Goal: Task Accomplishment & Management: Manage account settings

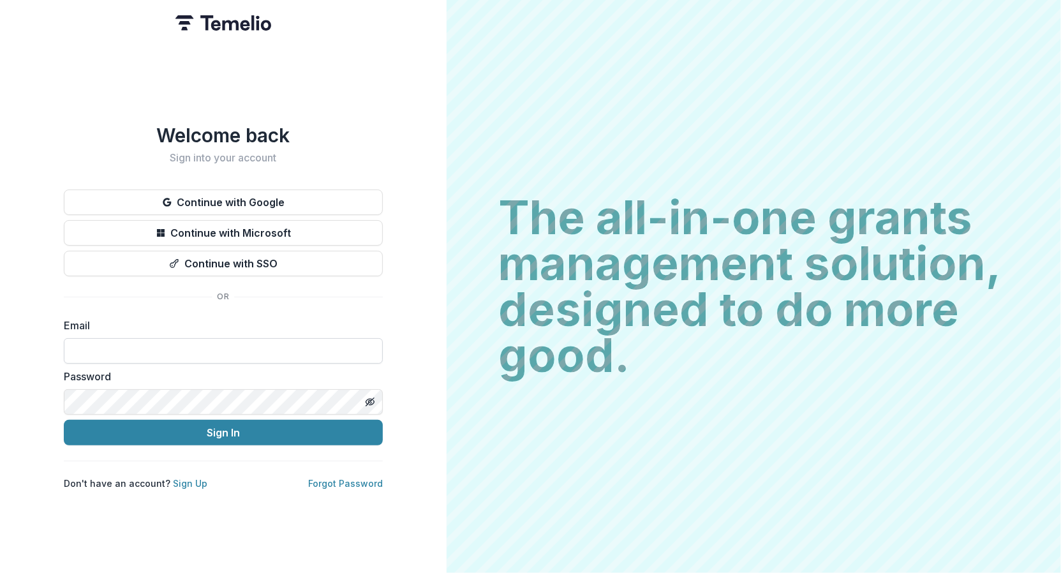
click at [269, 340] on input at bounding box center [223, 351] width 319 height 26
type input "**********"
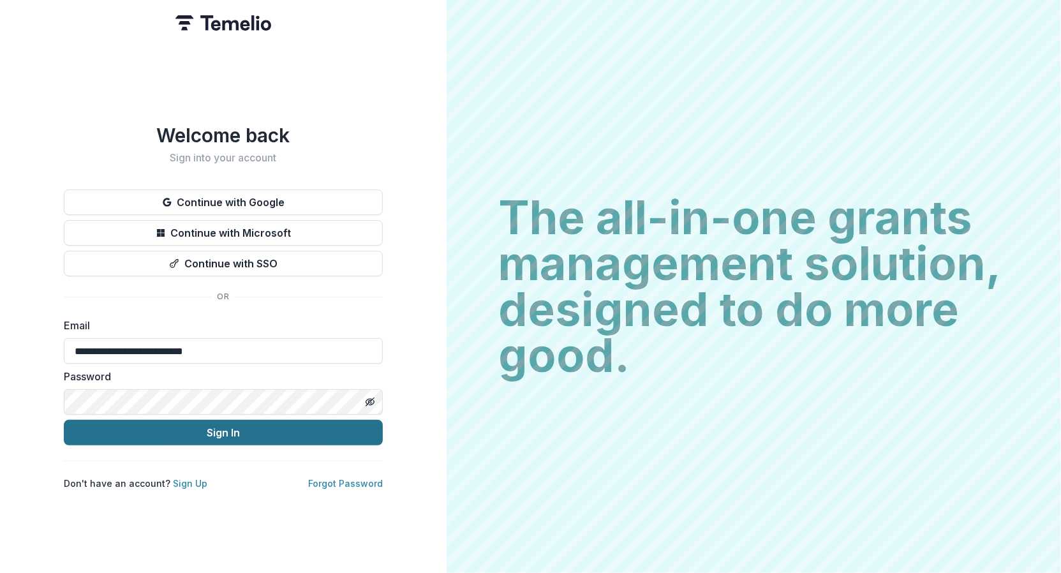
click at [282, 425] on button "Sign In" at bounding box center [223, 433] width 319 height 26
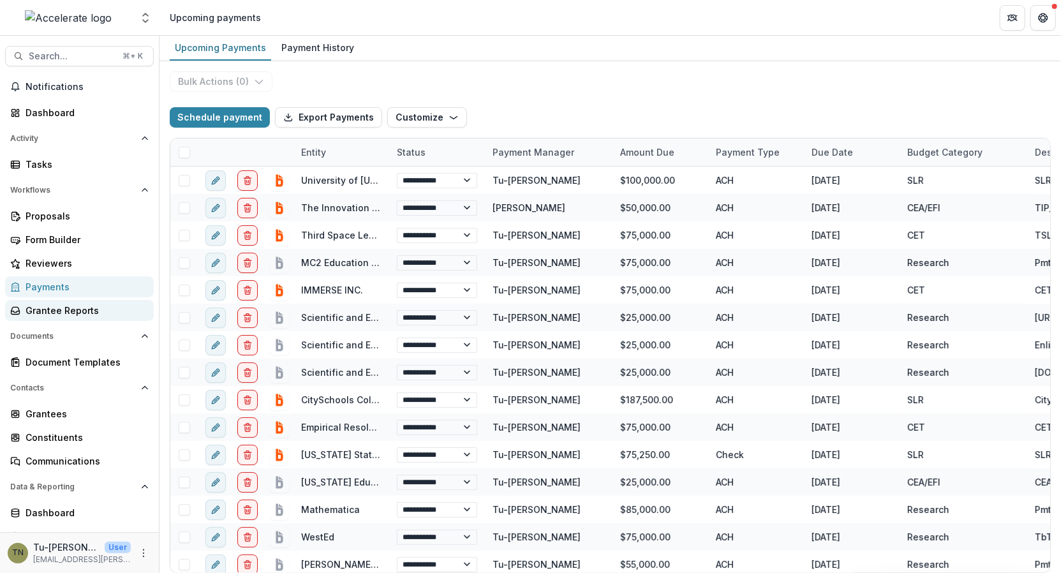
click at [71, 311] on div "Grantee Reports" at bounding box center [85, 310] width 118 height 13
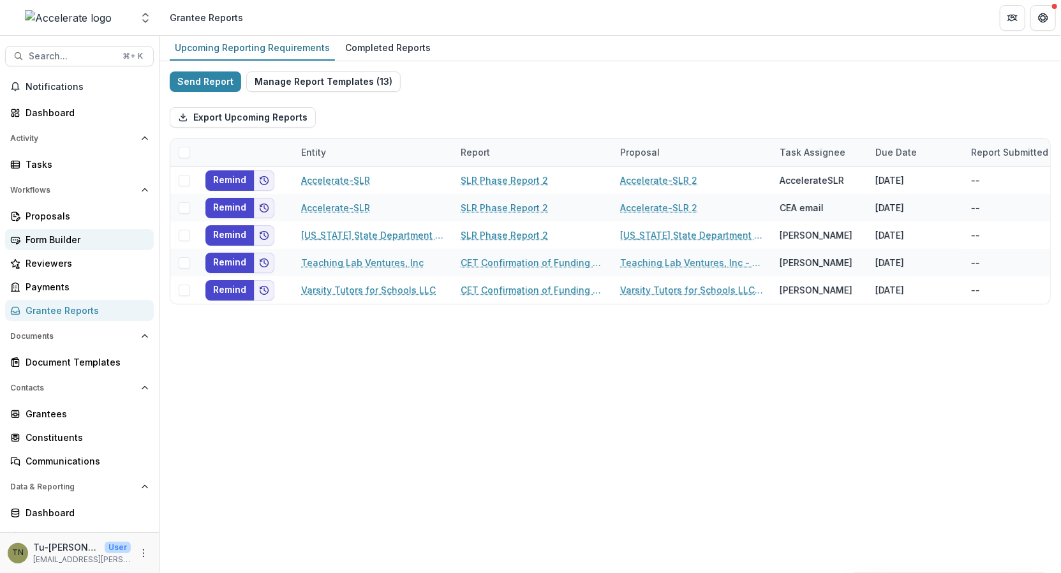
click at [79, 235] on div "Form Builder" at bounding box center [85, 239] width 118 height 13
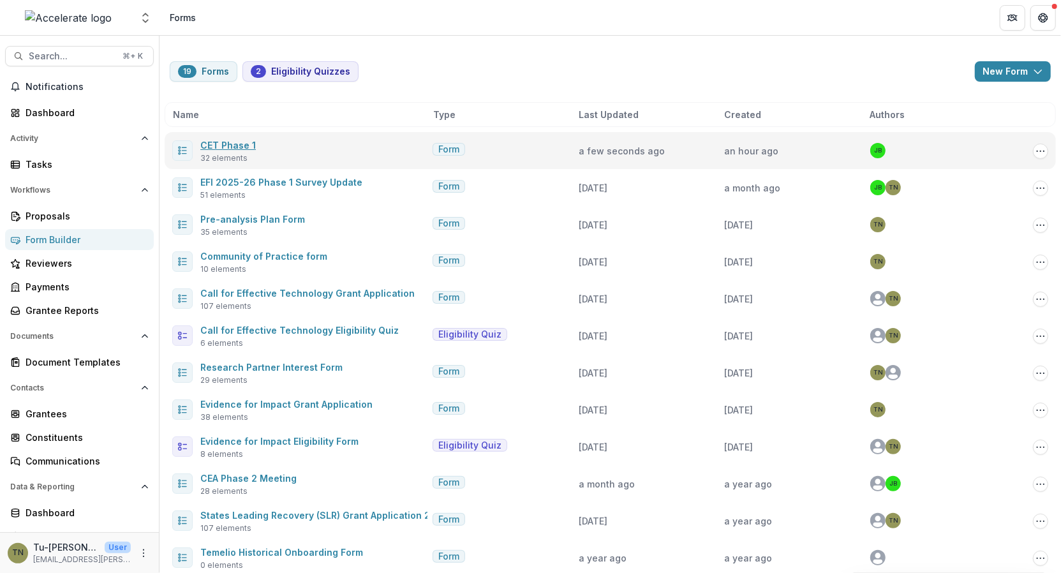
click at [250, 146] on link "CET Phase 1" at bounding box center [227, 145] width 55 height 11
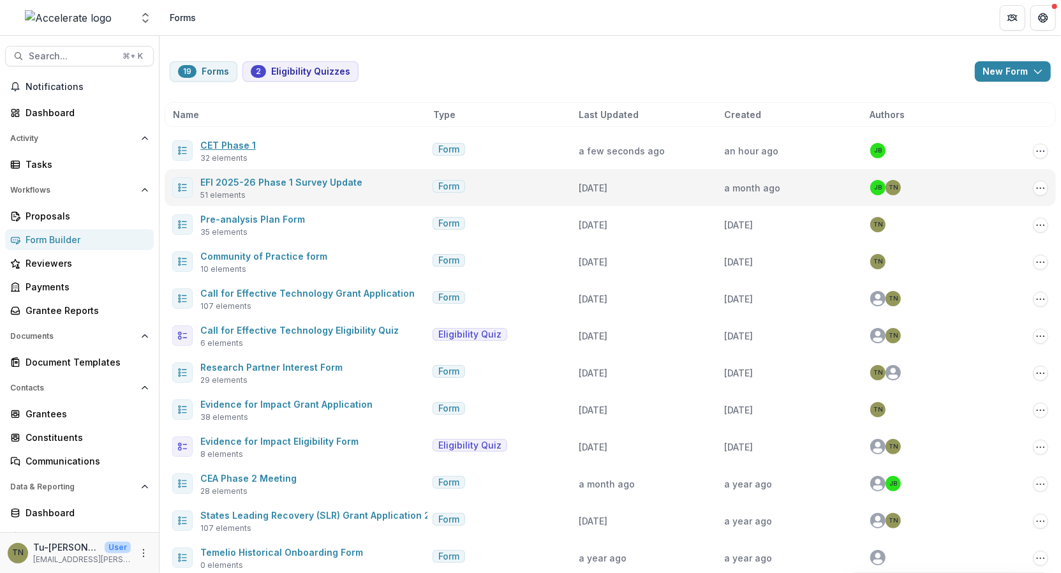
click at [230, 143] on link "CET Phase 1" at bounding box center [227, 145] width 55 height 11
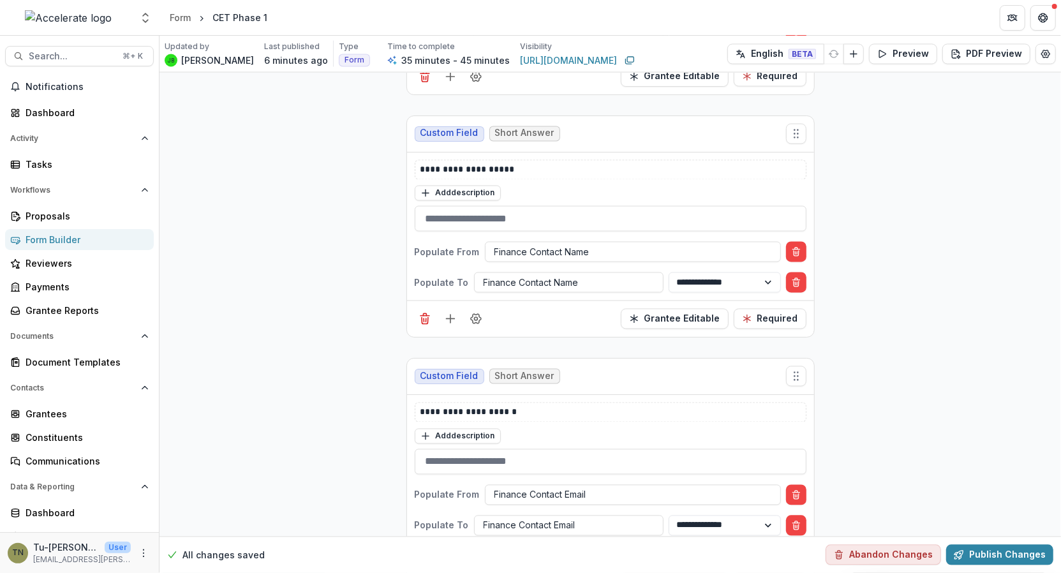
scroll to position [1174, 0]
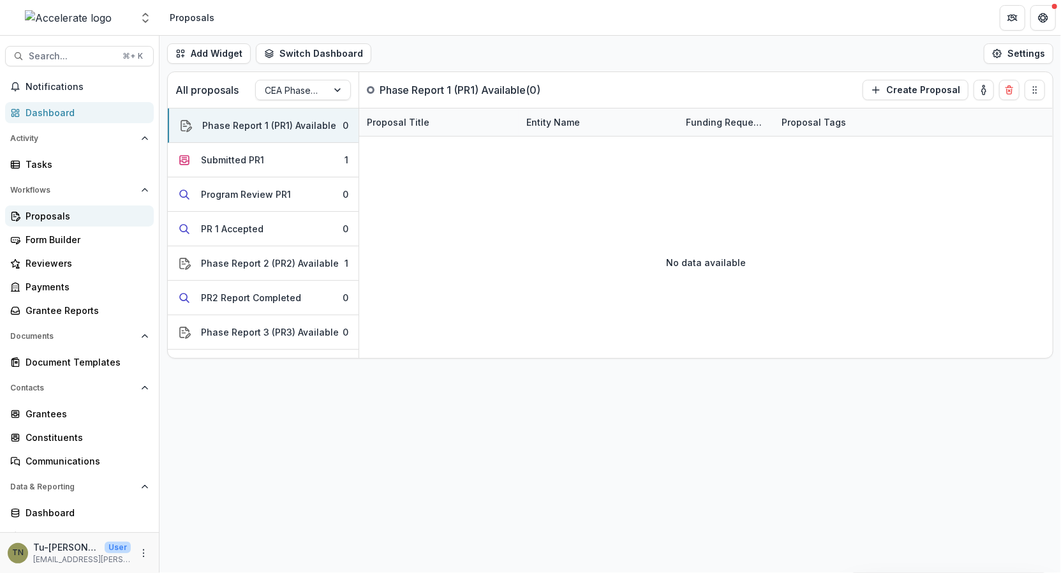
click at [48, 219] on div "Proposals" at bounding box center [85, 215] width 118 height 13
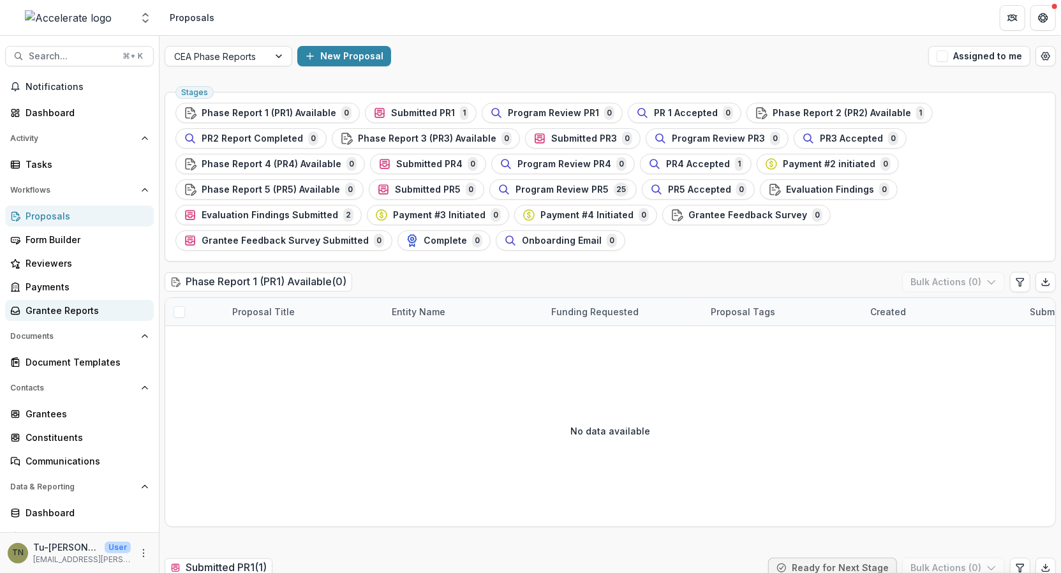
click at [64, 307] on div "Grantee Reports" at bounding box center [85, 310] width 118 height 13
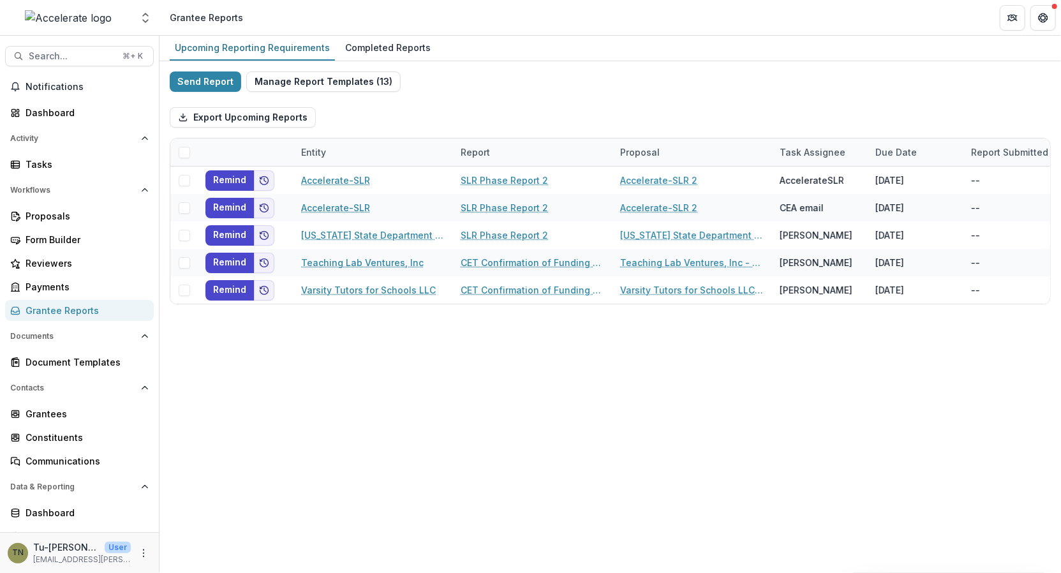
click at [257, 392] on div "Upcoming Reporting Requirements Completed Reports Send Report Manage Report Tem…" at bounding box center [609, 304] width 901 height 537
click at [85, 208] on link "Proposals" at bounding box center [79, 215] width 149 height 21
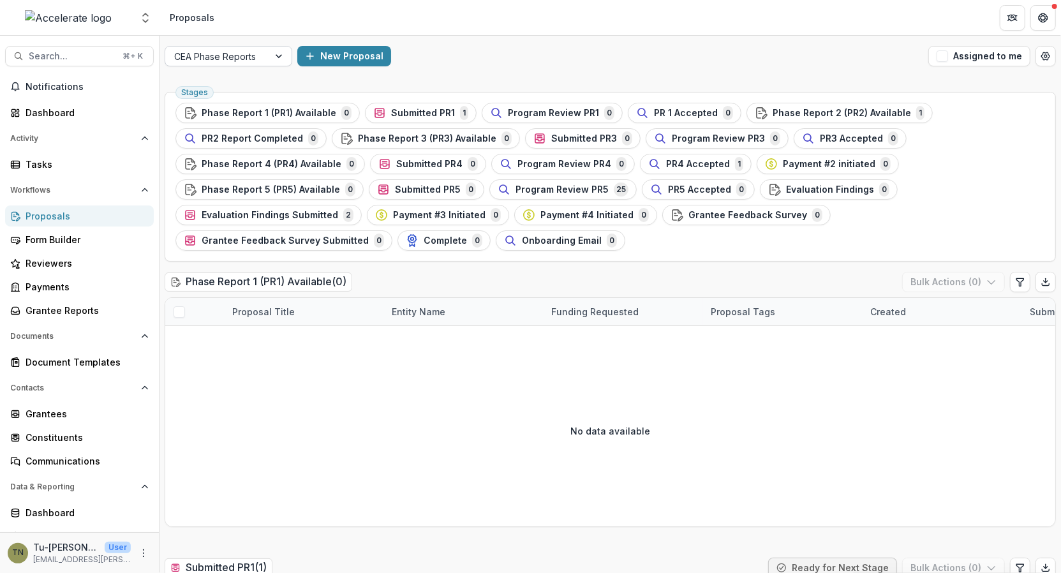
click at [267, 57] on div "CEA Phase Reports" at bounding box center [216, 56] width 103 height 18
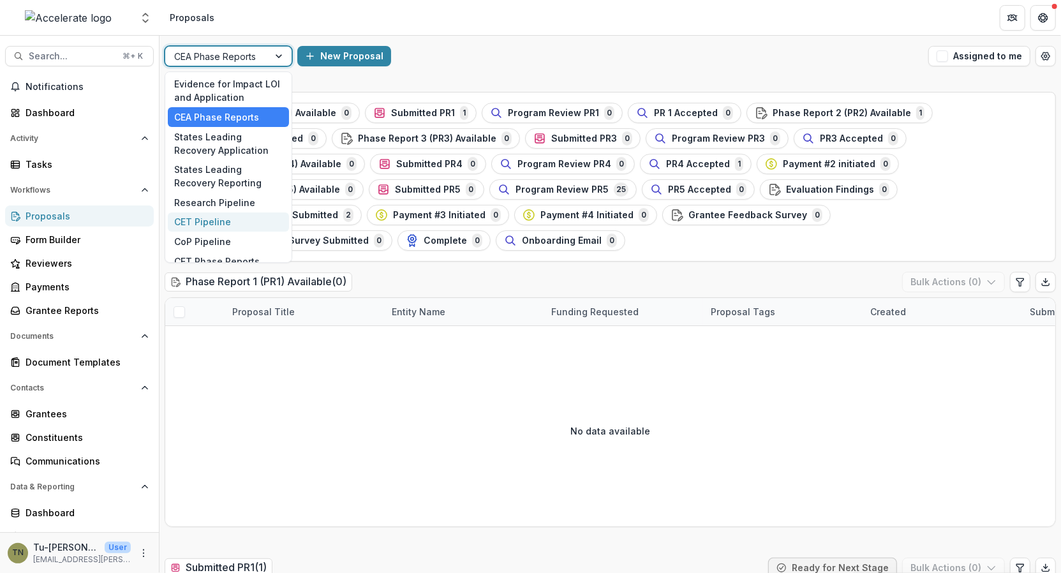
click at [236, 218] on div "CET Pipeline" at bounding box center [228, 222] width 121 height 20
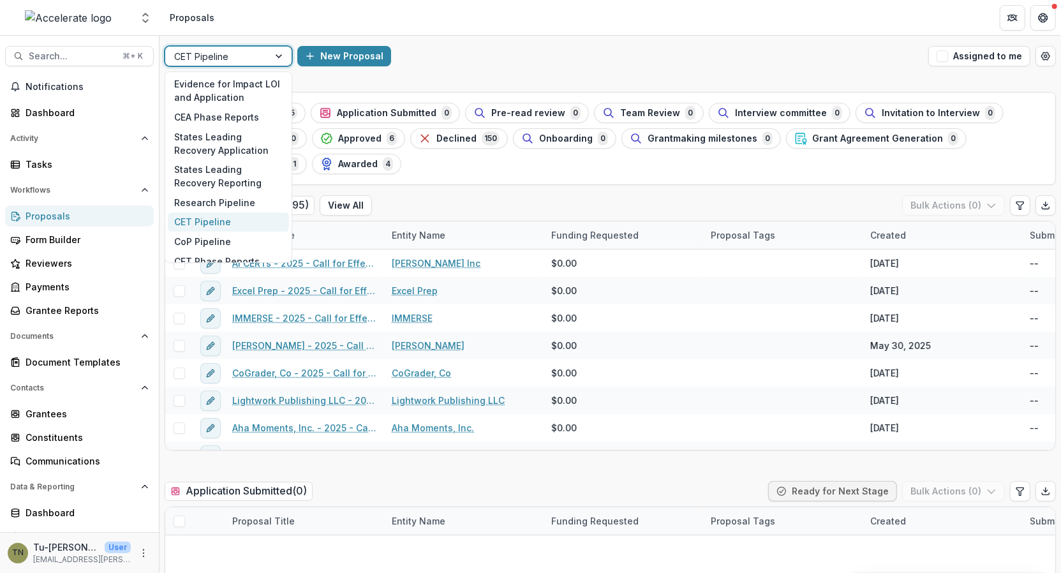
click at [250, 57] on div at bounding box center [216, 56] width 85 height 16
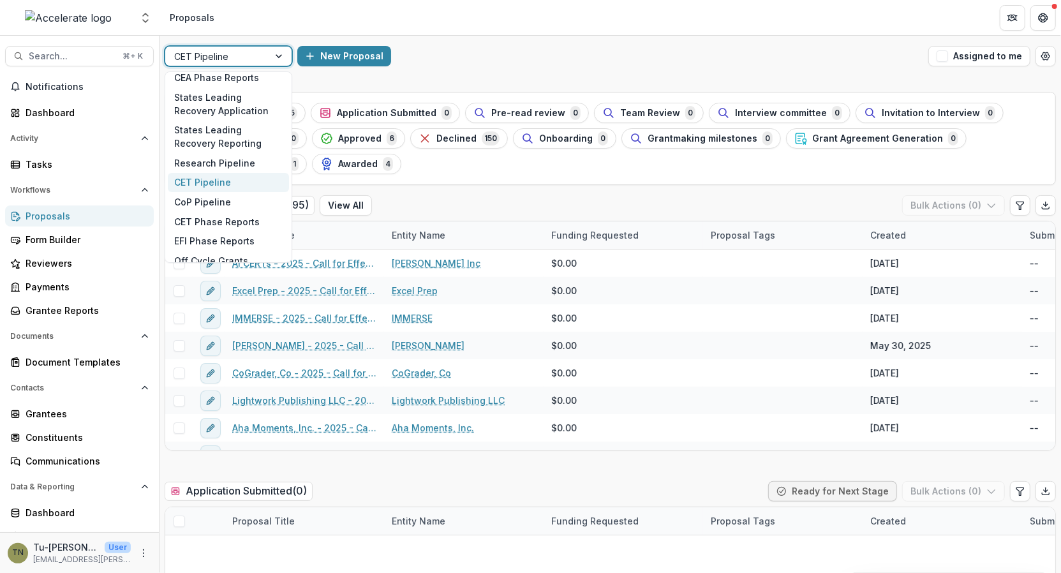
scroll to position [48, 0]
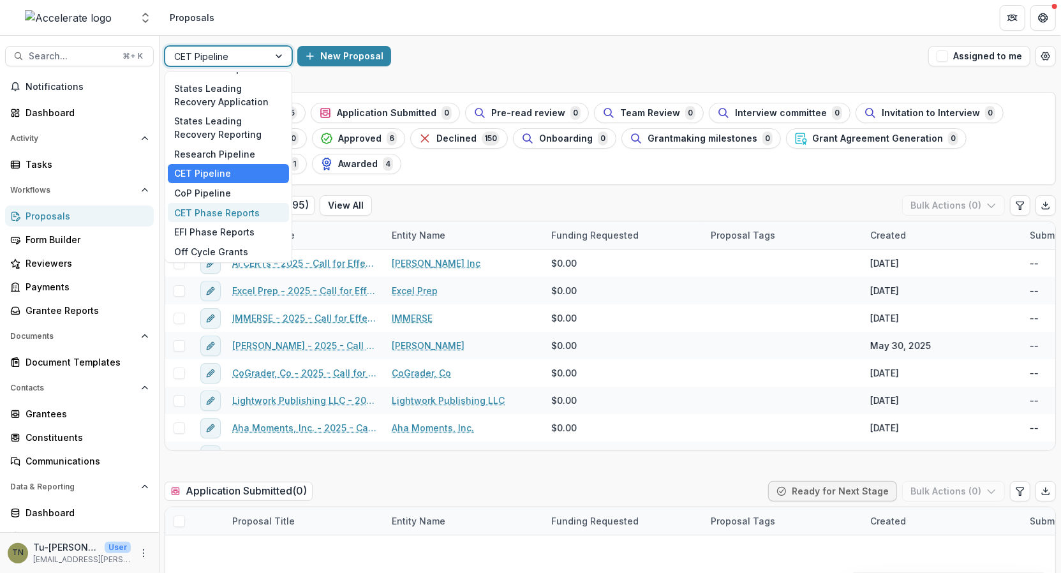
click at [237, 205] on div "CET Phase Reports" at bounding box center [228, 213] width 121 height 20
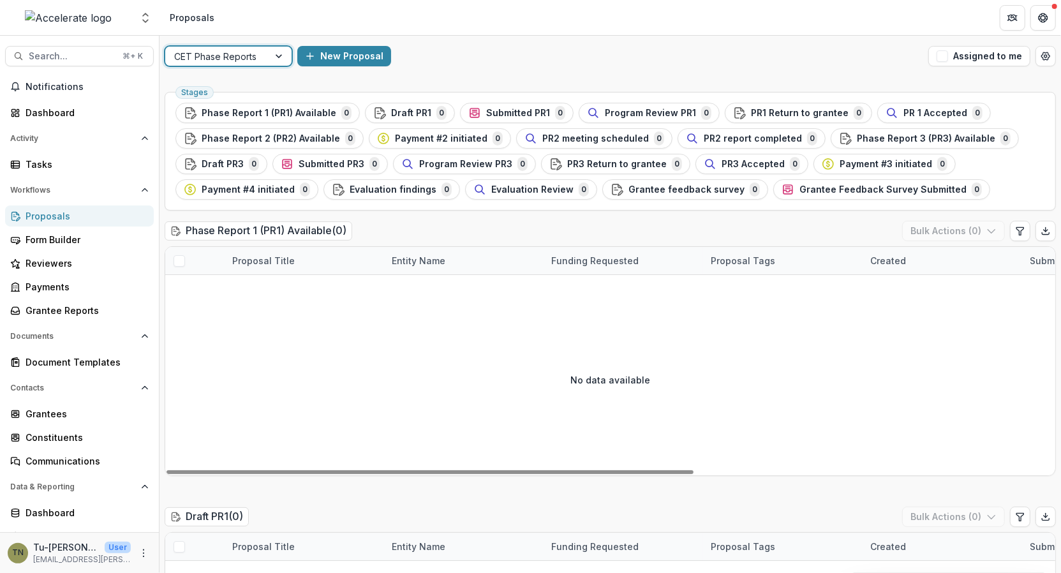
click at [271, 48] on div at bounding box center [280, 56] width 23 height 19
click at [401, 287] on div "No data available" at bounding box center [610, 379] width 890 height 191
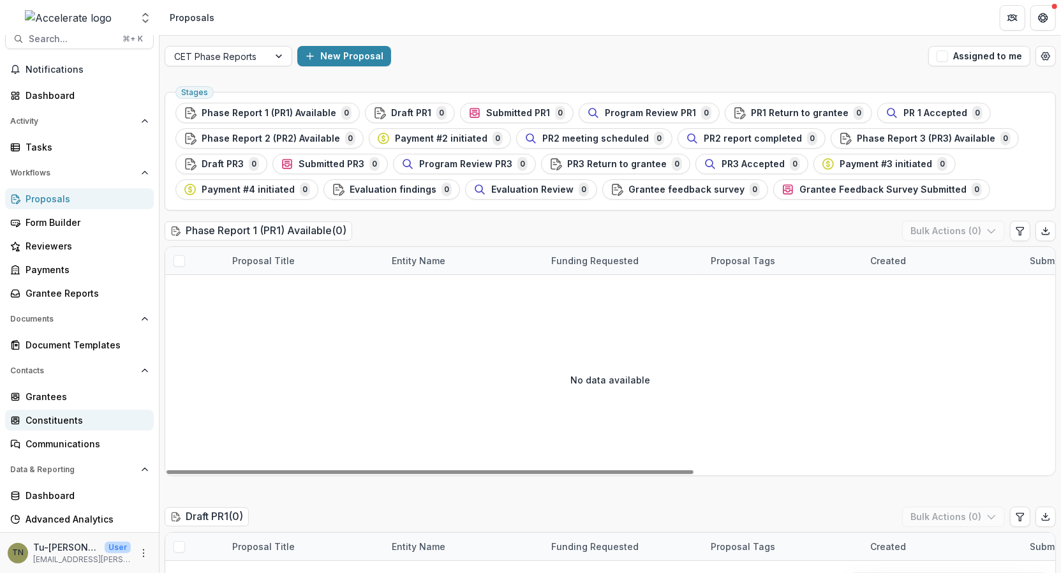
scroll to position [21, 0]
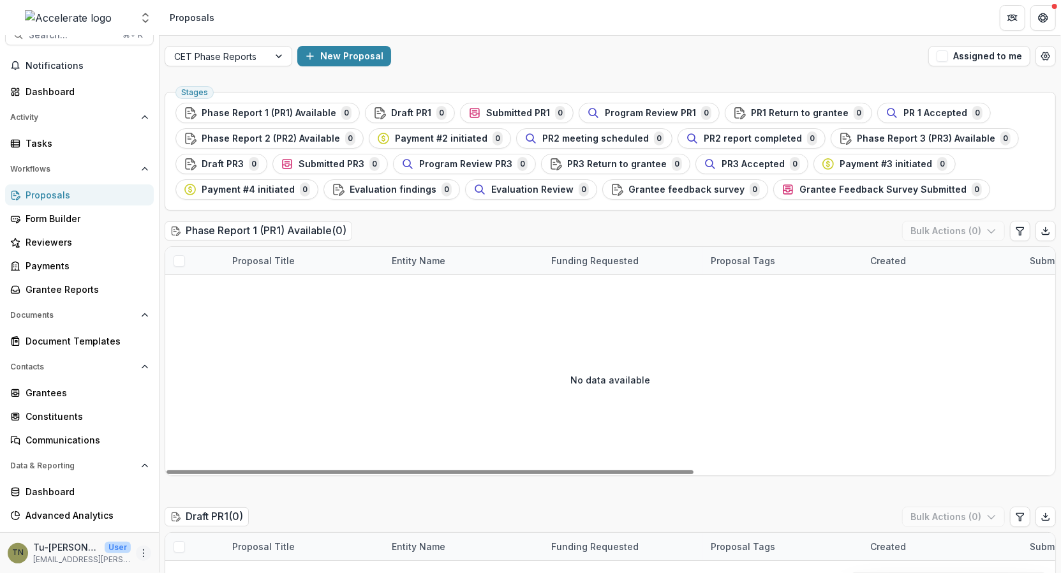
click at [138, 549] on icon "More" at bounding box center [143, 553] width 10 height 10
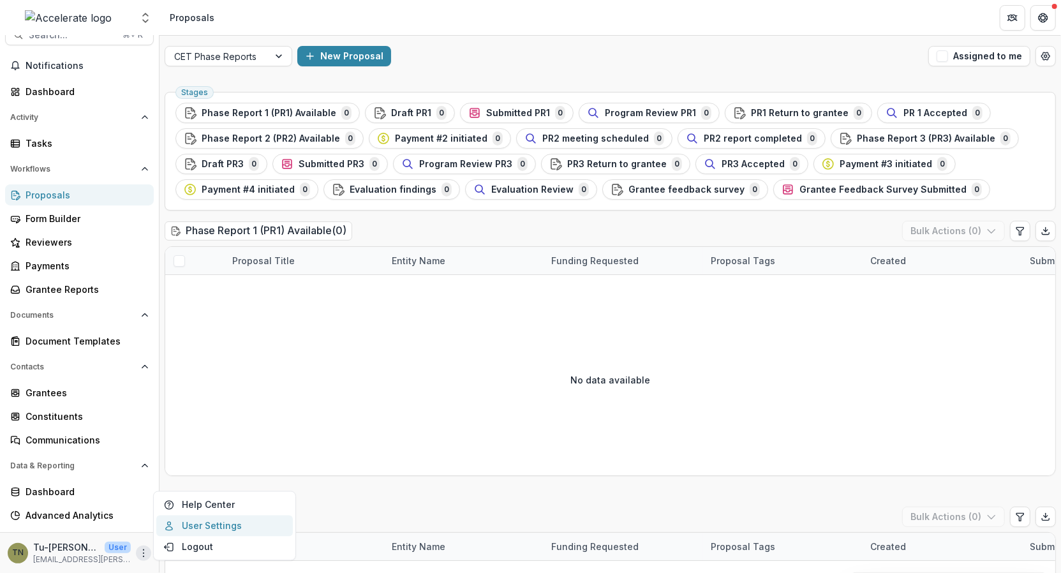
click at [196, 524] on link "User Settings" at bounding box center [224, 525] width 137 height 21
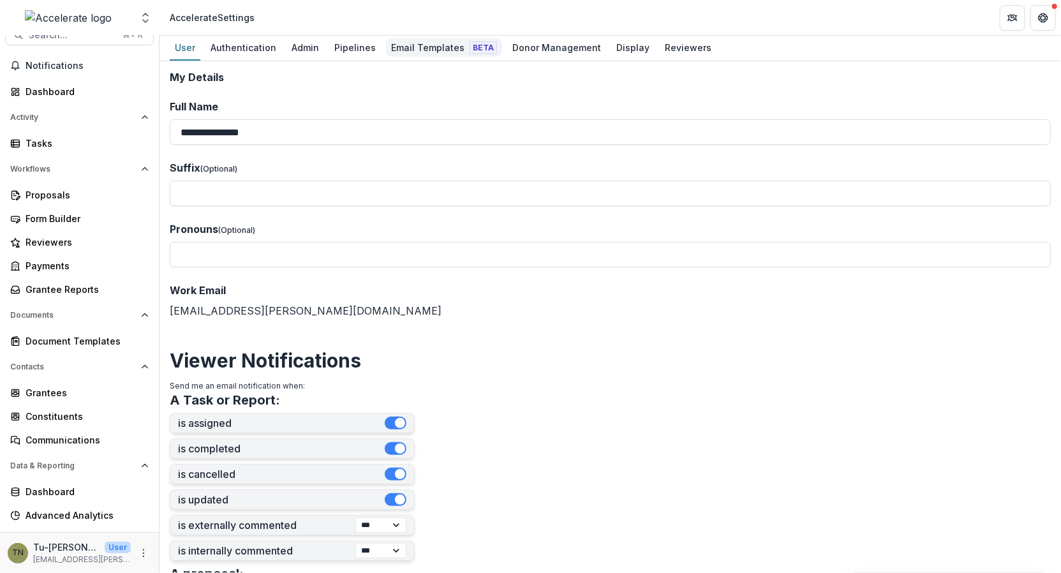
click at [424, 47] on div "Email Templates Beta" at bounding box center [444, 47] width 116 height 18
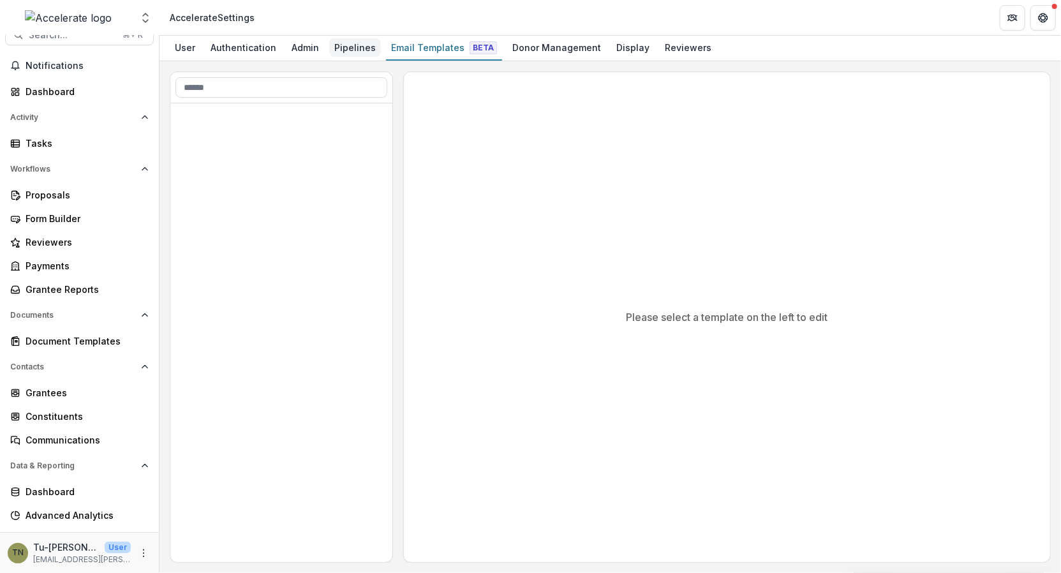
click at [344, 47] on div "Pipelines" at bounding box center [355, 47] width 52 height 18
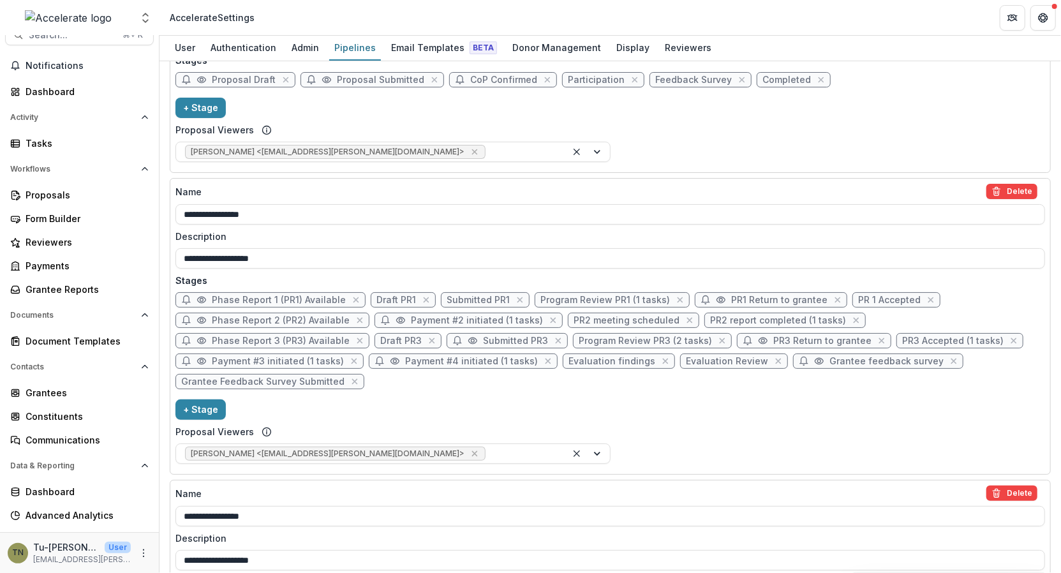
scroll to position [1733, 0]
click at [210, 401] on button "+ Stage" at bounding box center [200, 411] width 50 height 20
select select "*****"
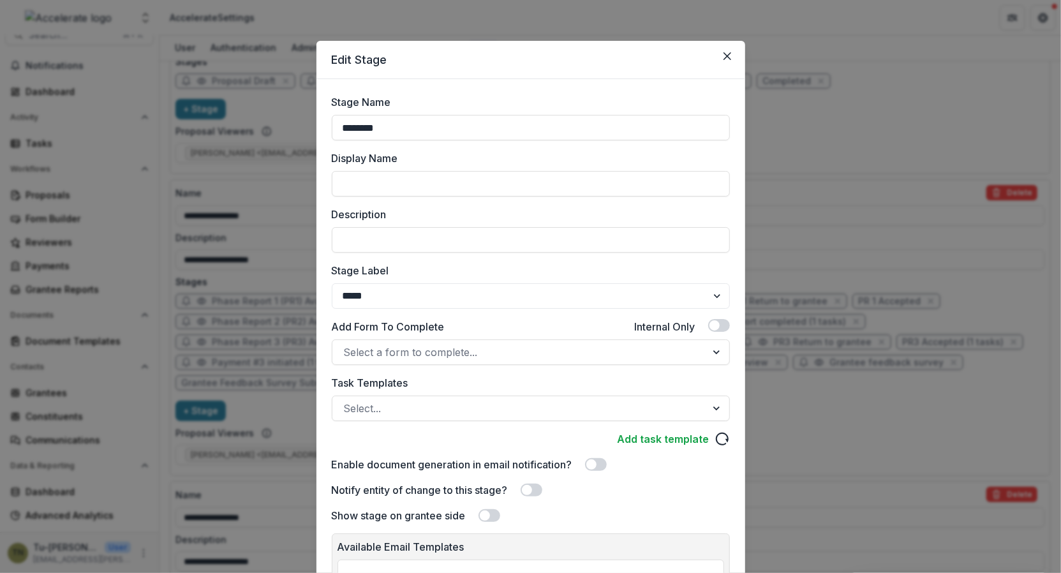
drag, startPoint x: 395, startPoint y: 131, endPoint x: 321, endPoint y: 121, distance: 75.4
click at [321, 121] on div "Stage Name ******** Display Name Description Stage Label ******* ***** ********…" at bounding box center [530, 360] width 429 height 562
type input "*"
type input "*******"
click at [379, 243] on input "Description" at bounding box center [531, 240] width 398 height 26
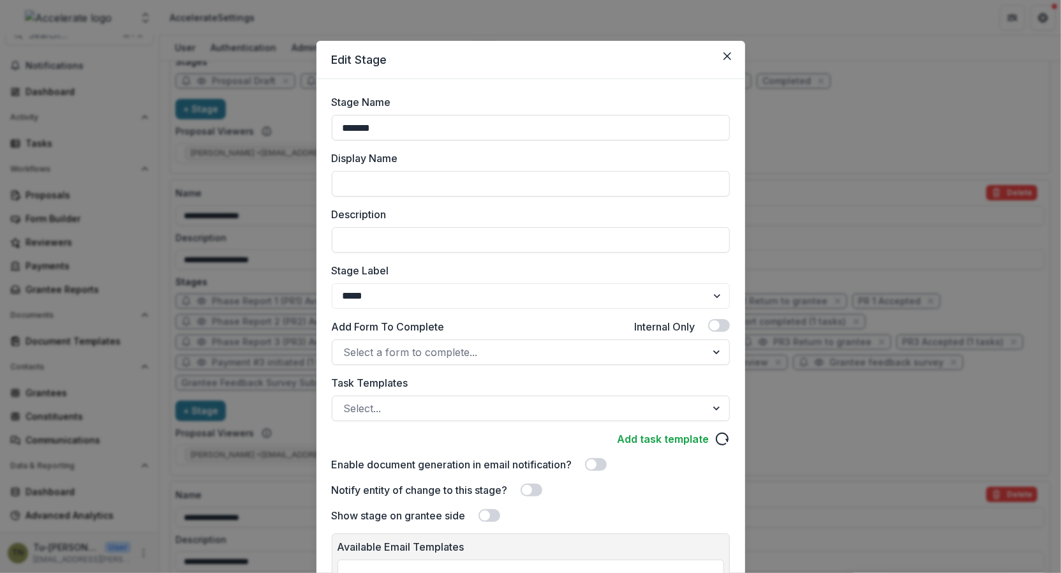
click at [359, 274] on label "Stage Label" at bounding box center [527, 270] width 390 height 15
click at [359, 283] on select "******* ***** ********* ****** ******* ******** ******** ******* ********* ****…" at bounding box center [531, 296] width 398 height 26
click at [365, 297] on select "******* ***** ********* ****** ******* ******** ******** ******* ********* ****…" at bounding box center [531, 296] width 398 height 26
select select "*******"
click at [332, 283] on select "******* ***** ********* ****** ******* ******** ******** ******* ********* ****…" at bounding box center [531, 296] width 398 height 26
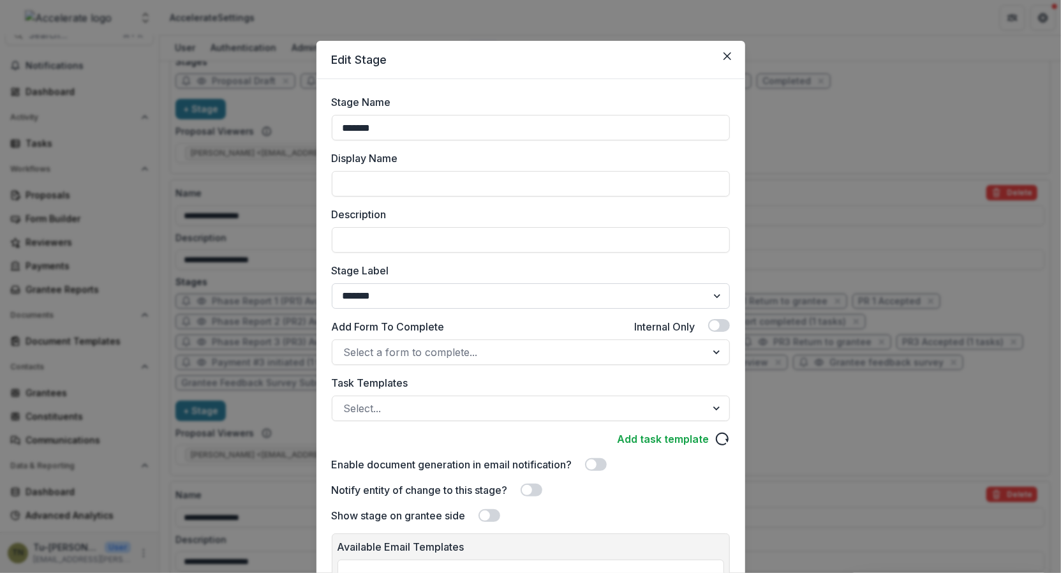
click at [400, 299] on select "******* ***** ********* ****** ******* ******** ******** ******* ********* ****…" at bounding box center [531, 296] width 398 height 26
click at [332, 283] on select "******* ***** ********* ****** ******* ******** ******** ******* ********* ****…" at bounding box center [531, 296] width 398 height 26
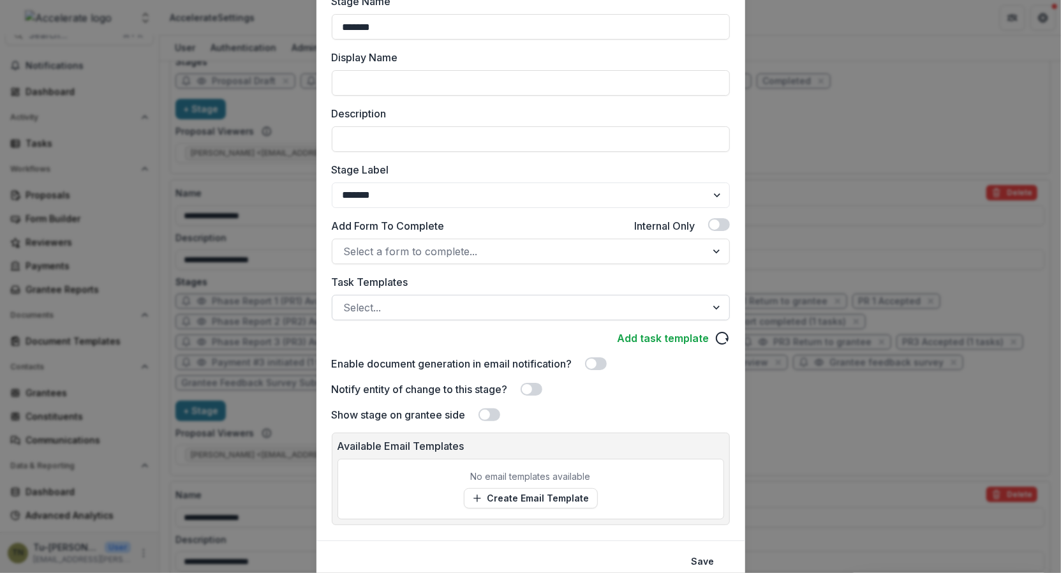
scroll to position [149, 0]
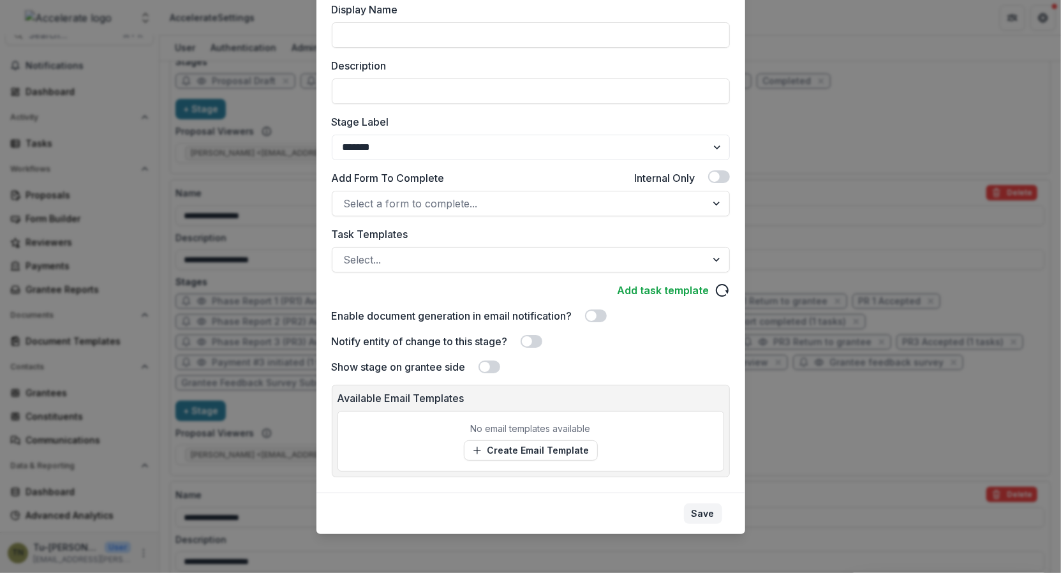
click at [704, 511] on button "Save" at bounding box center [703, 513] width 38 height 20
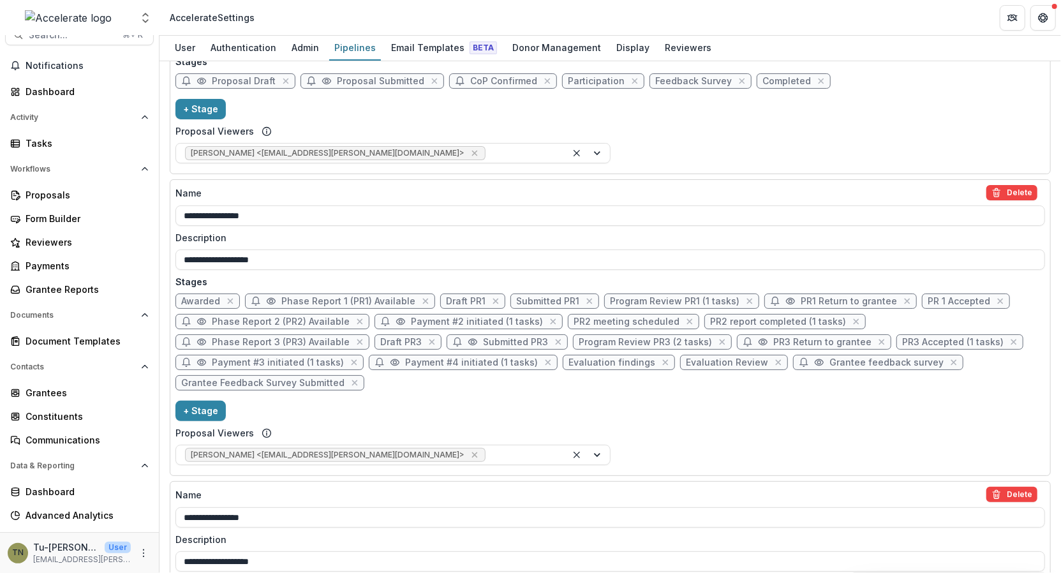
click at [552, 426] on div "Proposal Viewers" at bounding box center [392, 432] width 435 height 13
click at [524, 387] on div "**********" at bounding box center [609, 327] width 869 height 285
click at [77, 198] on div "Proposals" at bounding box center [85, 194] width 118 height 13
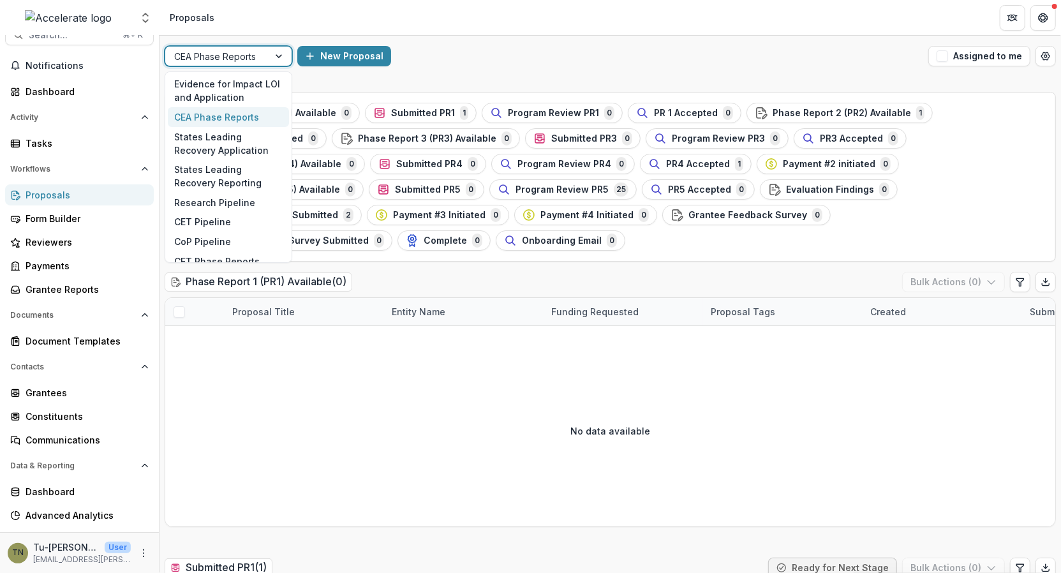
click at [246, 58] on div at bounding box center [216, 56] width 85 height 16
click at [223, 223] on div "CET Pipeline" at bounding box center [228, 222] width 121 height 20
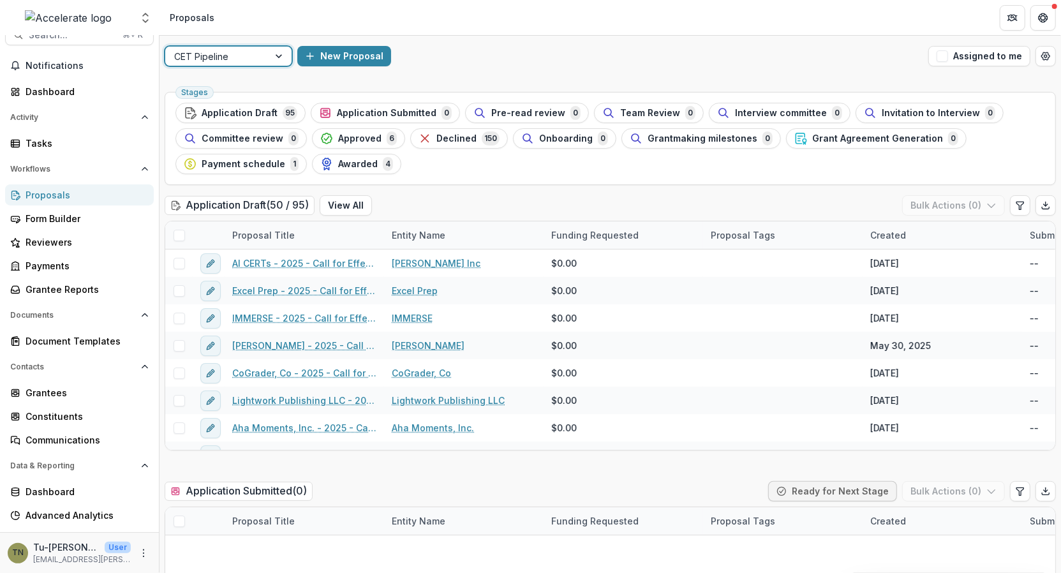
click at [233, 54] on div at bounding box center [216, 56] width 85 height 16
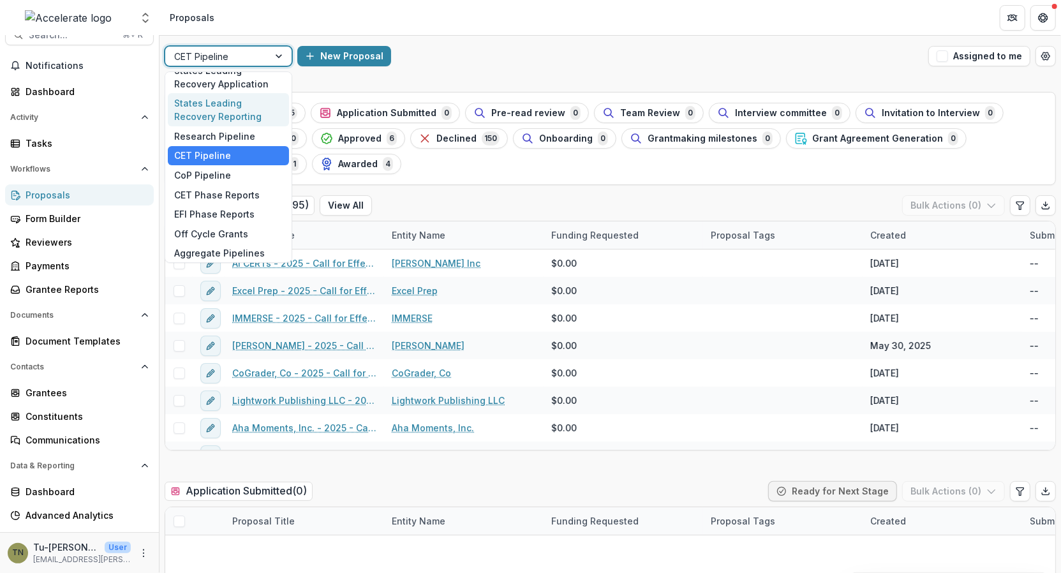
scroll to position [75, 0]
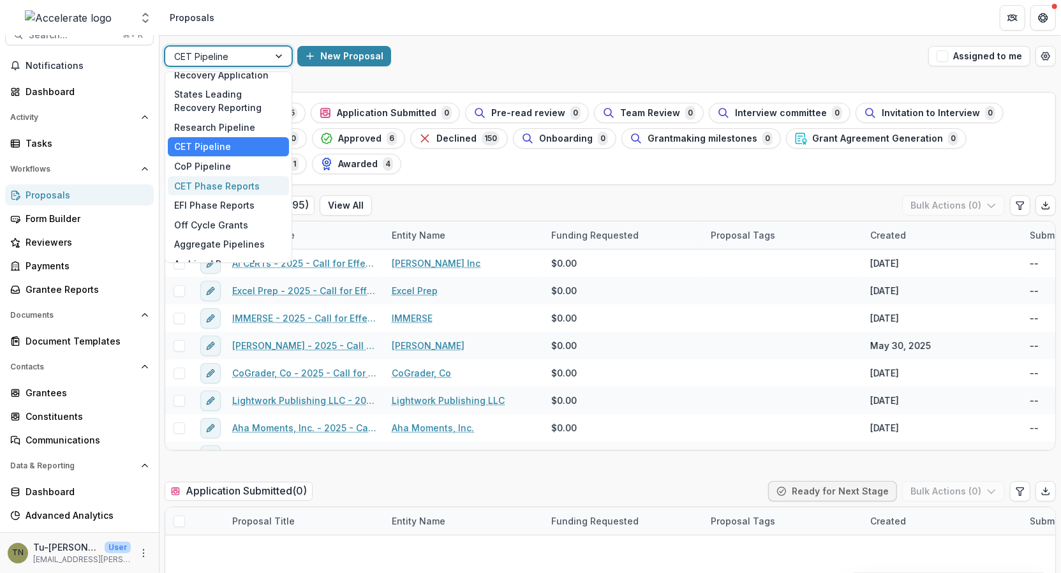
click at [230, 182] on div "CET Phase Reports" at bounding box center [228, 186] width 121 height 20
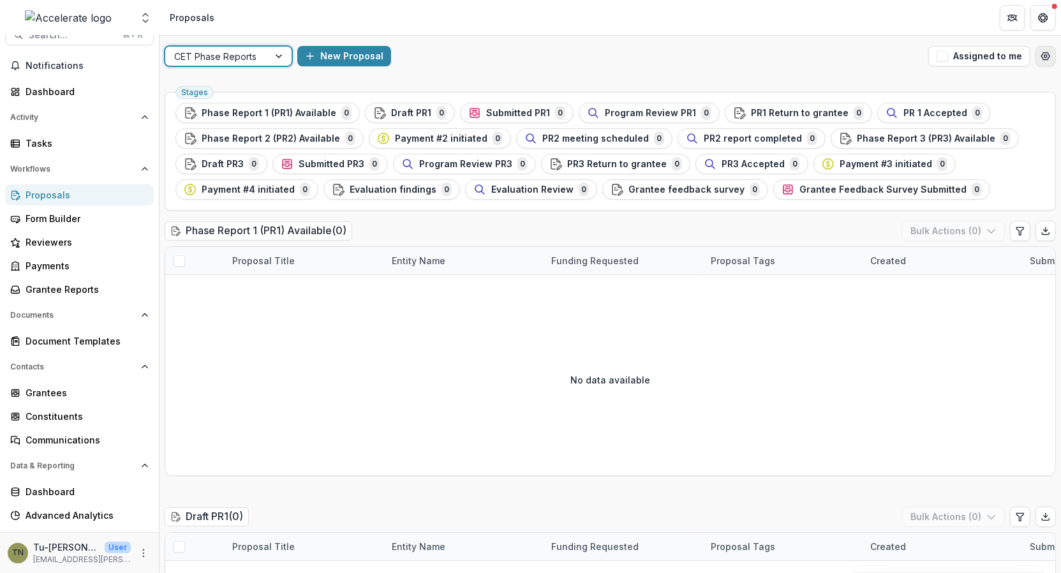
click at [1042, 54] on icon "Open table manager" at bounding box center [1045, 56] width 10 height 10
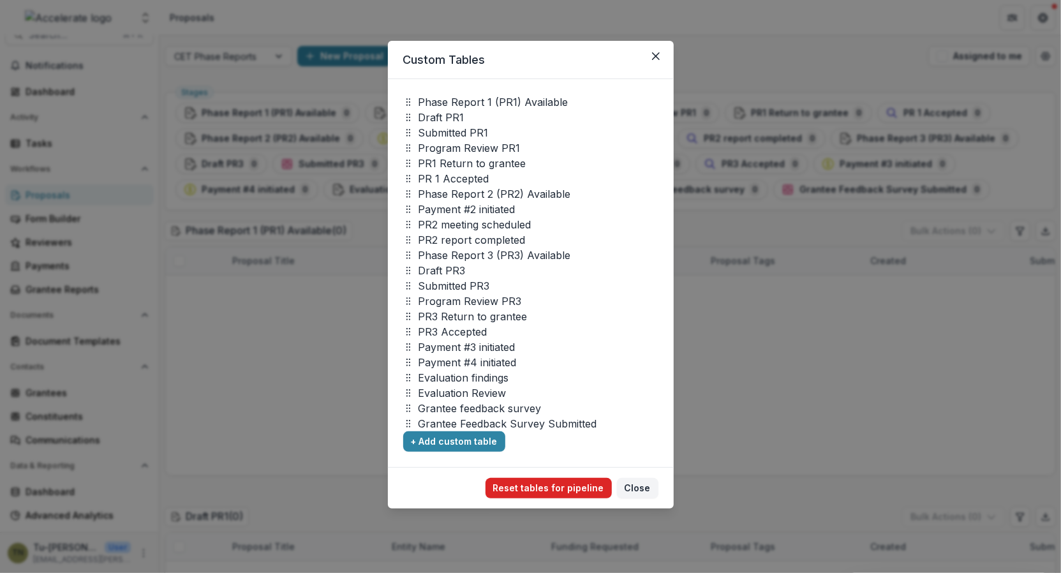
click at [578, 487] on button "Reset tables for pipeline" at bounding box center [548, 488] width 126 height 20
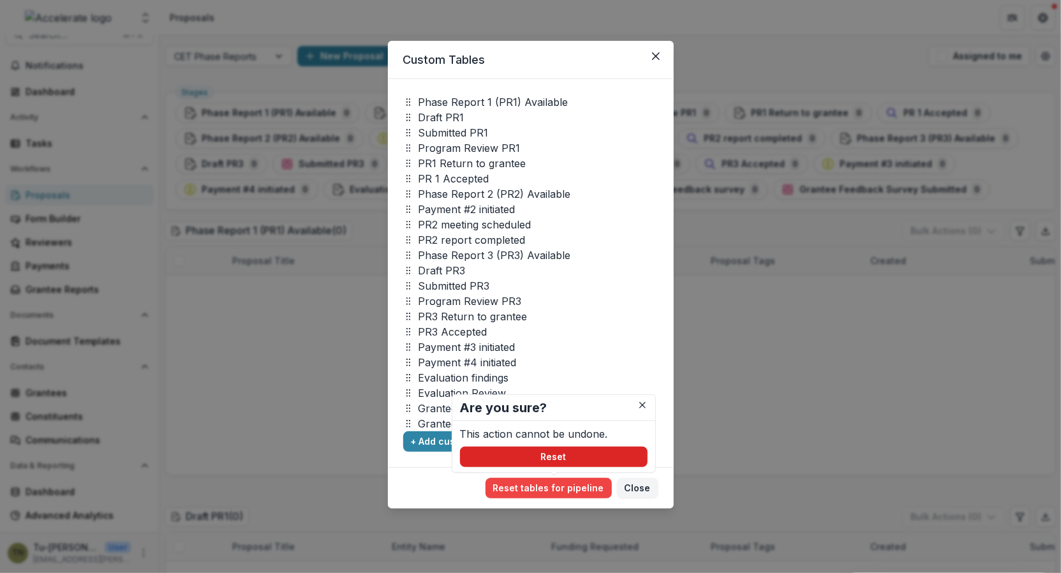
click at [584, 450] on button "Reset" at bounding box center [554, 457] width 188 height 20
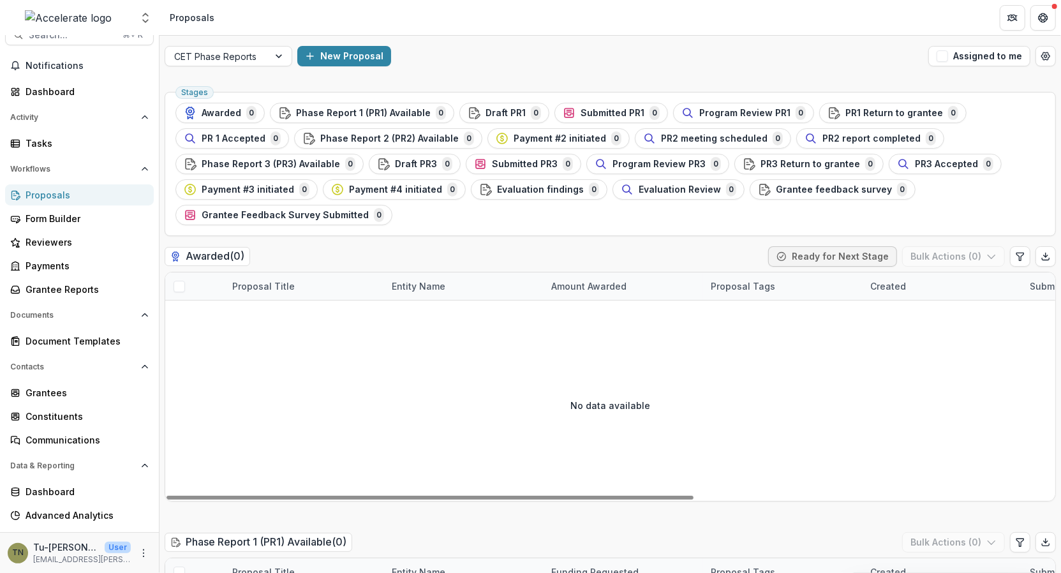
click at [338, 376] on div "No data available" at bounding box center [610, 404] width 890 height 191
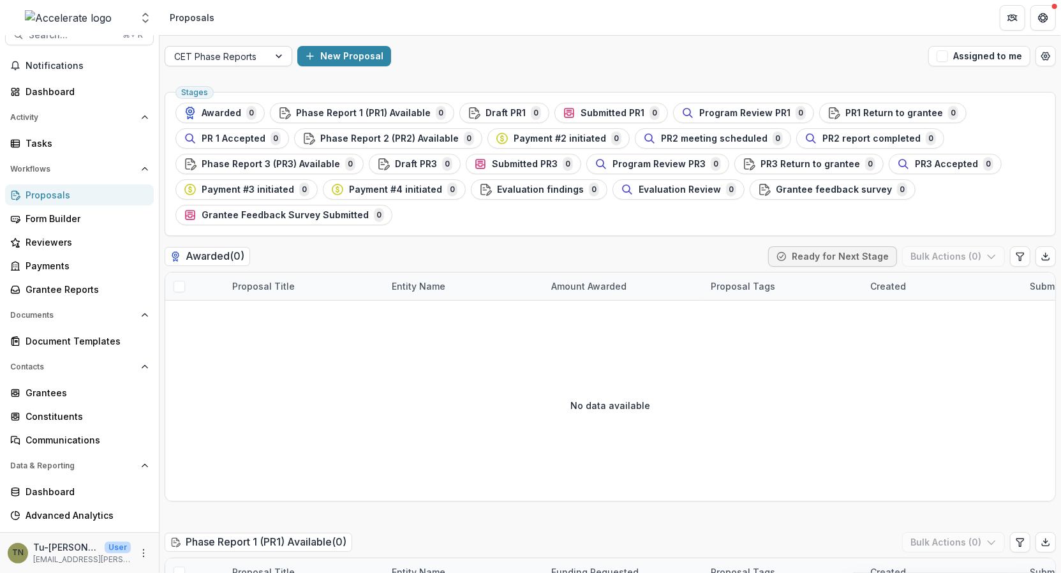
click at [227, 60] on div at bounding box center [216, 56] width 85 height 16
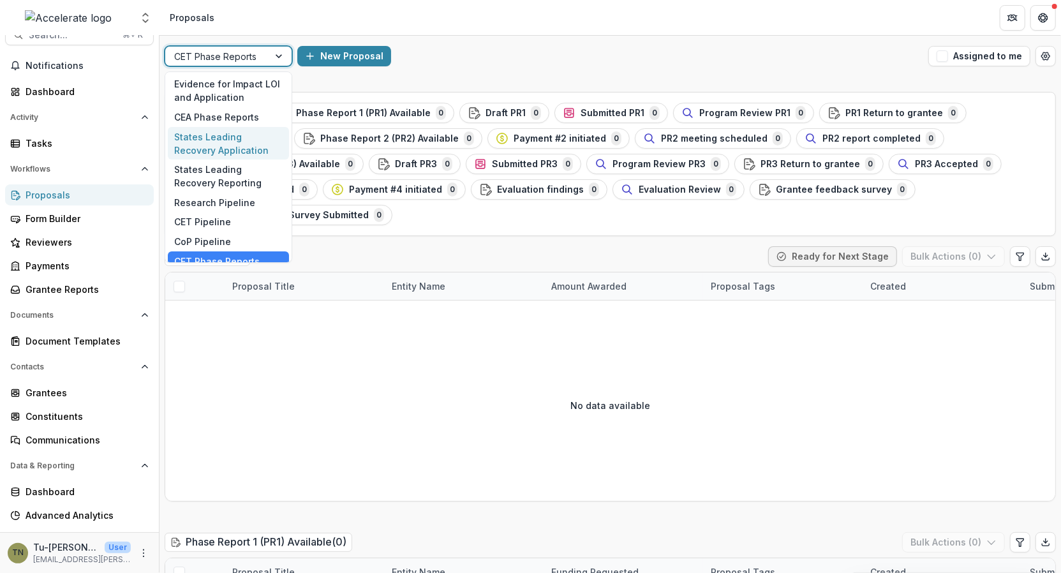
scroll to position [88, 0]
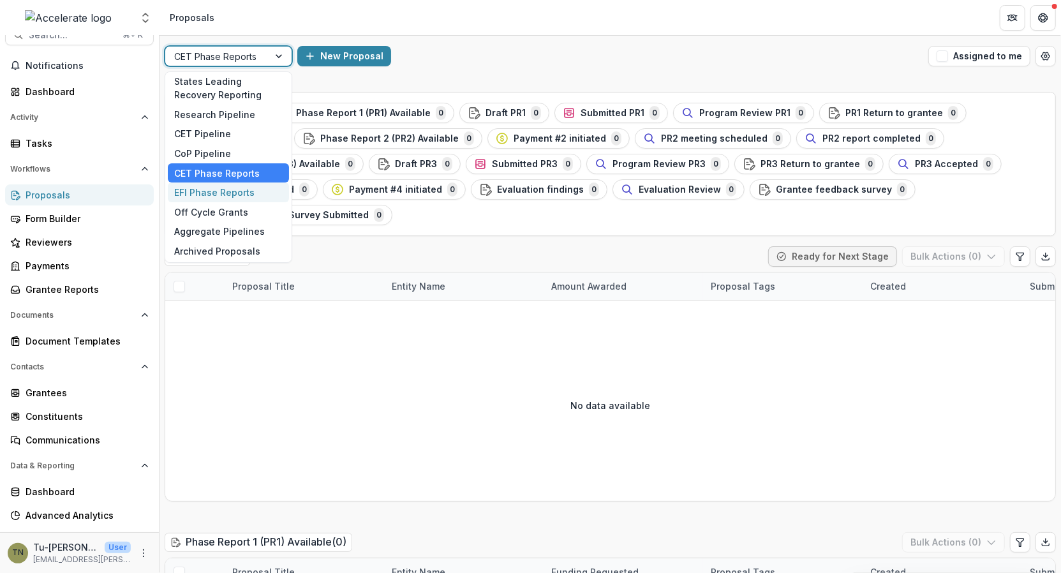
click at [230, 188] on div "EFI Phase Reports" at bounding box center [228, 192] width 121 height 20
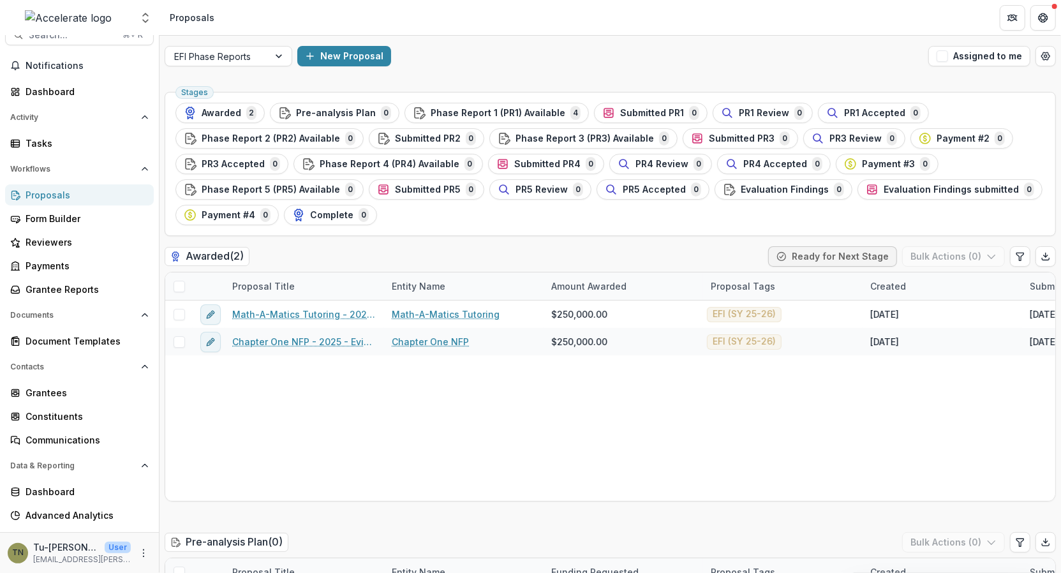
click at [514, 27] on header "Proposals" at bounding box center [609, 17] width 901 height 35
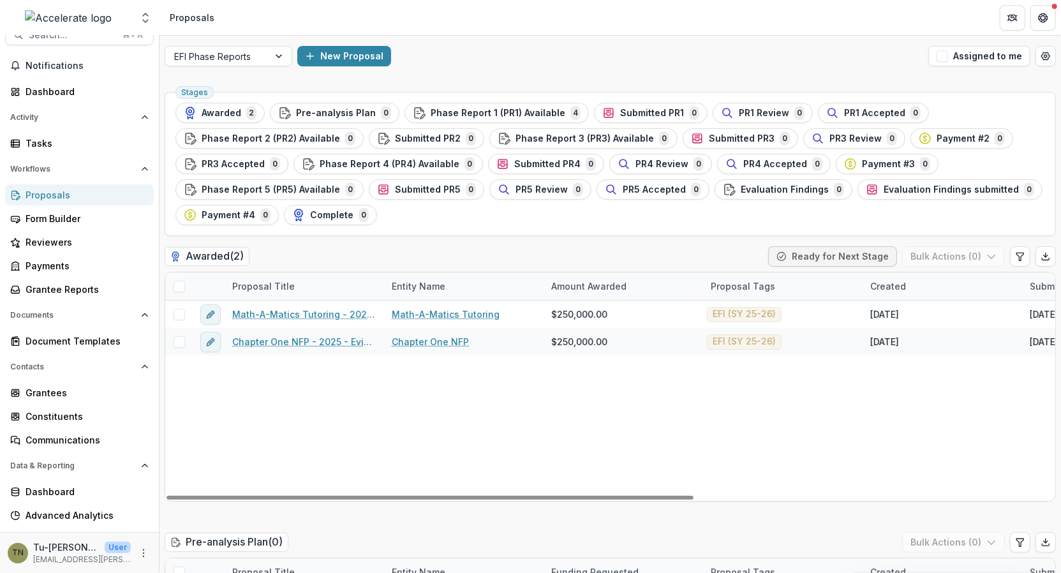
click at [452, 417] on div "Math-A-Matics Tutoring - 2025 - Evidence for Impact Letter of Interest Form Mat…" at bounding box center [912, 400] width 1495 height 200
click at [86, 220] on div "Form Builder" at bounding box center [85, 218] width 118 height 13
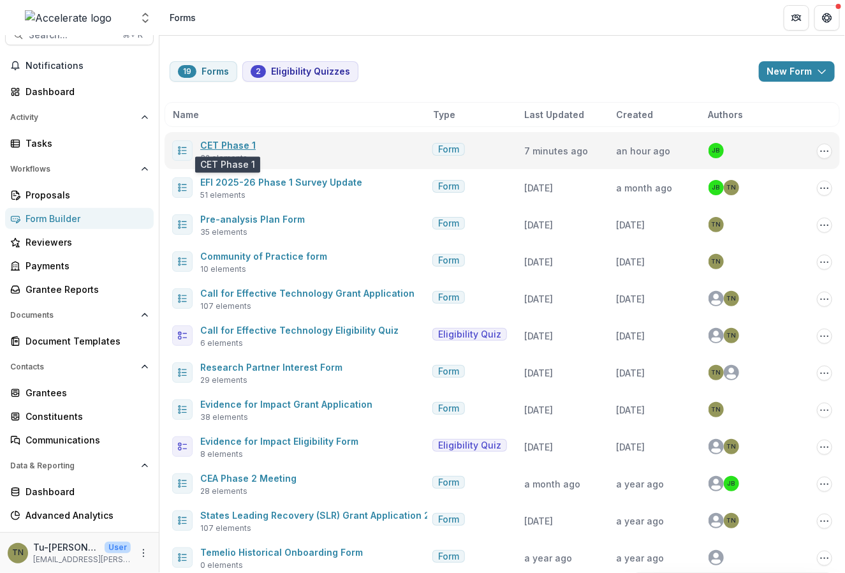
click at [226, 144] on link "CET Phase 1" at bounding box center [227, 145] width 55 height 11
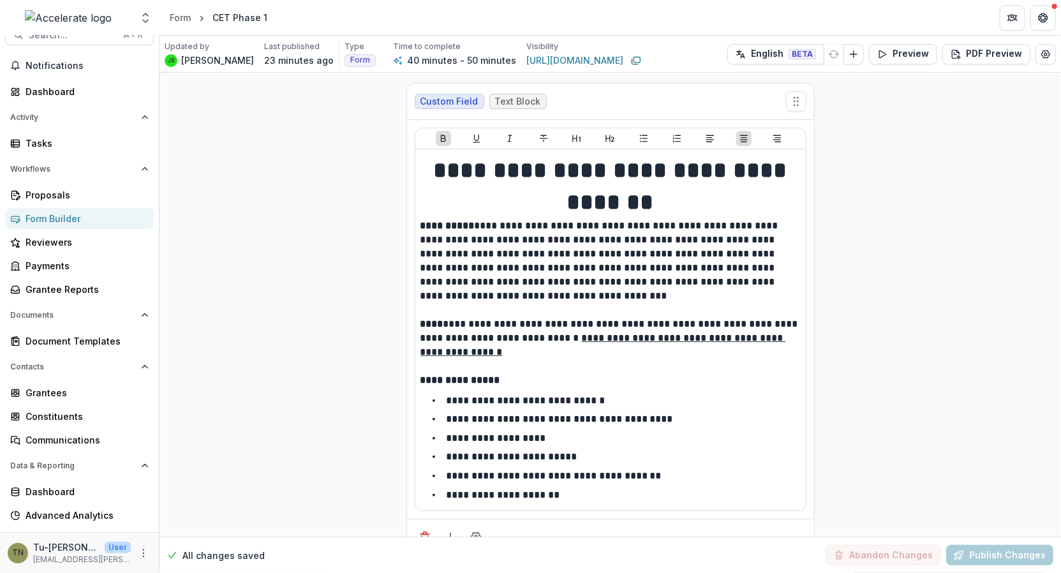
click at [71, 219] on div "Form Builder" at bounding box center [85, 218] width 118 height 13
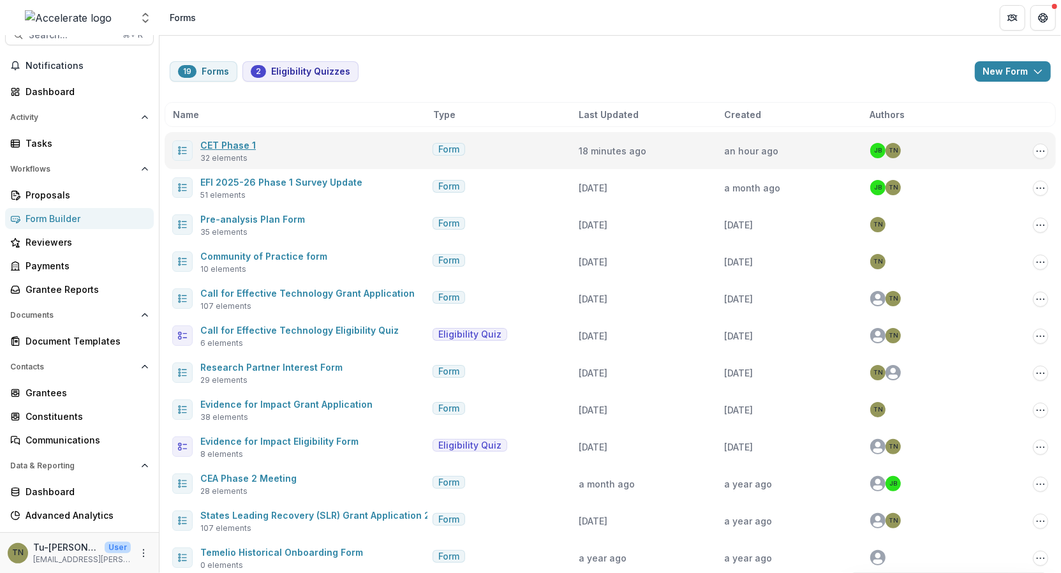
click at [223, 141] on link "CET Phase 1" at bounding box center [227, 145] width 55 height 11
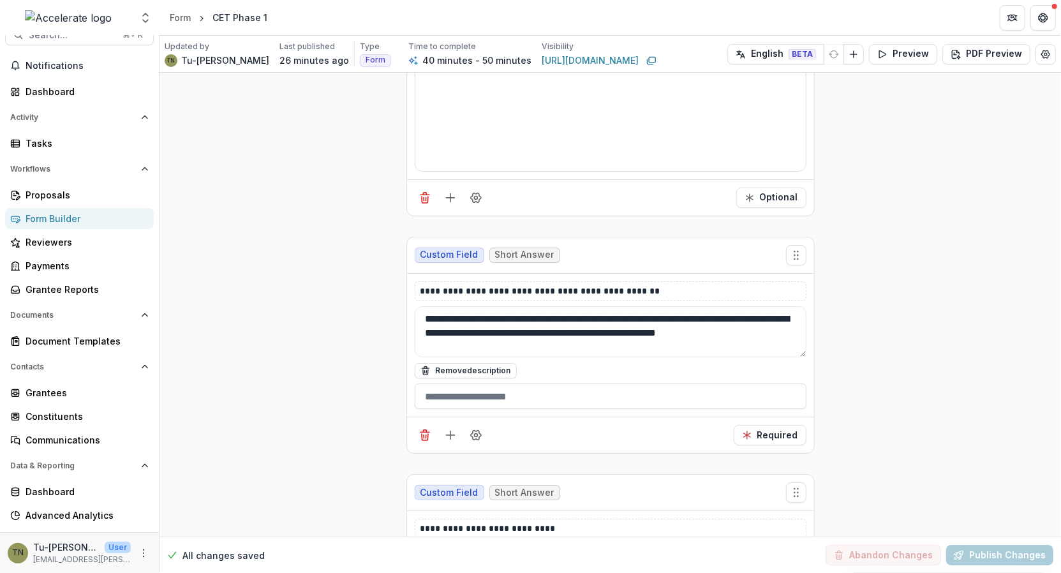
scroll to position [2994, 0]
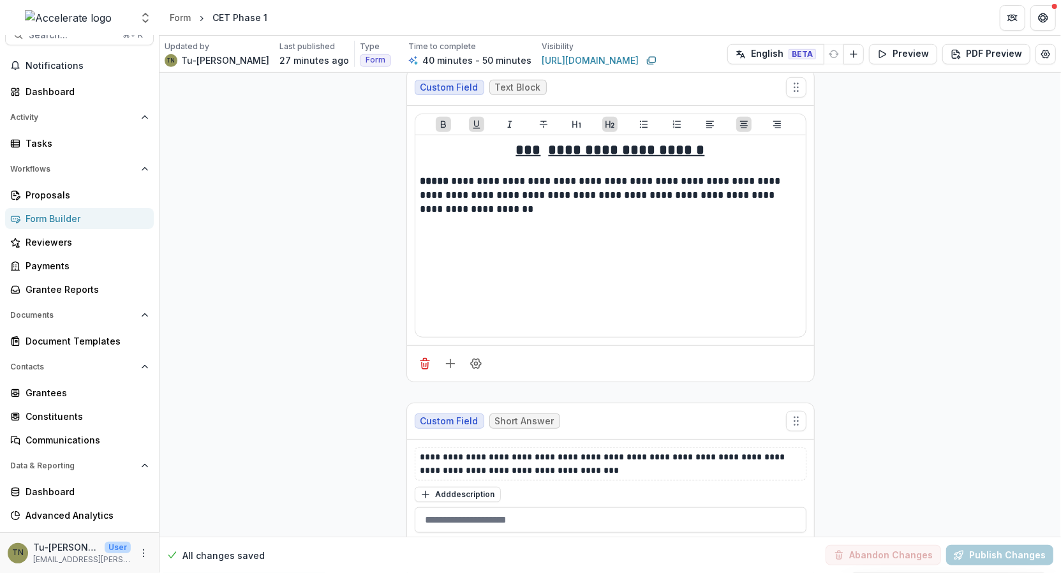
scroll to position [6883, 0]
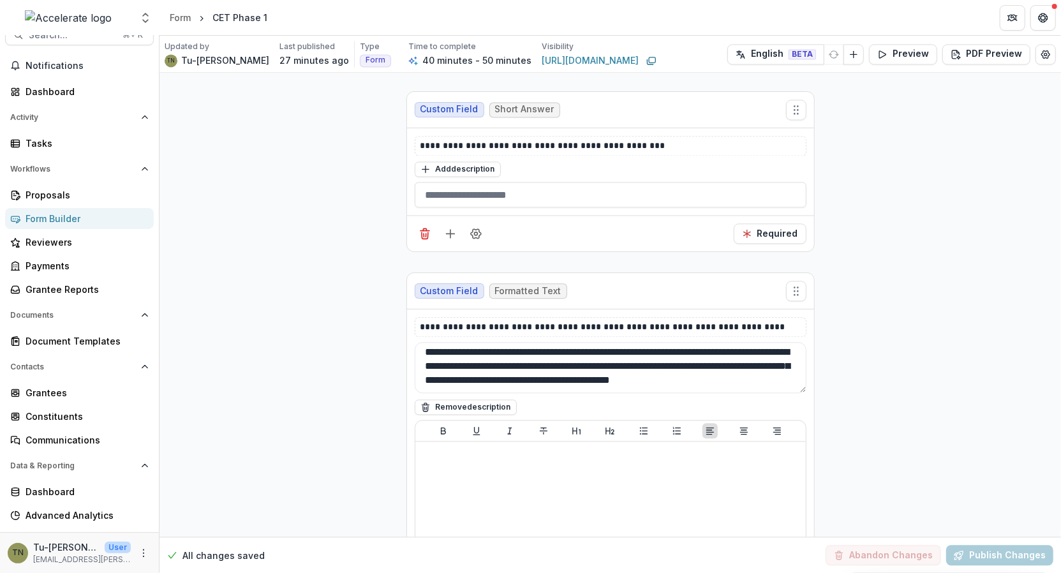
scroll to position [4980, 0]
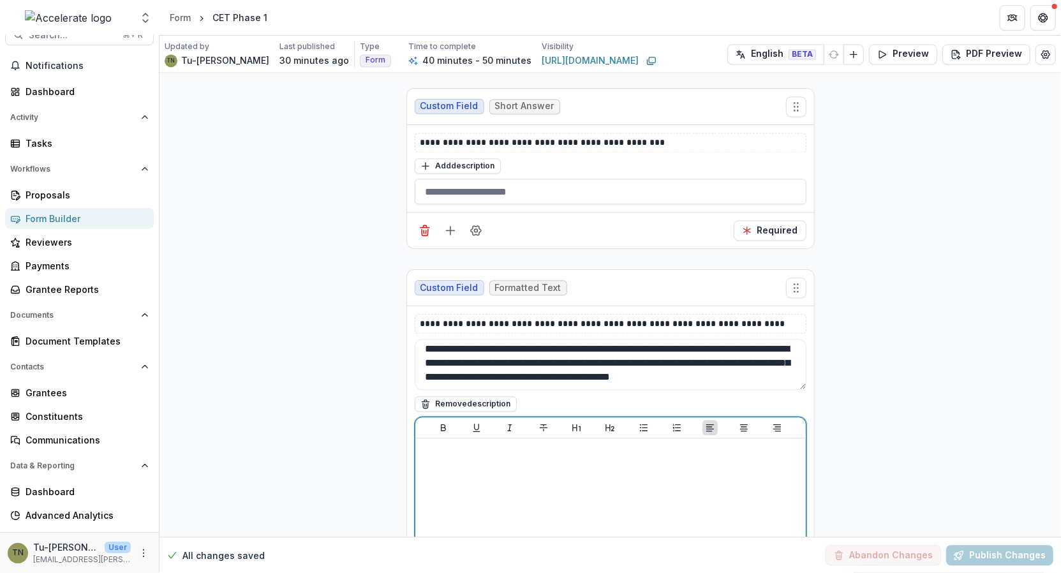
click at [574, 443] on div at bounding box center [610, 538] width 380 height 191
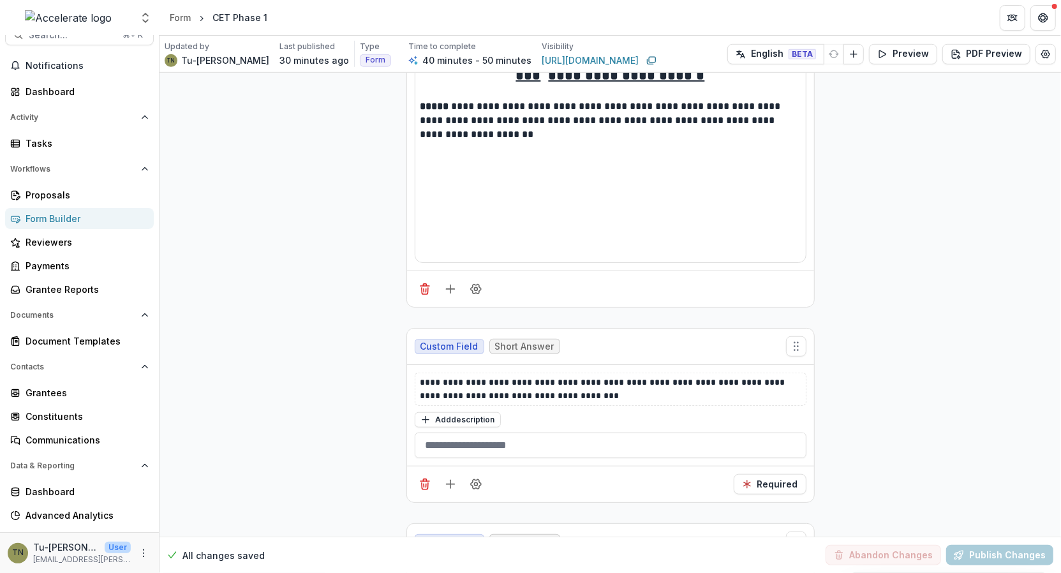
scroll to position [6924, 0]
click at [586, 374] on p "**********" at bounding box center [610, 387] width 381 height 27
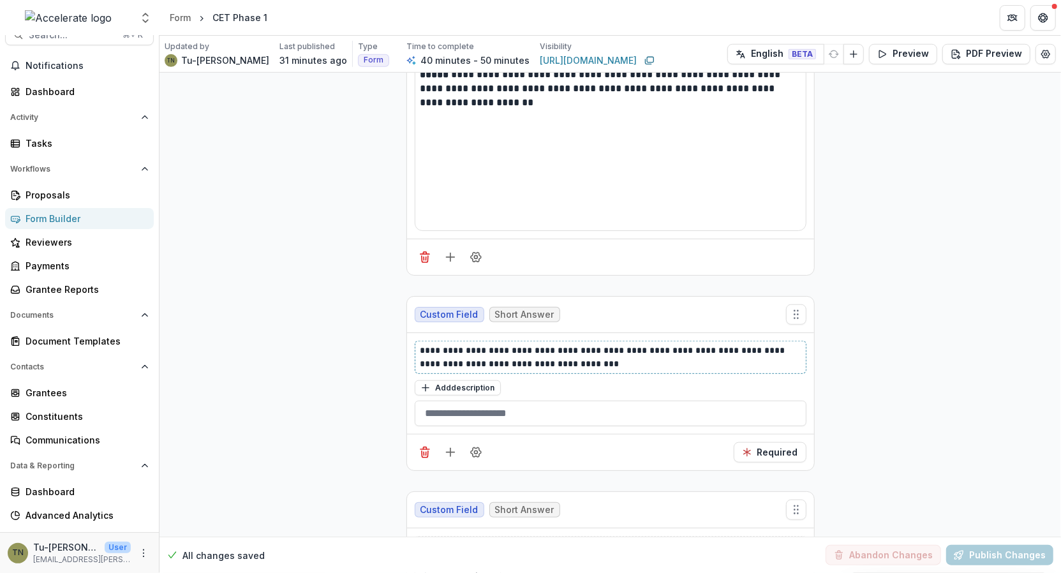
scroll to position [6958, 0]
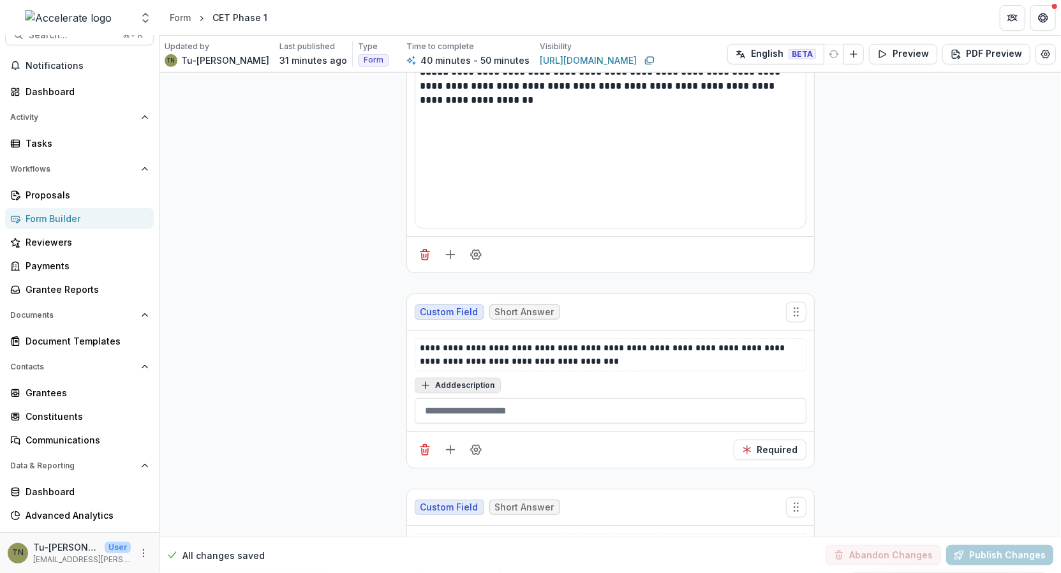
click at [455, 378] on button "Add description" at bounding box center [458, 385] width 86 height 15
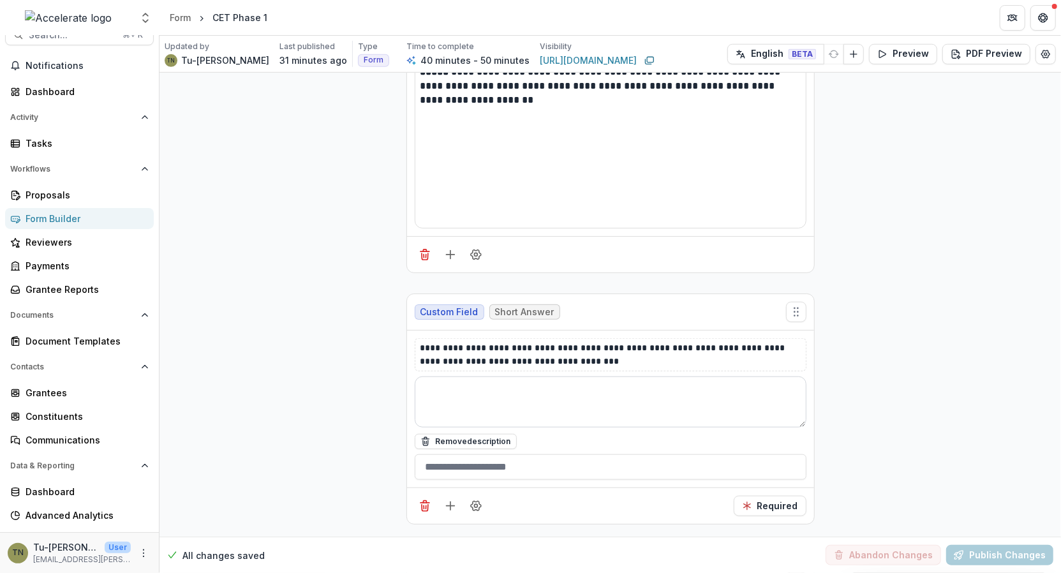
click at [477, 376] on textarea at bounding box center [611, 401] width 392 height 51
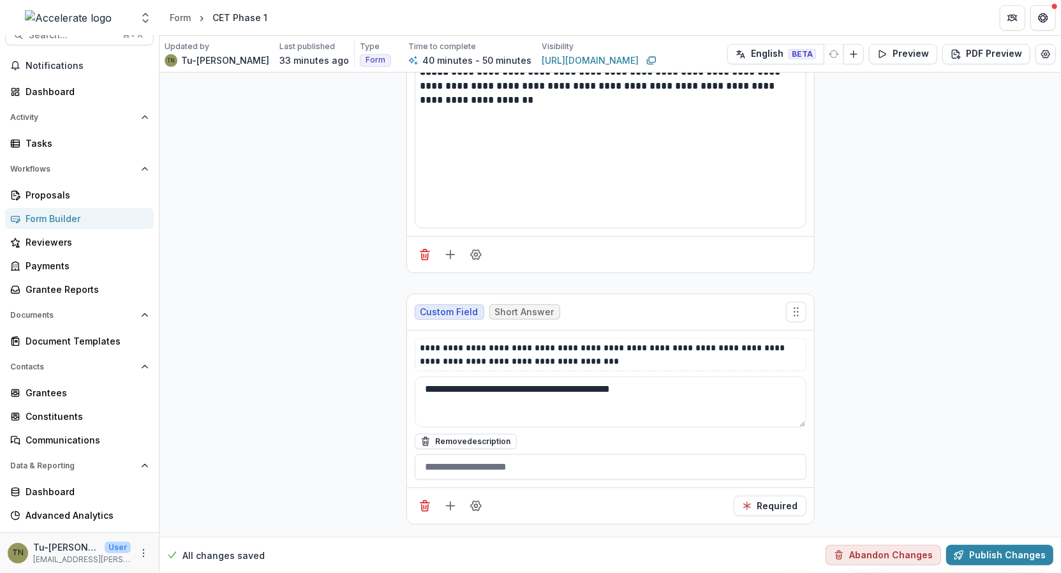
type textarea "**********"
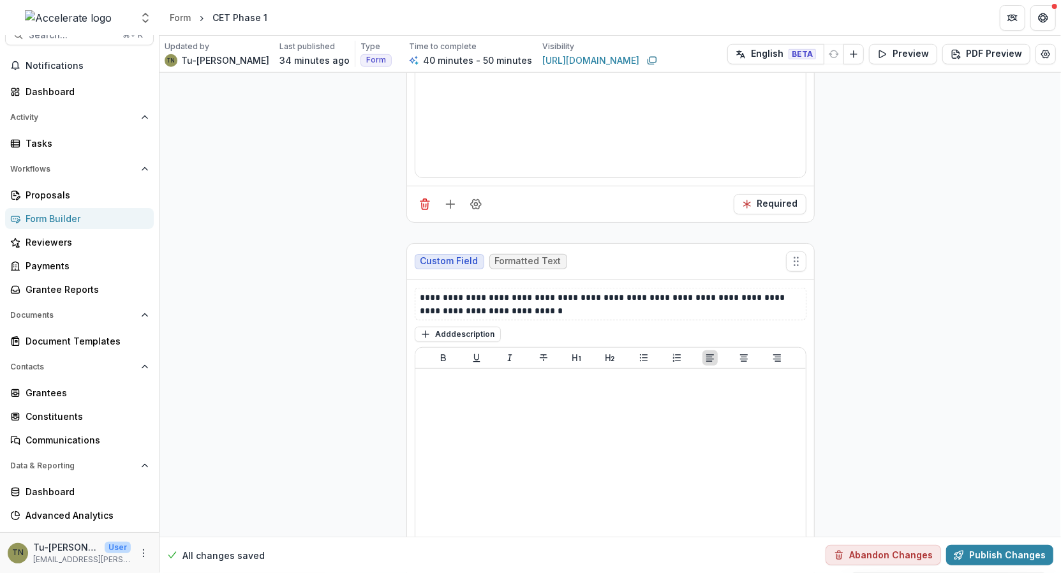
scroll to position [10186, 0]
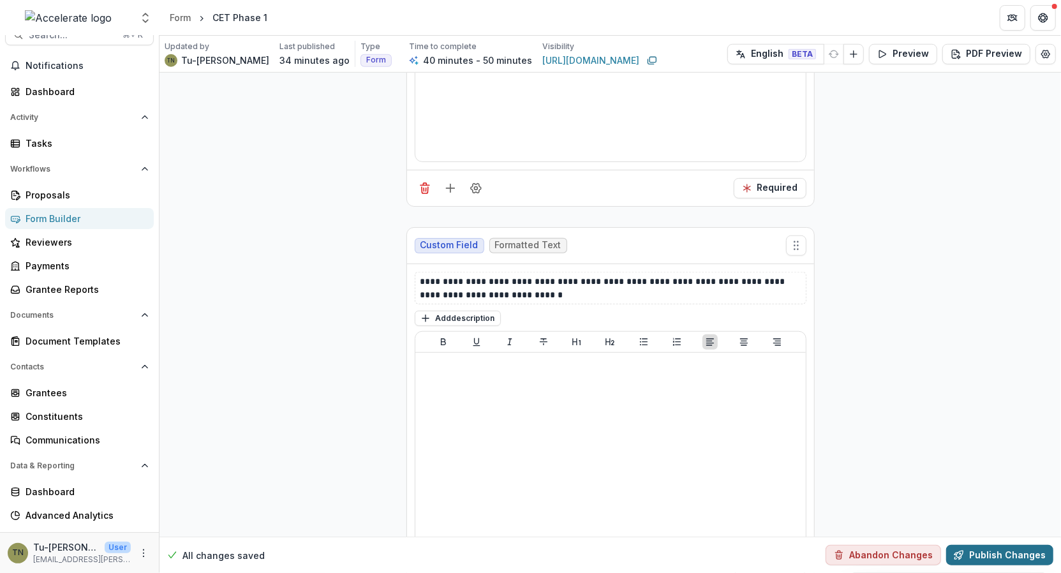
click at [982, 559] on button "Publish Changes" at bounding box center [999, 555] width 107 height 20
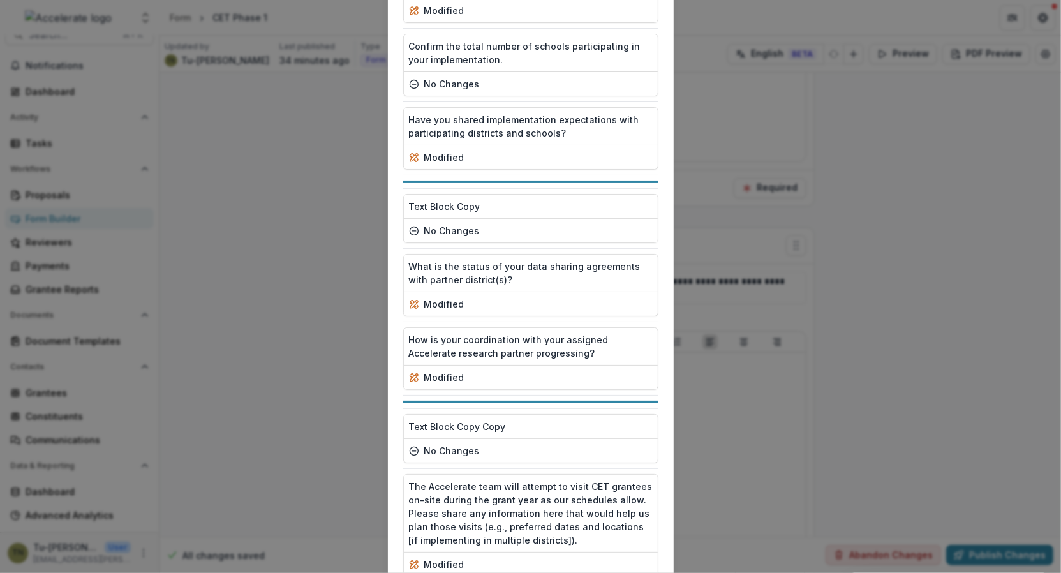
scroll to position [1850, 0]
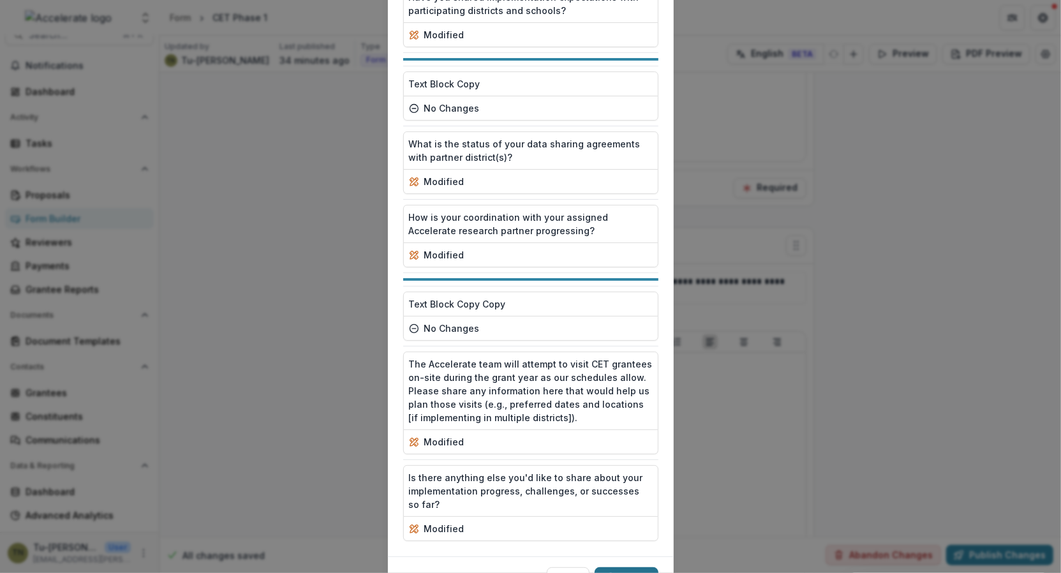
click at [617, 567] on button "Publish" at bounding box center [627, 577] width 64 height 20
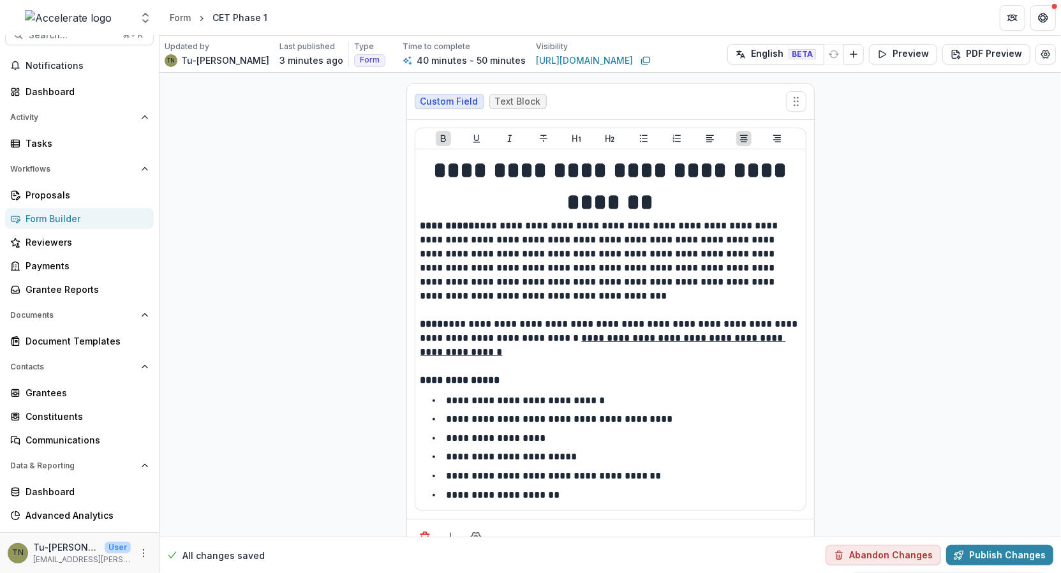
scroll to position [3505, 0]
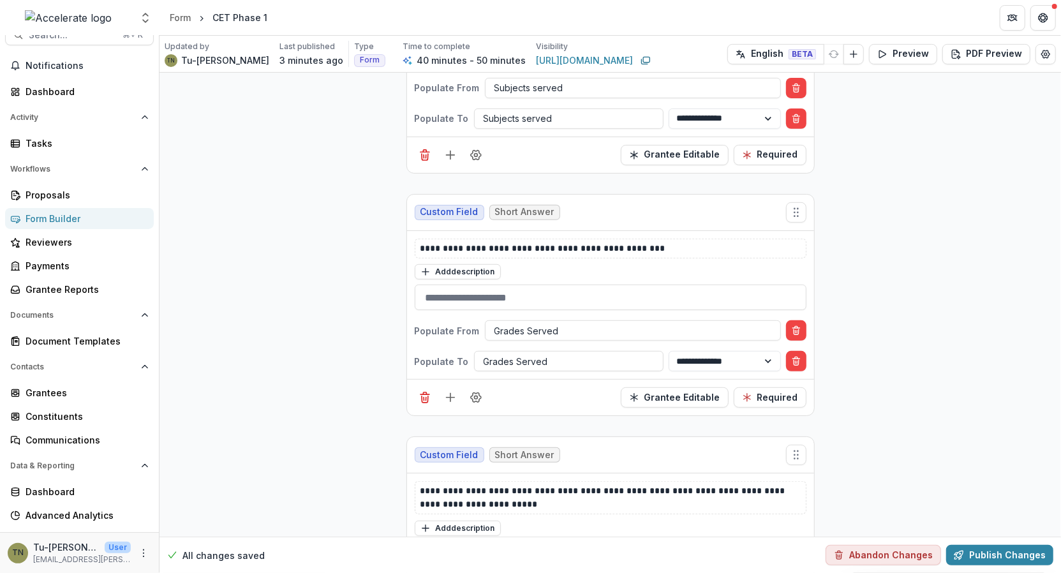
click at [590, 263] on div "Add description" at bounding box center [611, 271] width 392 height 17
click at [573, 323] on div at bounding box center [632, 331] width 277 height 16
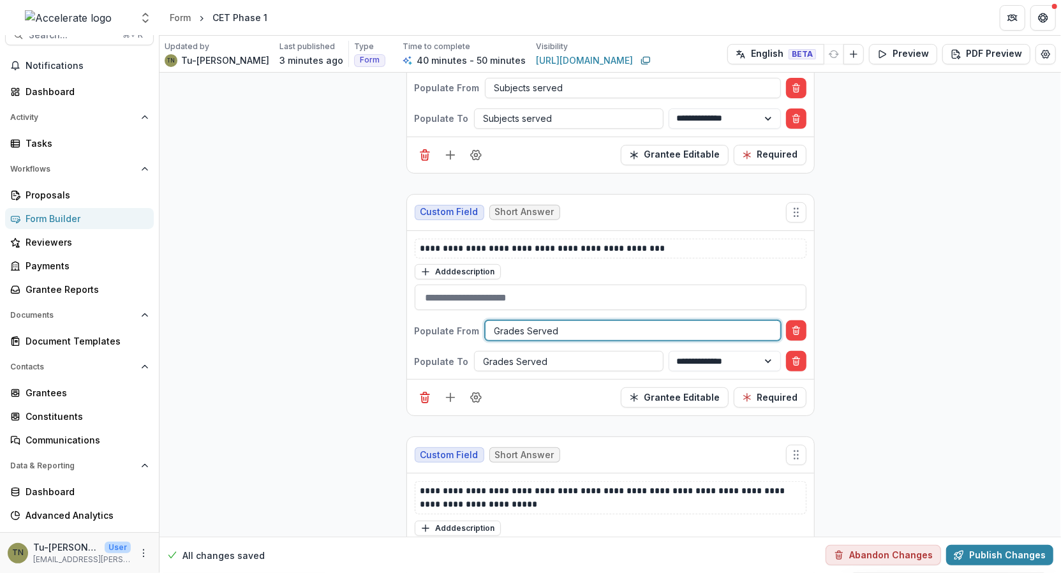
click at [589, 323] on div at bounding box center [632, 331] width 277 height 16
click at [587, 323] on div at bounding box center [632, 331] width 277 height 16
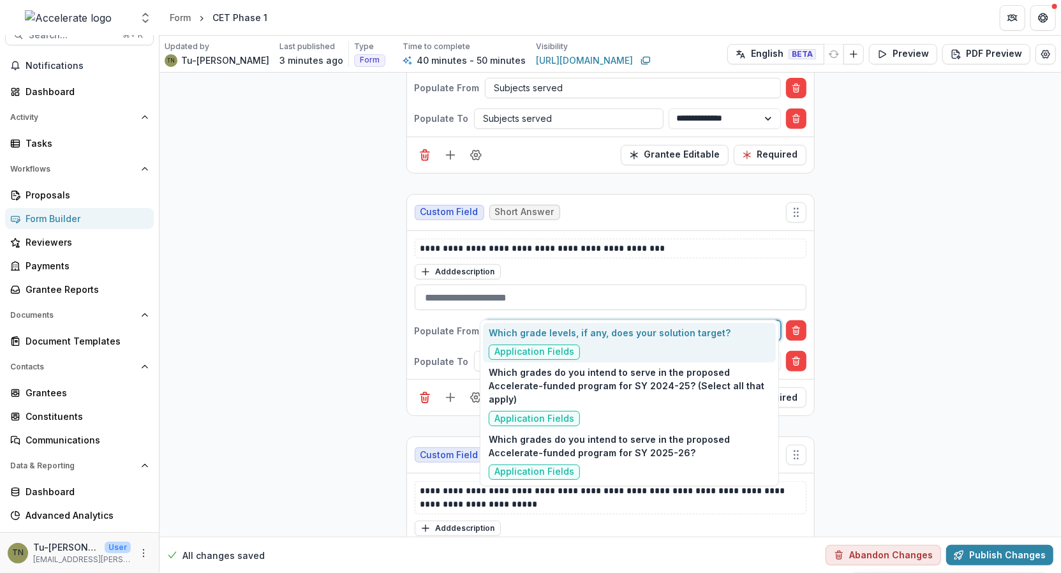
type input "**********"
click at [617, 333] on p "Which grade levels, if any, does your solution target?" at bounding box center [610, 332] width 242 height 13
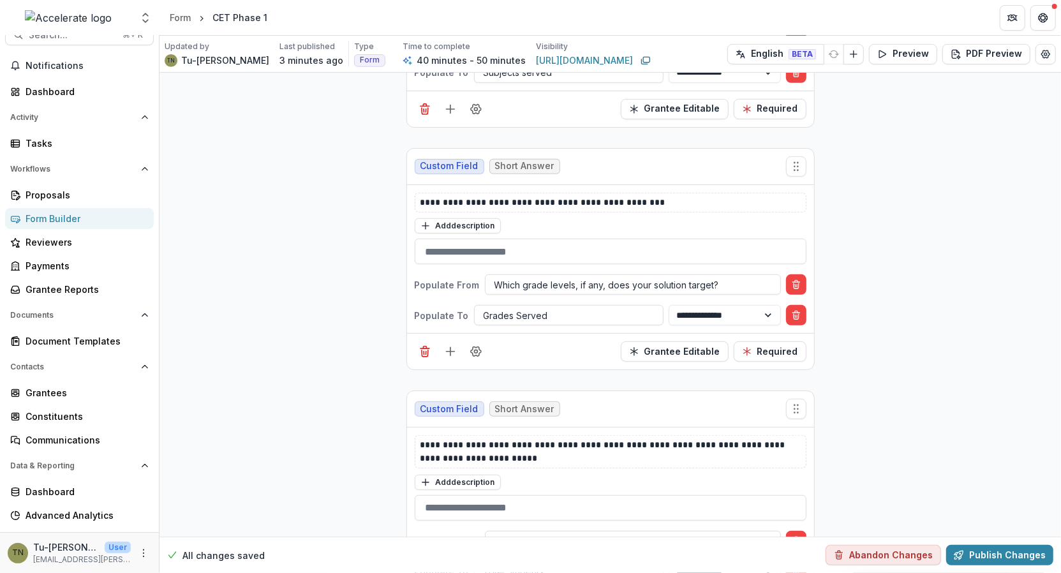
scroll to position [3554, 0]
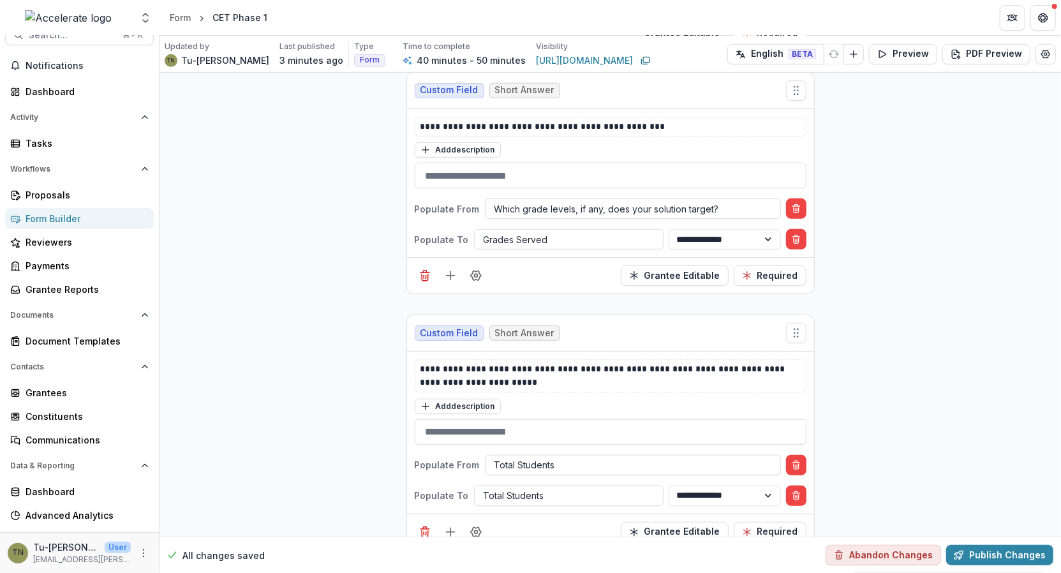
scroll to position [3630, 0]
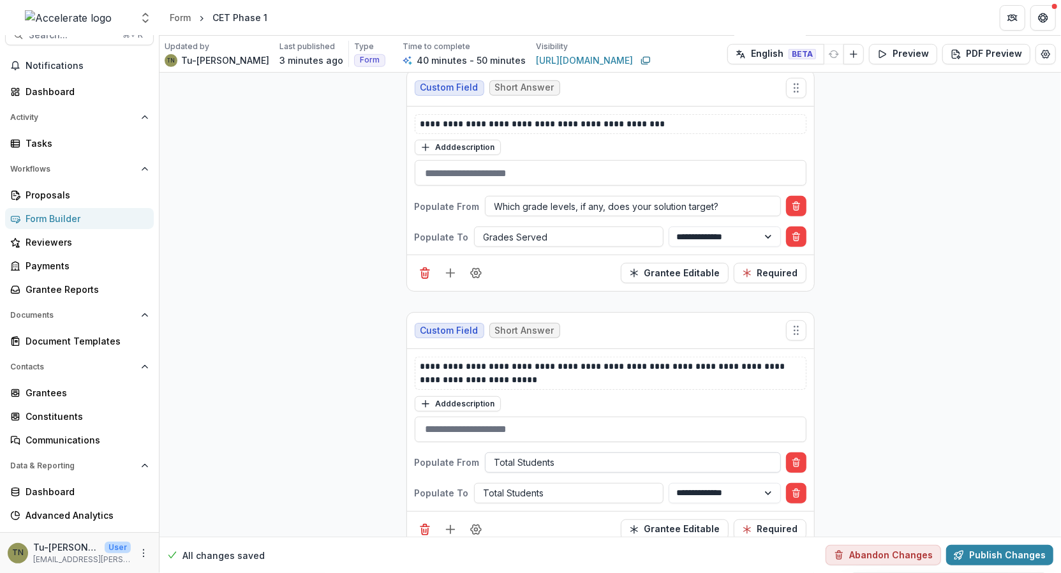
click at [636, 454] on div at bounding box center [632, 462] width 277 height 16
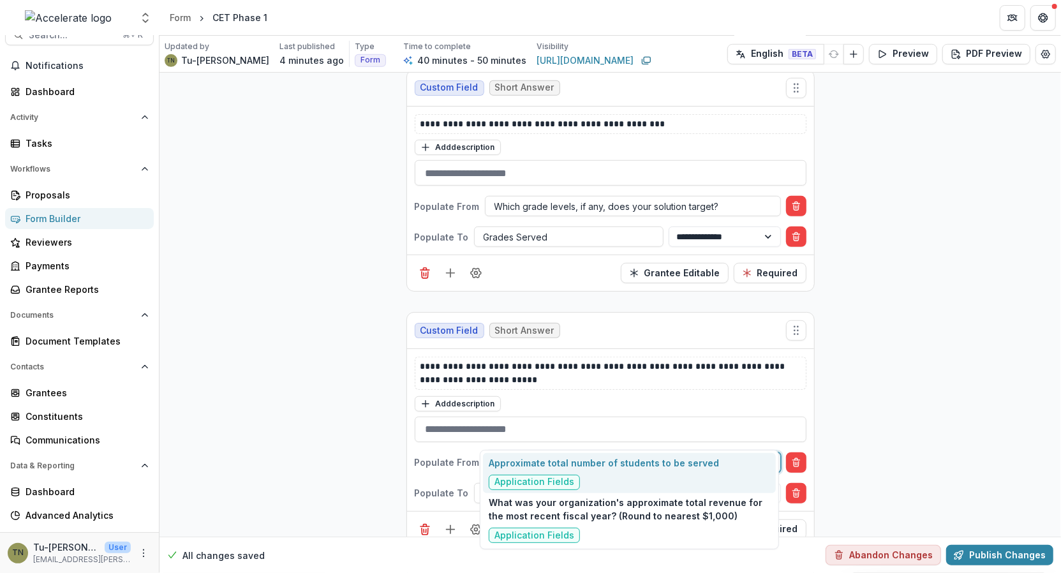
scroll to position [0, 0]
type input "**********"
click at [584, 468] on p "Approximate total number of students to be served" at bounding box center [604, 462] width 230 height 13
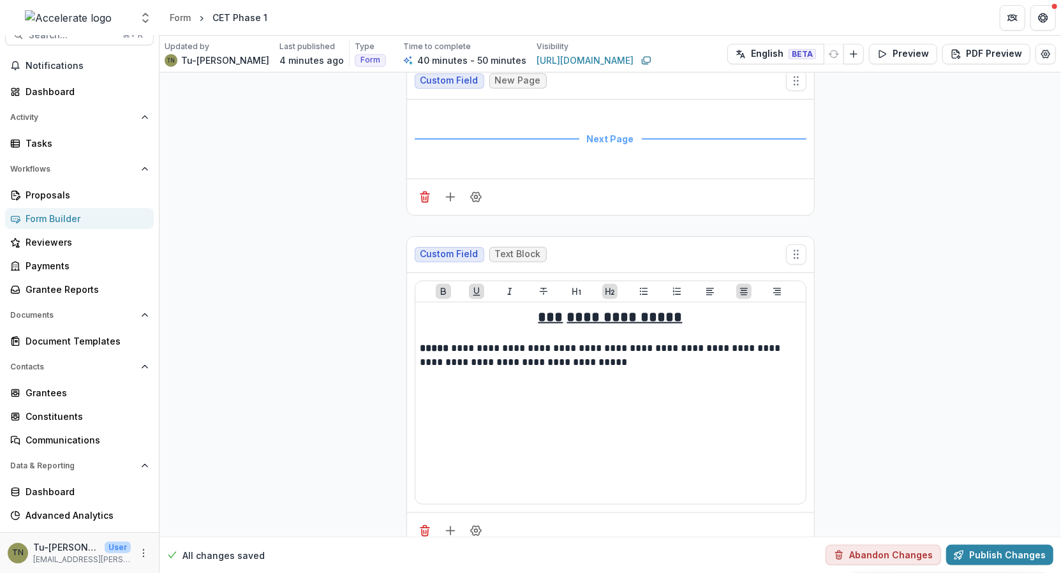
scroll to position [4137, 0]
click at [1009, 549] on button "Publish Changes" at bounding box center [999, 555] width 107 height 20
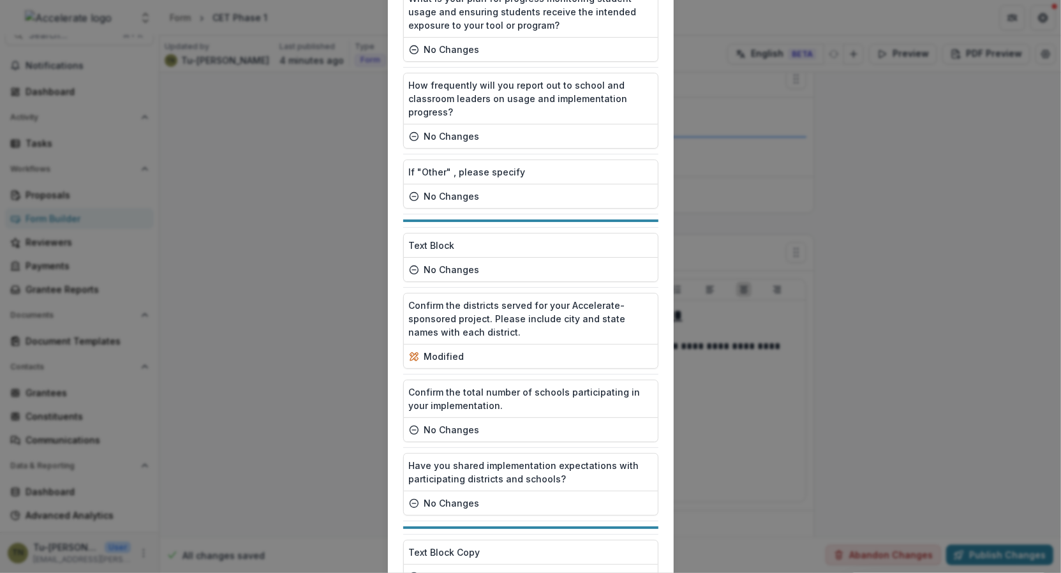
scroll to position [1850, 0]
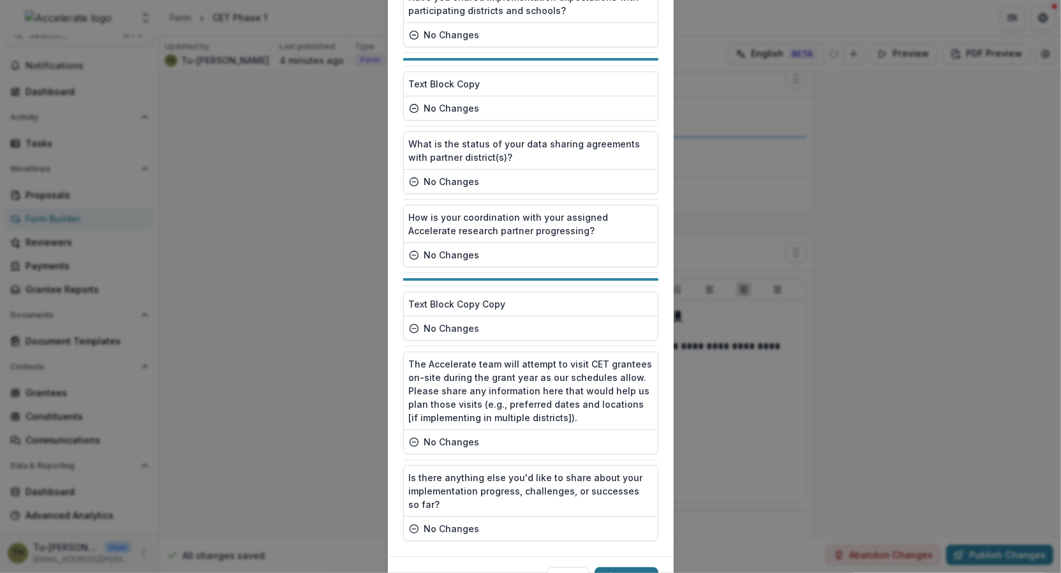
click at [622, 567] on button "Publish" at bounding box center [627, 577] width 64 height 20
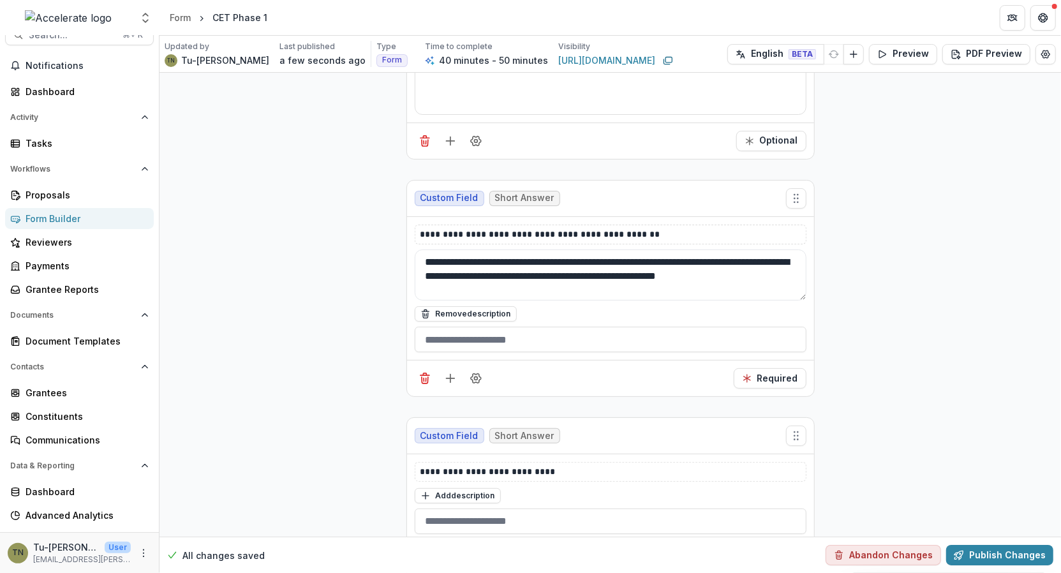
scroll to position [3022, 0]
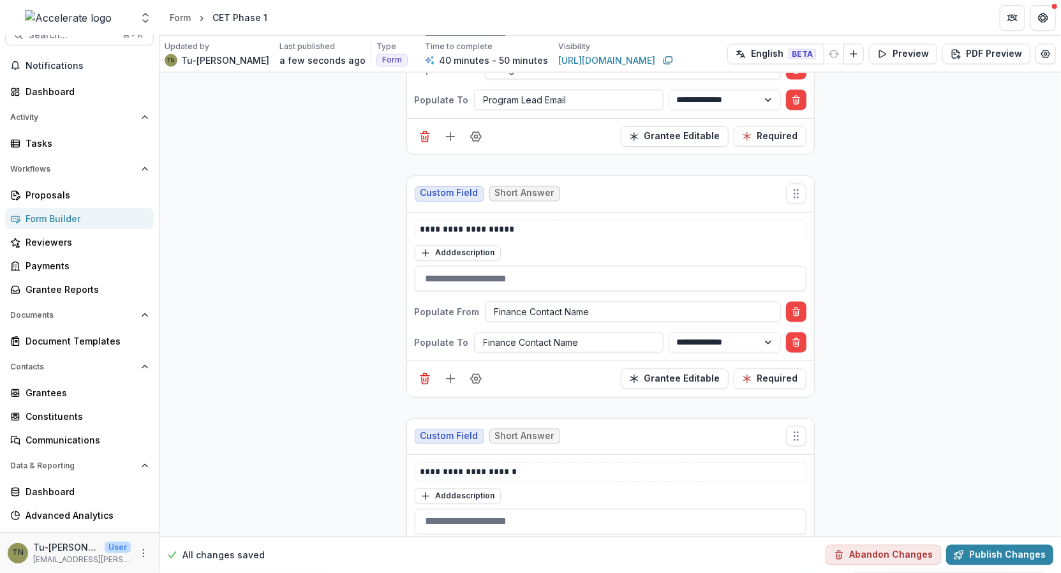
scroll to position [3182, 0]
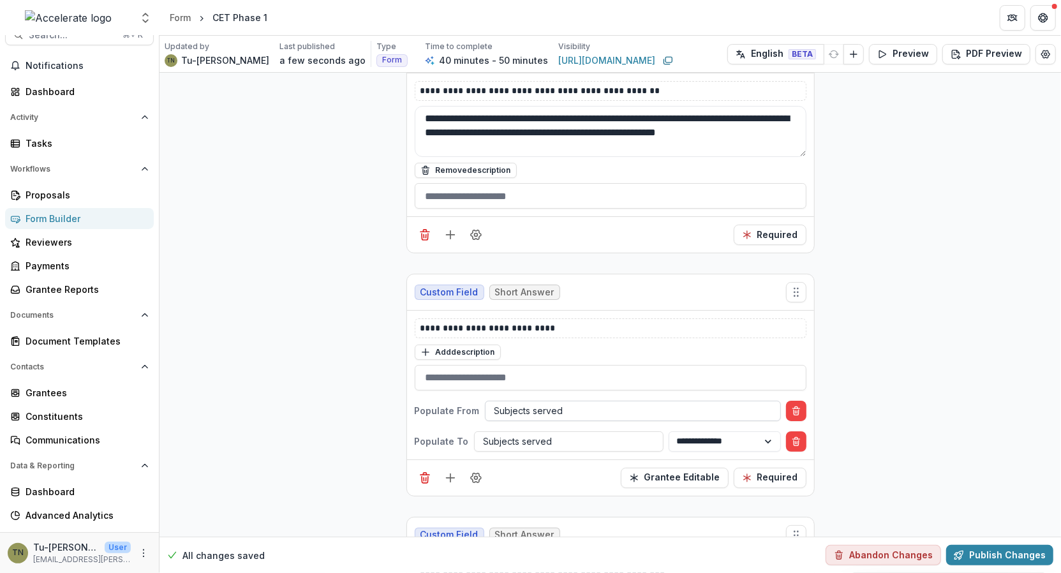
click at [580, 403] on div at bounding box center [632, 411] width 277 height 16
click at [586, 403] on div at bounding box center [632, 411] width 277 height 16
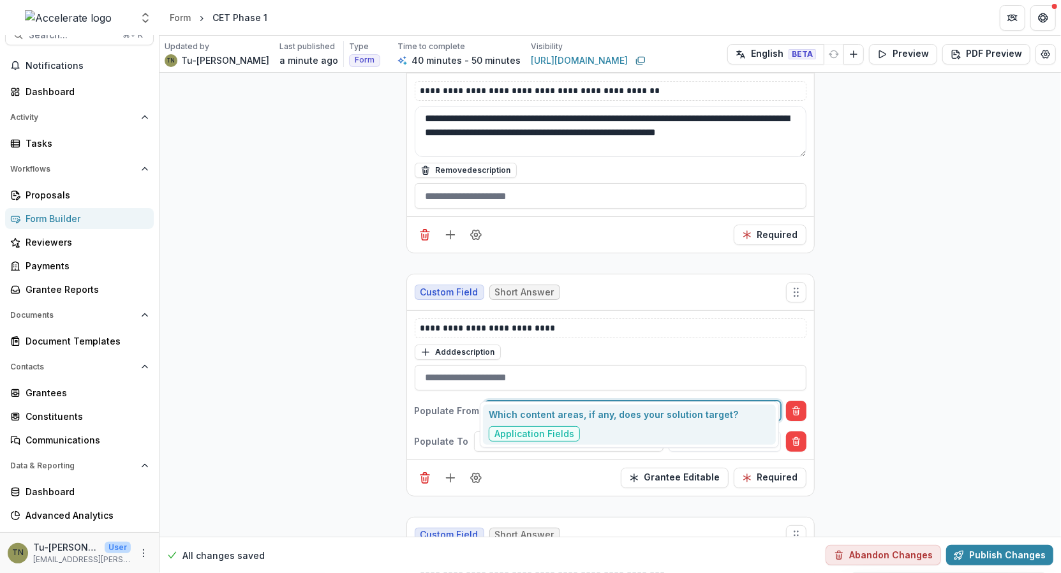
type input "**********"
click at [537, 432] on span "Application Fields" at bounding box center [534, 434] width 80 height 11
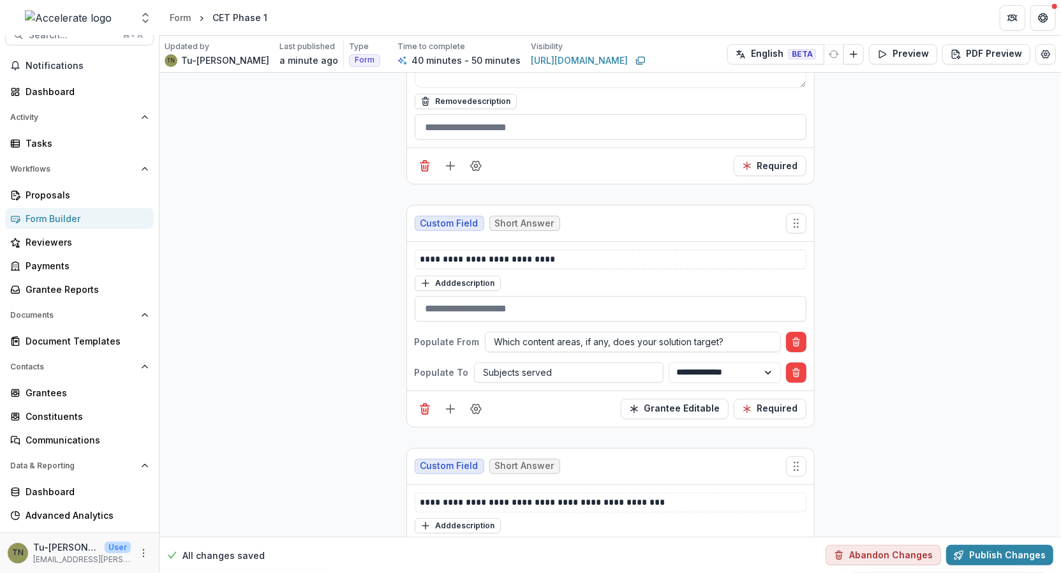
scroll to position [3252, 0]
click at [450, 161] on line "Add field" at bounding box center [450, 165] width 0 height 8
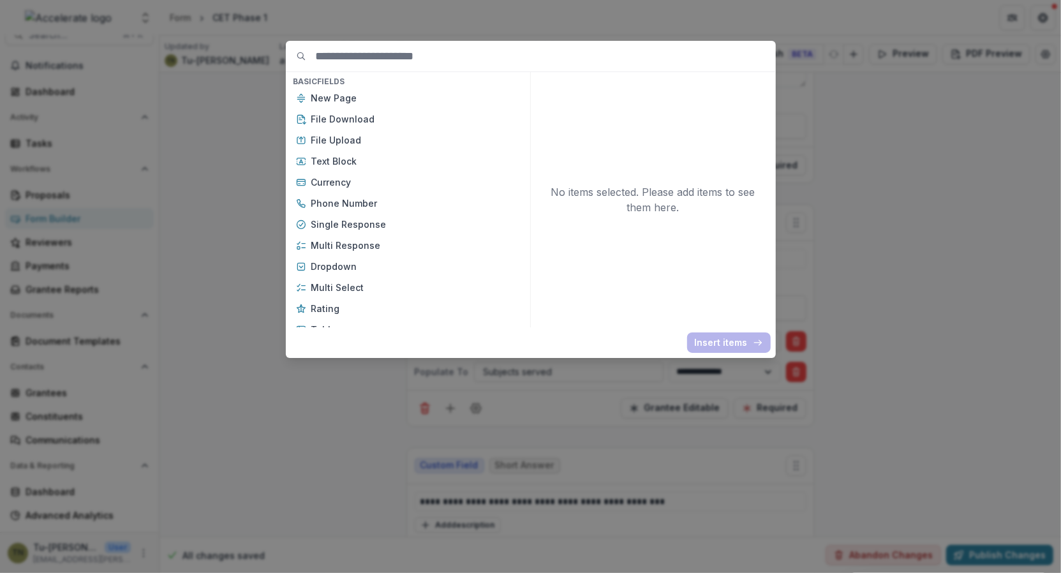
click at [452, 62] on input at bounding box center [546, 56] width 460 height 31
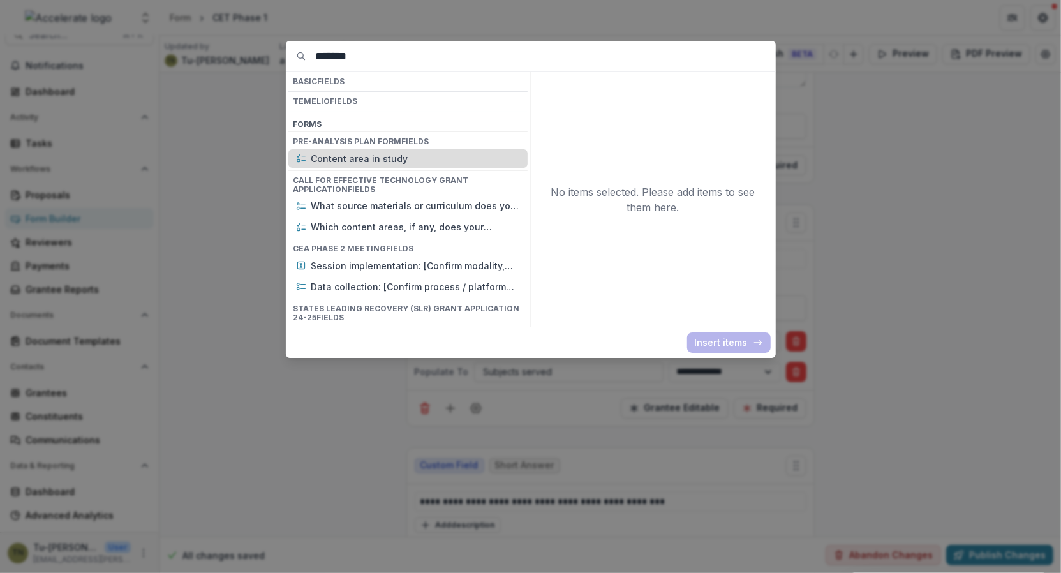
type input "*******"
click at [445, 156] on p "Content area in study" at bounding box center [415, 158] width 209 height 13
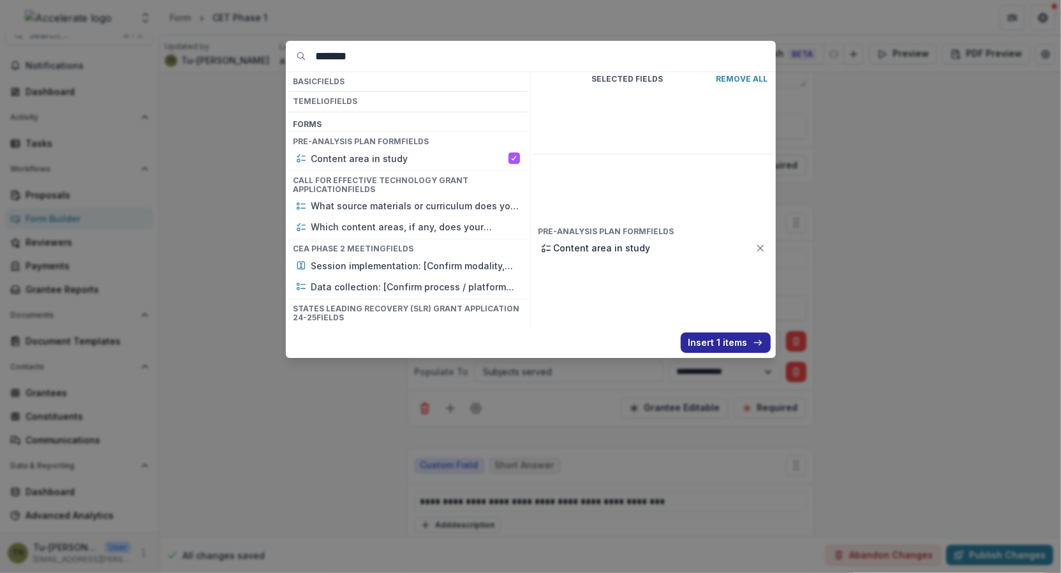
click at [721, 343] on button "Insert 1 items" at bounding box center [726, 342] width 90 height 20
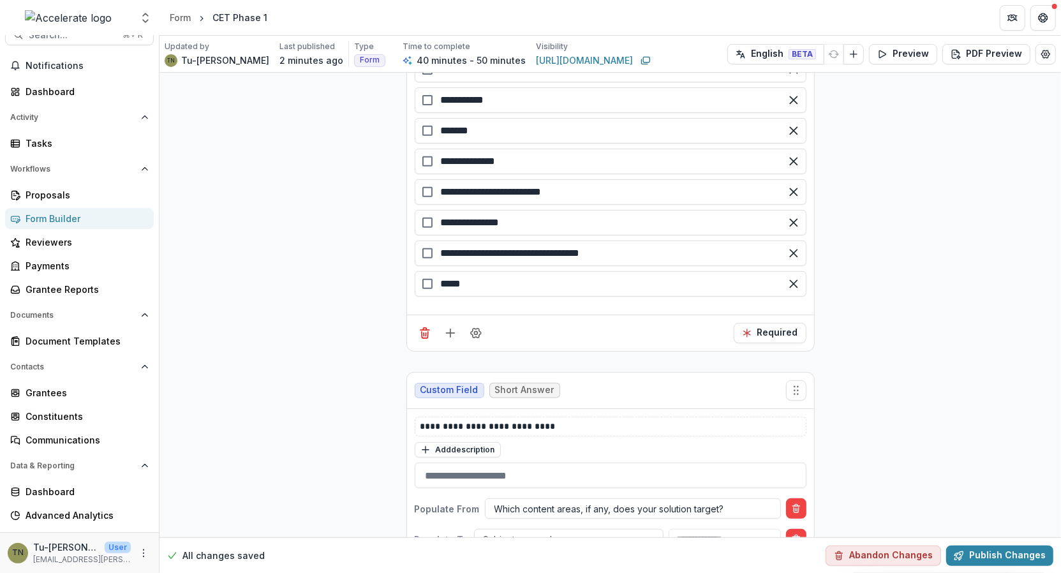
scroll to position [3447, 0]
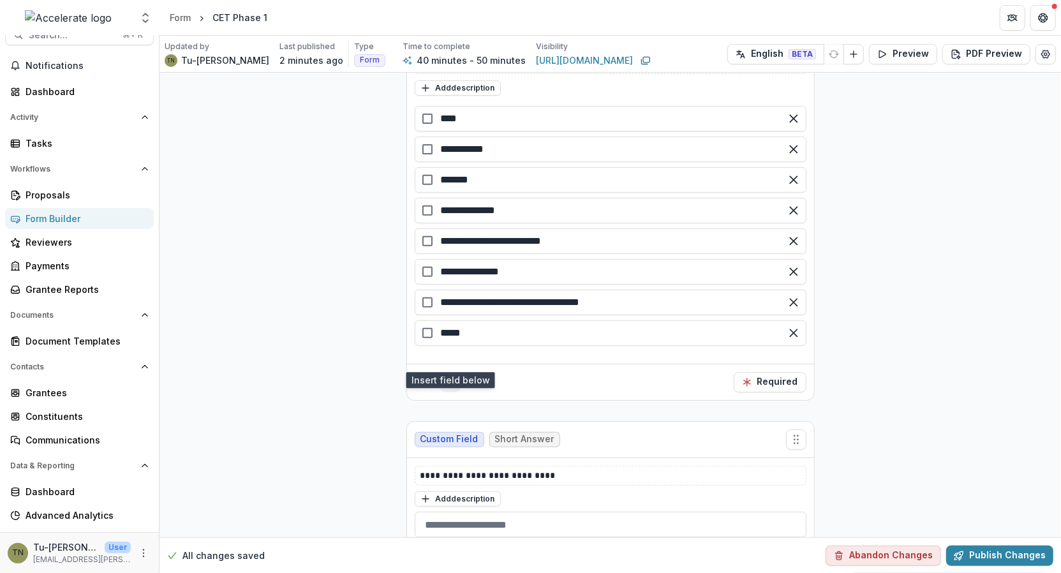
click at [450, 376] on icon "Add field" at bounding box center [450, 382] width 13 height 13
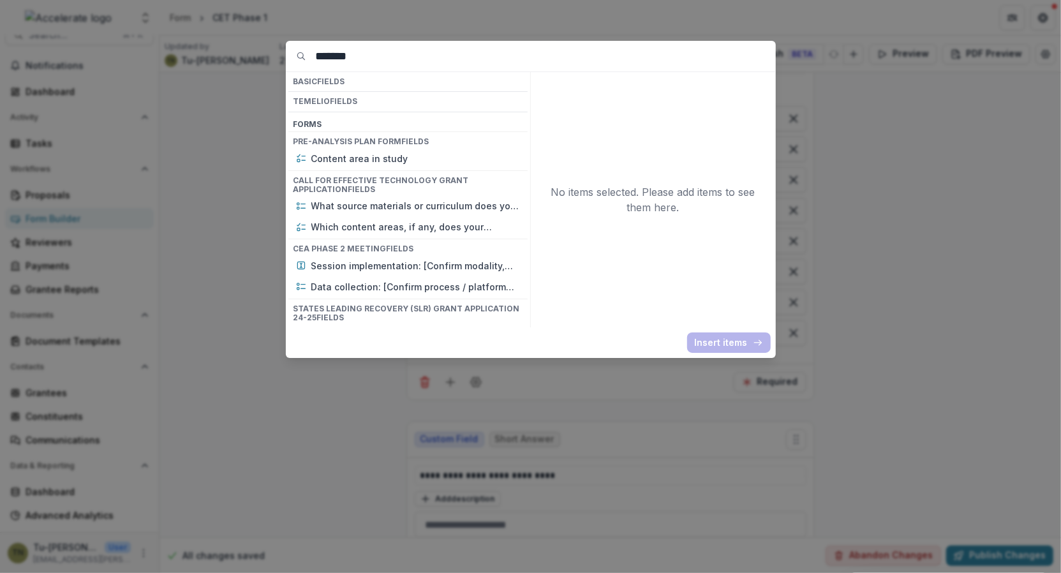
click at [558, 405] on div "******* Basic Fields Temelio Fields Form s Pre-analysis Plan Form Fields Conten…" at bounding box center [530, 286] width 1061 height 573
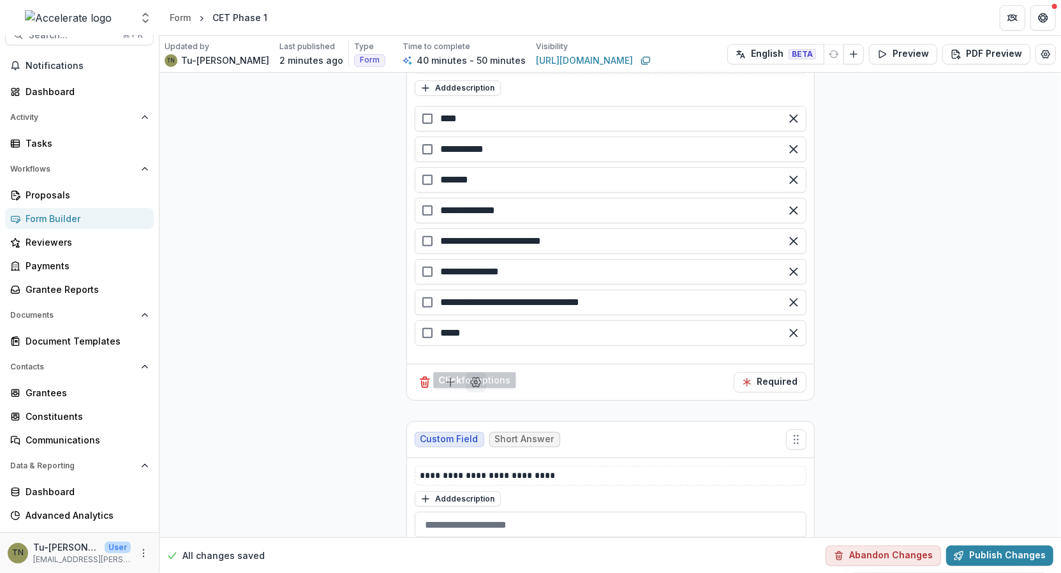
click at [473, 376] on icon "Field Settings" at bounding box center [475, 382] width 13 height 13
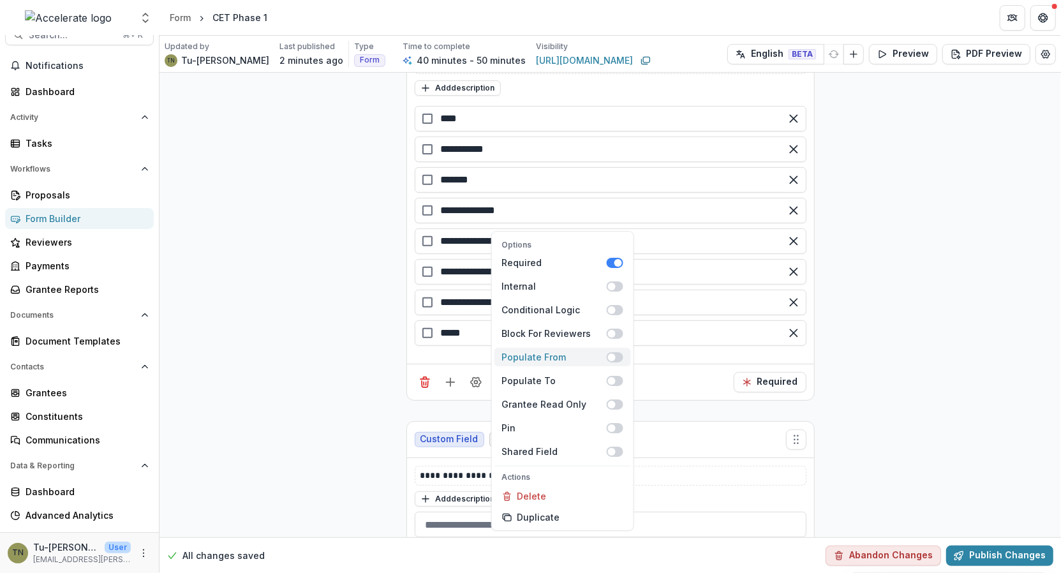
click at [616, 352] on span at bounding box center [614, 357] width 17 height 10
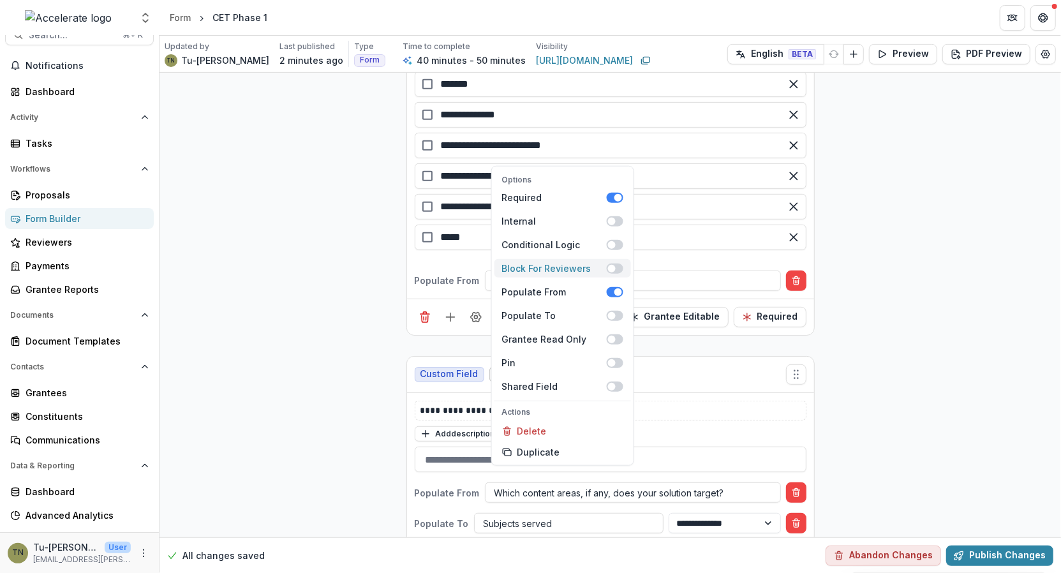
scroll to position [3544, 0]
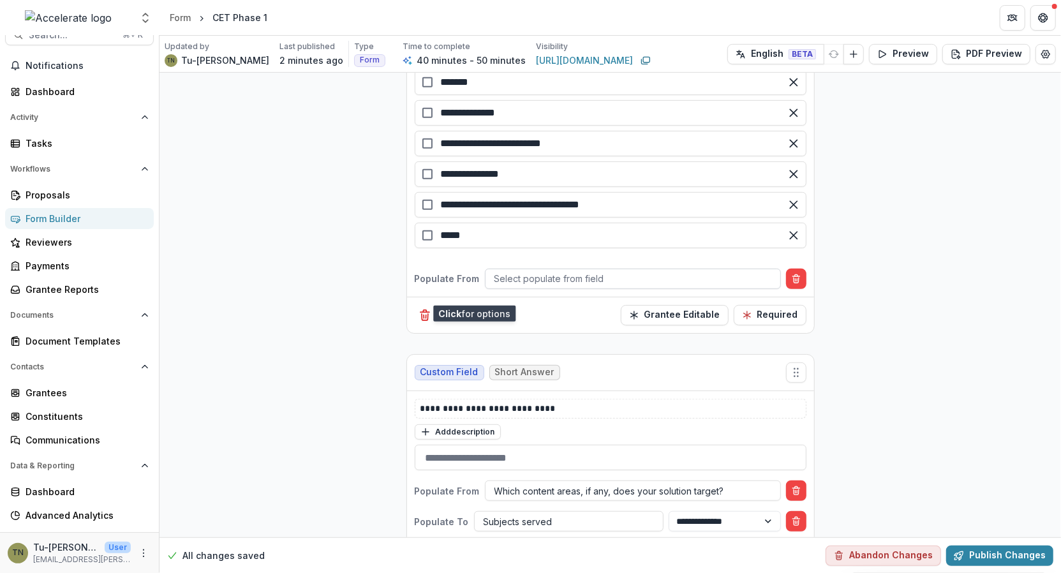
click at [607, 270] on div at bounding box center [632, 278] width 277 height 16
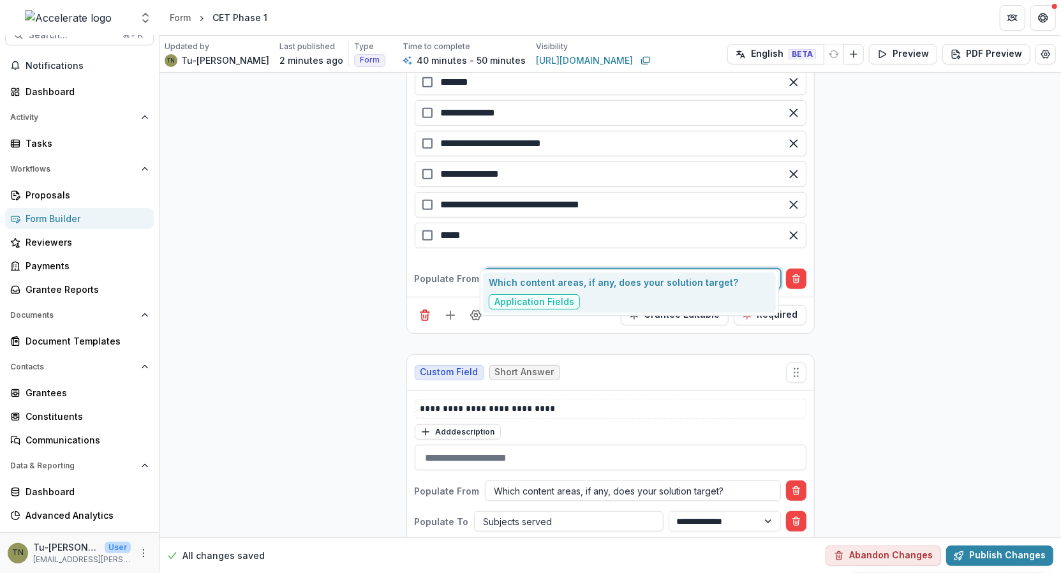
type input "**********"
click at [617, 287] on p "Which content areas, if any, does your solution target?" at bounding box center [613, 282] width 249 height 13
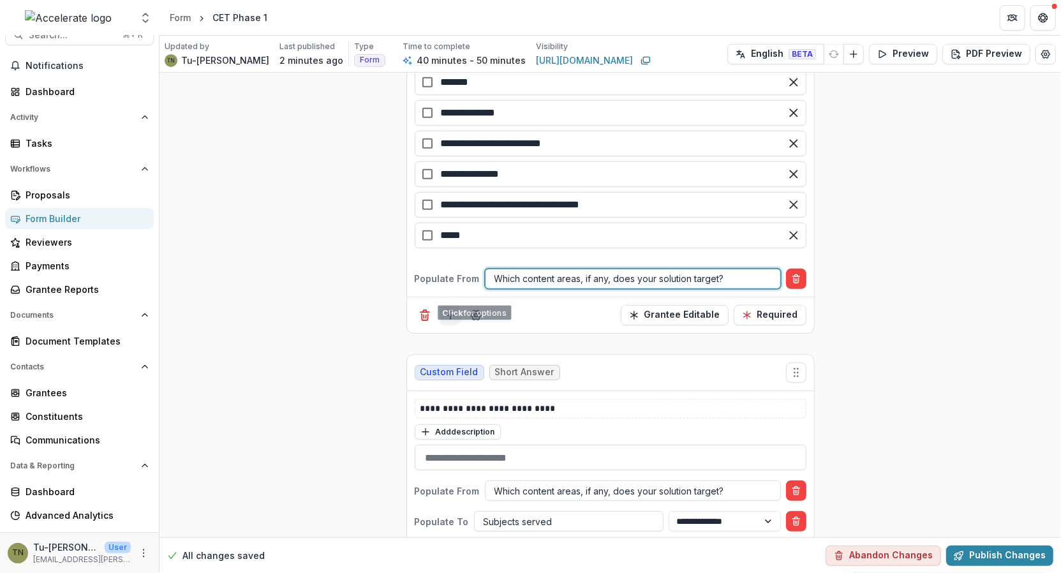
click at [450, 311] on line "Add field" at bounding box center [450, 315] width 0 height 8
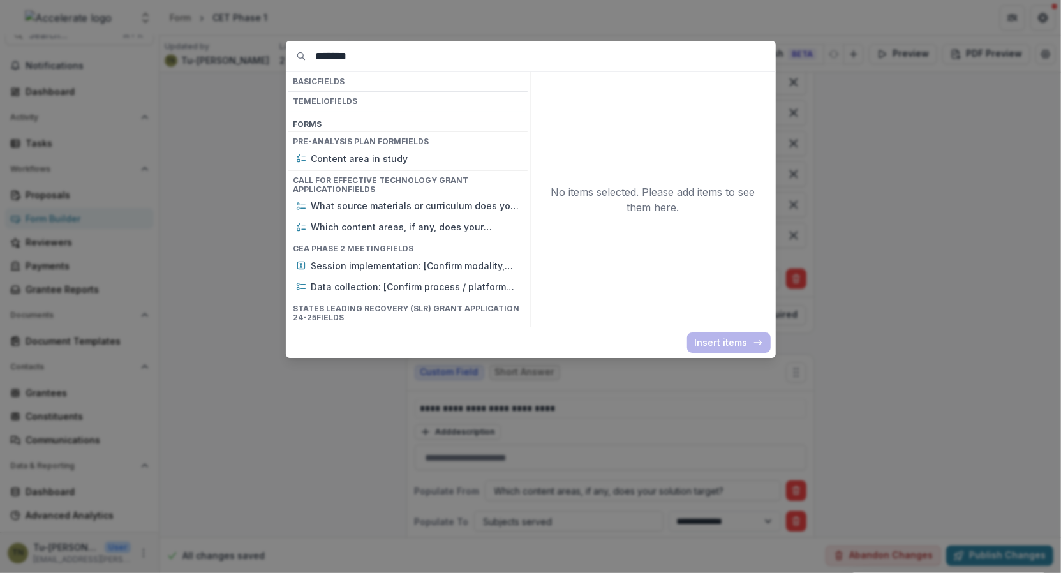
click at [314, 386] on div "******* Basic Fields Temelio Fields Form s Pre-analysis Plan Form Fields Conten…" at bounding box center [530, 286] width 1061 height 573
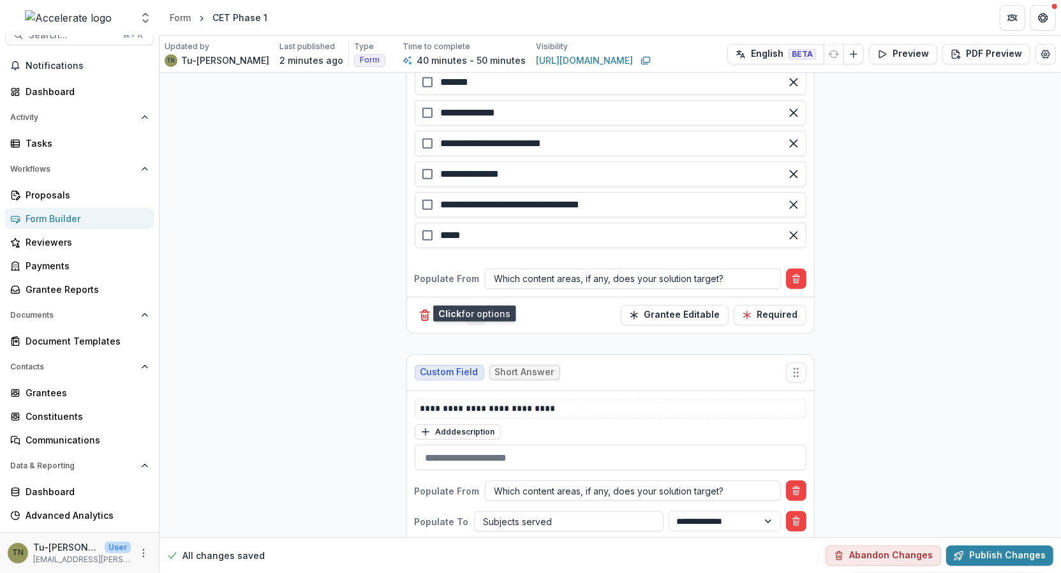
click at [477, 309] on icon "Field Settings" at bounding box center [475, 315] width 13 height 13
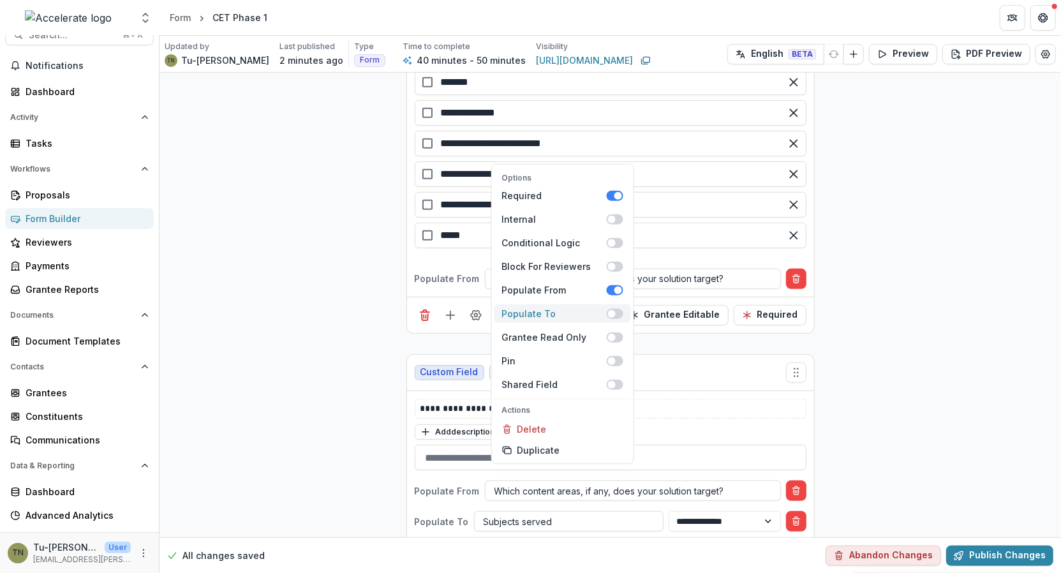
click at [616, 309] on span at bounding box center [614, 314] width 17 height 10
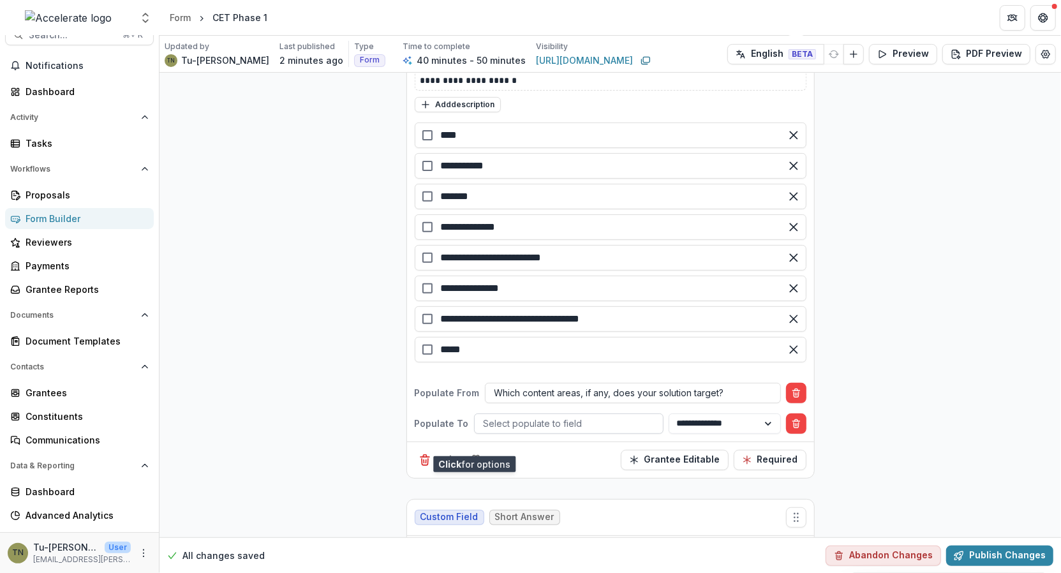
scroll to position [3463, 0]
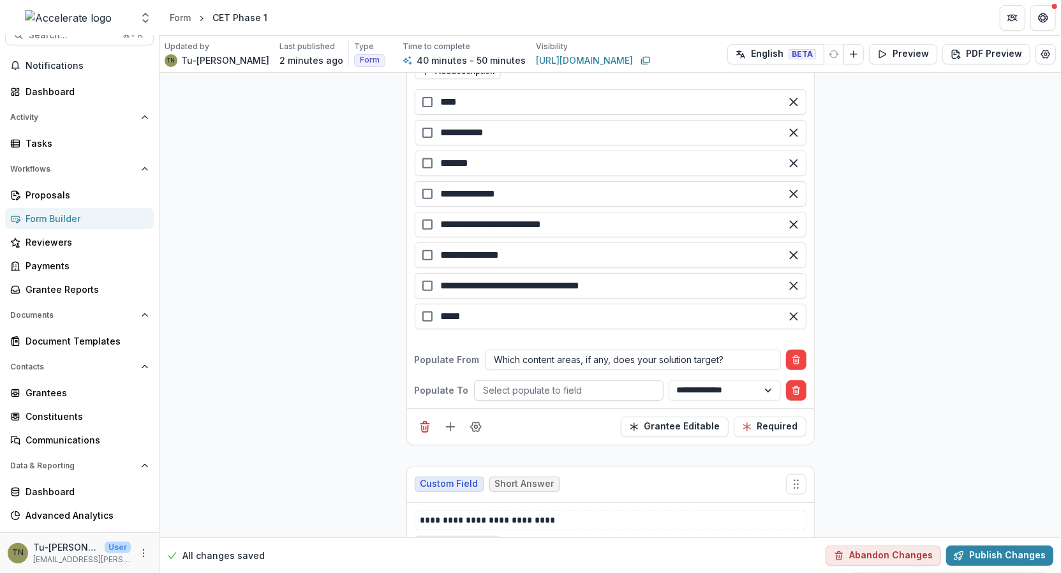
click at [604, 382] on div at bounding box center [569, 390] width 170 height 16
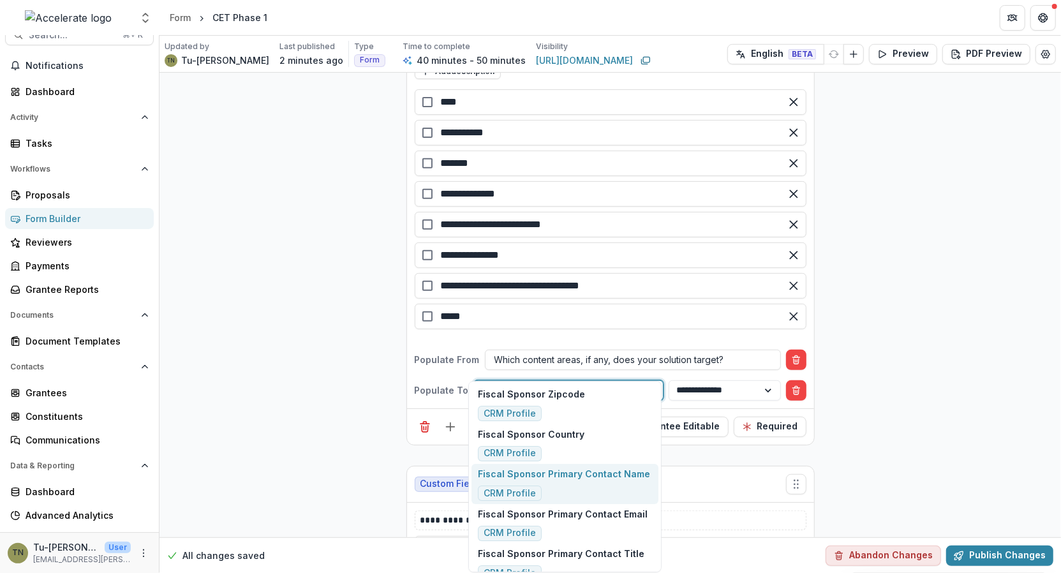
type input "*"
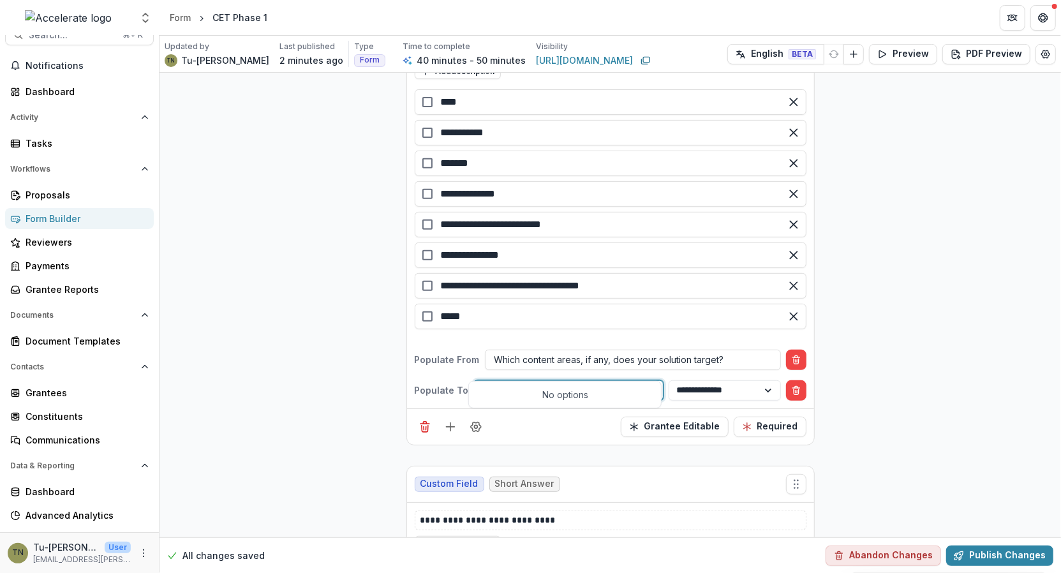
type input "*******"
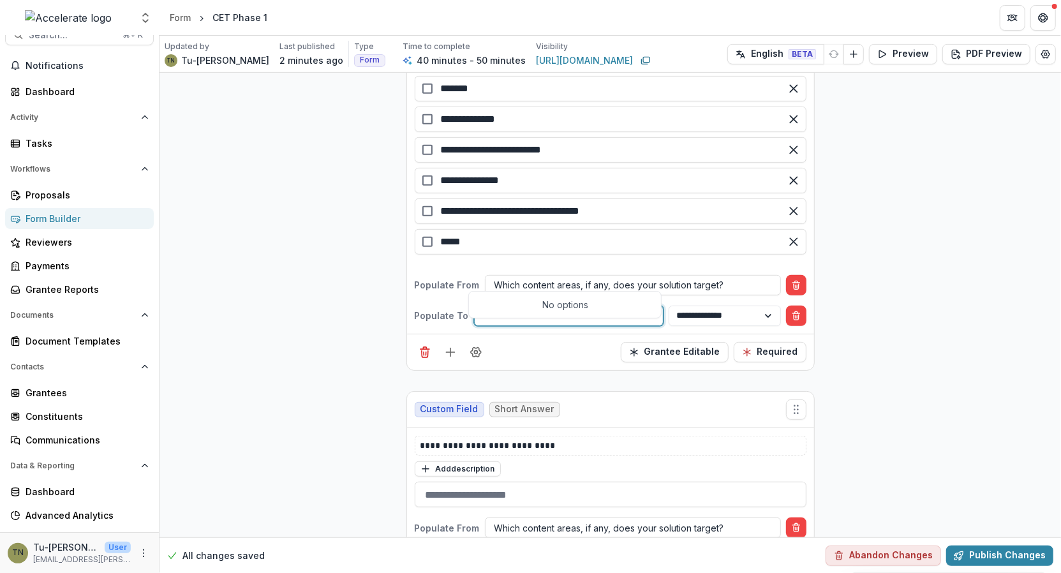
scroll to position [3563, 0]
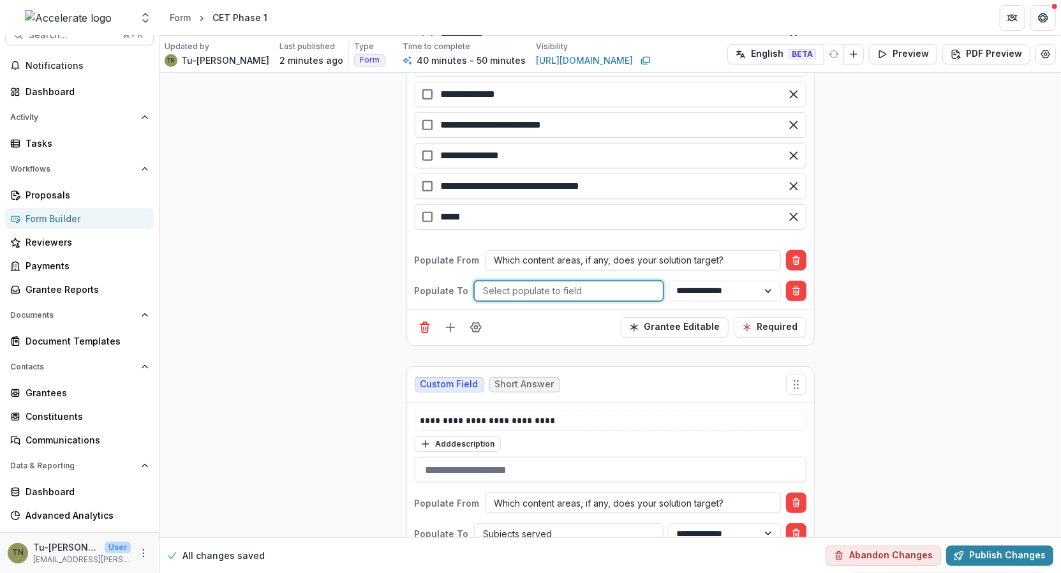
drag, startPoint x: 524, startPoint y: 268, endPoint x: 450, endPoint y: 267, distance: 74.0
click at [450, 281] on div "**********" at bounding box center [611, 291] width 392 height 20
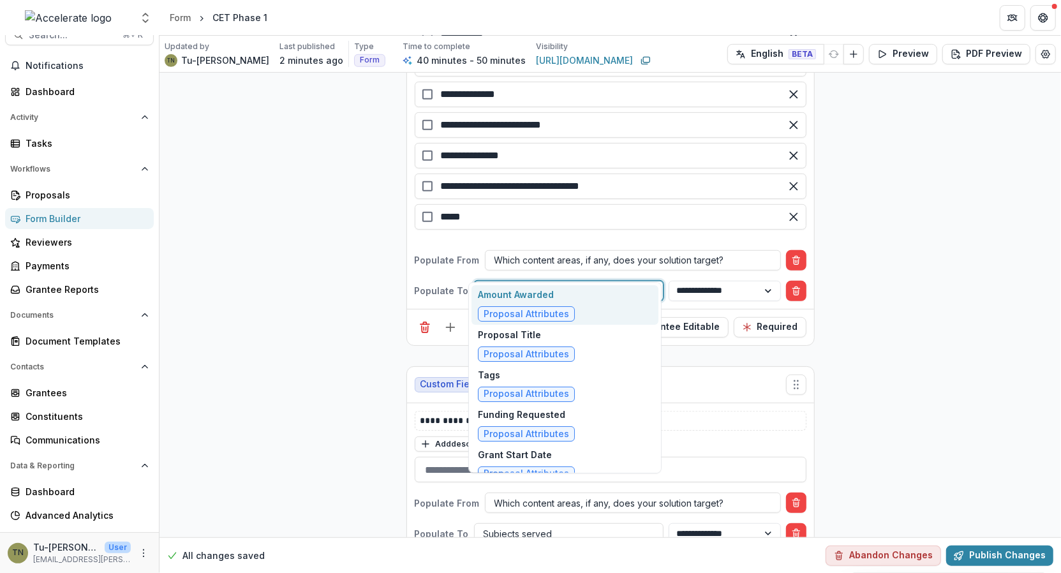
type input "*"
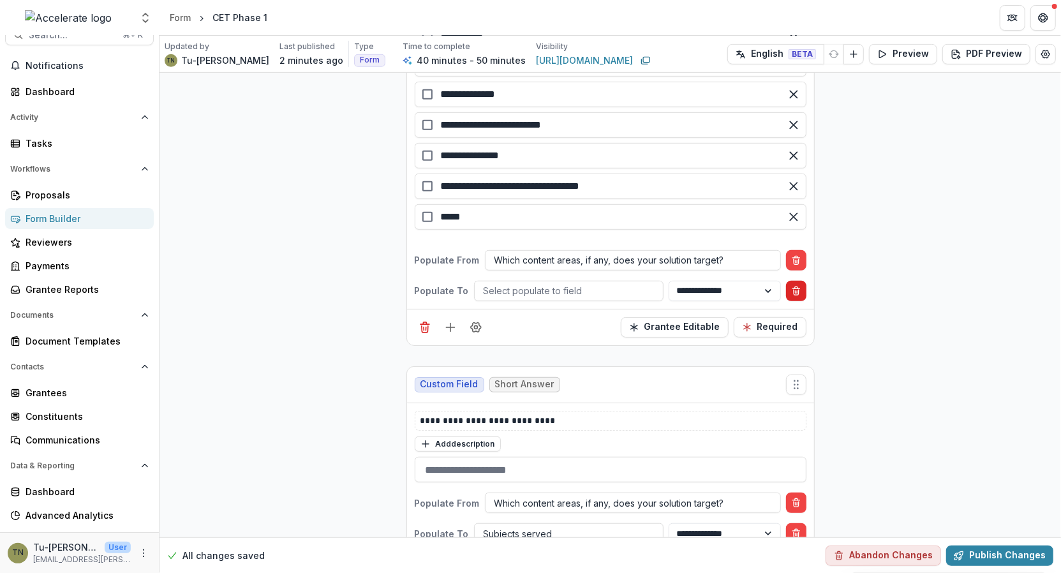
click at [794, 286] on icon "Delete condition" at bounding box center [796, 291] width 10 height 10
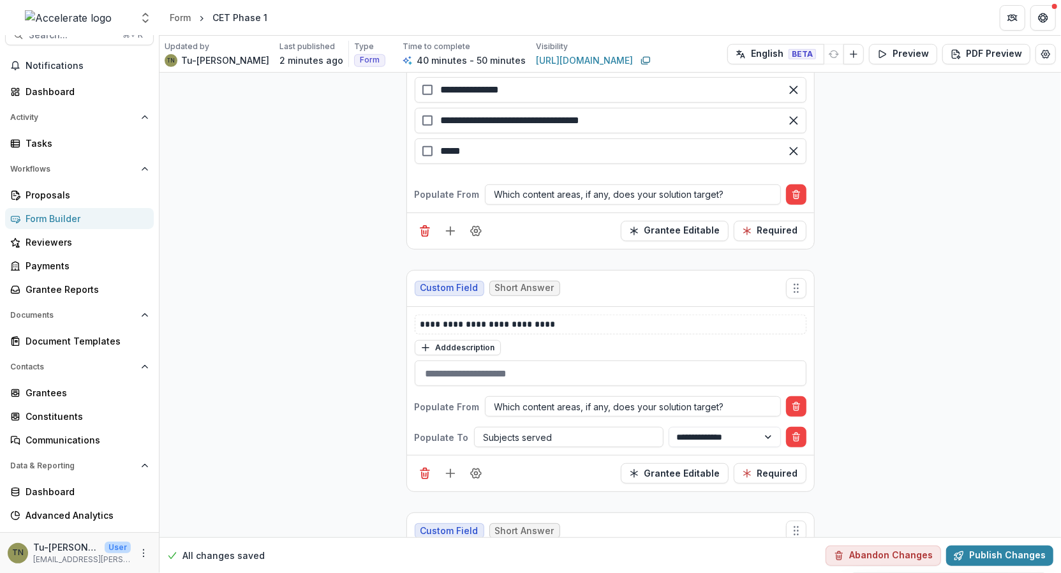
scroll to position [3630, 0]
click at [425, 472] on line "Delete field" at bounding box center [425, 473] width 0 height 3
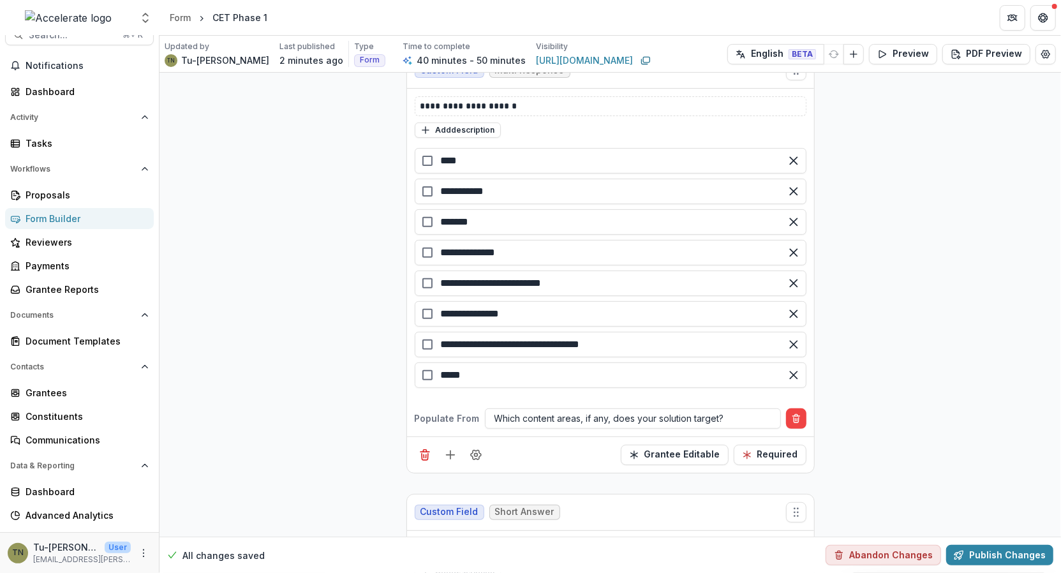
scroll to position [3431, 0]
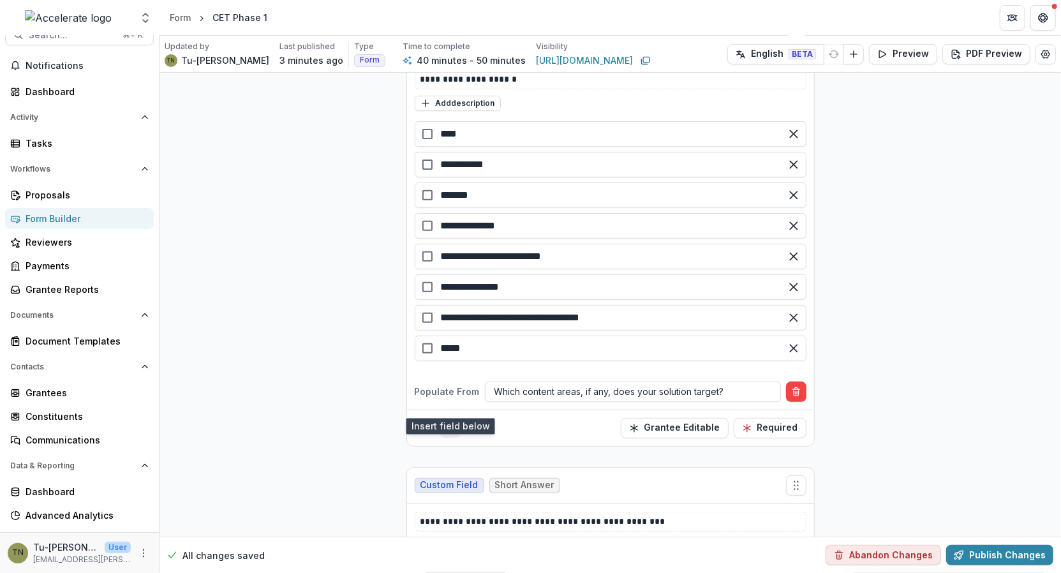
click at [451, 422] on icon "Add field" at bounding box center [450, 428] width 13 height 13
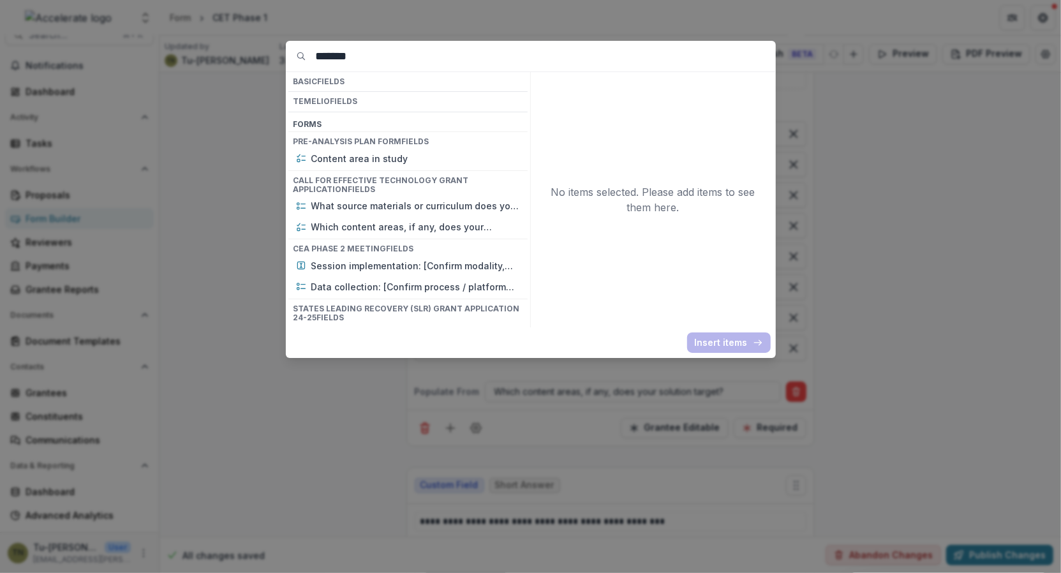
click at [348, 422] on div "******* Basic Fields Temelio Fields Form s Pre-analysis Plan Form Fields Conten…" at bounding box center [530, 286] width 1061 height 573
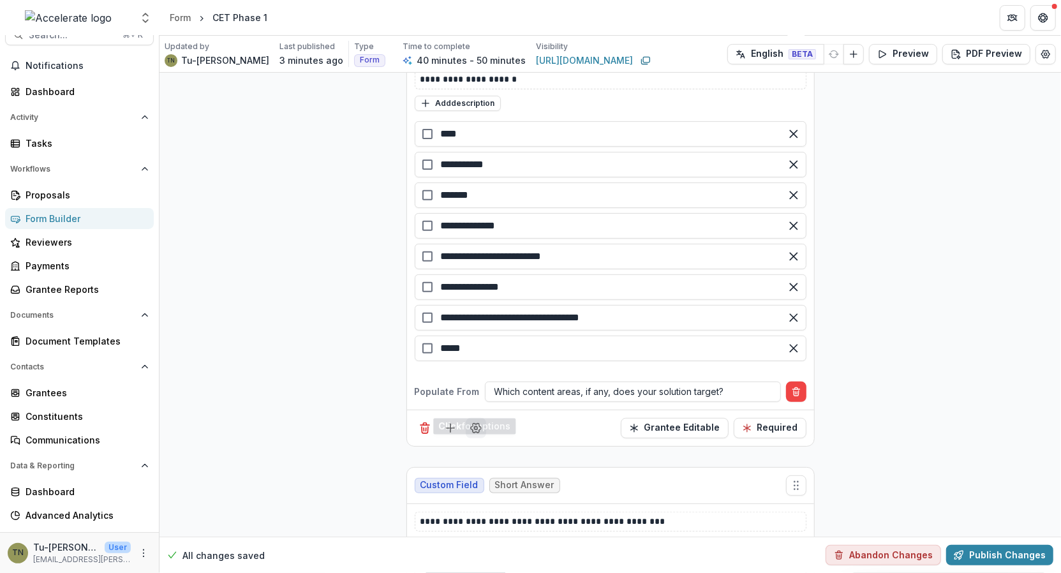
click at [479, 424] on icon "Field Settings" at bounding box center [476, 429] width 10 height 10
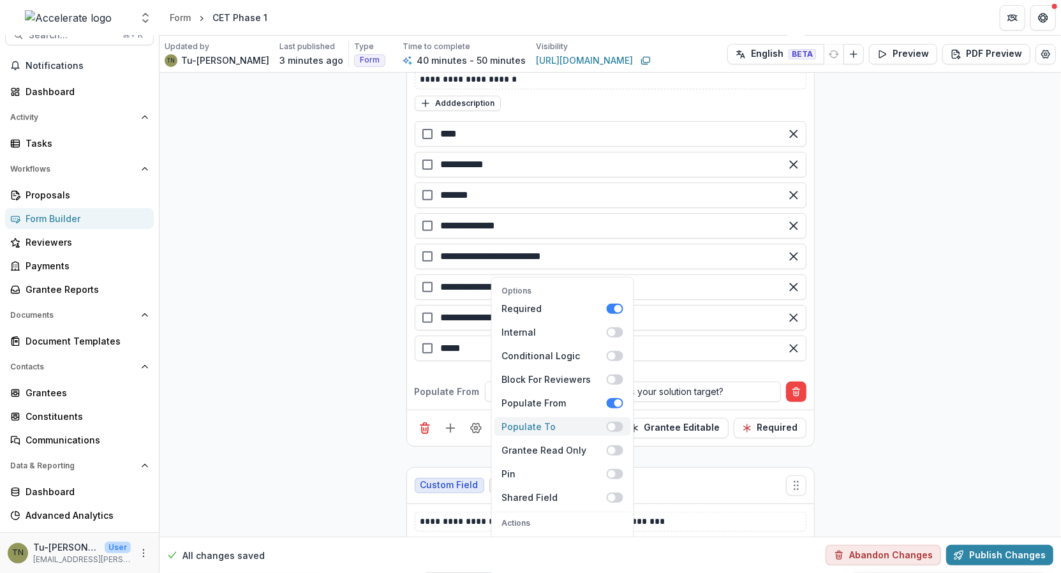
click at [618, 422] on span at bounding box center [614, 427] width 17 height 10
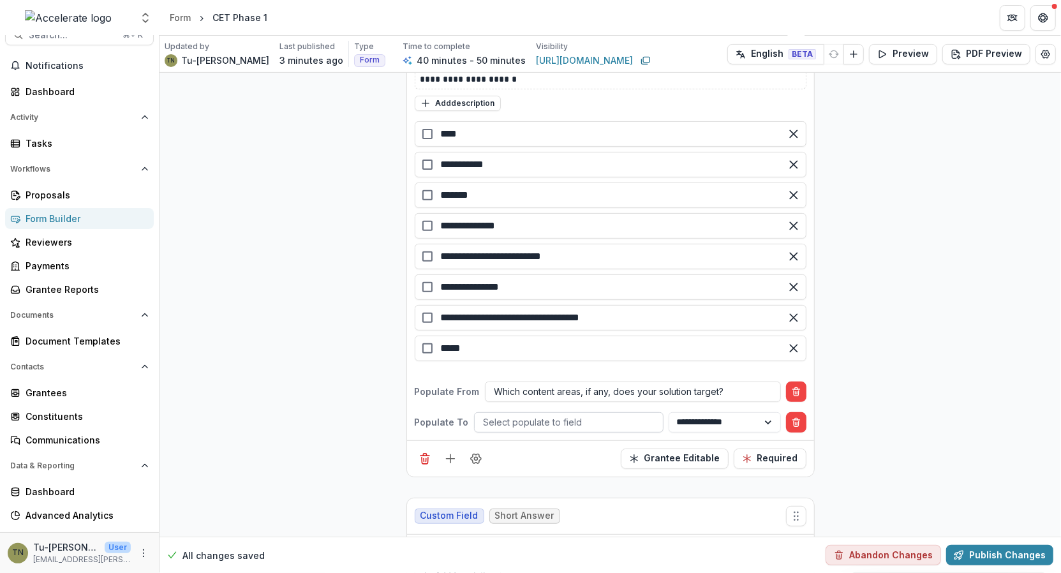
click at [558, 414] on div at bounding box center [569, 422] width 170 height 16
type input "*******"
click at [557, 426] on div "No options" at bounding box center [564, 426] width 187 height 21
drag, startPoint x: 579, startPoint y: 402, endPoint x: 473, endPoint y: 402, distance: 105.9
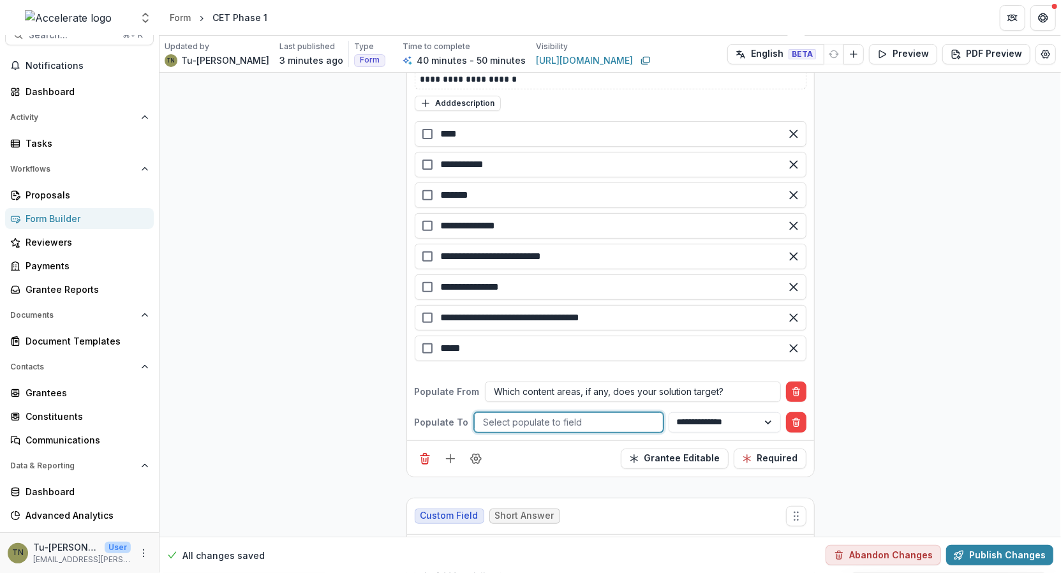
click at [475, 413] on div "Select populate to field" at bounding box center [569, 422] width 188 height 18
click at [503, 414] on div at bounding box center [569, 422] width 170 height 16
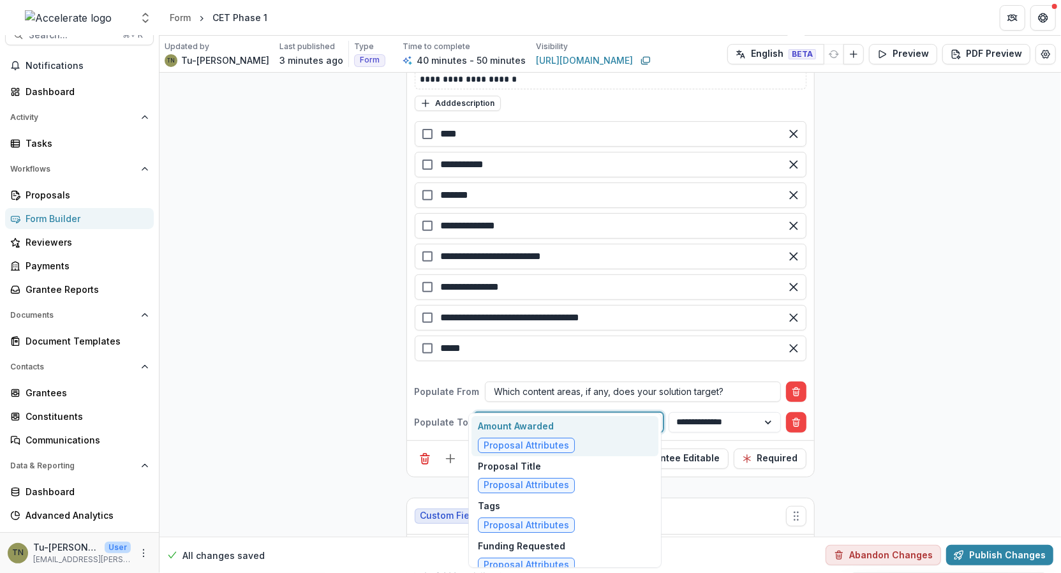
type input "*****"
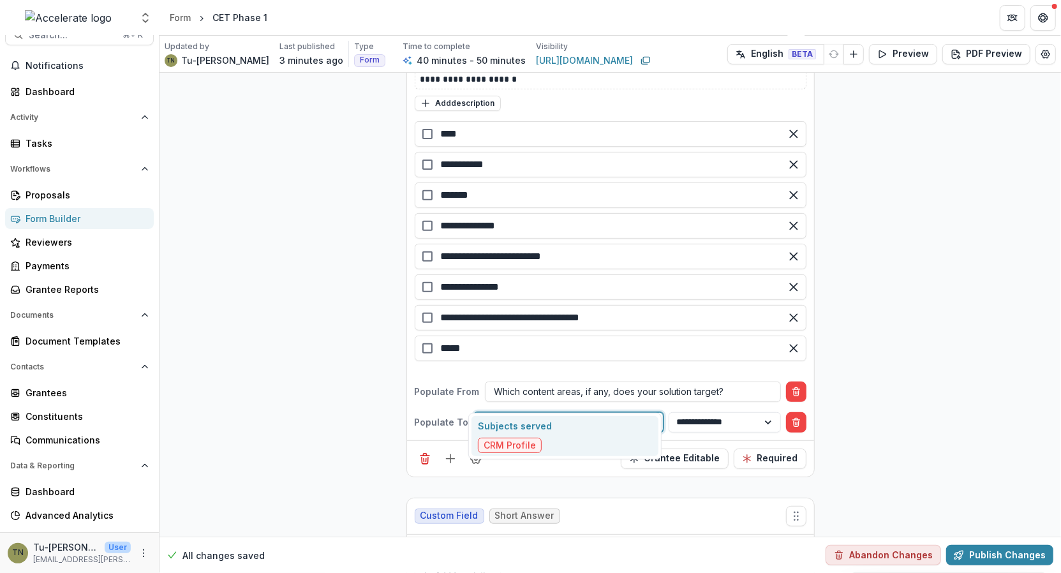
click at [536, 434] on div "Subjects served CRM Profile" at bounding box center [515, 436] width 74 height 34
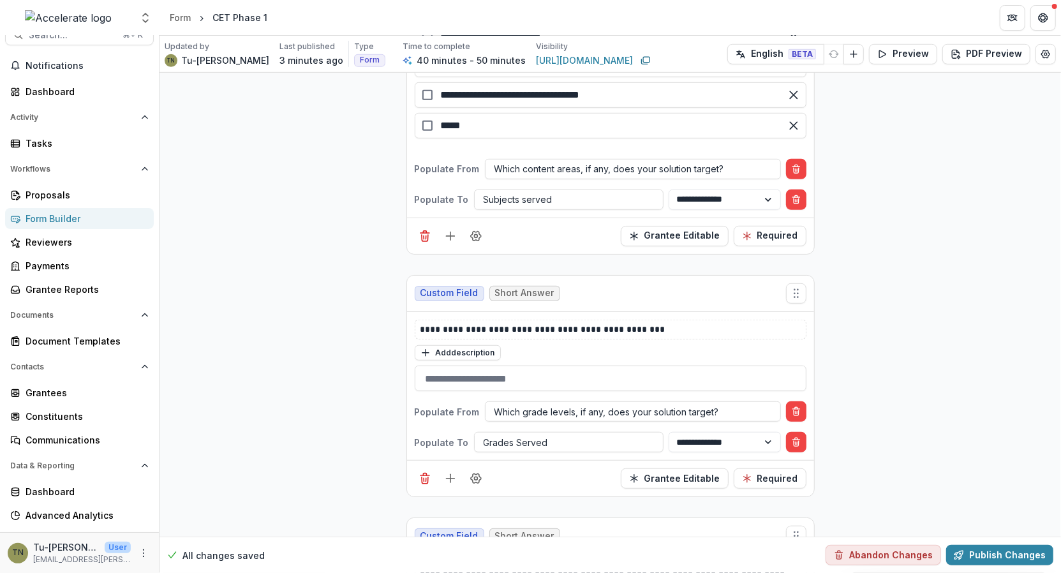
scroll to position [3684, 0]
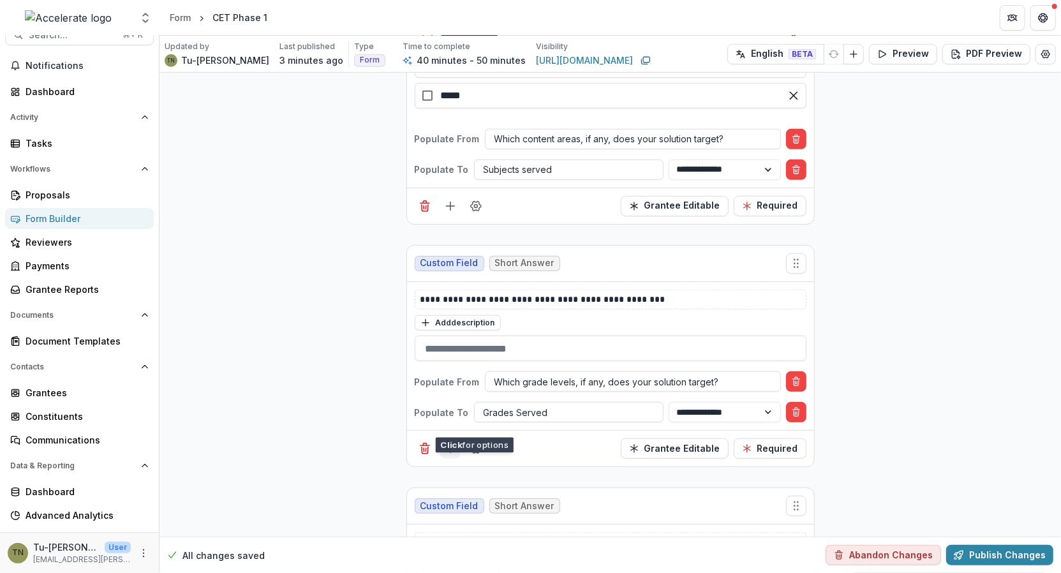
click at [444, 442] on icon "Add field" at bounding box center [450, 448] width 13 height 13
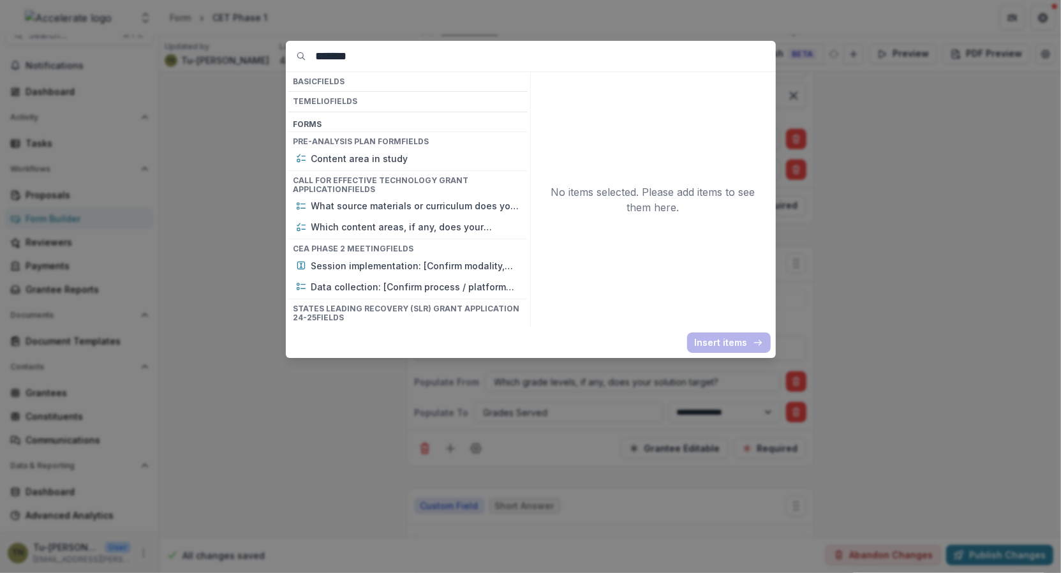
drag, startPoint x: 440, startPoint y: 60, endPoint x: 285, endPoint y: 59, distance: 155.0
click at [284, 59] on div "******* Basic Fields Temelio Fields Form s Pre-analysis Plan Form Fields Conten…" at bounding box center [530, 286] width 1061 height 573
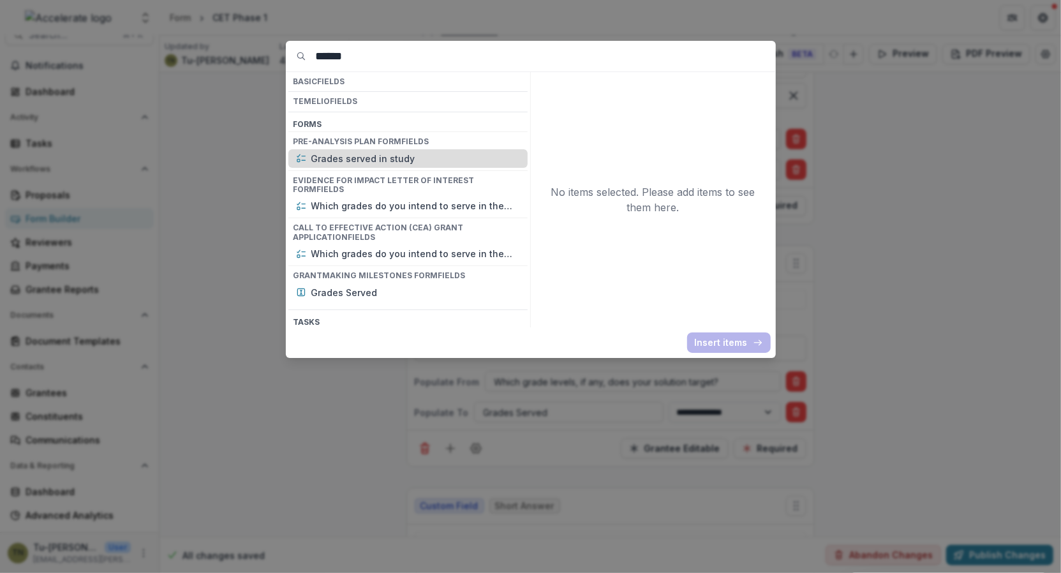
type input "******"
click at [360, 156] on p "Grades served in study" at bounding box center [415, 158] width 209 height 13
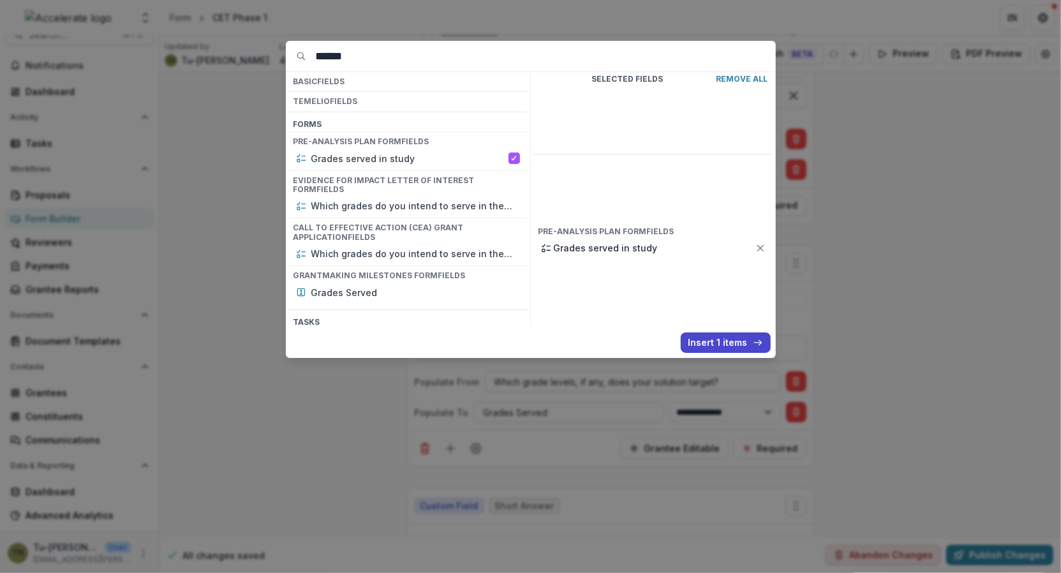
click at [712, 341] on button "Insert 1 items" at bounding box center [726, 342] width 90 height 20
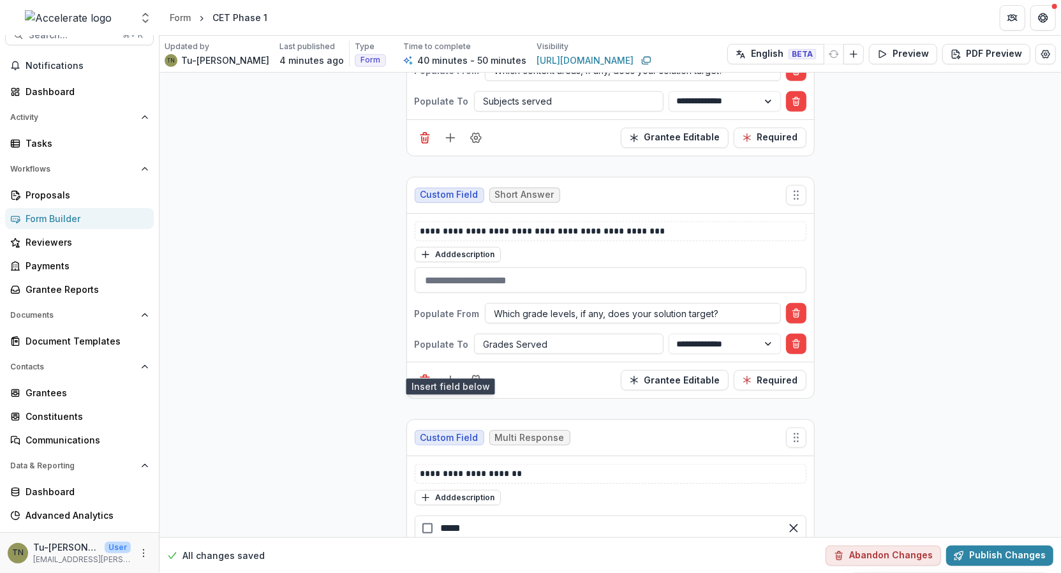
scroll to position [3743, 0]
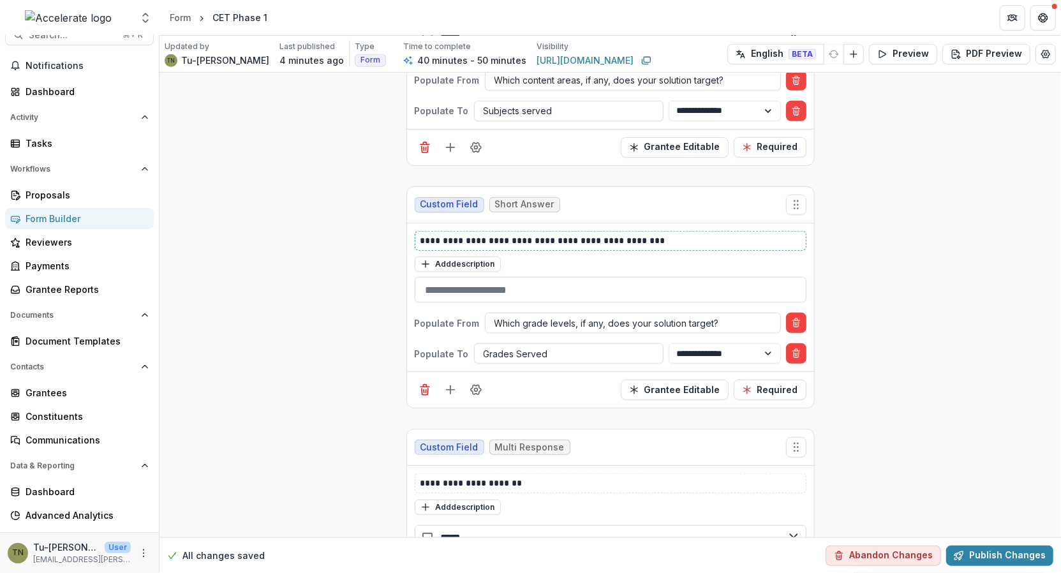
click at [535, 234] on p "**********" at bounding box center [610, 240] width 381 height 13
copy p "**********"
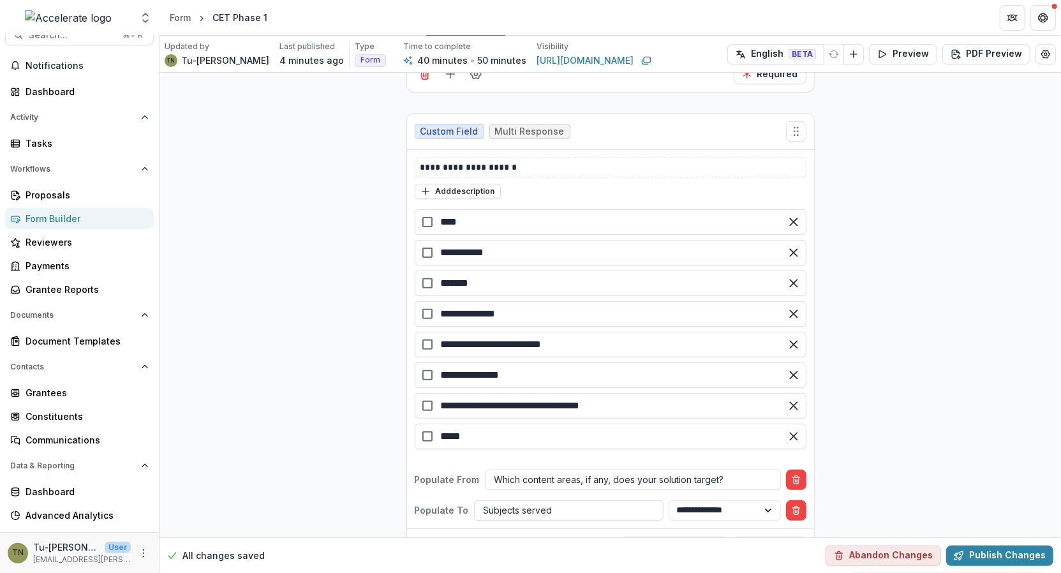
scroll to position [3241, 0]
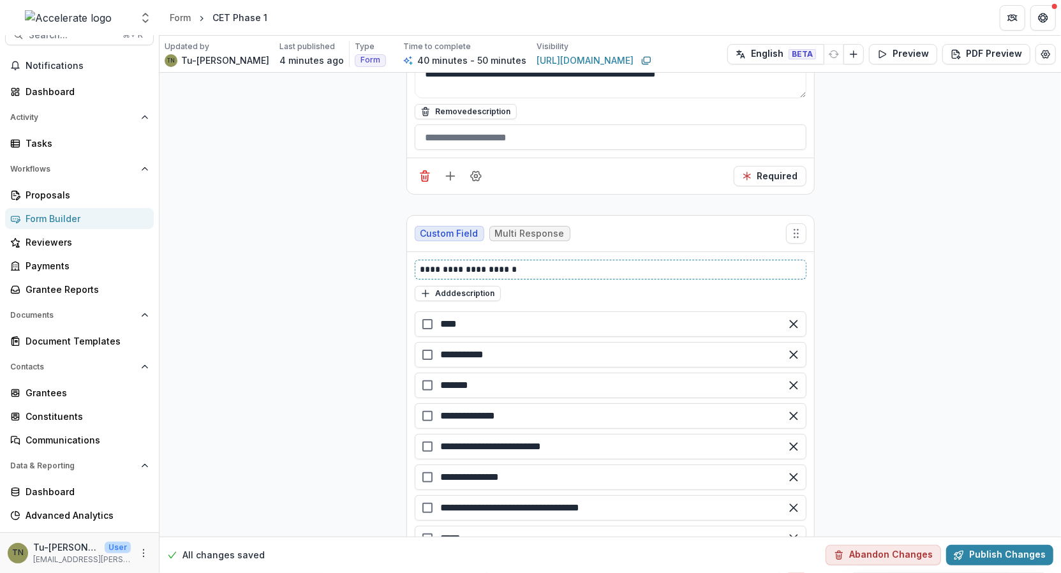
click at [486, 263] on p "**********" at bounding box center [610, 269] width 381 height 13
click at [484, 263] on p "**********" at bounding box center [610, 269] width 381 height 13
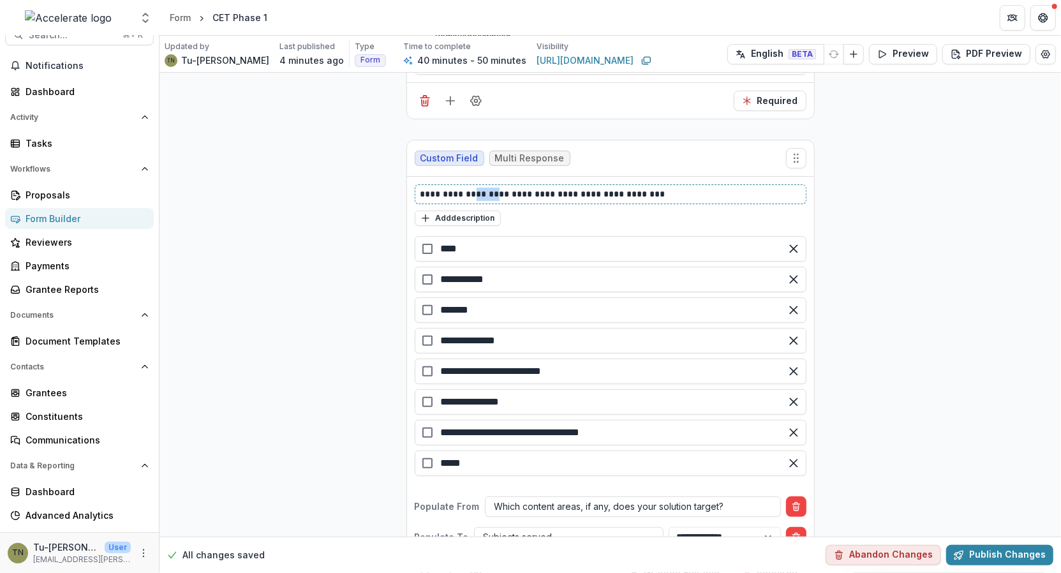
scroll to position [3297, 0]
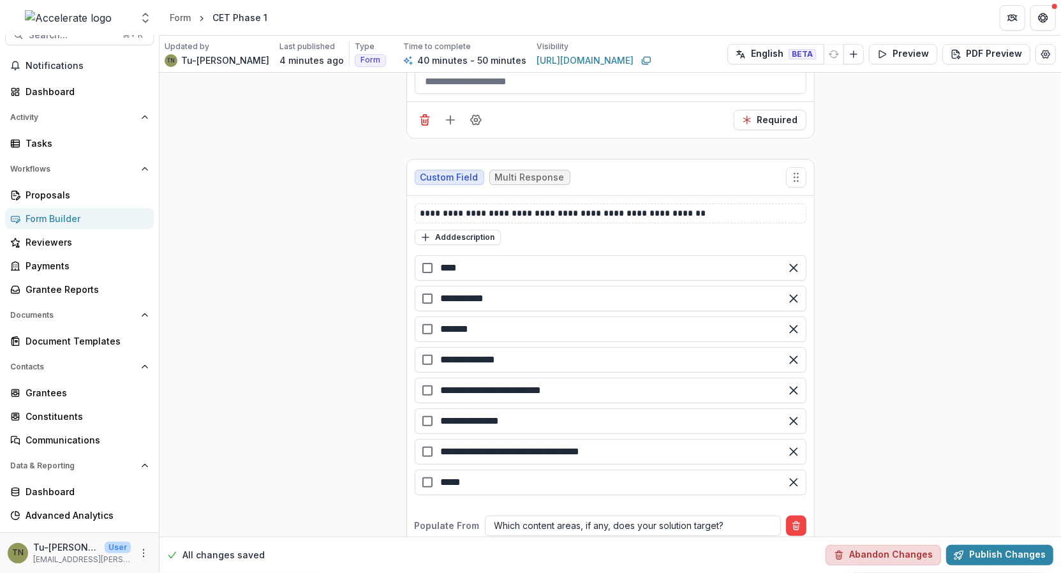
click at [879, 549] on button "Abandon Changes" at bounding box center [882, 555] width 115 height 20
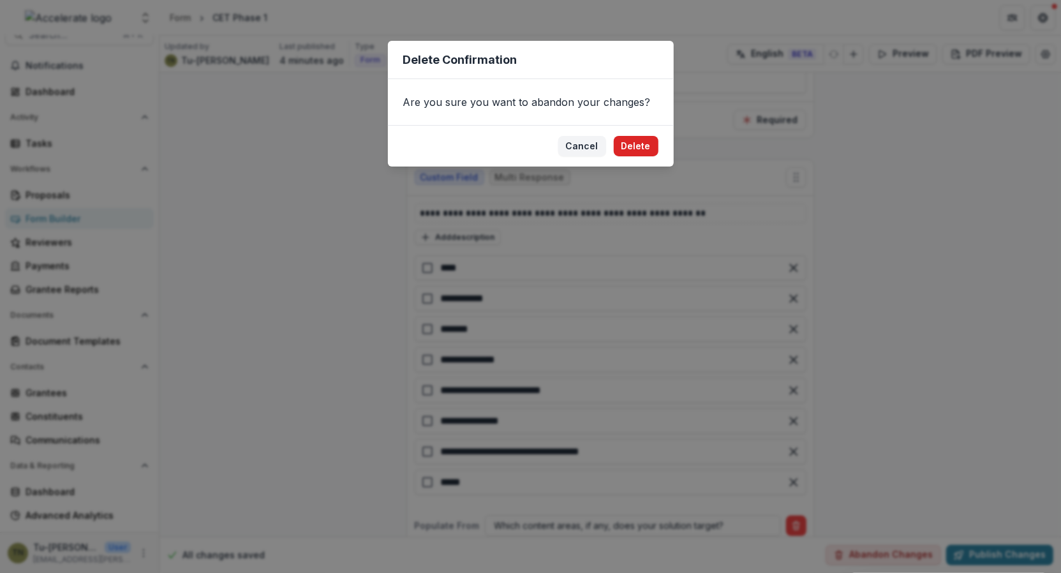
click at [637, 153] on button "Delete" at bounding box center [636, 146] width 45 height 20
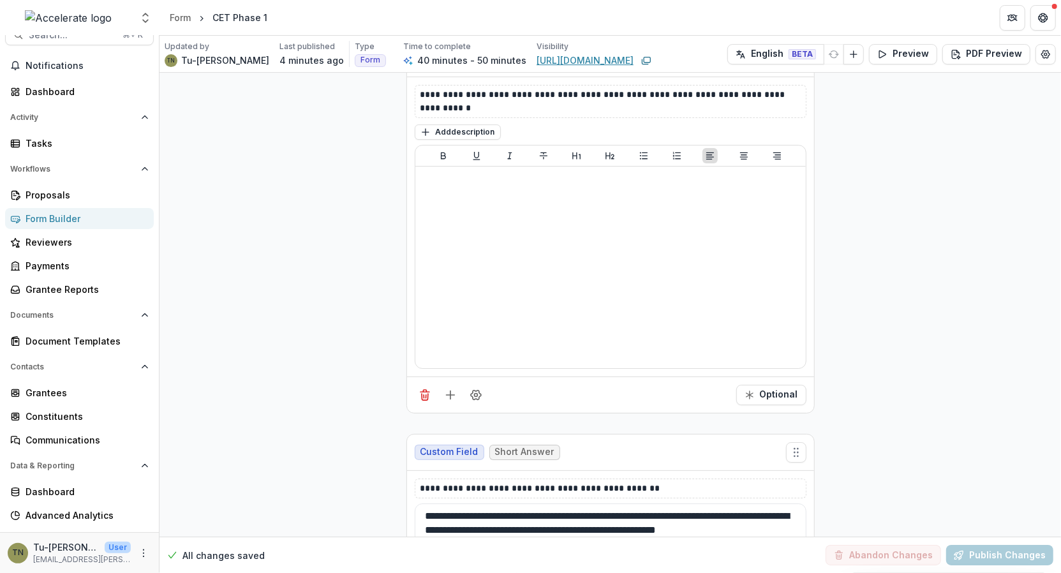
scroll to position [2464, 0]
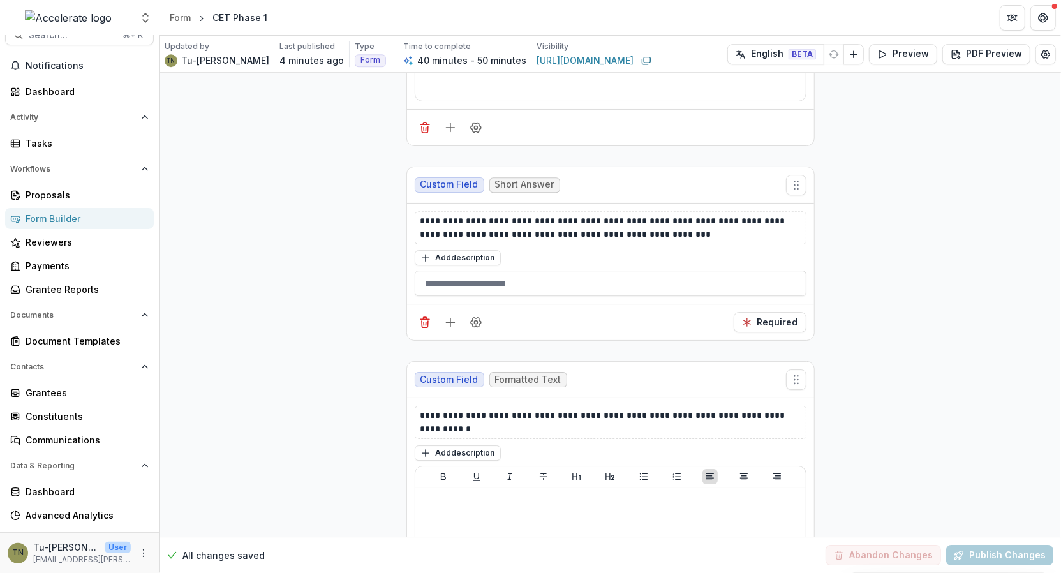
click at [62, 217] on div "Form Builder" at bounding box center [85, 218] width 118 height 13
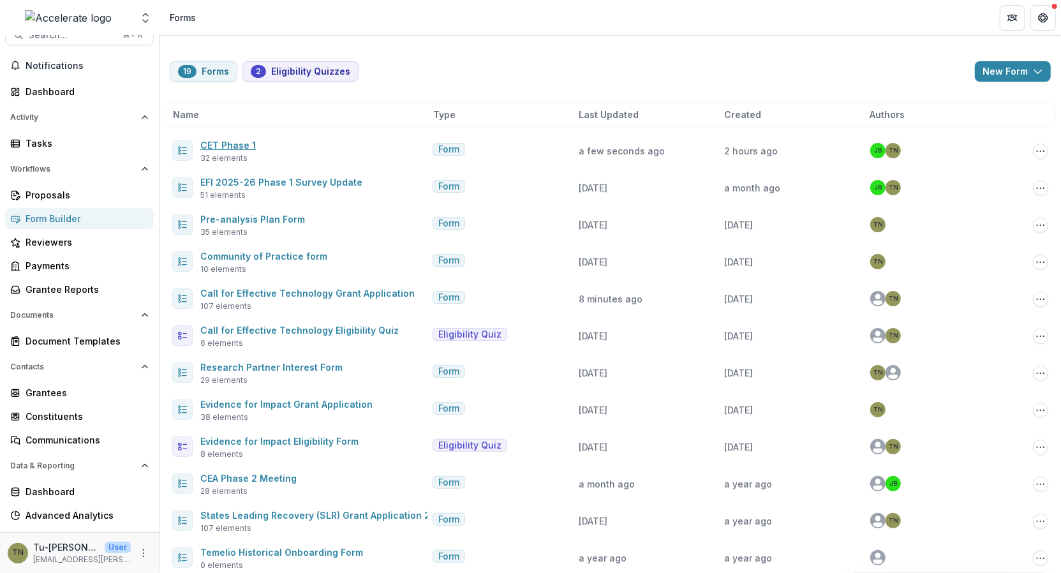
click at [240, 143] on link "CET Phase 1" at bounding box center [227, 145] width 55 height 11
click at [232, 144] on link "CET Phase 1" at bounding box center [227, 145] width 55 height 11
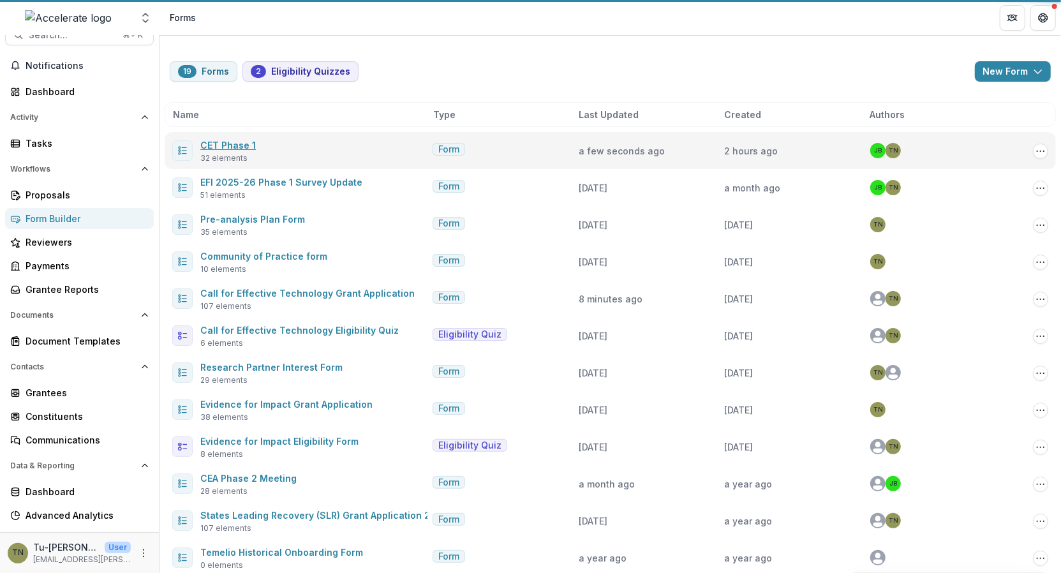
click at [232, 142] on link "CET Phase 1" at bounding box center [227, 145] width 55 height 11
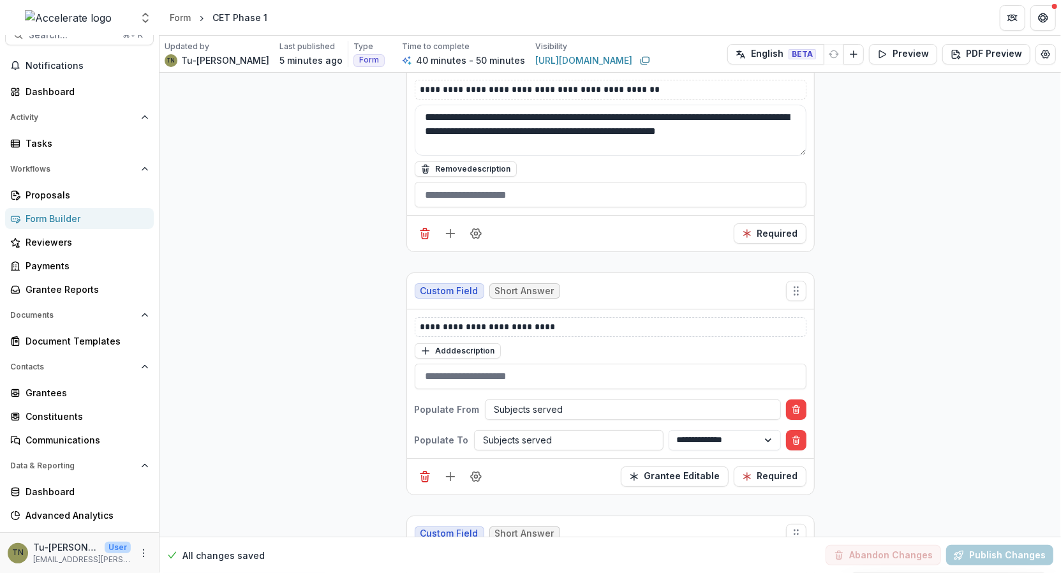
scroll to position [3172, 0]
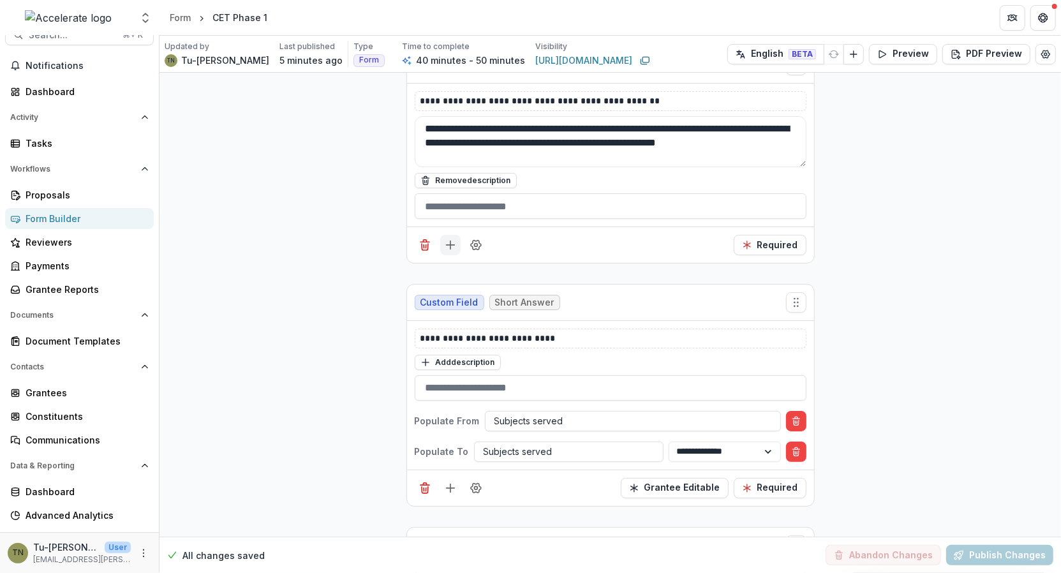
click at [450, 239] on icon "Add field" at bounding box center [450, 245] width 13 height 13
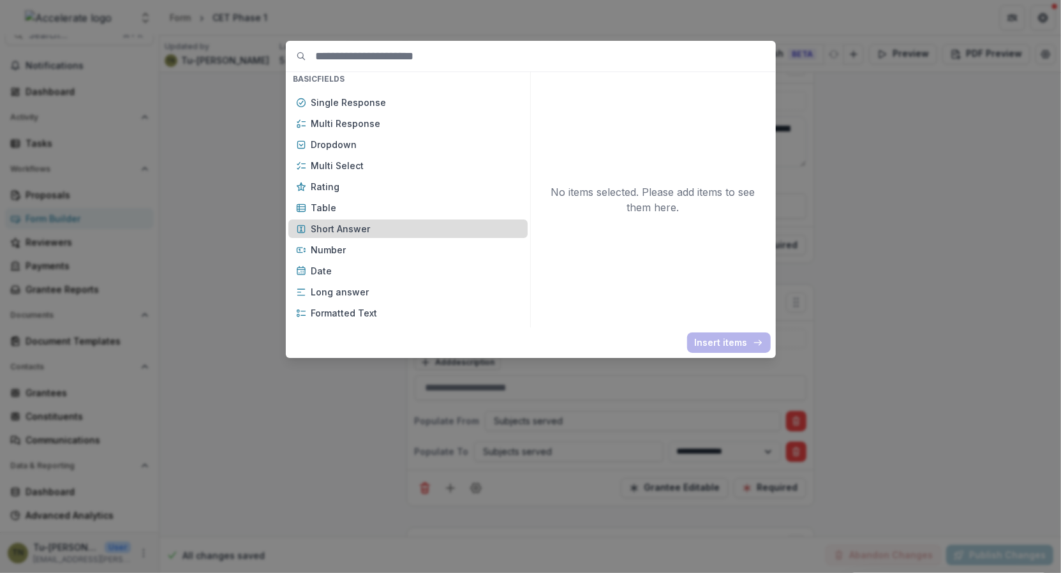
scroll to position [0, 0]
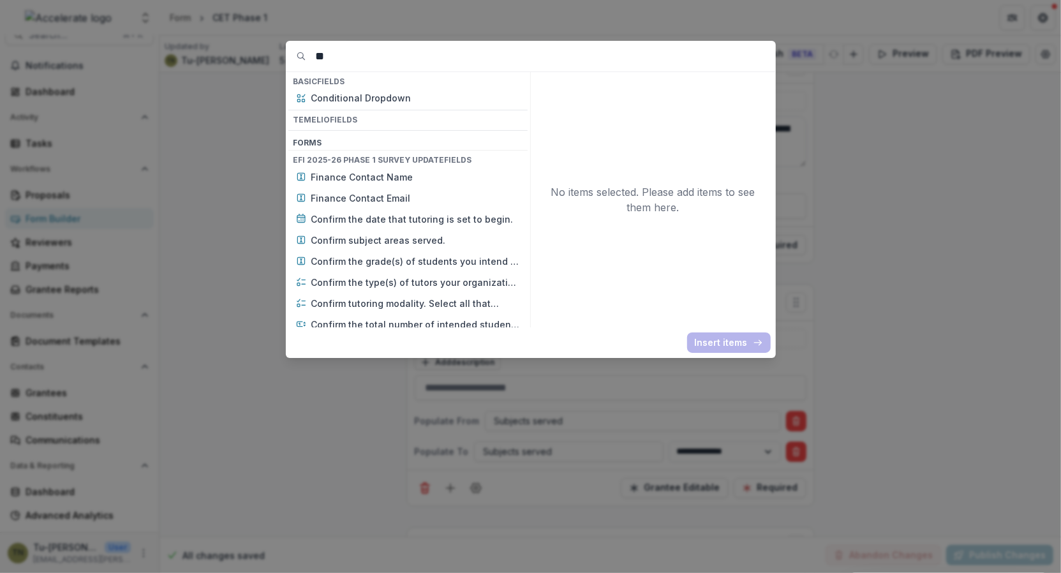
type input "*"
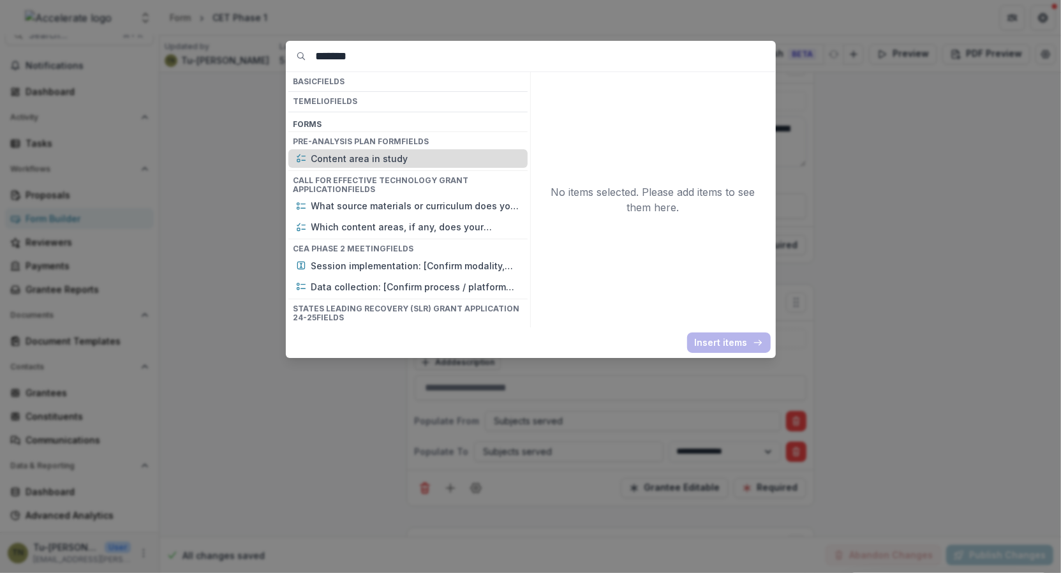
type input "*******"
click at [439, 154] on p "Content area in study" at bounding box center [415, 158] width 209 height 13
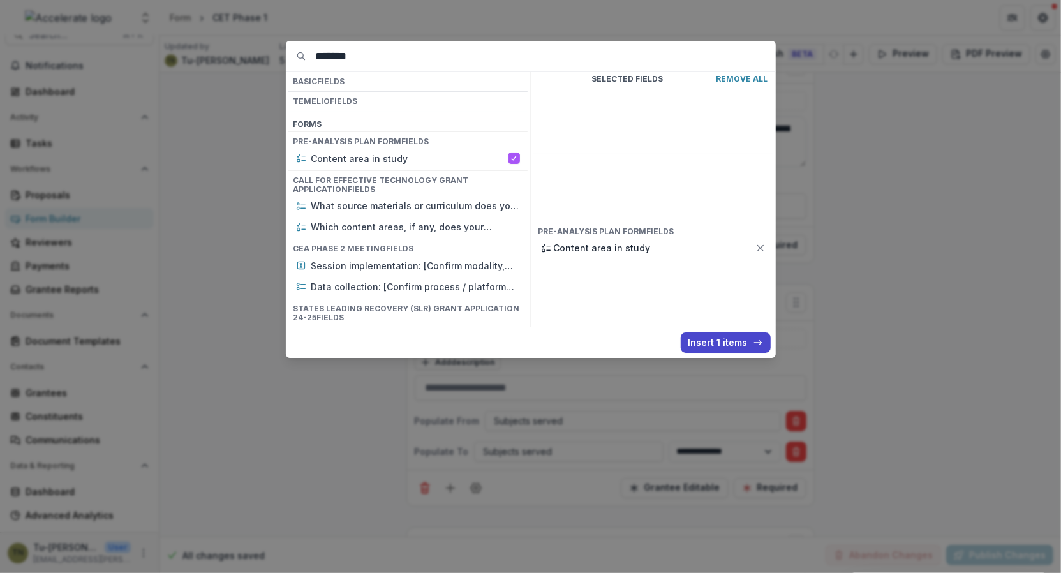
drag, startPoint x: 706, startPoint y: 344, endPoint x: 702, endPoint y: 255, distance: 88.8
click at [706, 344] on button "Insert 1 items" at bounding box center [726, 342] width 90 height 20
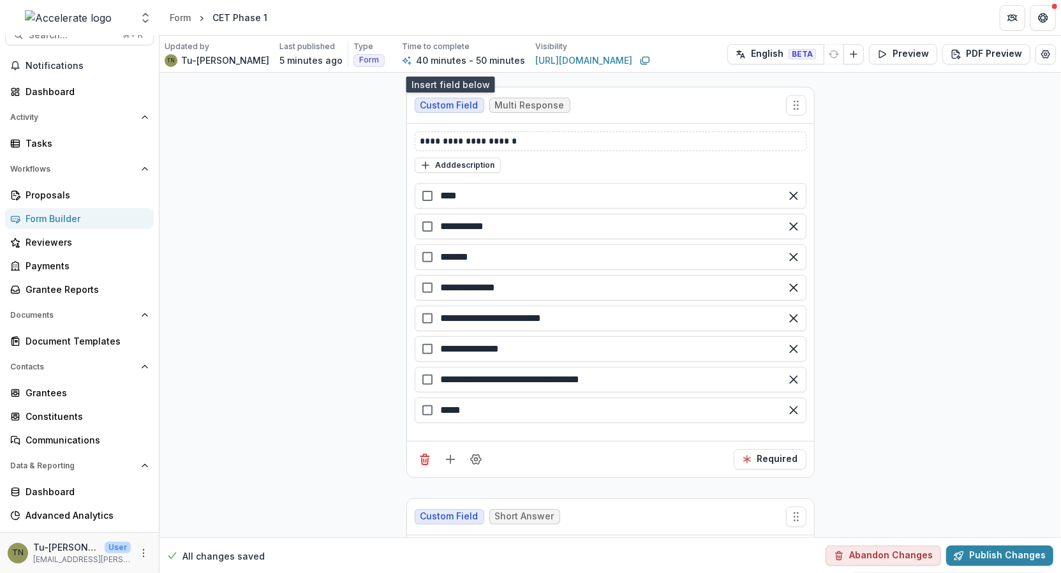
scroll to position [3426, 0]
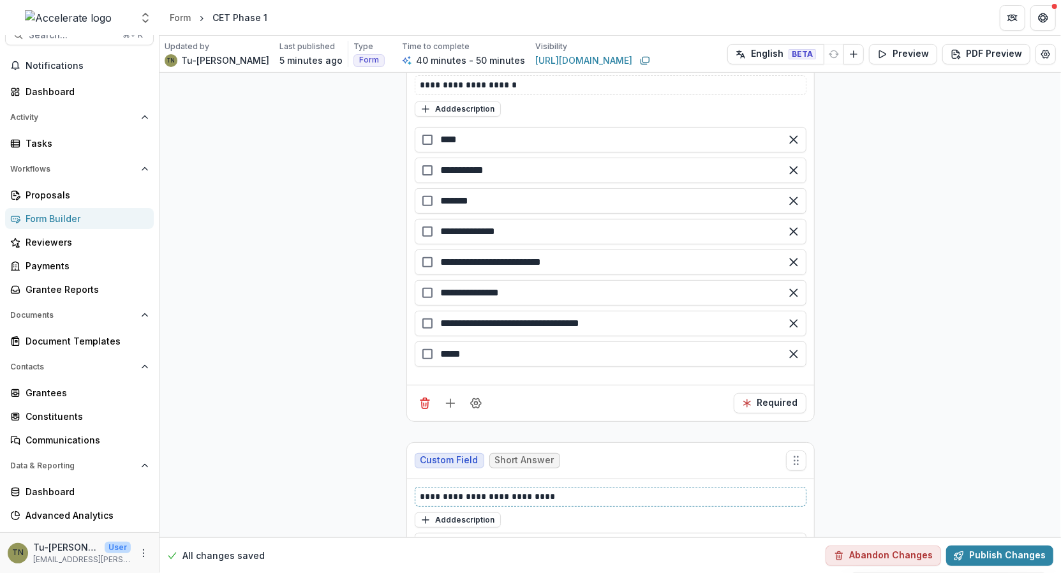
click at [507, 490] on p "**********" at bounding box center [610, 496] width 381 height 13
copy p "**********"
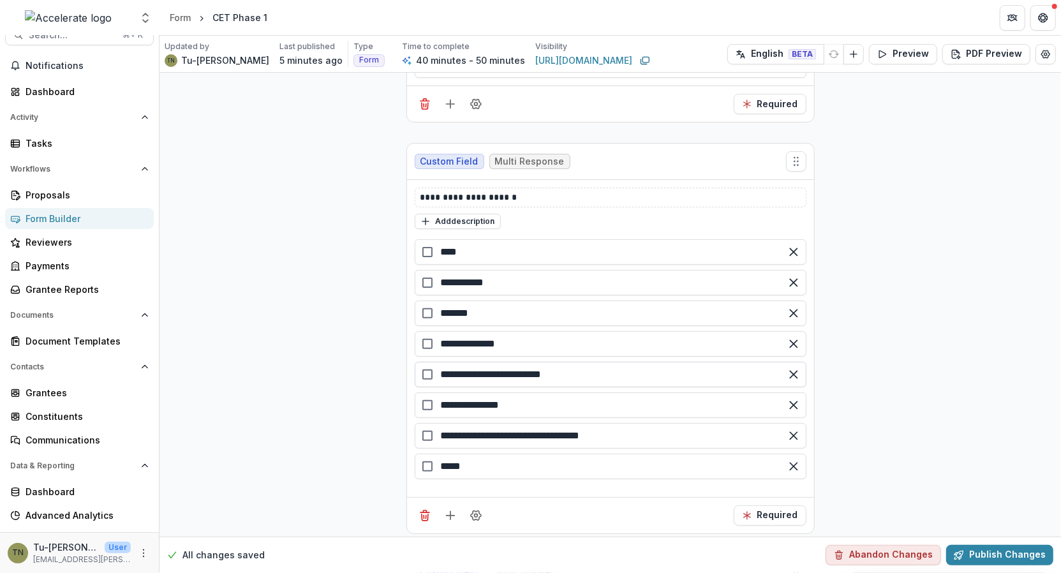
scroll to position [3303, 0]
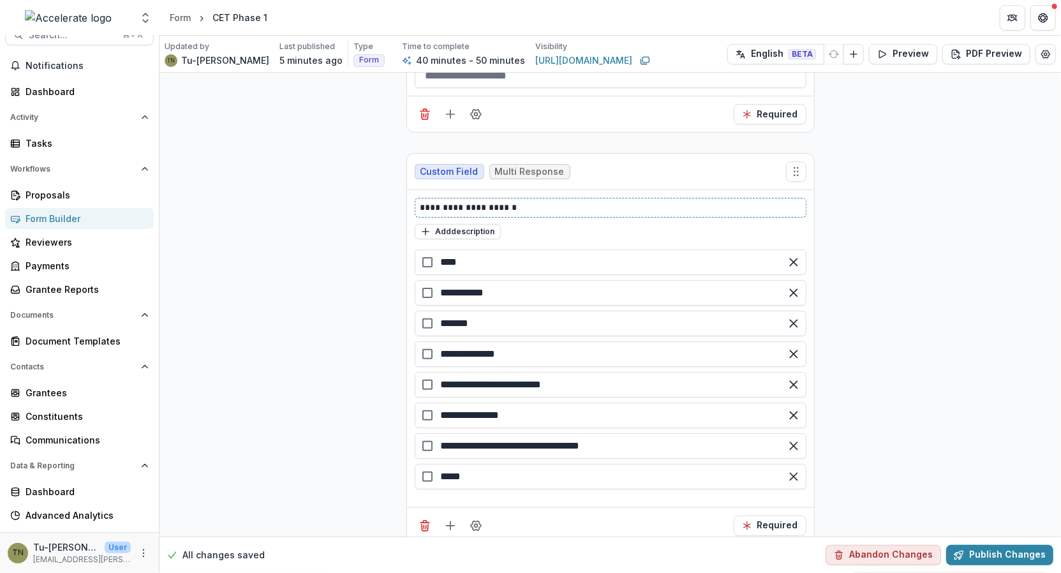
click at [489, 201] on p "**********" at bounding box center [610, 207] width 381 height 13
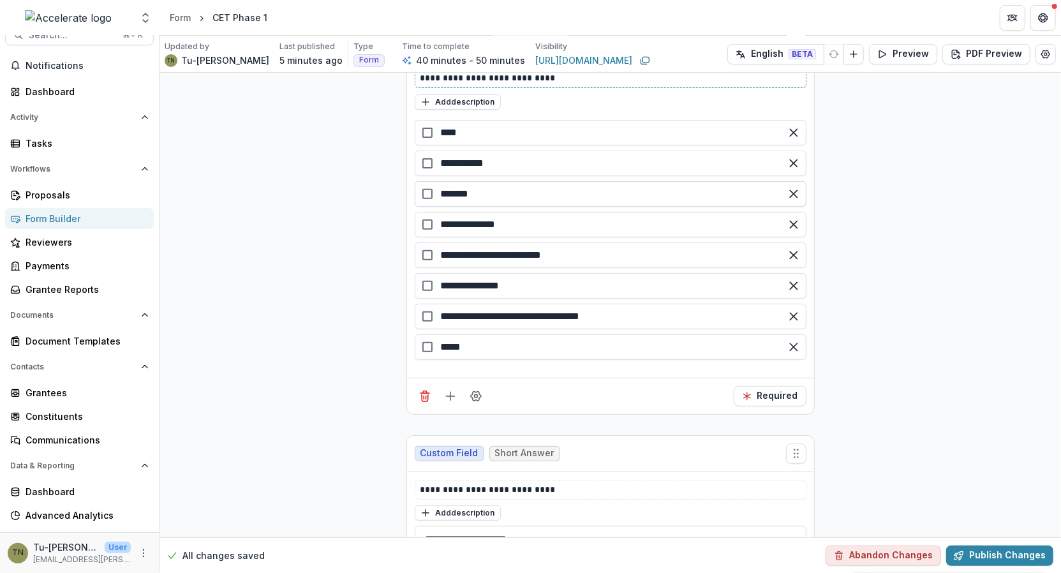
scroll to position [3434, 0]
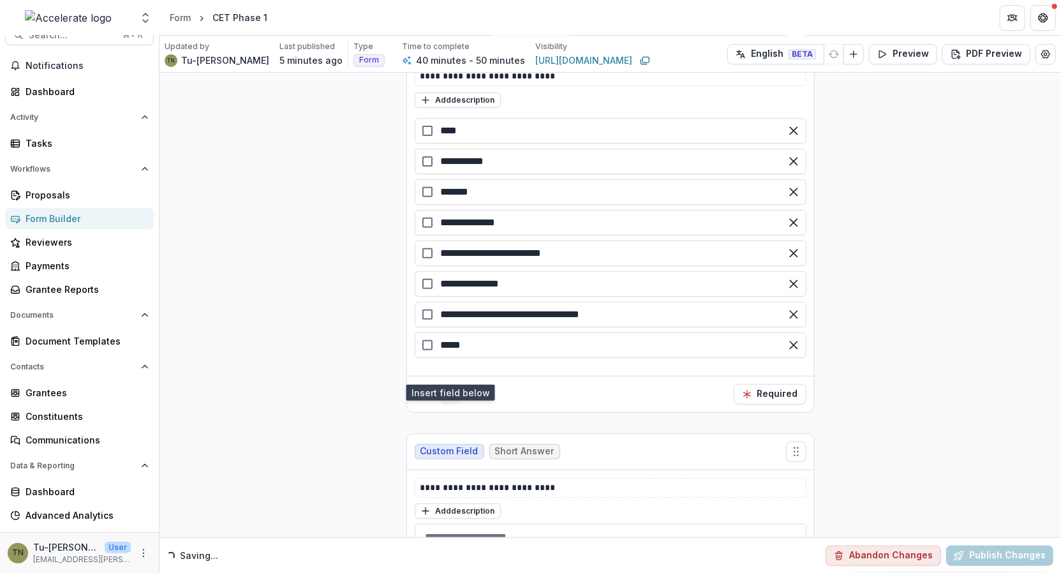
click at [445, 388] on icon "Add field" at bounding box center [450, 394] width 13 height 13
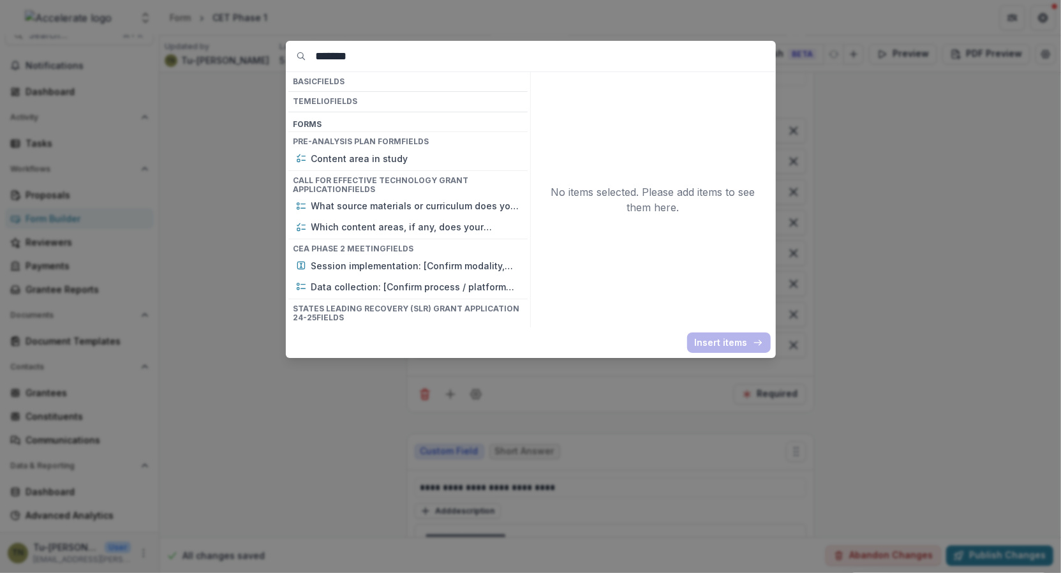
click at [323, 438] on div "******* Basic Fields Temelio Fields Form s Pre-analysis Plan Form Fields Conten…" at bounding box center [530, 286] width 1061 height 573
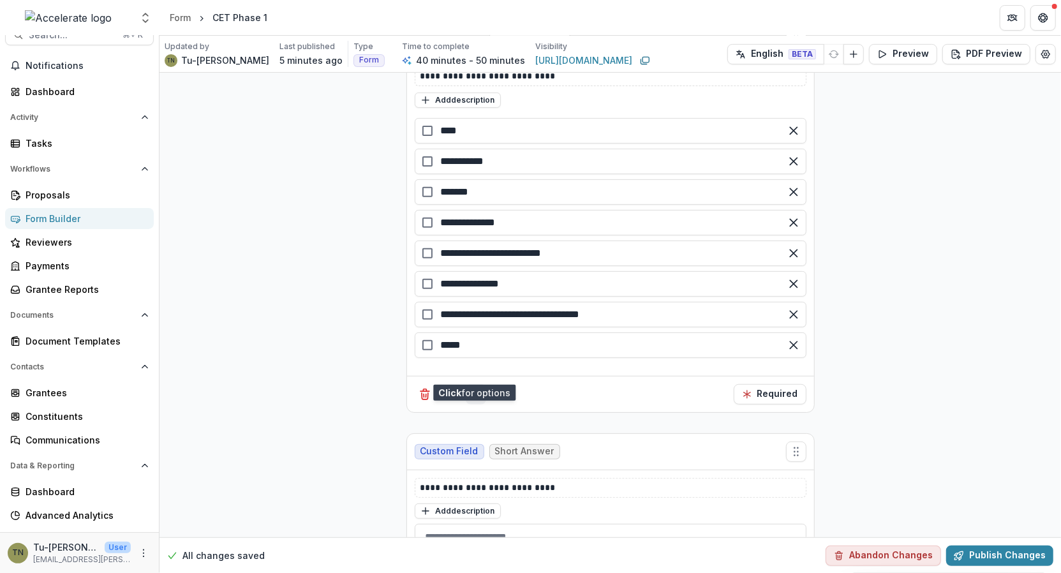
click at [474, 392] on circle "Field Settings" at bounding box center [475, 393] width 3 height 3
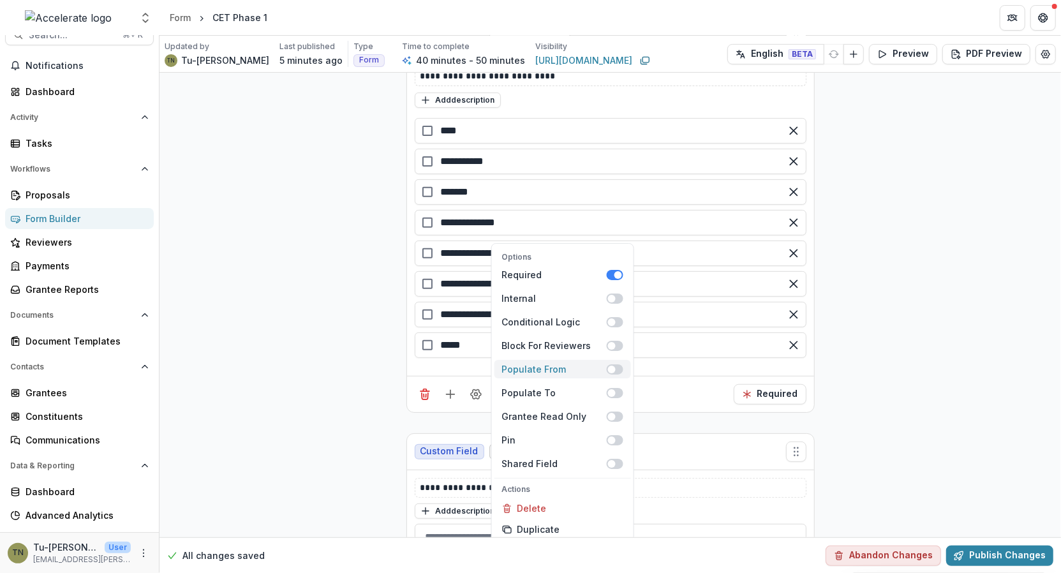
click at [610, 366] on span at bounding box center [611, 370] width 8 height 8
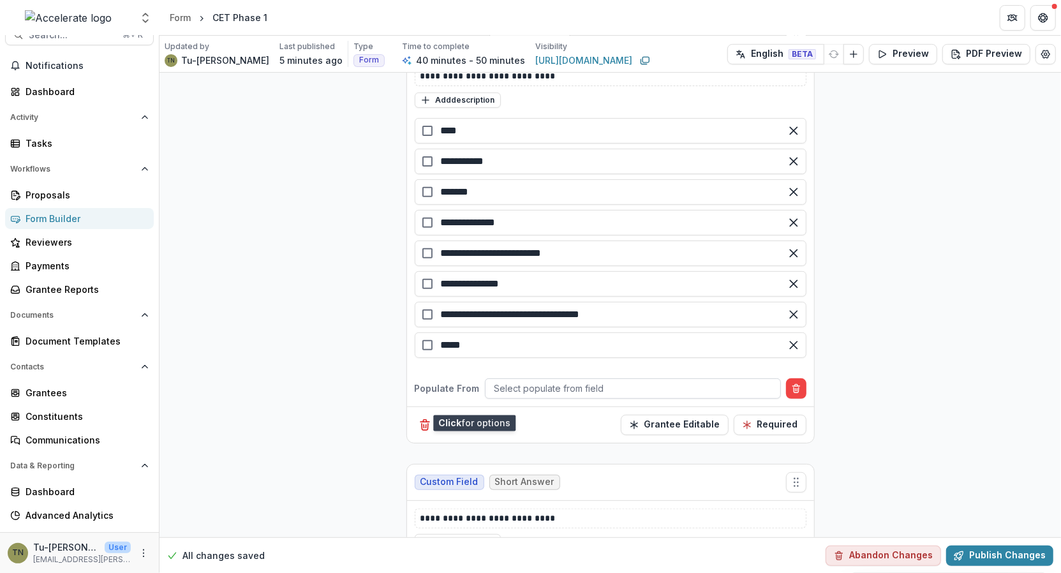
click at [521, 380] on div at bounding box center [632, 388] width 277 height 16
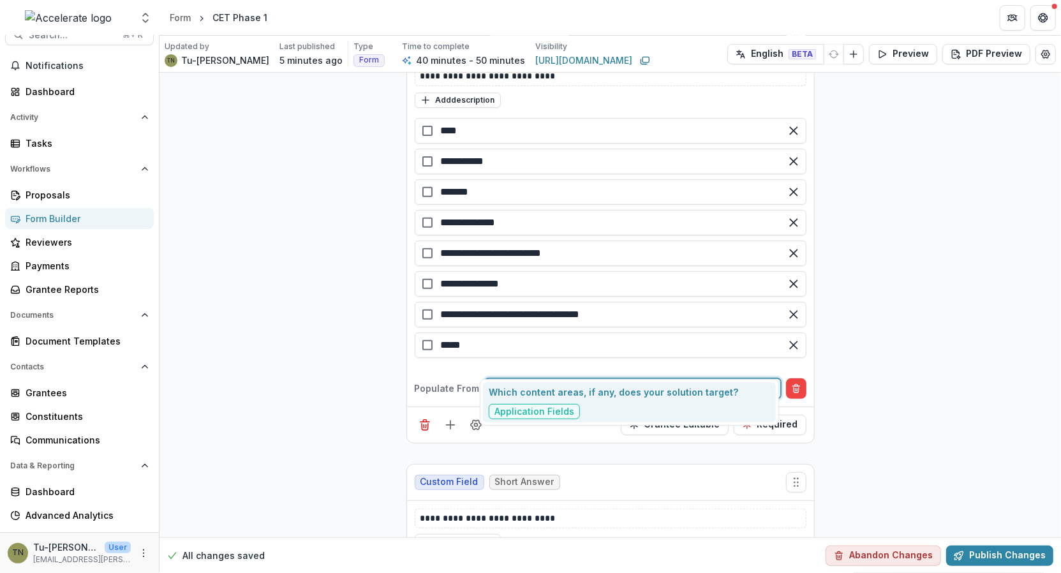
type input "*********"
click at [575, 392] on p "Which content areas, if any, does your solution target?" at bounding box center [613, 391] width 249 height 13
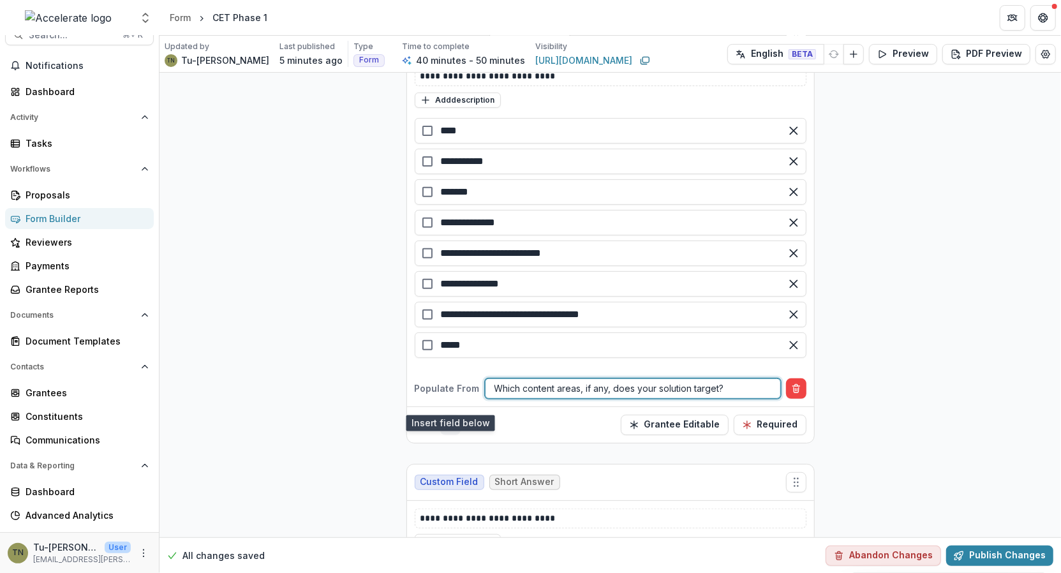
click at [450, 420] on line "Add field" at bounding box center [450, 424] width 0 height 8
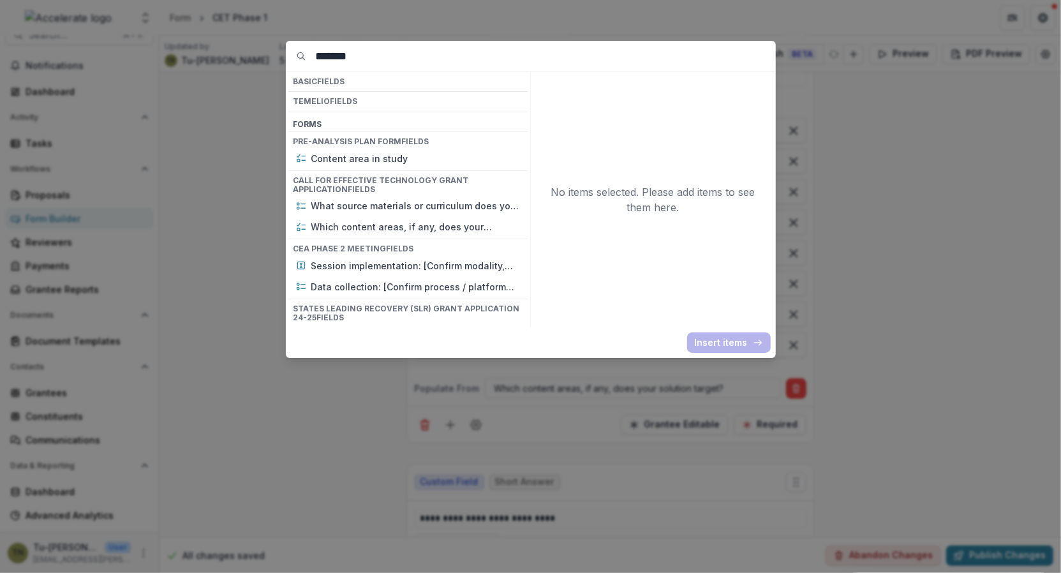
drag, startPoint x: 380, startPoint y: 55, endPoint x: 280, endPoint y: 55, distance: 99.5
click at [280, 55] on div "******* Basic Fields Temelio Fields Form s Pre-analysis Plan Form Fields Conten…" at bounding box center [530, 286] width 1061 height 573
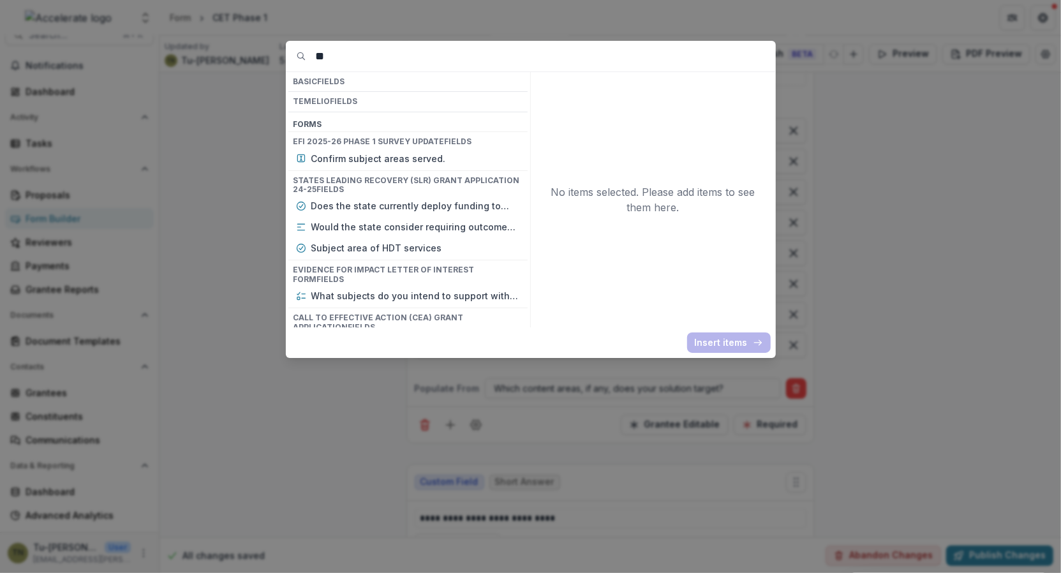
type input "*"
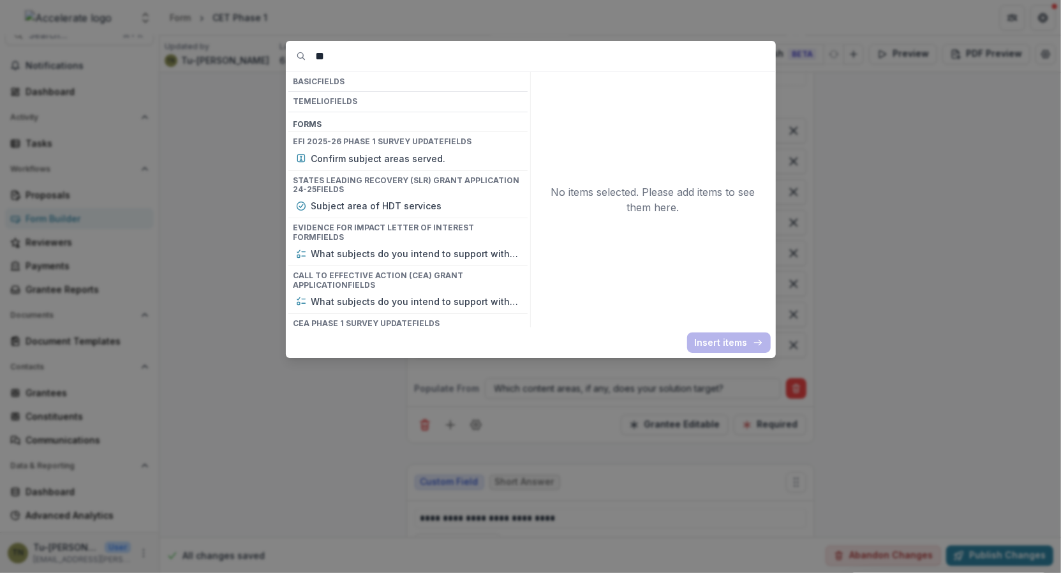
type input "*"
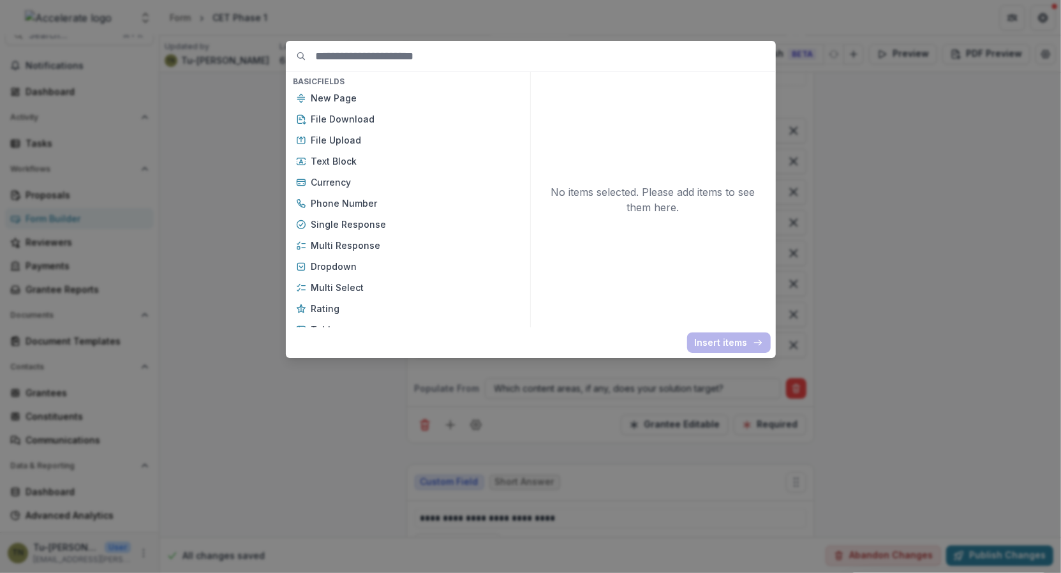
click at [223, 142] on div "Basic Fields New Page File Download File Upload Text Block Currency Phone Numbe…" at bounding box center [530, 286] width 1061 height 573
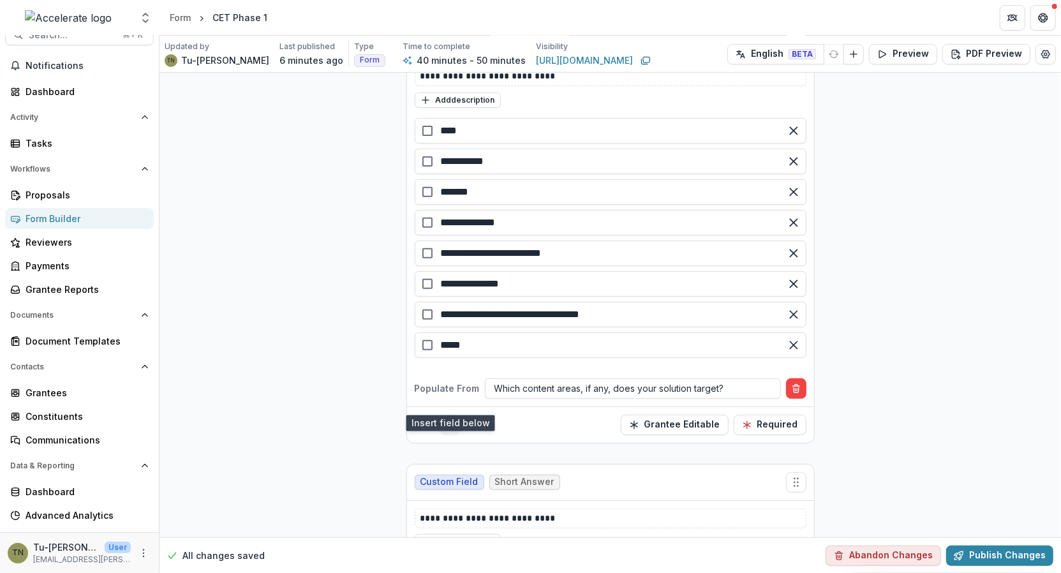
click at [450, 418] on icon "Add field" at bounding box center [450, 424] width 13 height 13
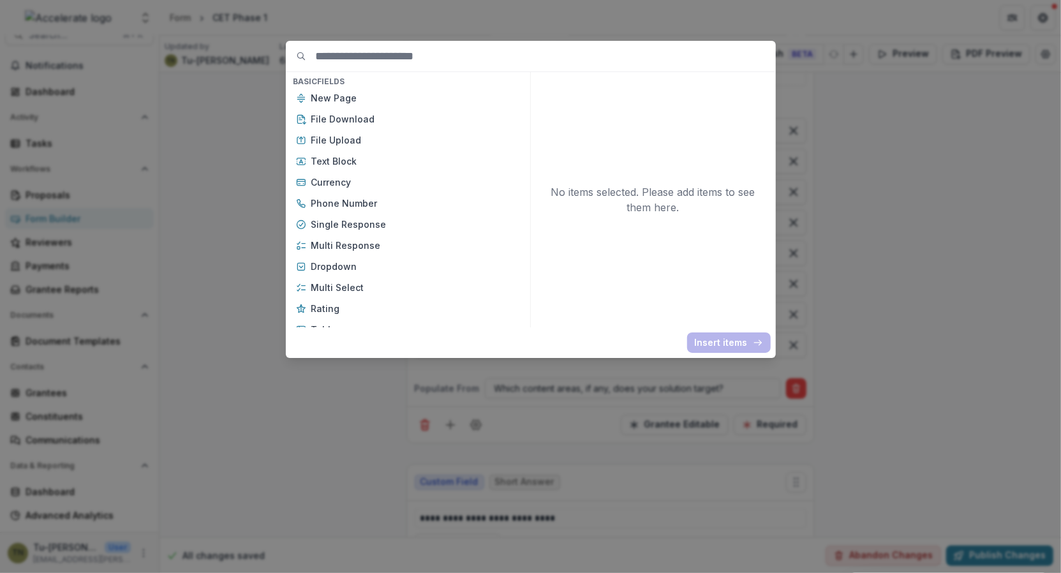
click at [359, 434] on div "Basic Fields New Page File Download File Upload Text Block Currency Phone Numbe…" at bounding box center [530, 286] width 1061 height 573
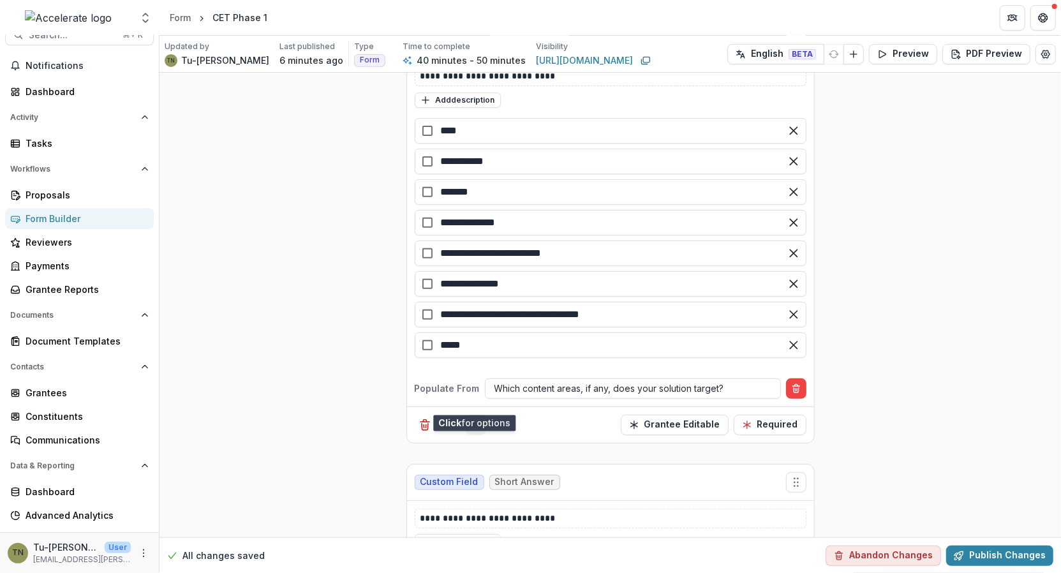
click at [466, 415] on button "Field Settings" at bounding box center [476, 425] width 20 height 20
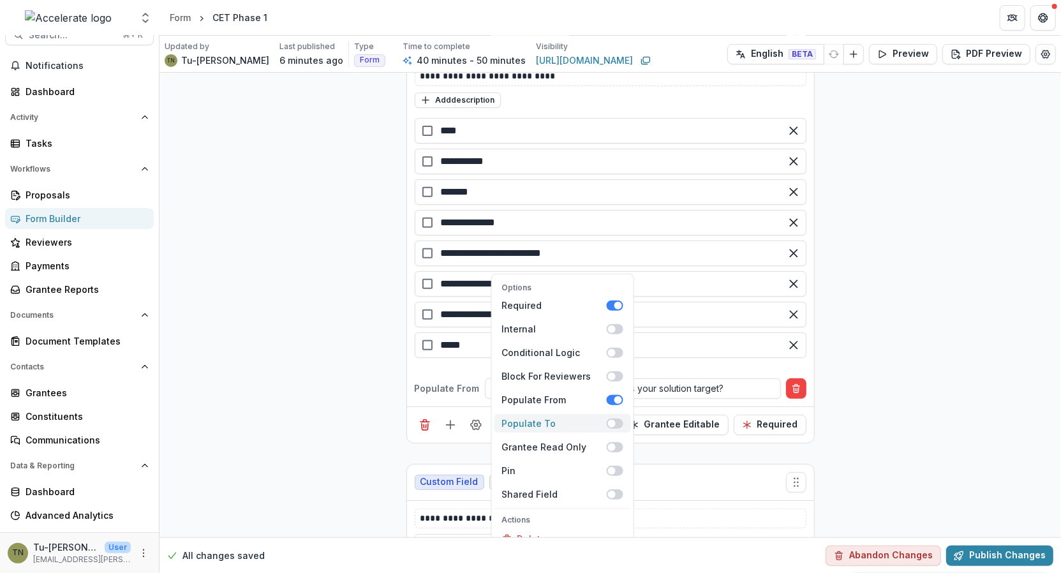
click at [617, 418] on span at bounding box center [614, 423] width 17 height 10
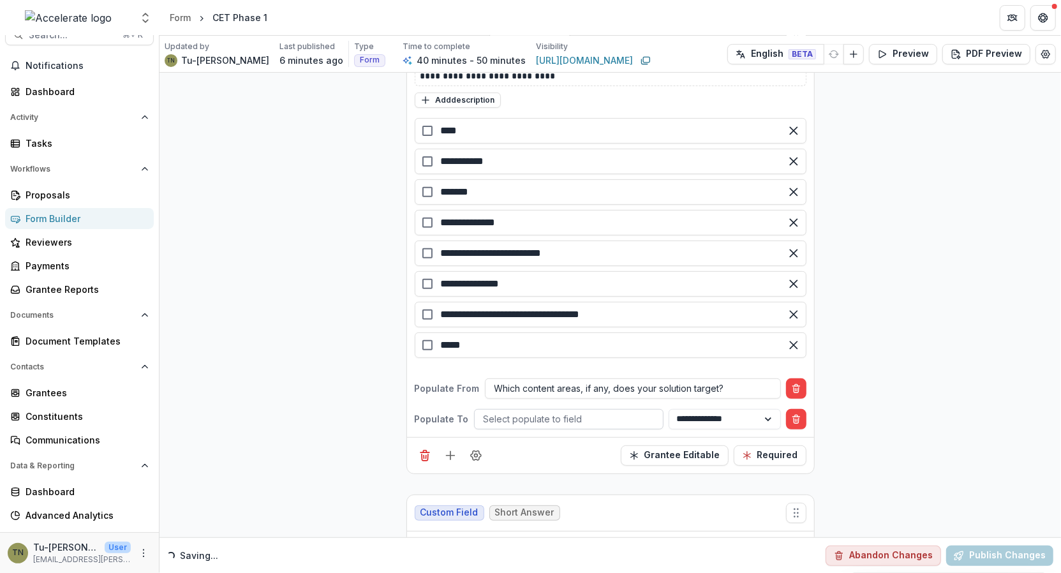
click at [517, 411] on div at bounding box center [569, 419] width 170 height 16
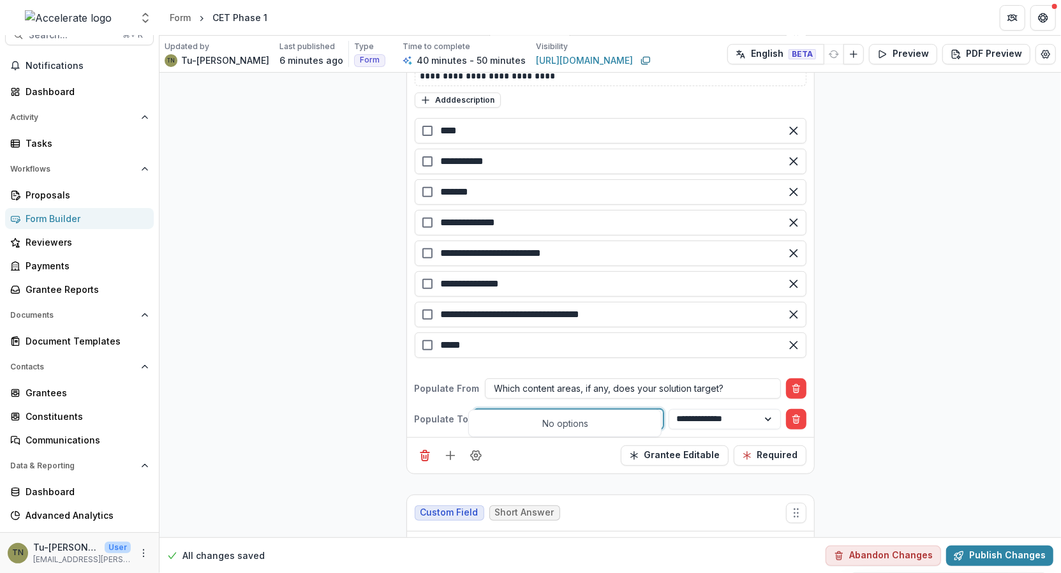
type input "******"
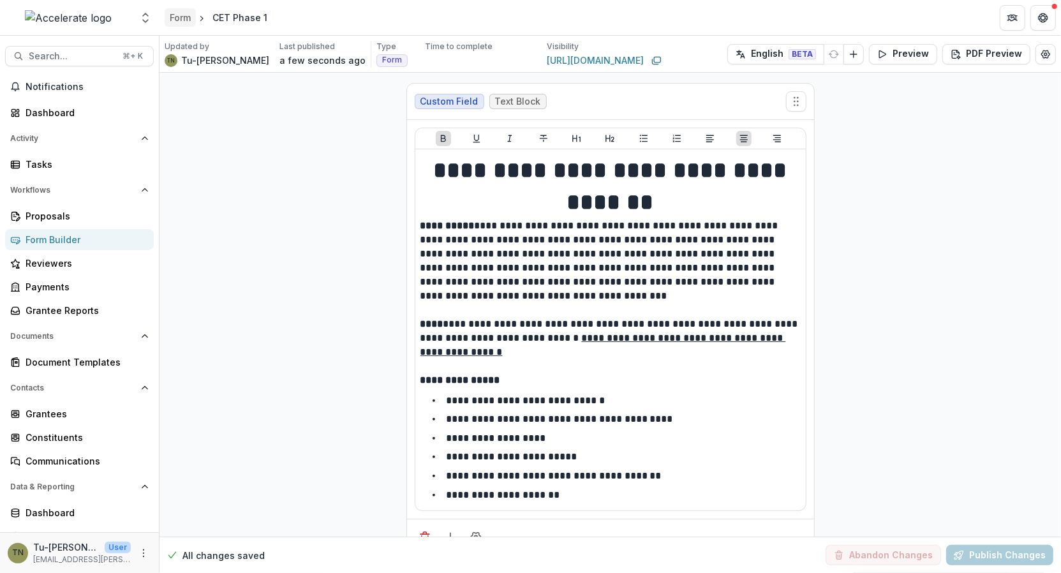
click at [179, 20] on div "Form" at bounding box center [180, 17] width 21 height 13
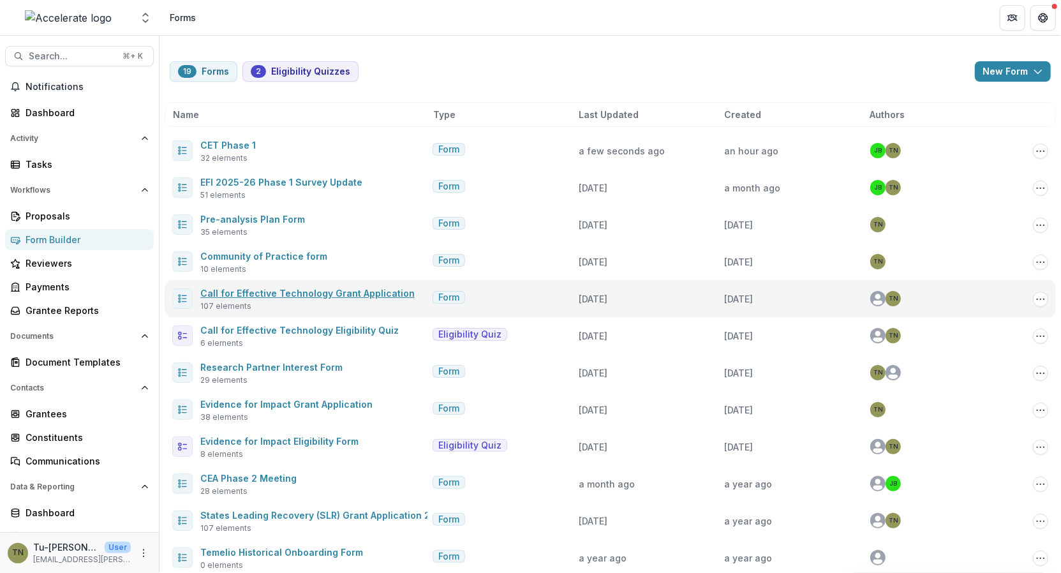
click at [279, 292] on link "Call for Effective Technology Grant Application" at bounding box center [307, 293] width 214 height 11
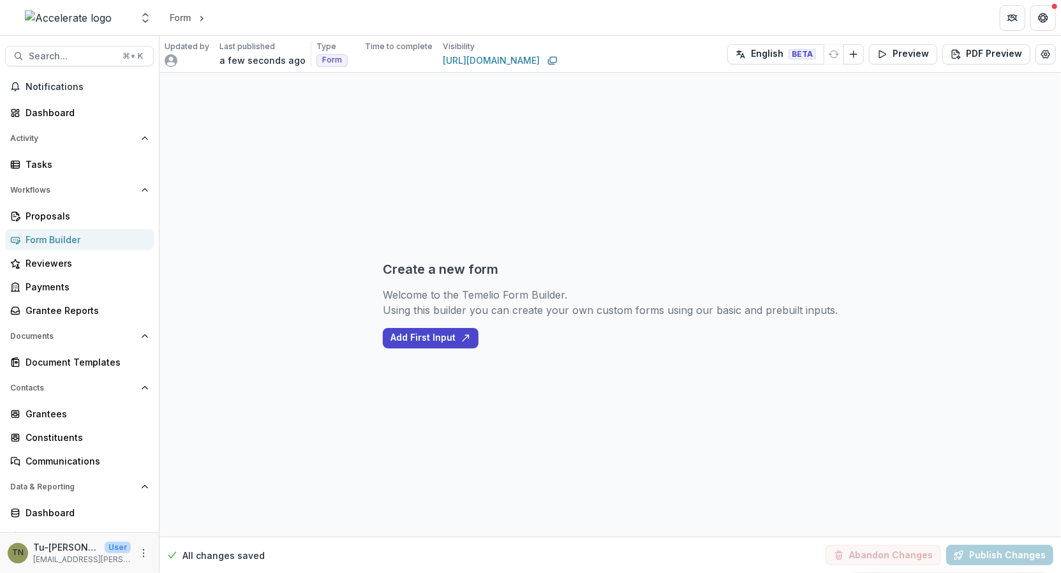
select select "********"
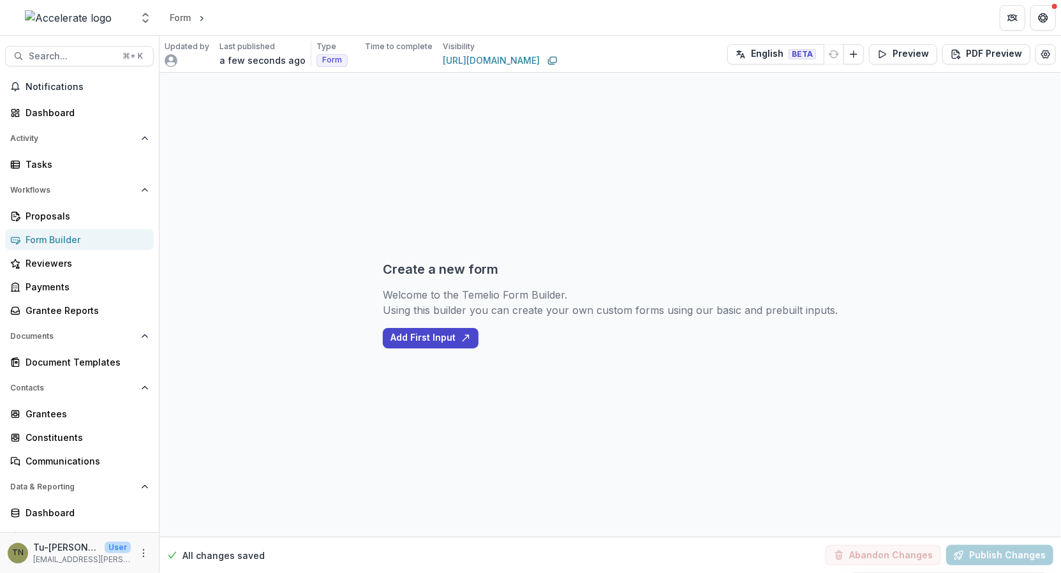
select select "********"
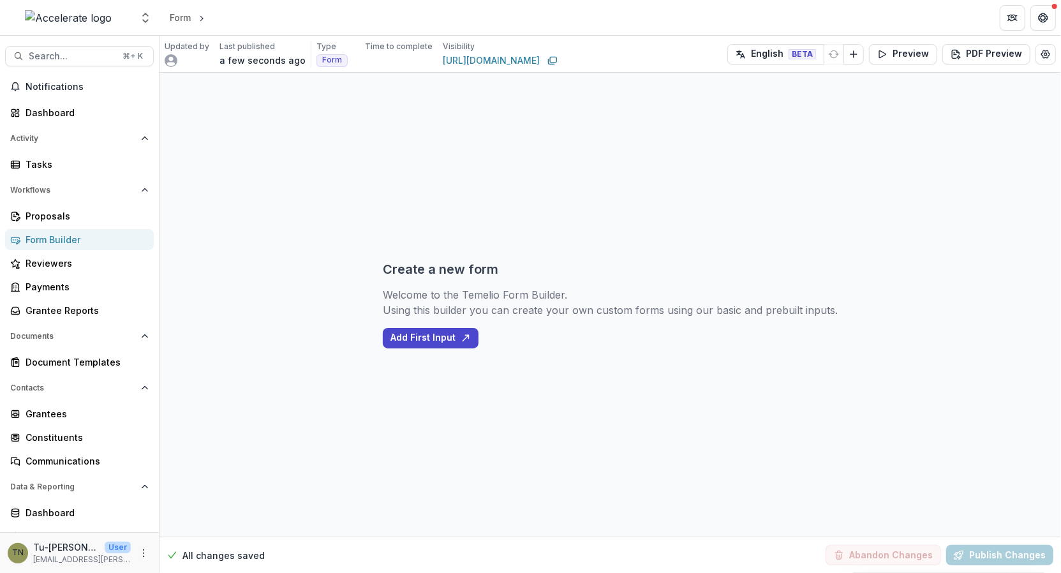
select select "********"
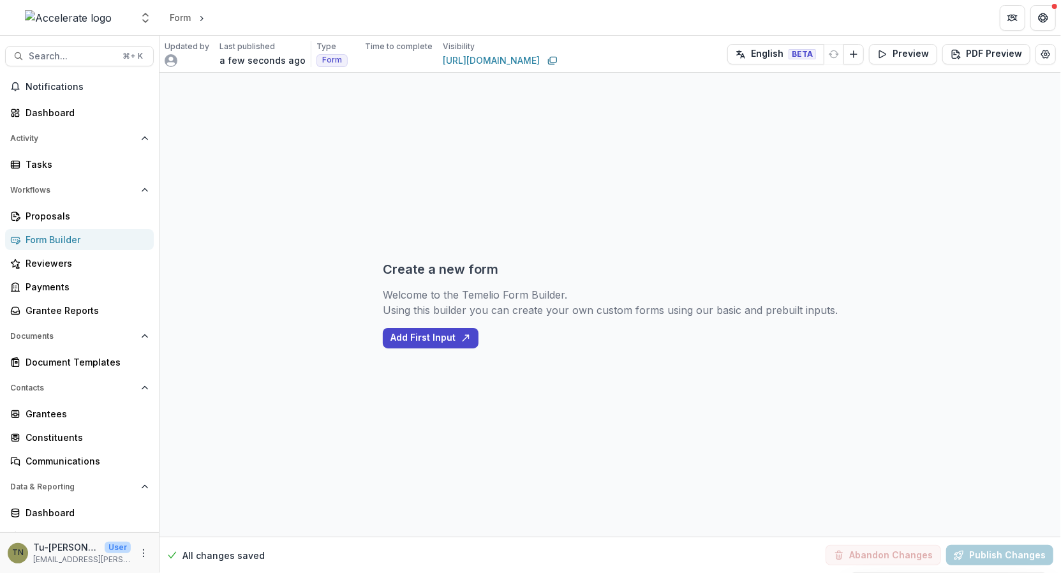
select select "********"
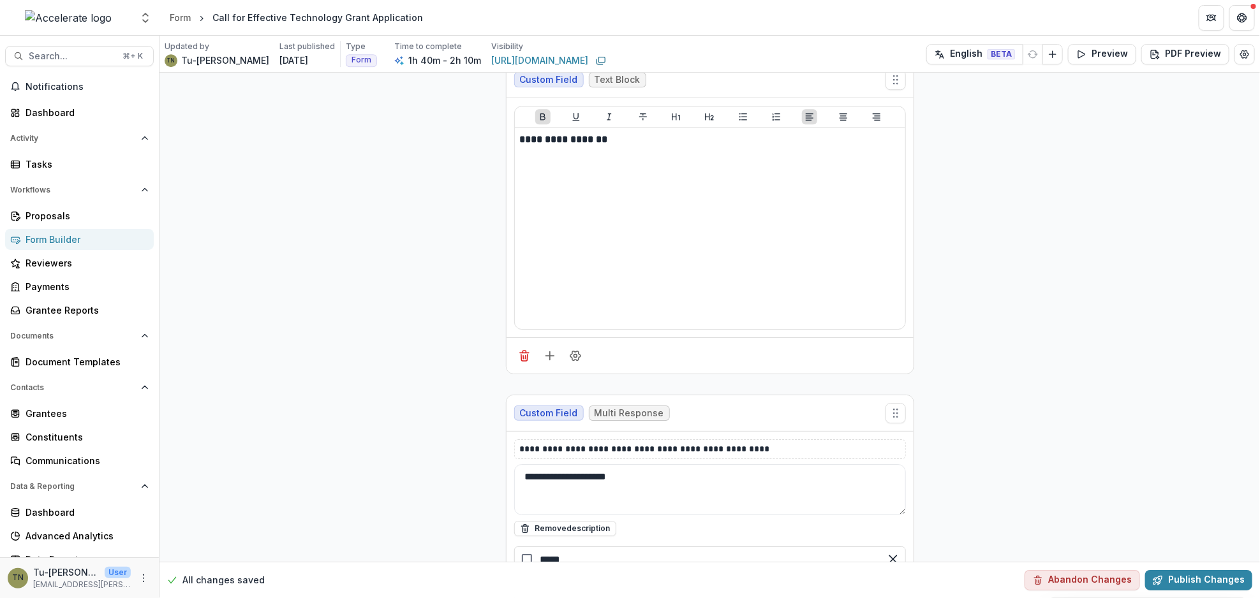
scroll to position [15404, 0]
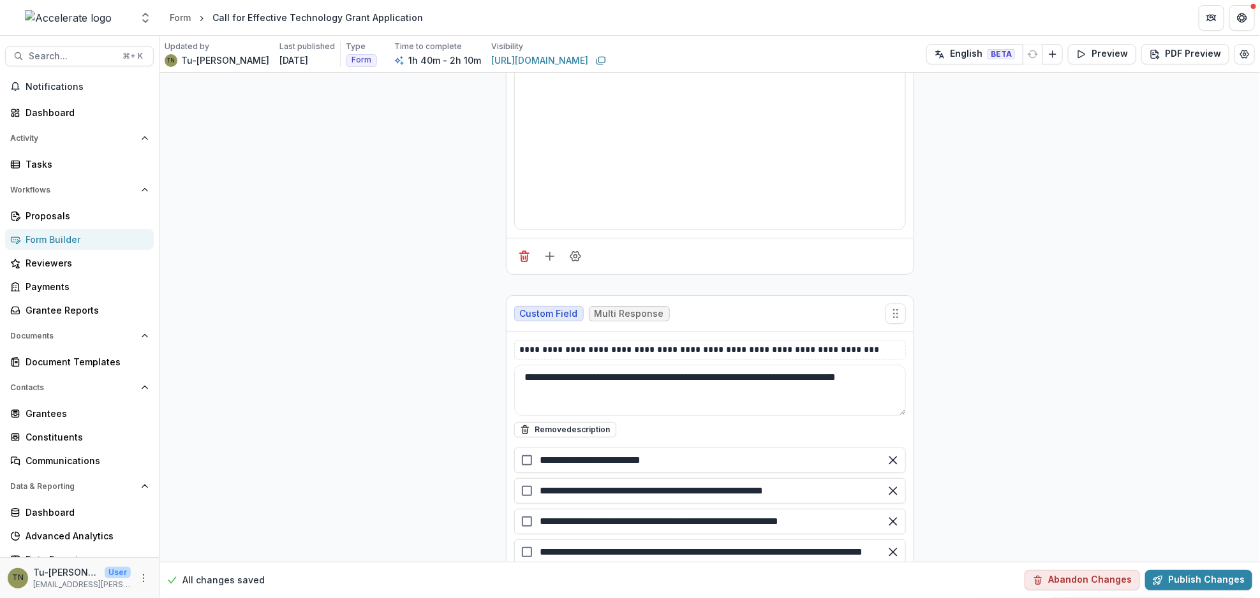
scroll to position [27195, 0]
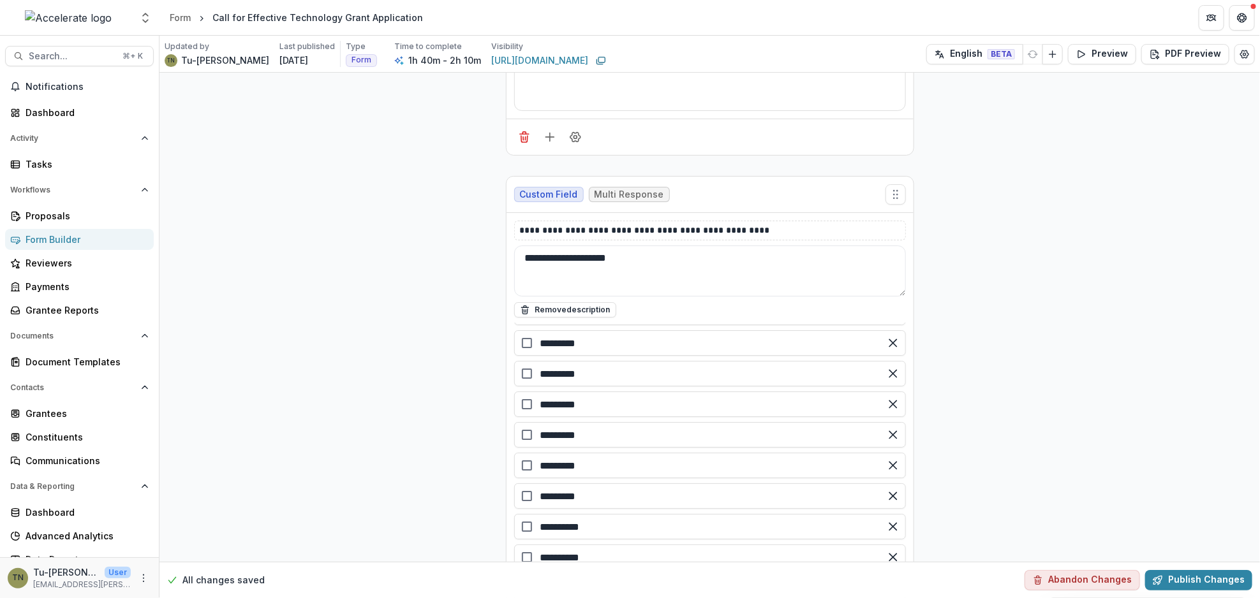
scroll to position [15631, 0]
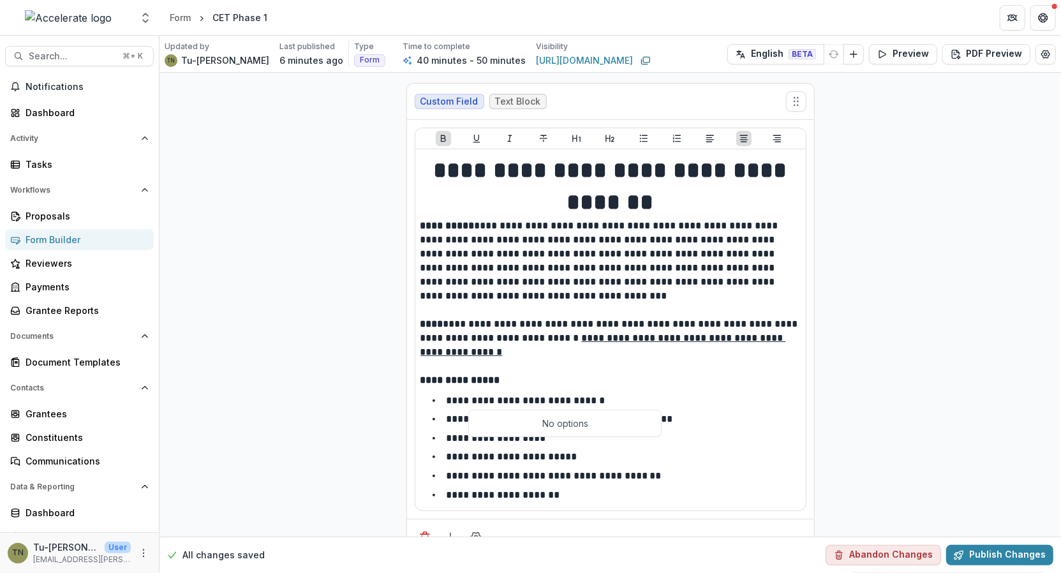
scroll to position [3434, 0]
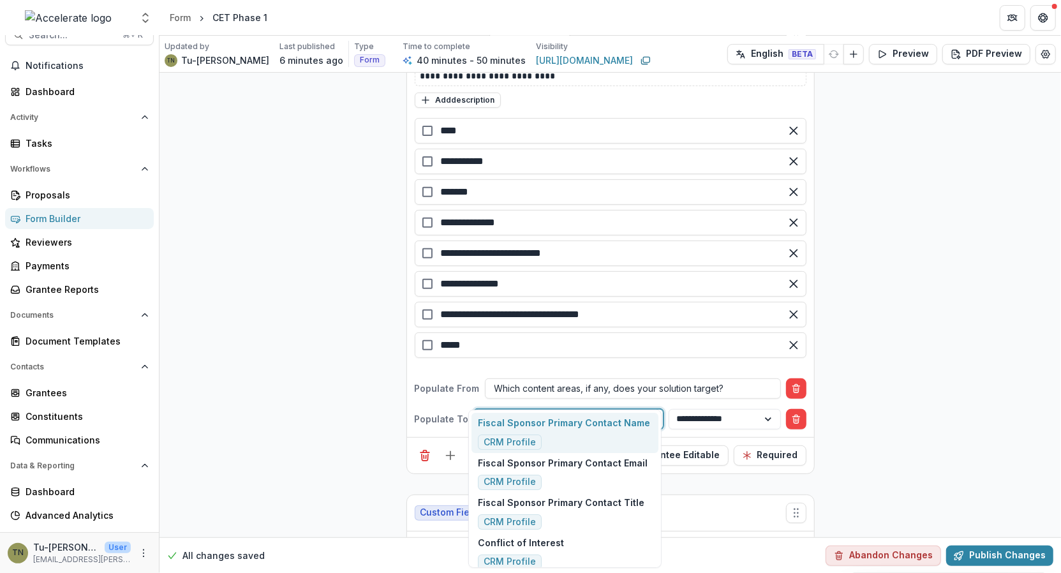
type input "*"
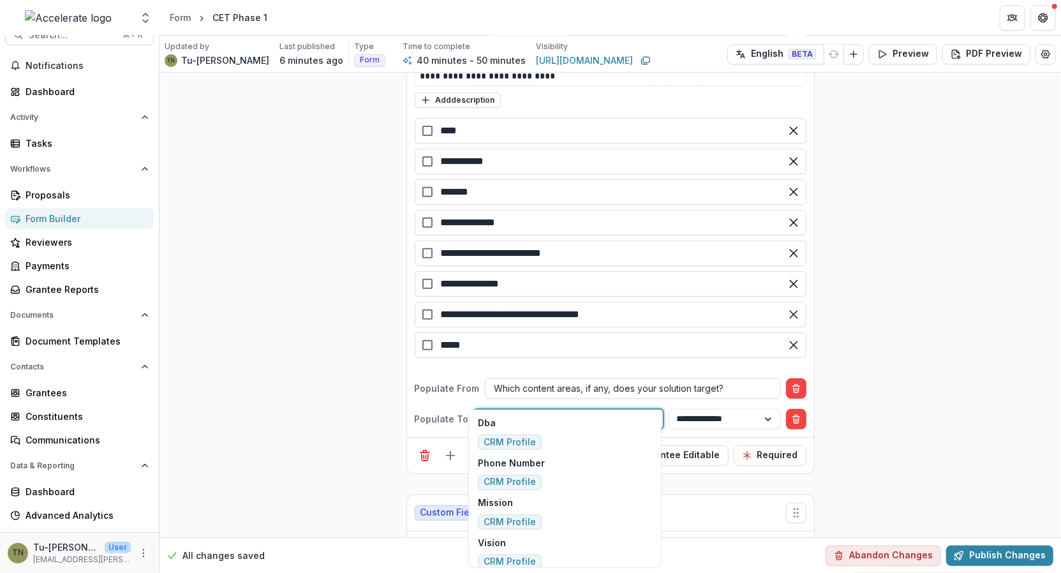
type input "*"
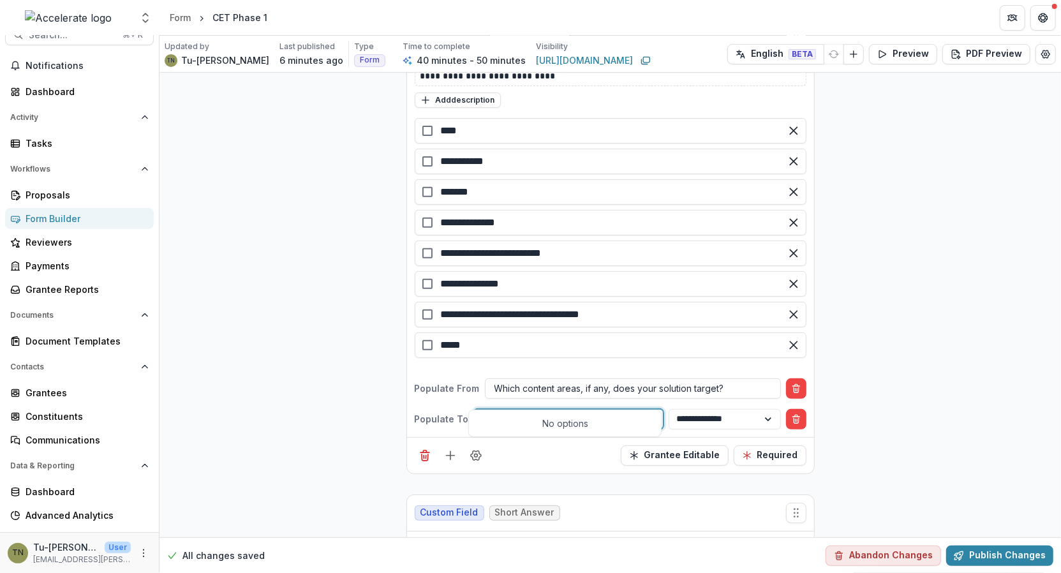
type input "*******"
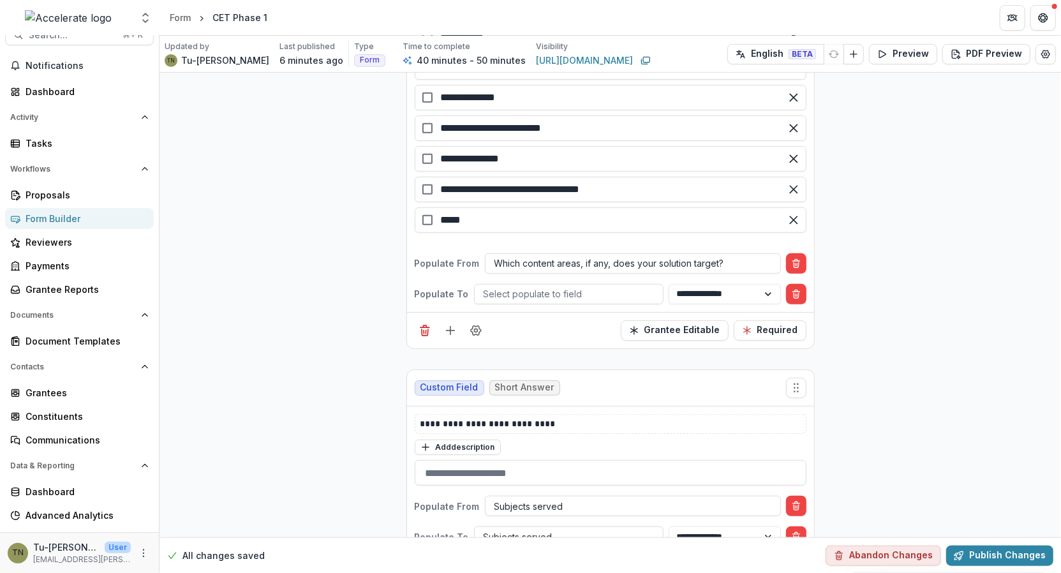
scroll to position [3570, 0]
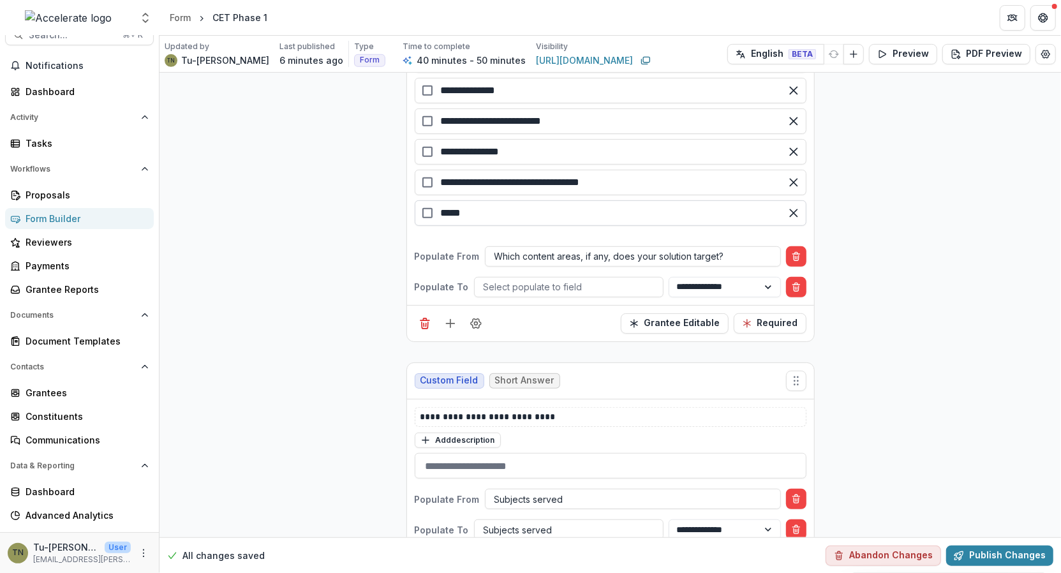
scroll to position [3575, 0]
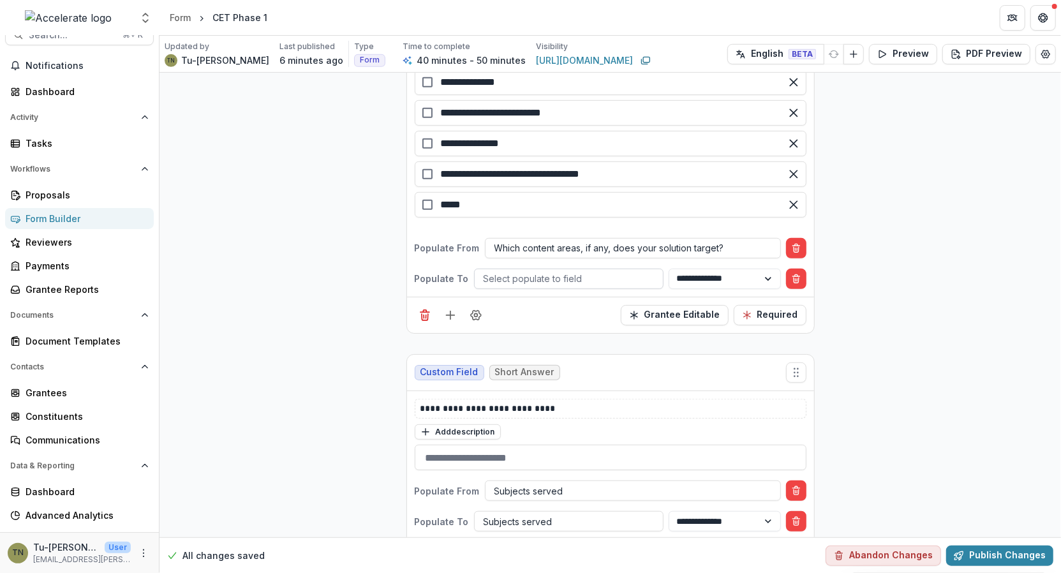
click at [576, 270] on div at bounding box center [569, 278] width 170 height 16
type input "*******"
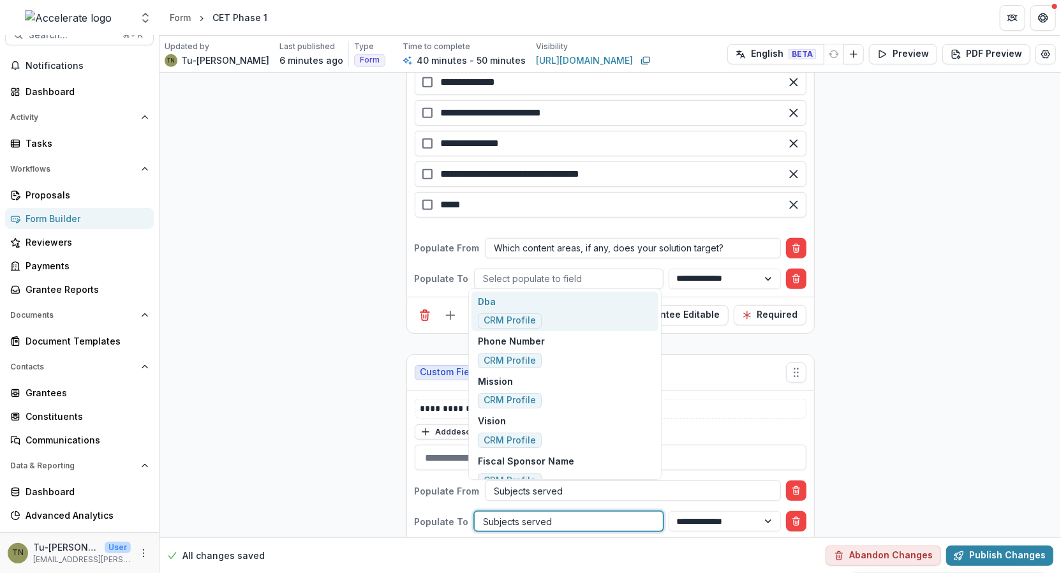
click at [544, 514] on div at bounding box center [569, 522] width 170 height 16
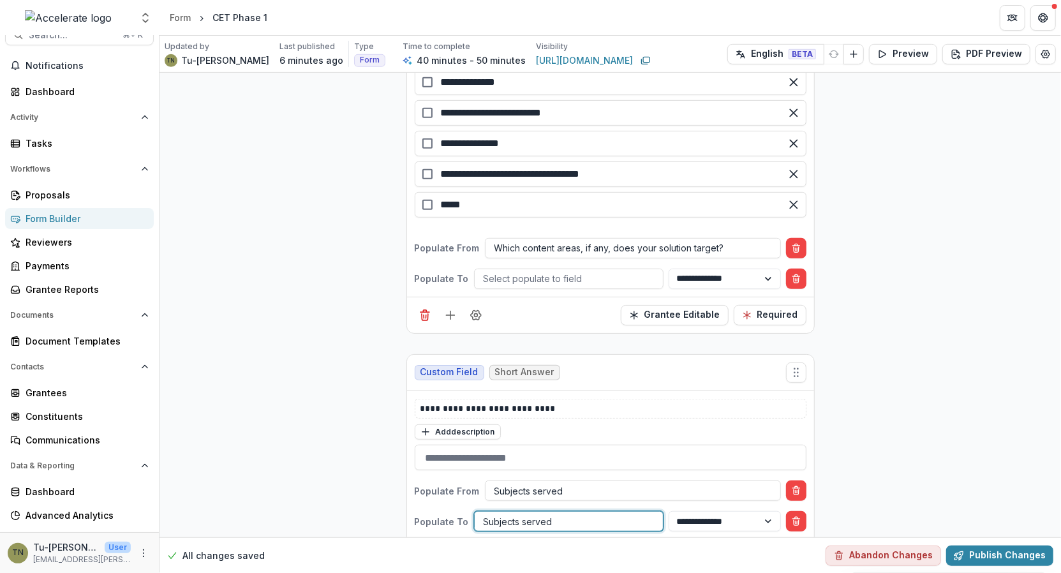
click at [519, 514] on div at bounding box center [569, 522] width 170 height 16
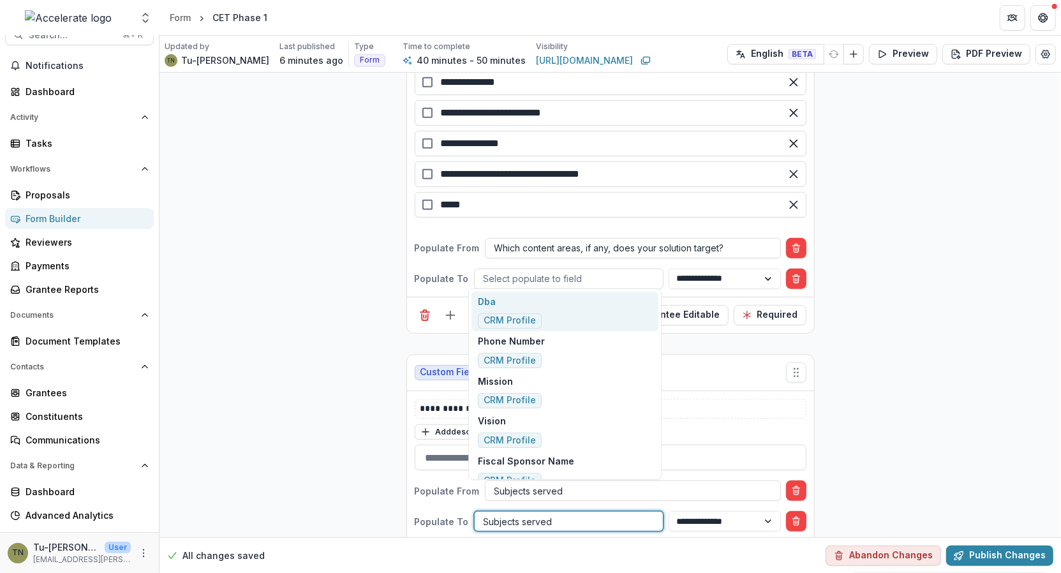
click at [519, 514] on div at bounding box center [569, 522] width 170 height 16
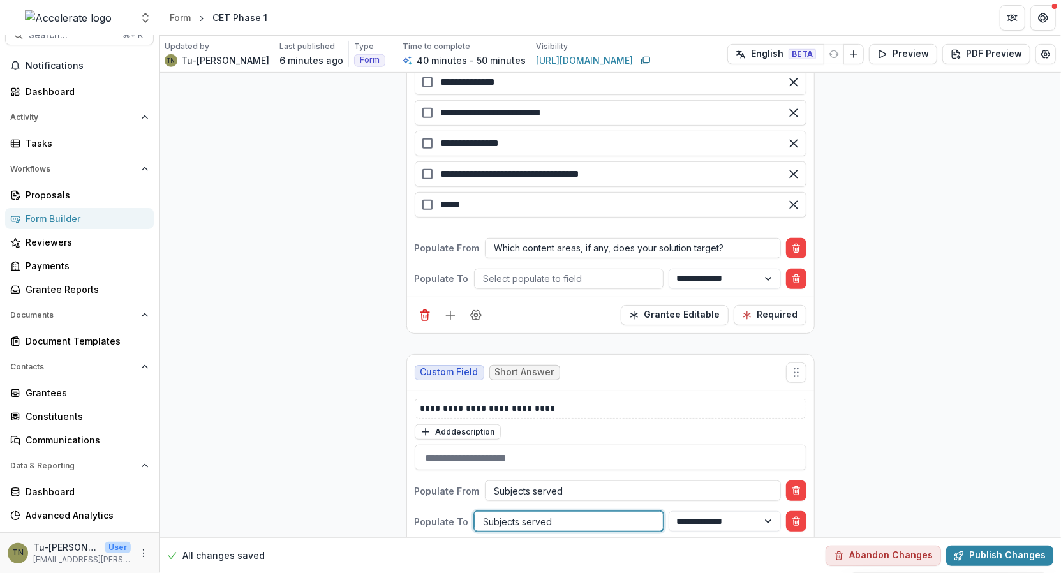
click at [519, 514] on div at bounding box center [569, 522] width 170 height 16
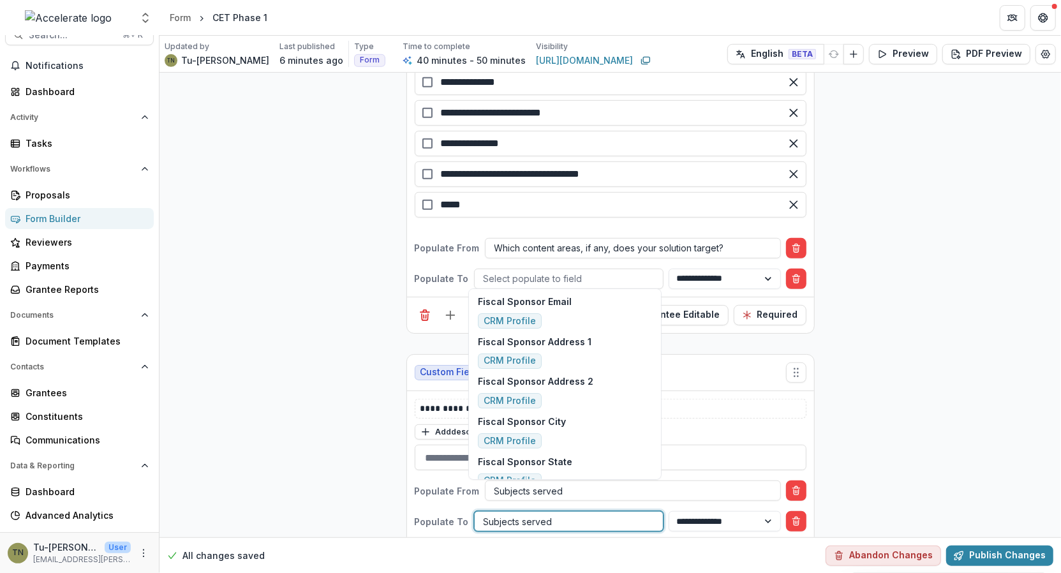
scroll to position [0, 0]
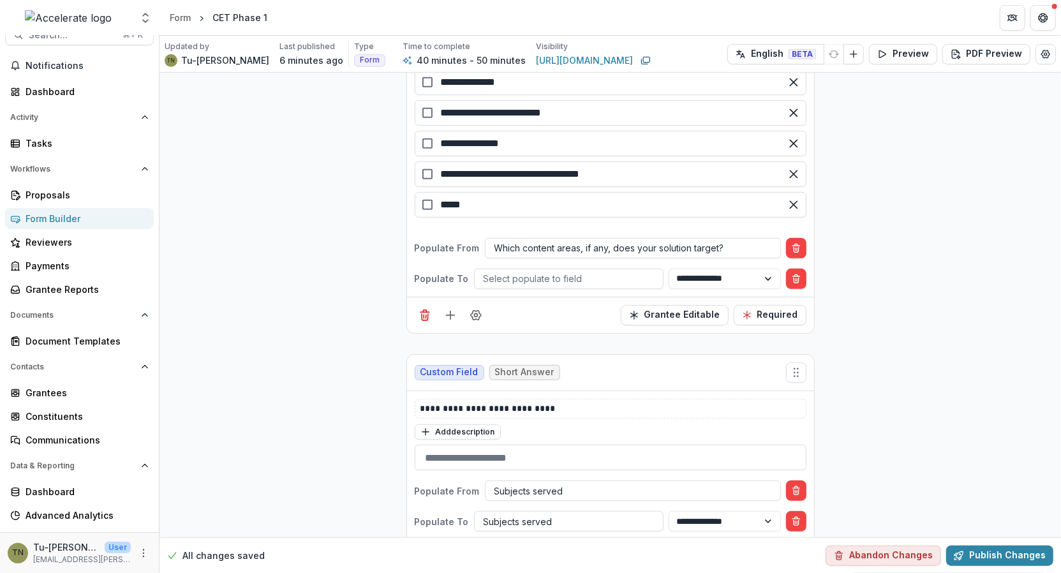
click at [556, 243] on div "**********" at bounding box center [610, 107] width 407 height 378
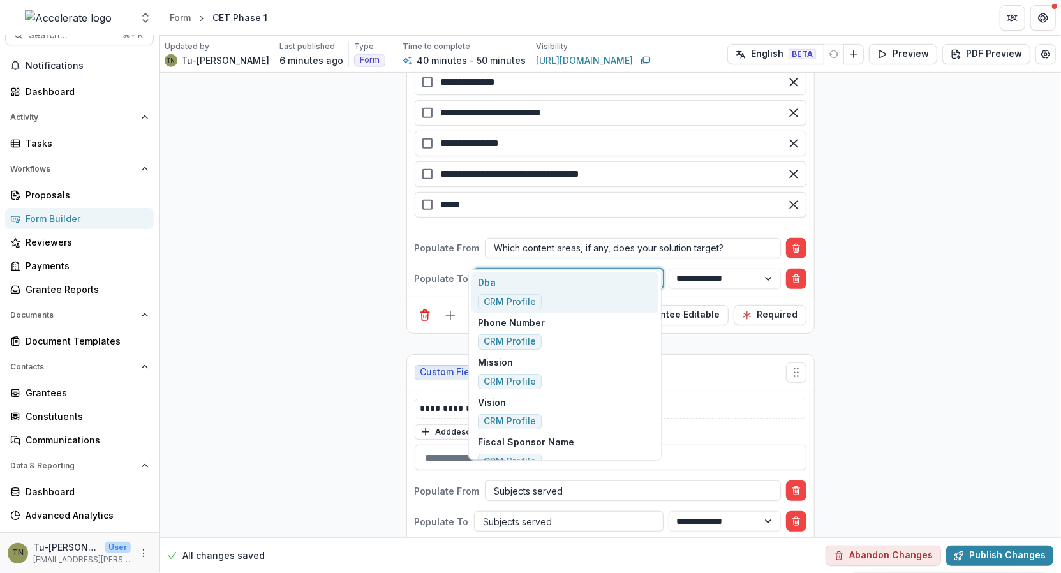
click at [558, 270] on div at bounding box center [569, 278] width 170 height 16
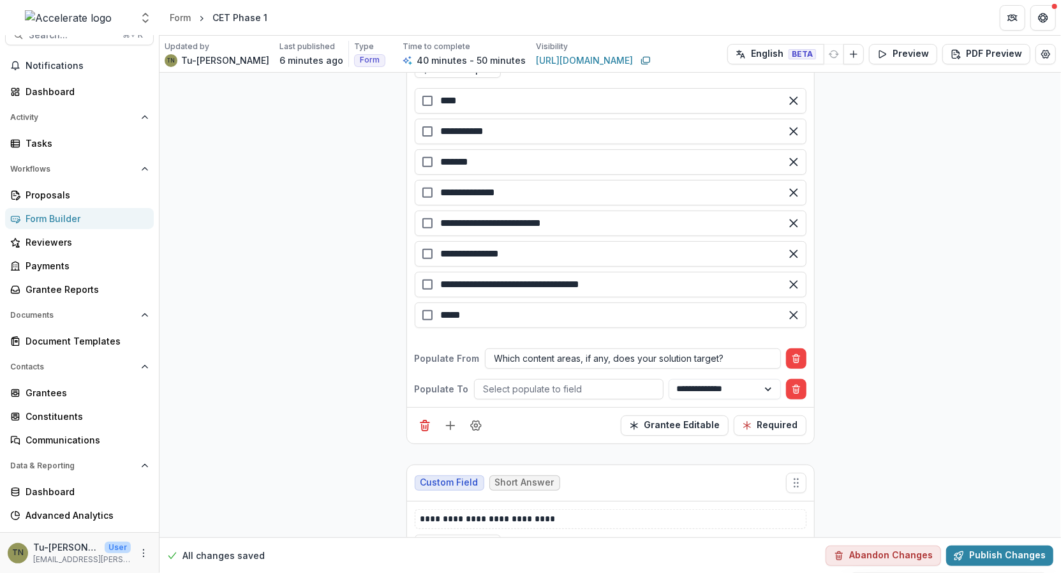
scroll to position [3480, 0]
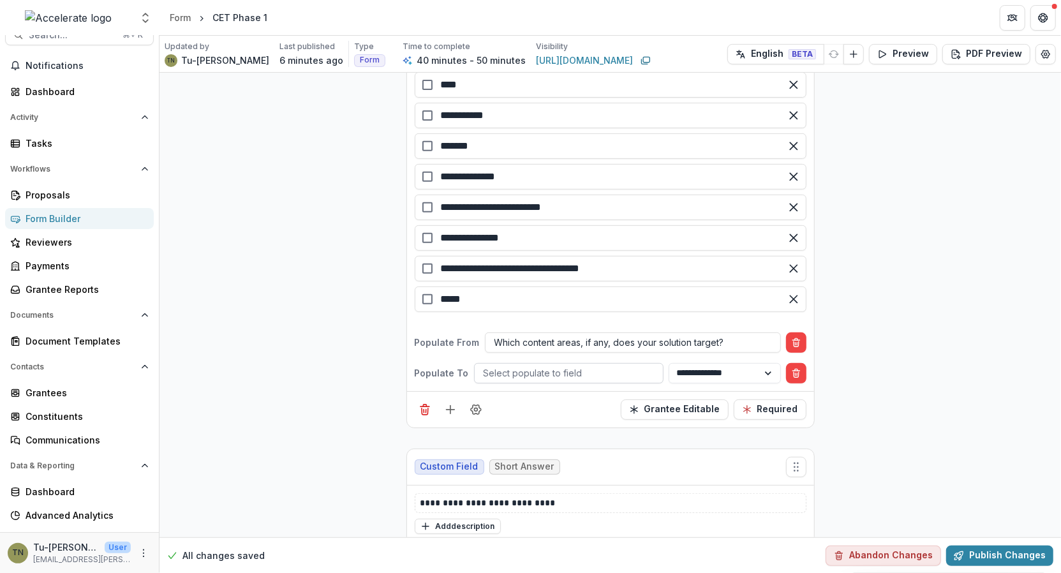
click at [580, 365] on div at bounding box center [569, 373] width 170 height 16
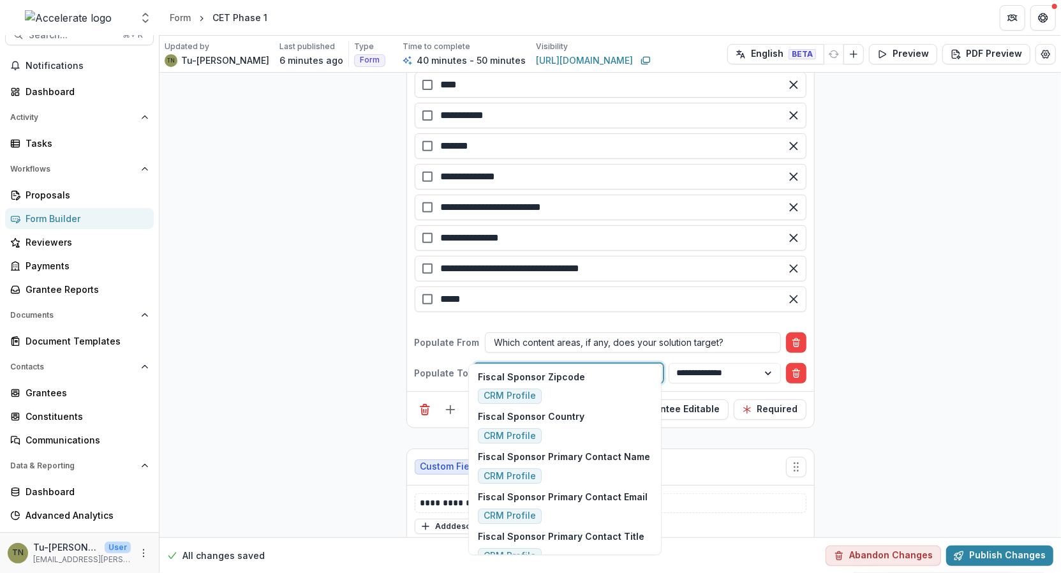
type input "*"
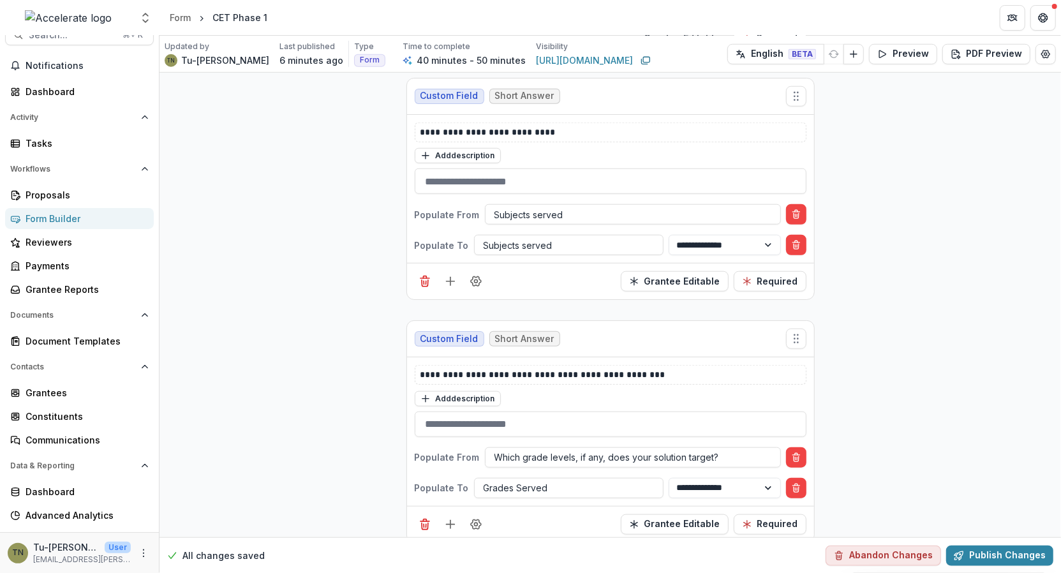
scroll to position [3863, 0]
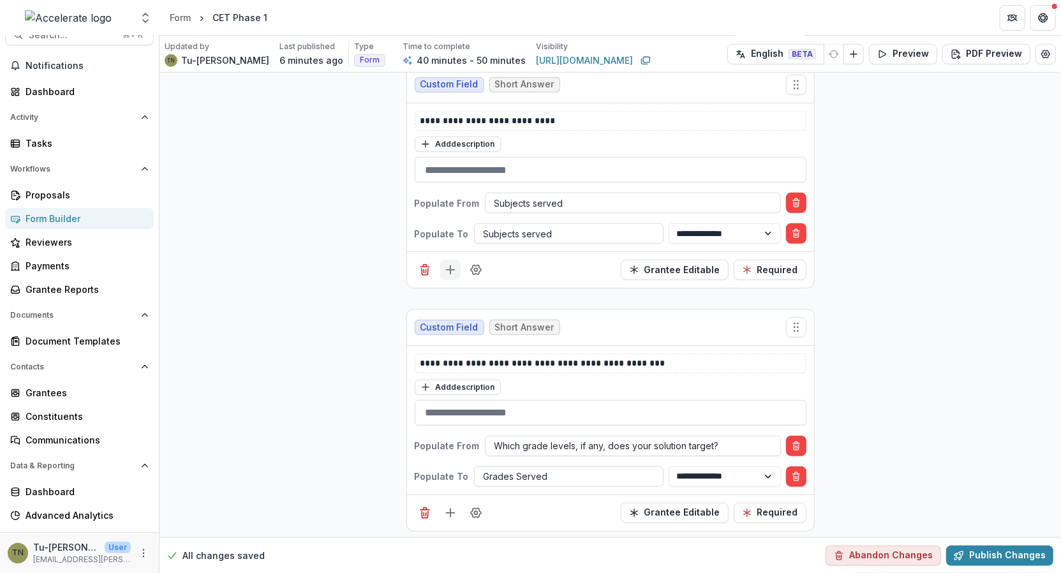
click at [449, 263] on icon "Add field" at bounding box center [450, 269] width 13 height 13
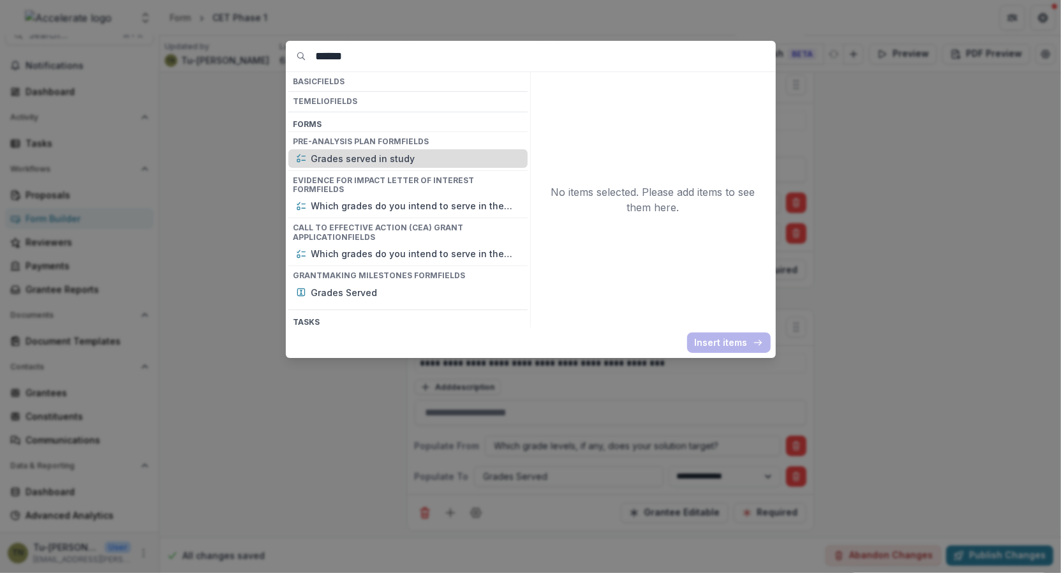
type input "******"
click at [368, 159] on p "Grades served in study" at bounding box center [415, 158] width 209 height 13
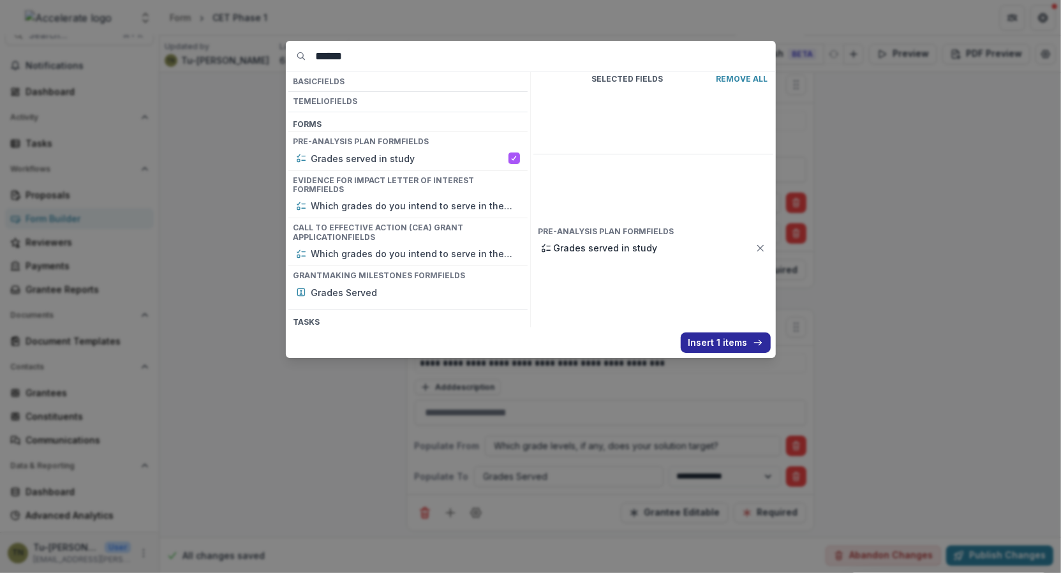
click at [725, 345] on button "Insert 1 items" at bounding box center [726, 342] width 90 height 20
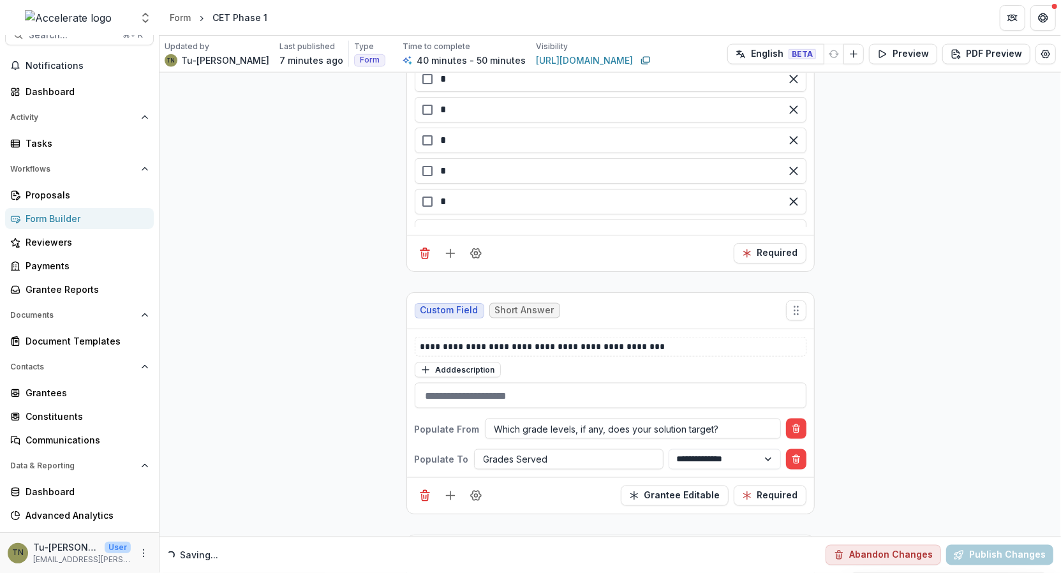
scroll to position [4358, 0]
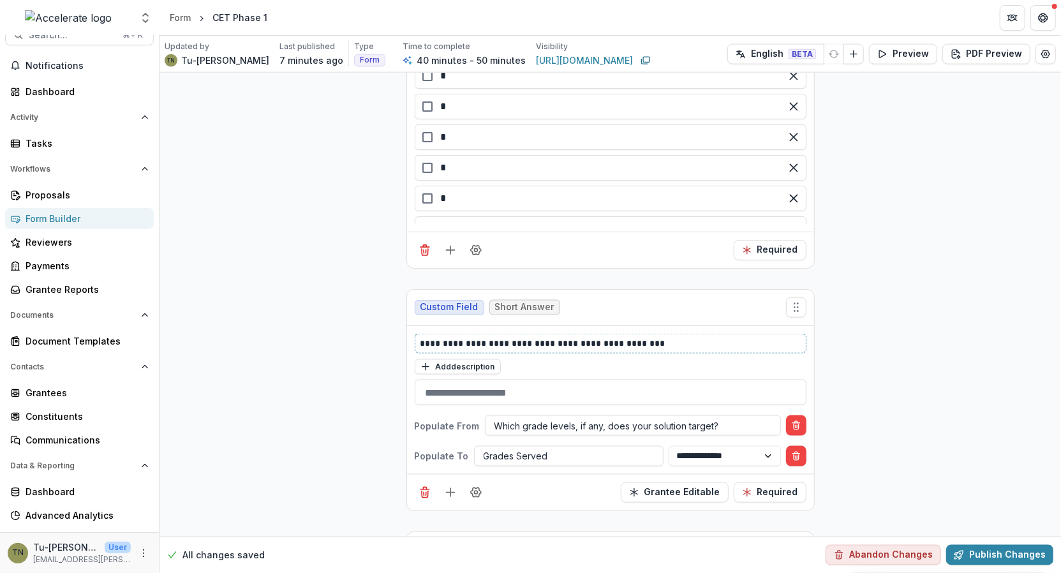
click at [530, 337] on p "**********" at bounding box center [610, 343] width 381 height 13
copy p "**********"
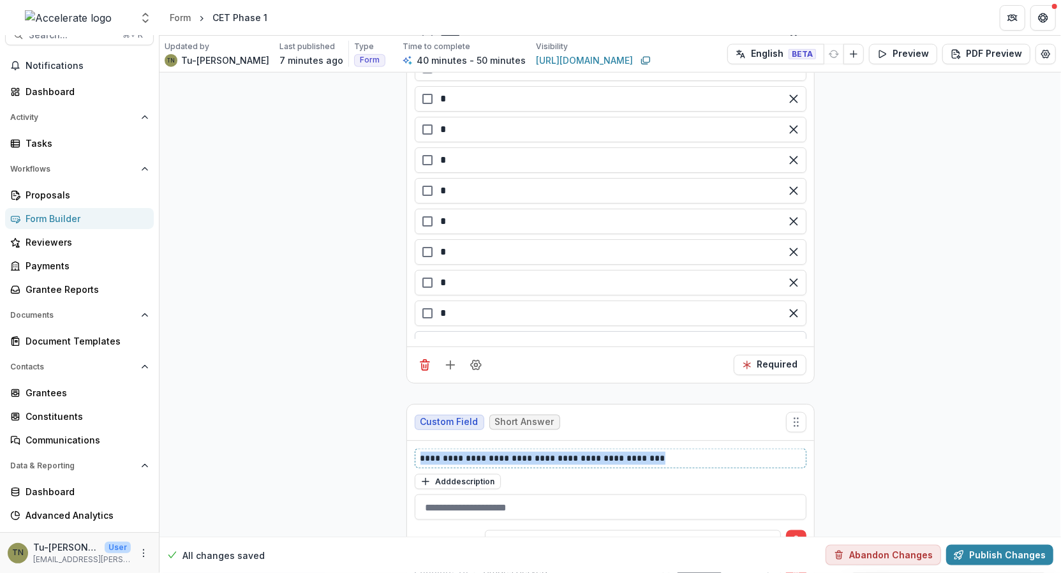
scroll to position [4102, 0]
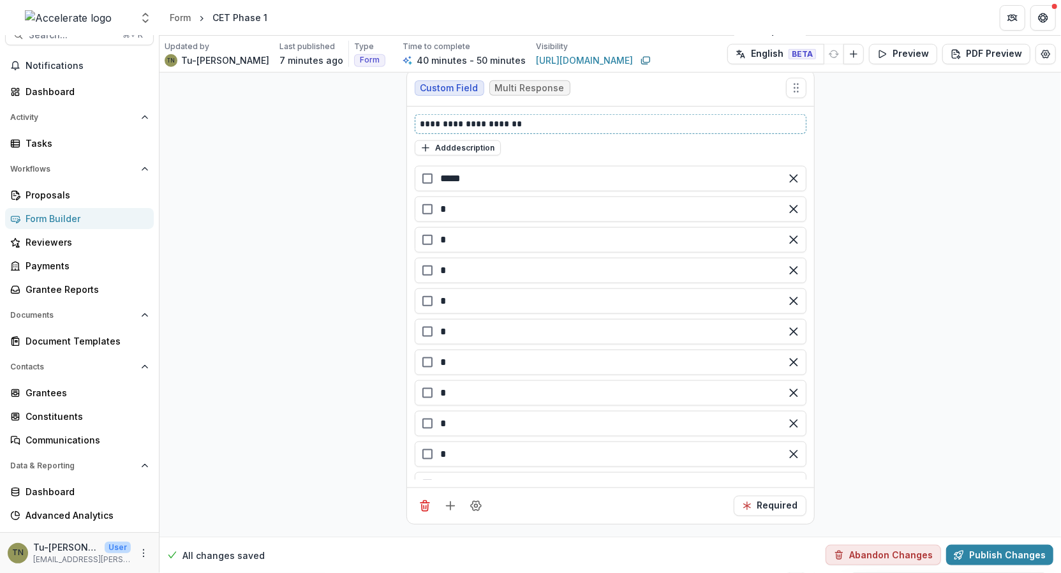
click at [448, 117] on p "**********" at bounding box center [610, 123] width 381 height 13
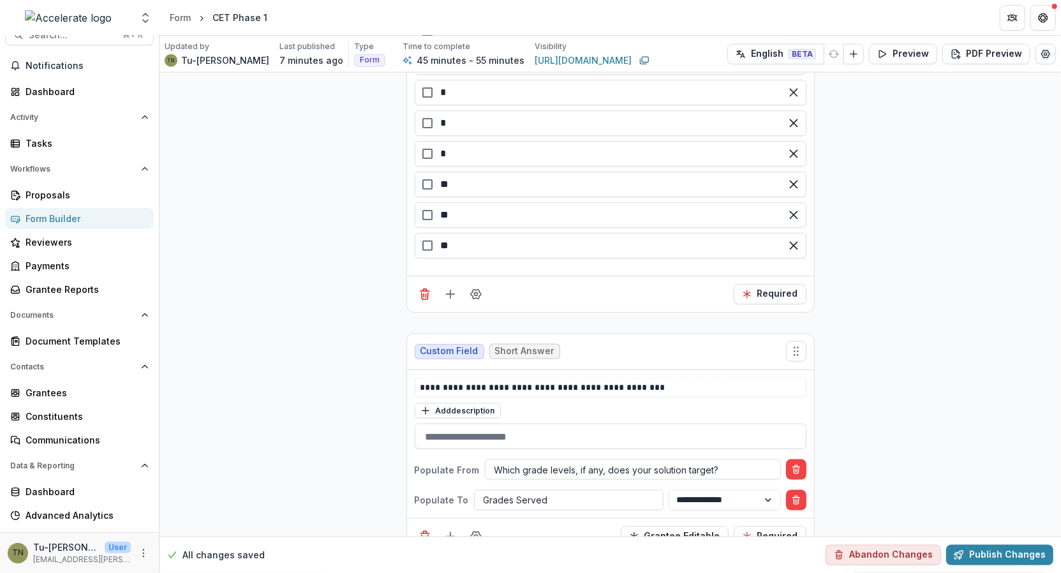
scroll to position [4315, 0]
click at [450, 286] on icon "Add field" at bounding box center [450, 292] width 13 height 13
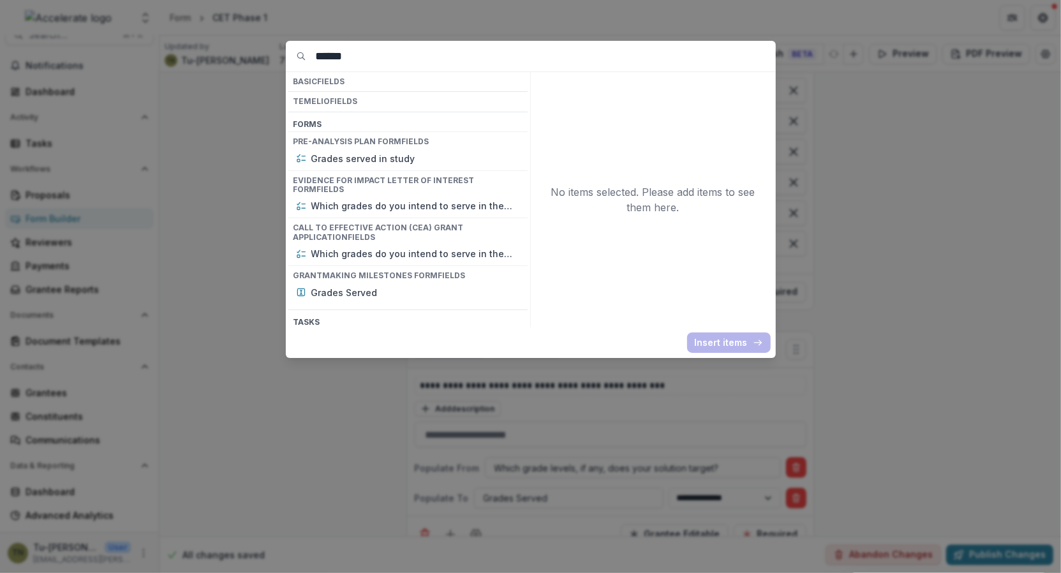
click at [214, 285] on div "****** Basic Fields Temelio Fields Form s Pre-analysis Plan Form Fields Grades …" at bounding box center [530, 286] width 1061 height 573
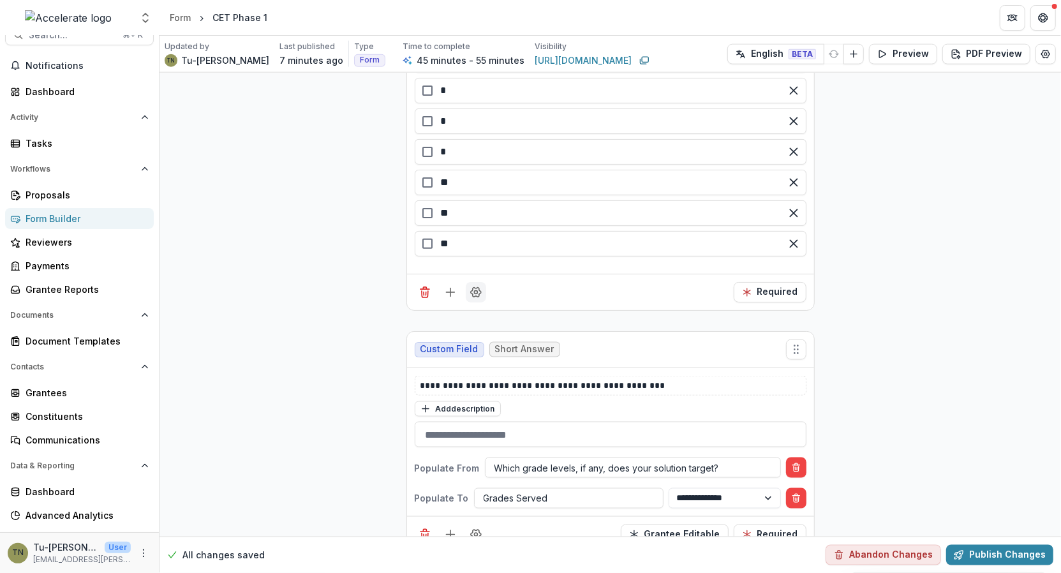
click at [472, 286] on icon "Field Settings" at bounding box center [475, 292] width 13 height 13
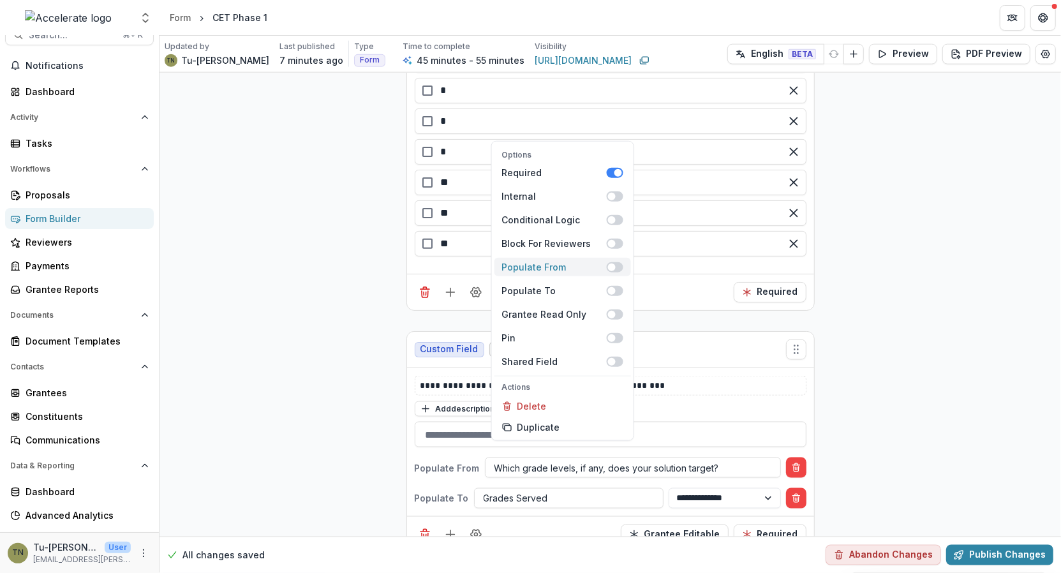
click at [617, 262] on span at bounding box center [614, 267] width 17 height 10
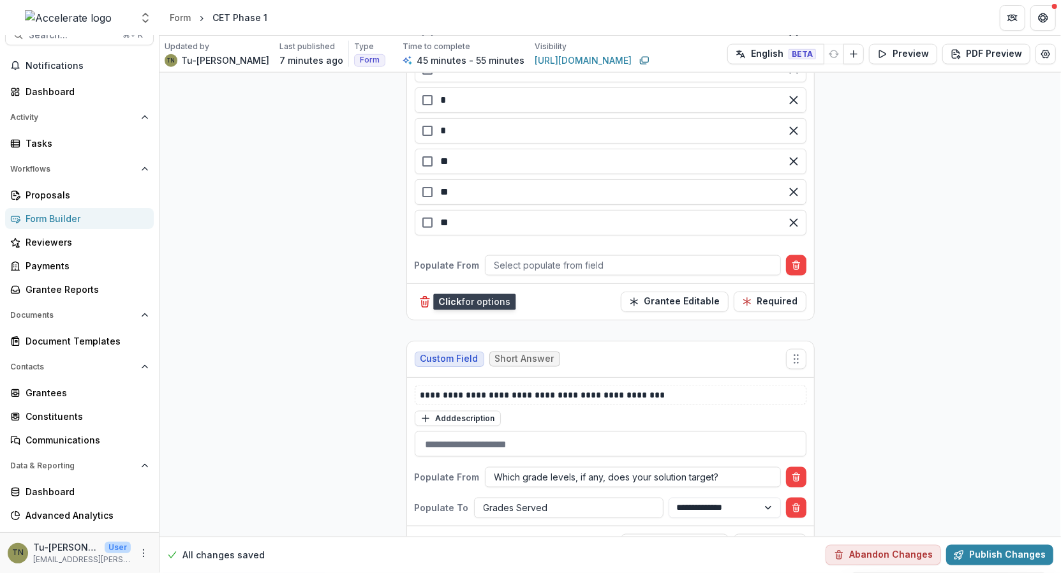
scroll to position [4340, 0]
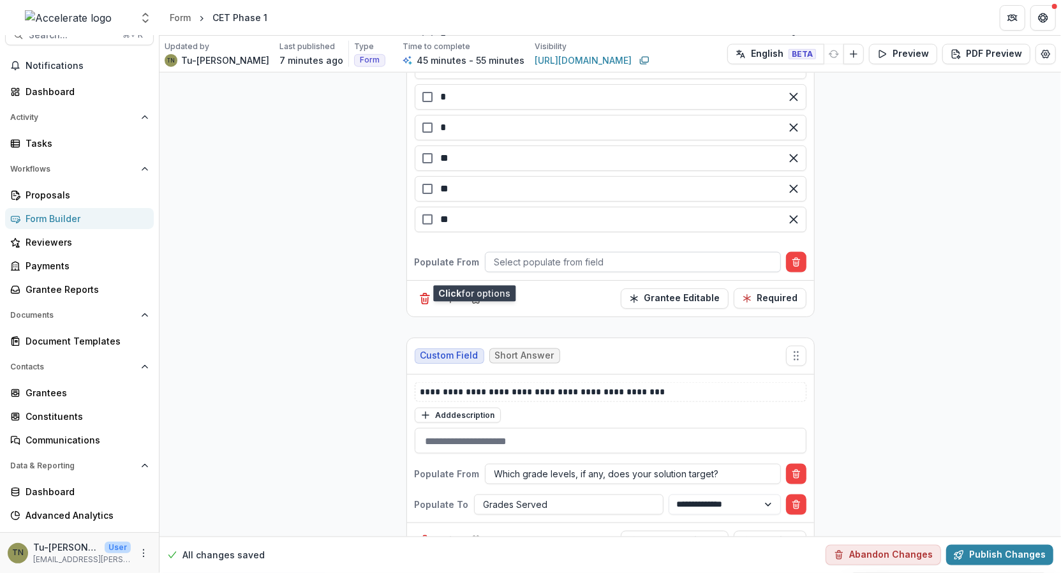
click at [538, 254] on div at bounding box center [632, 262] width 277 height 16
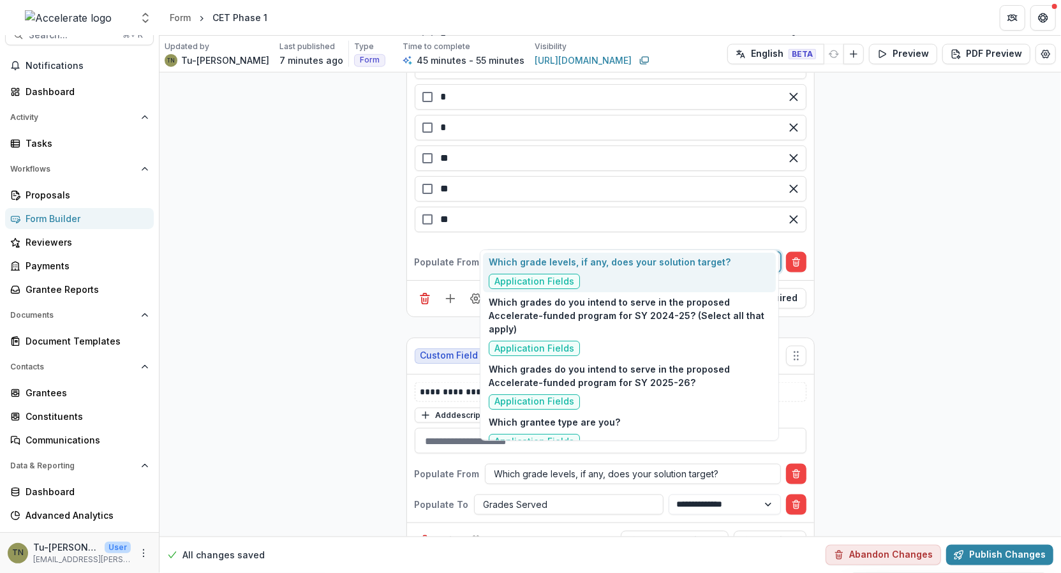
type input "********"
click at [602, 264] on p "Which grade levels, if any, does your solution target?" at bounding box center [610, 261] width 242 height 13
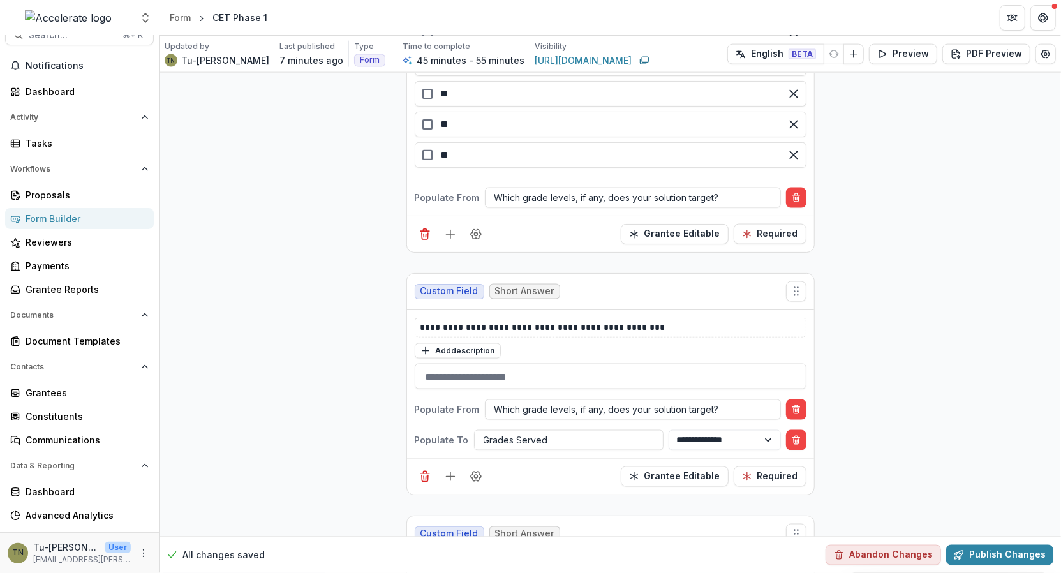
scroll to position [4400, 0]
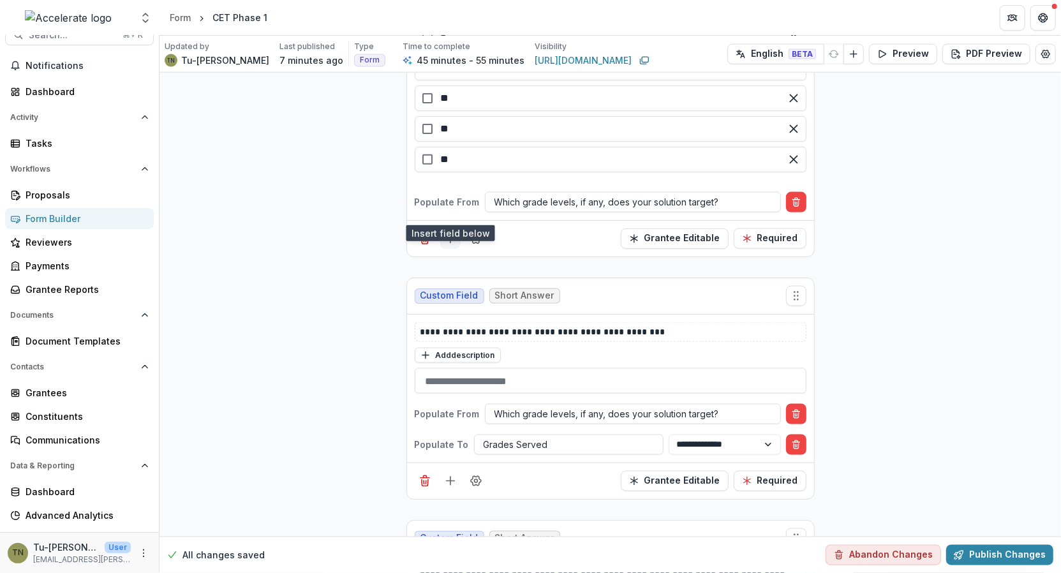
click at [449, 232] on icon "Add field" at bounding box center [450, 238] width 13 height 13
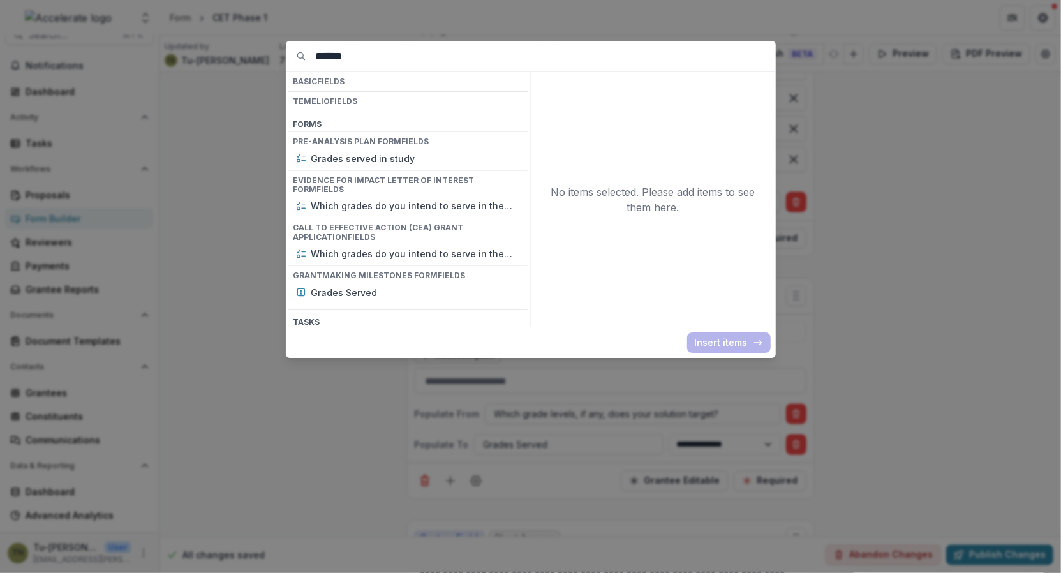
click at [239, 314] on div "****** Basic Fields Temelio Fields Form s Pre-analysis Plan Form Fields Grades …" at bounding box center [530, 286] width 1061 height 573
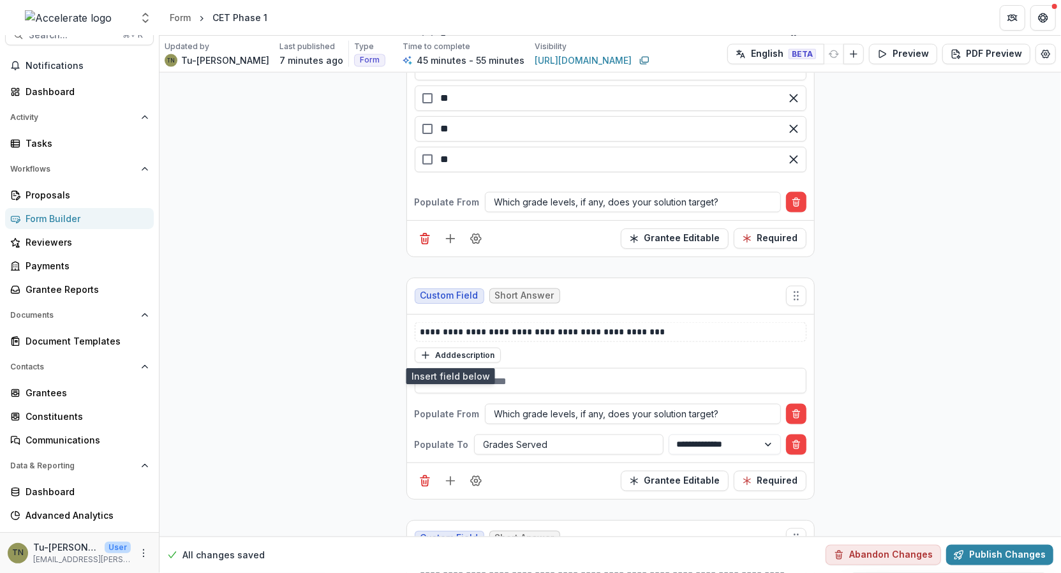
scroll to position [3901, 0]
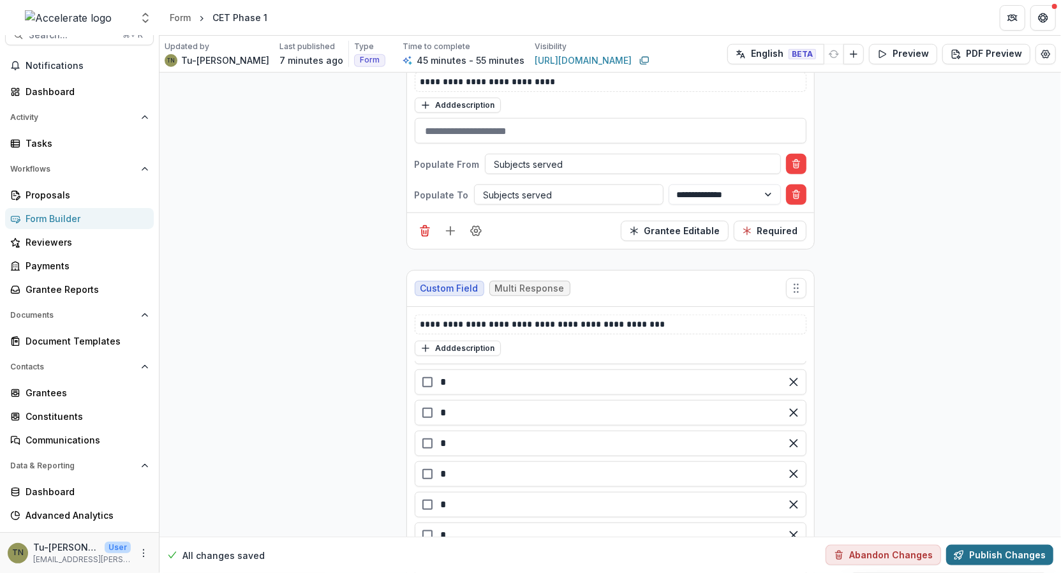
click at [973, 553] on button "Publish Changes" at bounding box center [999, 555] width 107 height 20
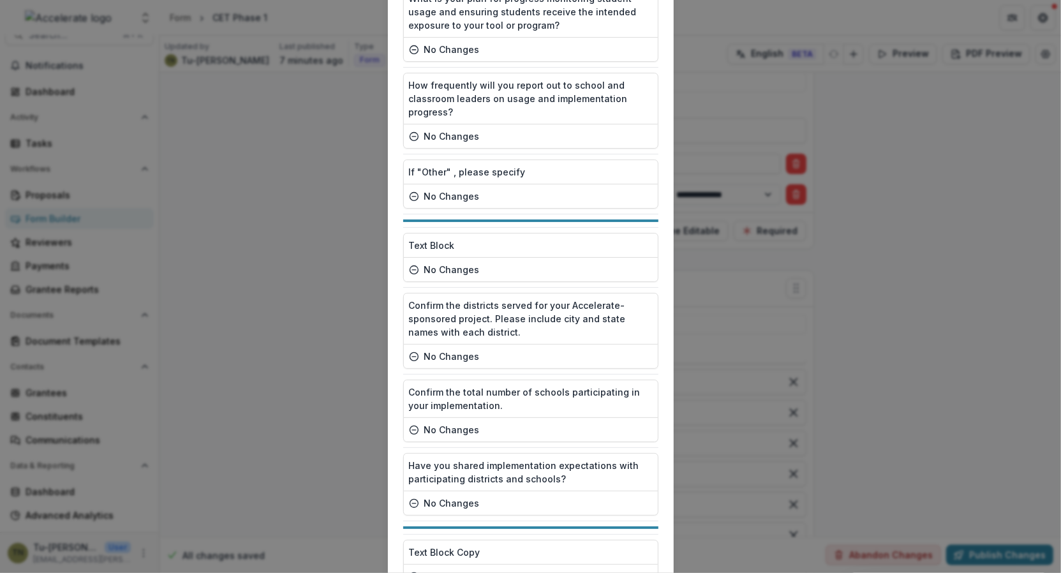
scroll to position [1968, 0]
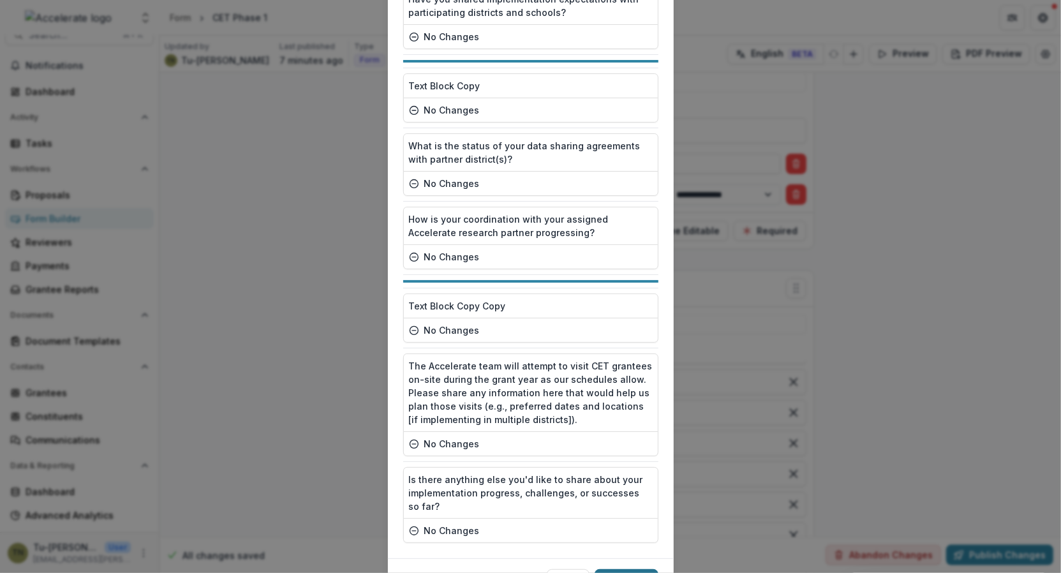
click at [636, 569] on button "Publish" at bounding box center [627, 579] width 64 height 20
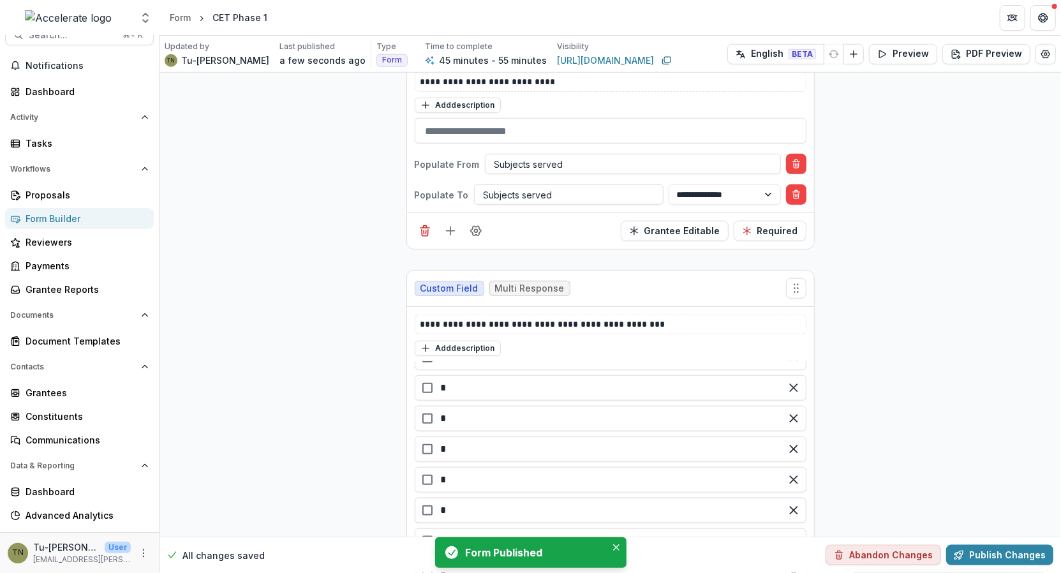
scroll to position [0, 0]
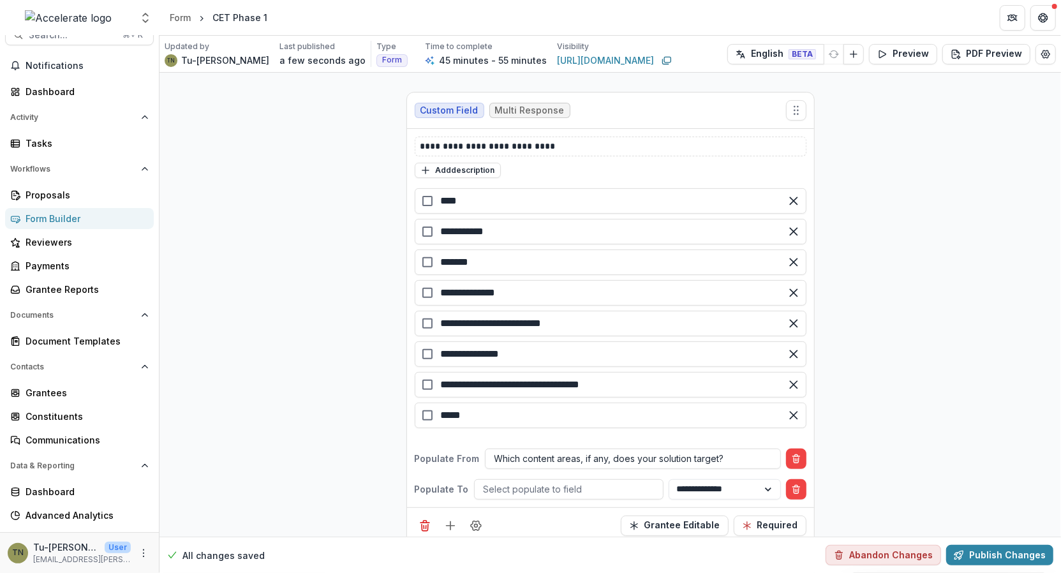
scroll to position [3350, 0]
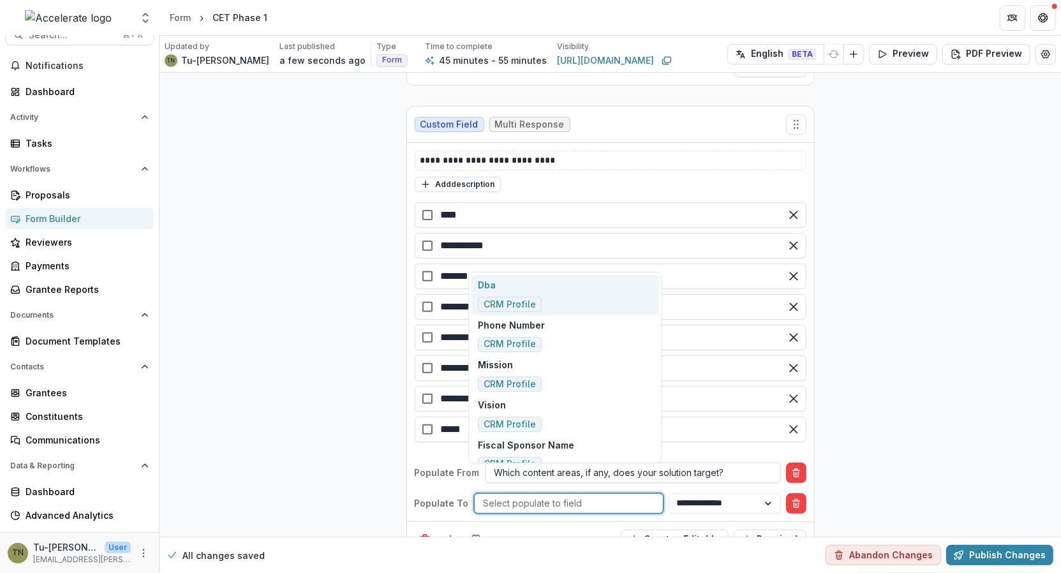
click at [547, 495] on div at bounding box center [569, 503] width 170 height 16
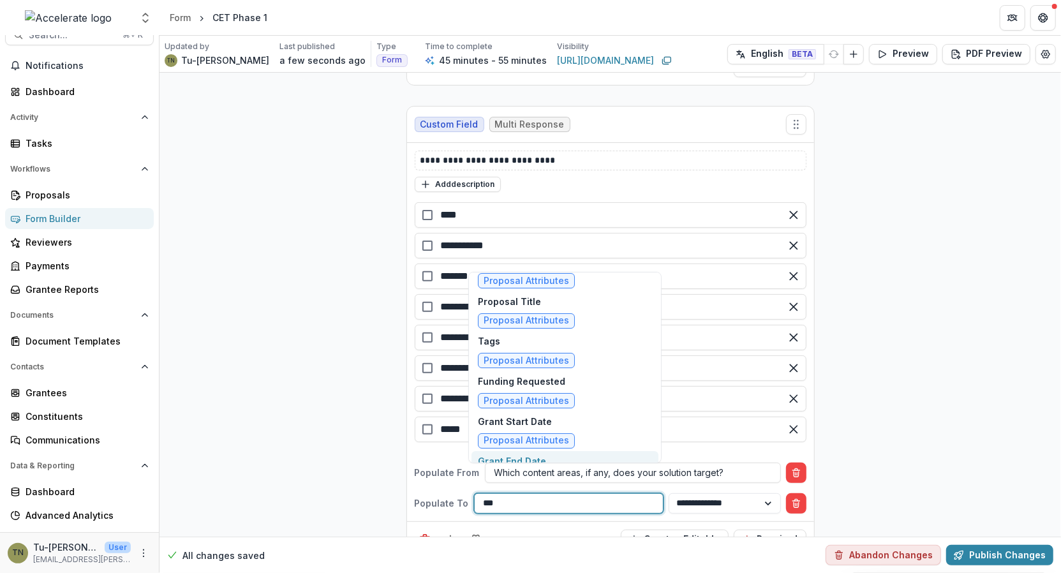
scroll to position [0, 0]
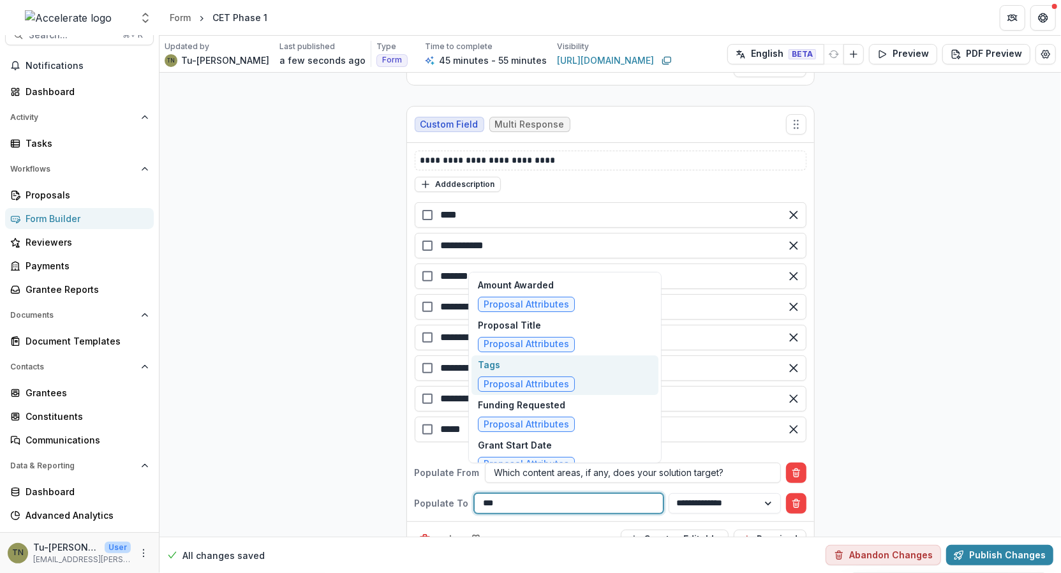
type input "***"
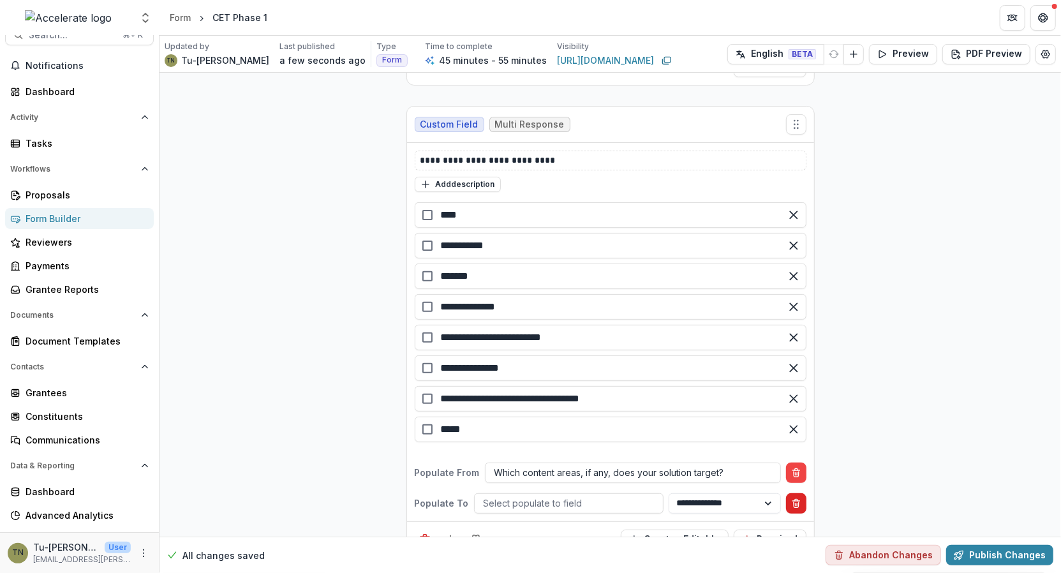
click at [797, 493] on button "Delete condition" at bounding box center [796, 503] width 20 height 20
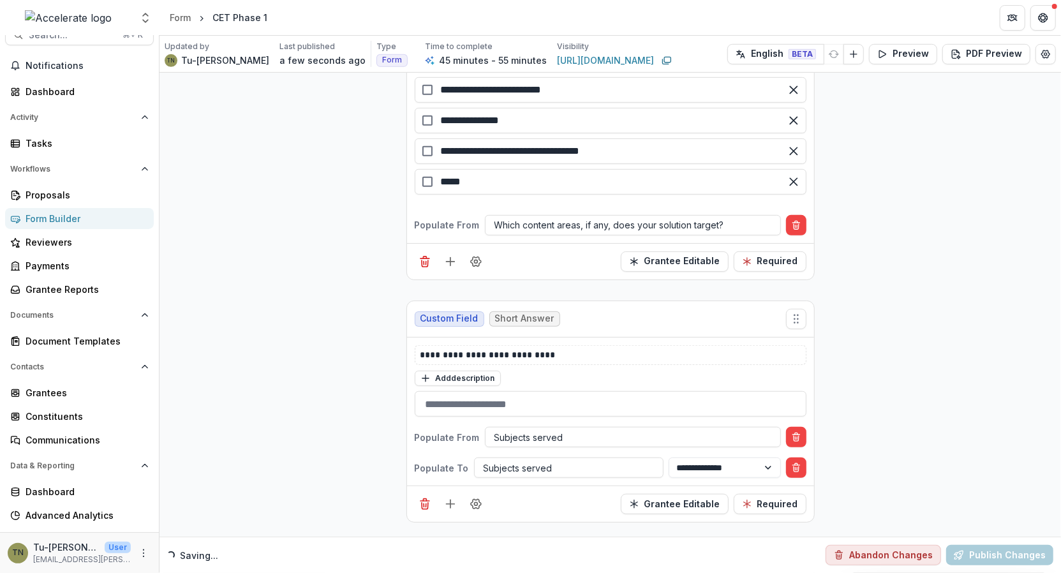
scroll to position [3685, 0]
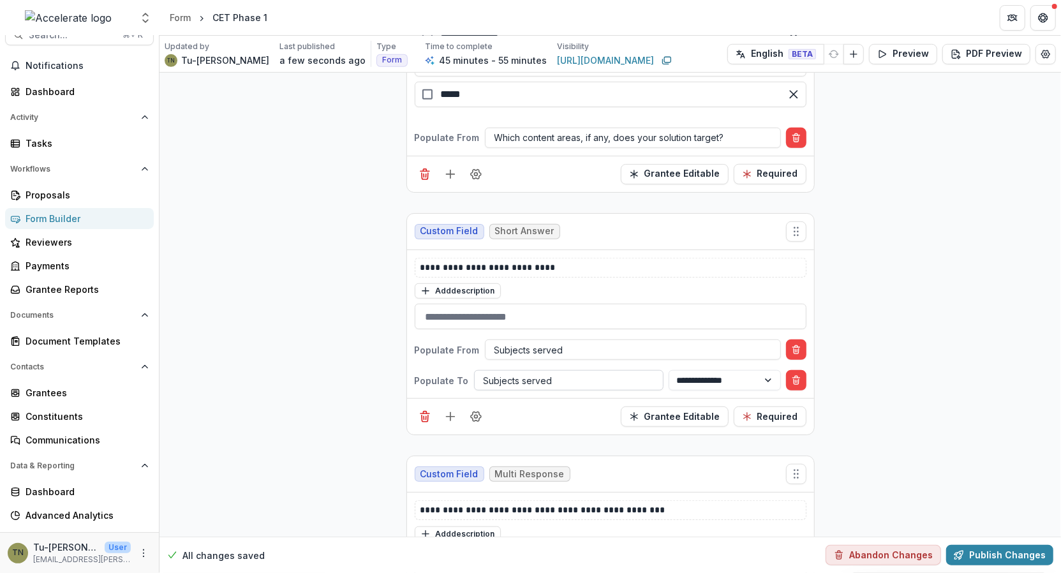
click at [577, 373] on div at bounding box center [569, 381] width 170 height 16
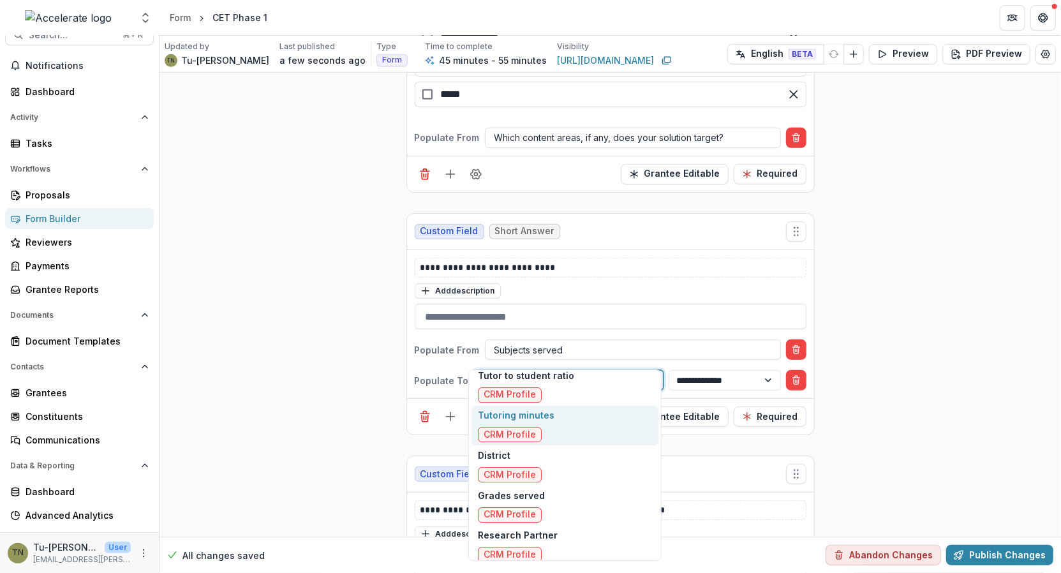
scroll to position [2807, 0]
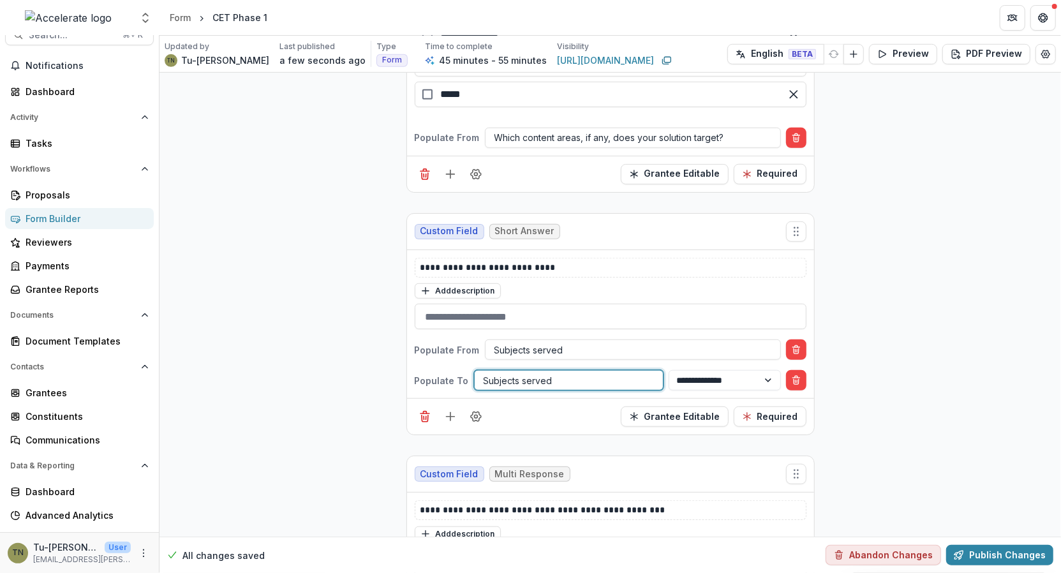
click at [561, 373] on div at bounding box center [569, 381] width 170 height 16
click at [528, 373] on div at bounding box center [569, 381] width 170 height 16
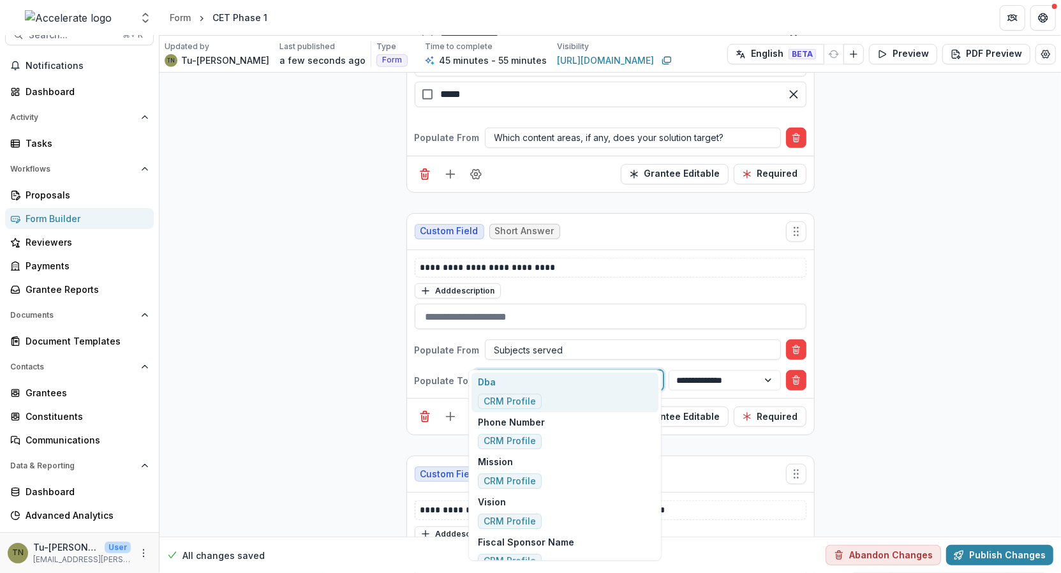
click at [528, 373] on div at bounding box center [569, 381] width 170 height 16
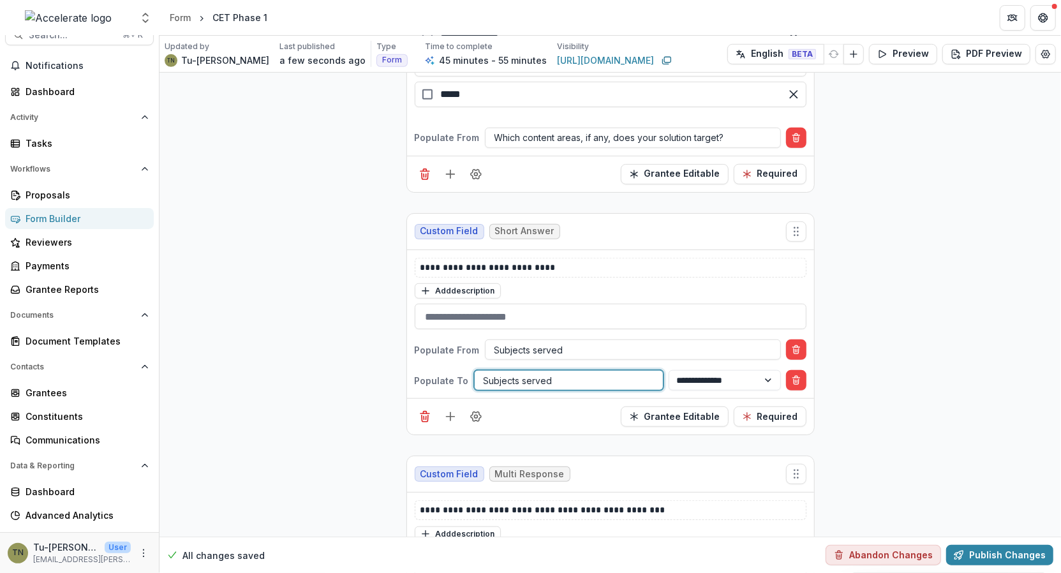
click at [528, 373] on div at bounding box center [569, 381] width 170 height 16
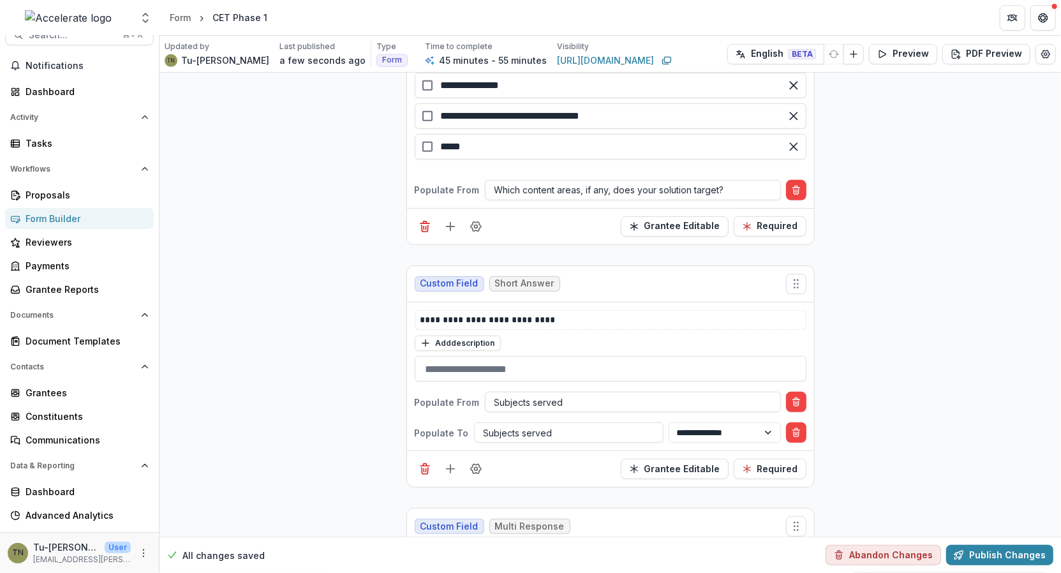
scroll to position [3617, 0]
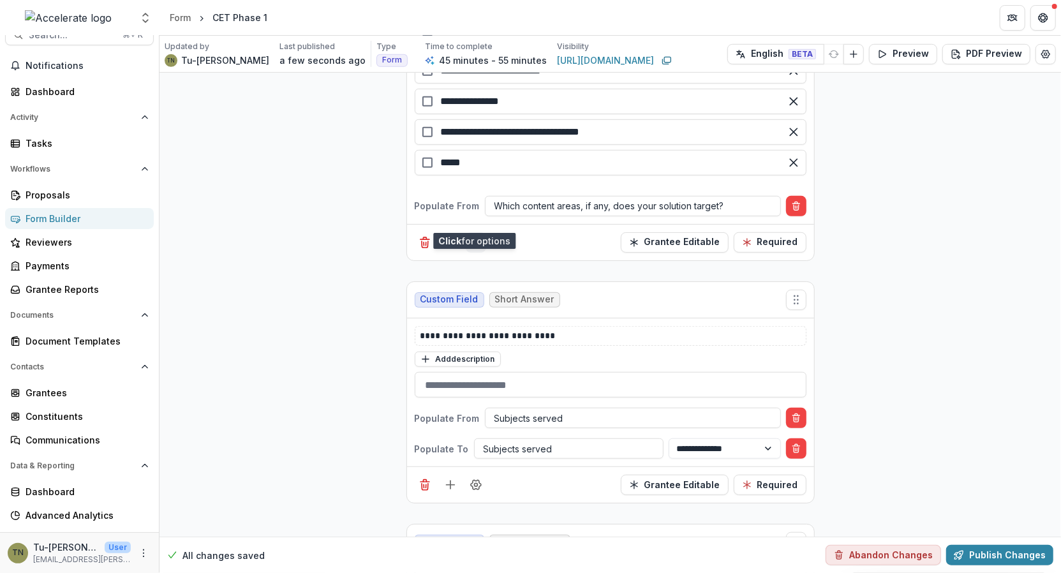
click at [475, 240] on circle "Field Settings" at bounding box center [475, 241] width 3 height 3
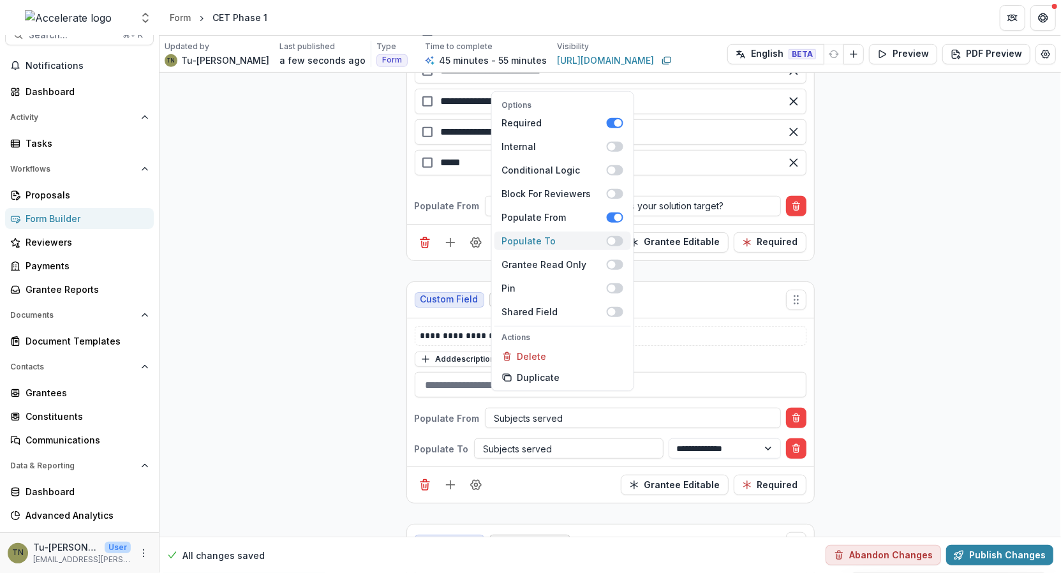
click at [617, 236] on span at bounding box center [614, 241] width 17 height 10
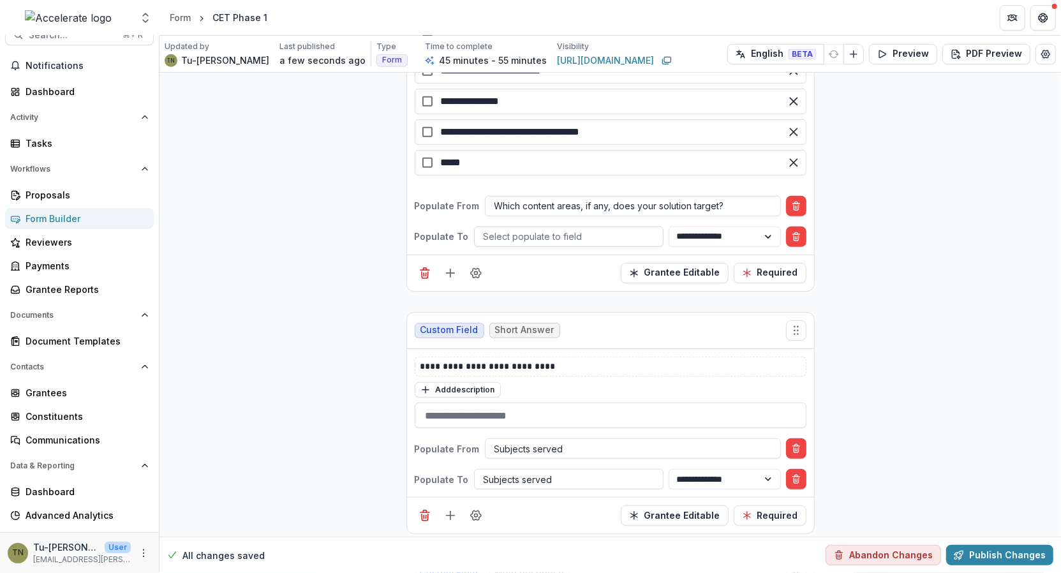
click at [604, 228] on div at bounding box center [569, 236] width 170 height 16
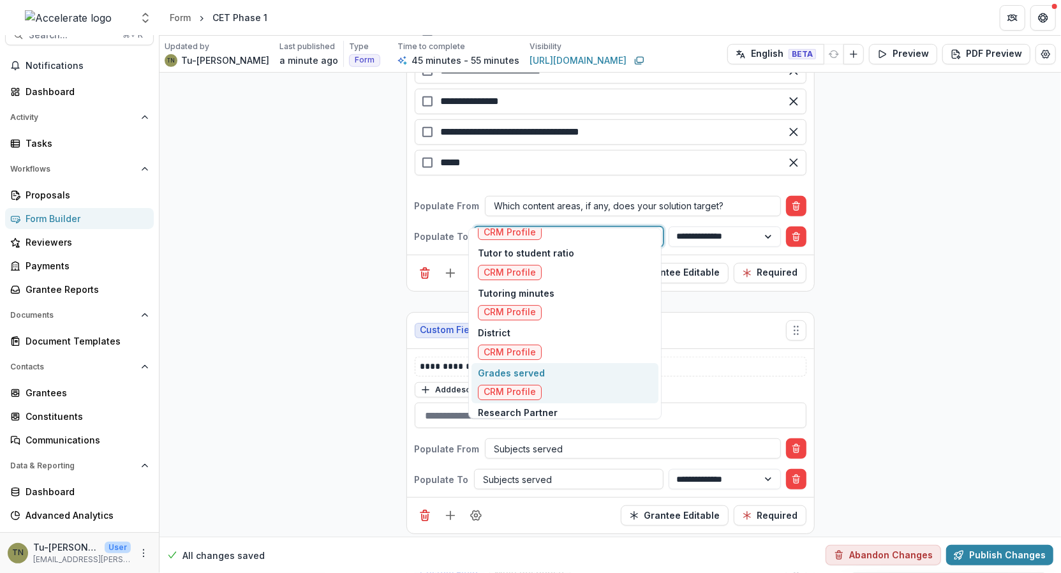
scroll to position [2807, 0]
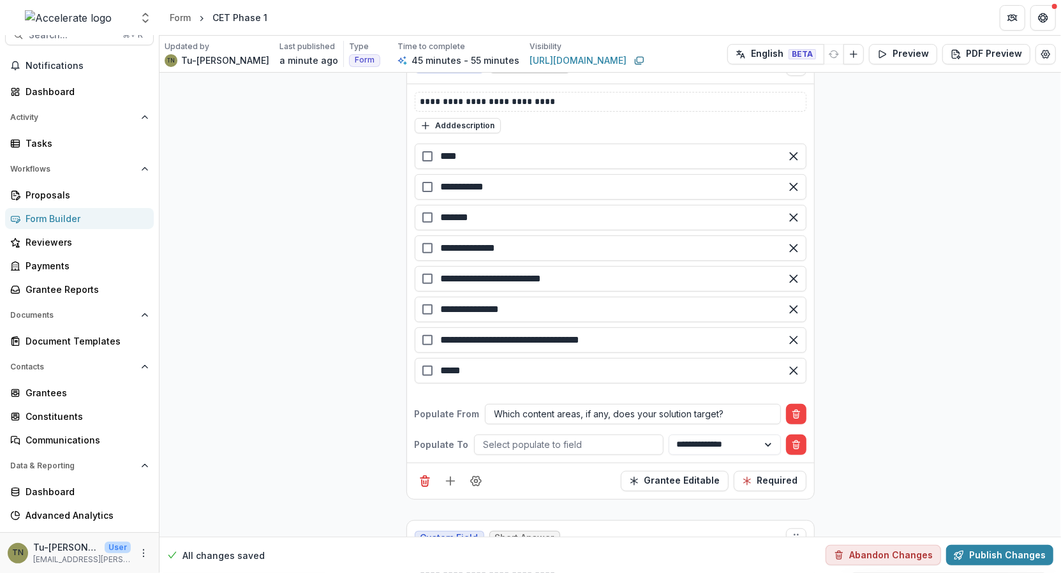
scroll to position [3410, 0]
click at [793, 439] on icon "Delete condition" at bounding box center [796, 444] width 10 height 10
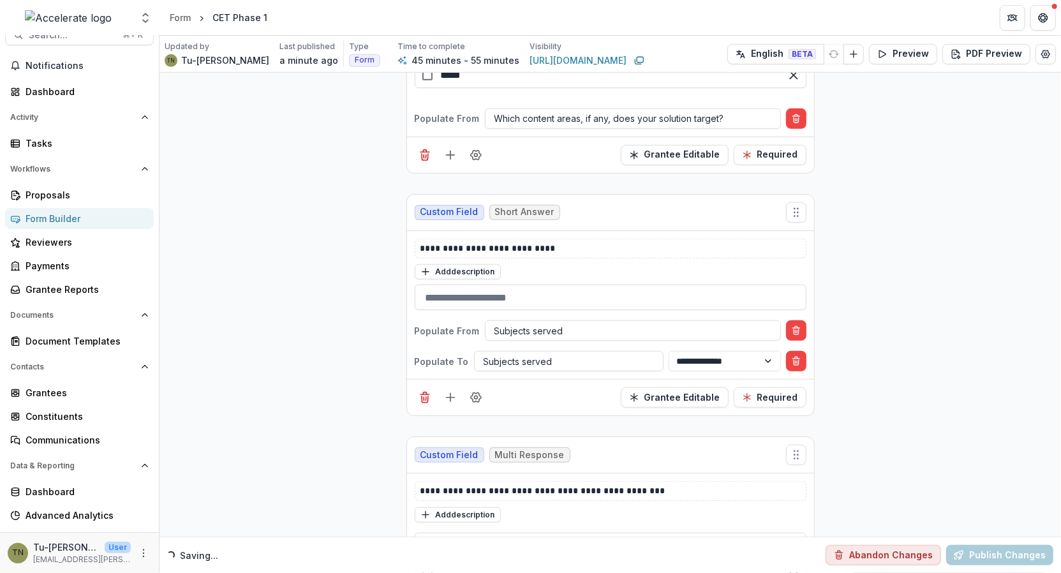
scroll to position [3720, 0]
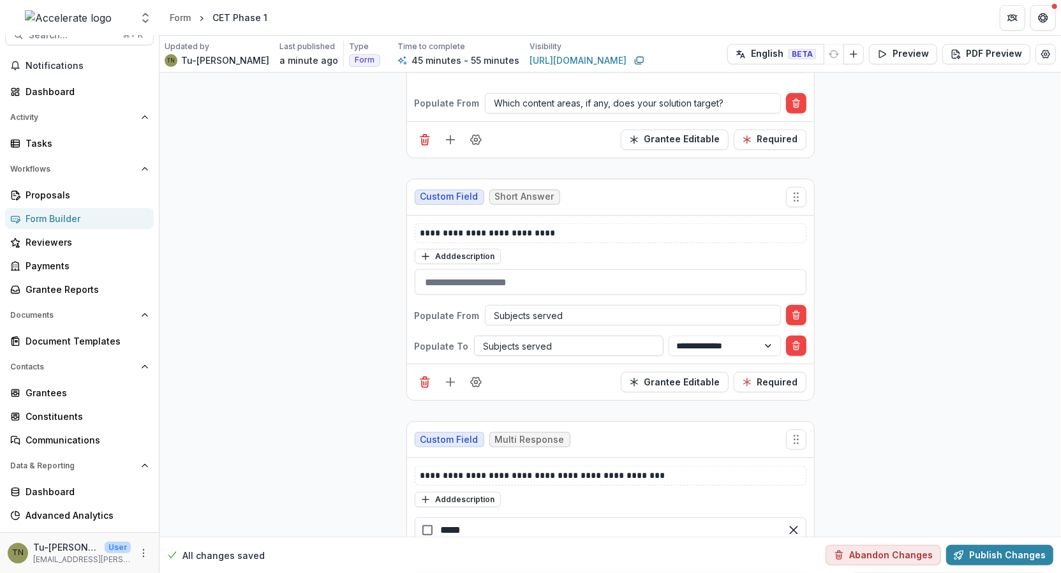
click at [552, 338] on div at bounding box center [569, 346] width 170 height 16
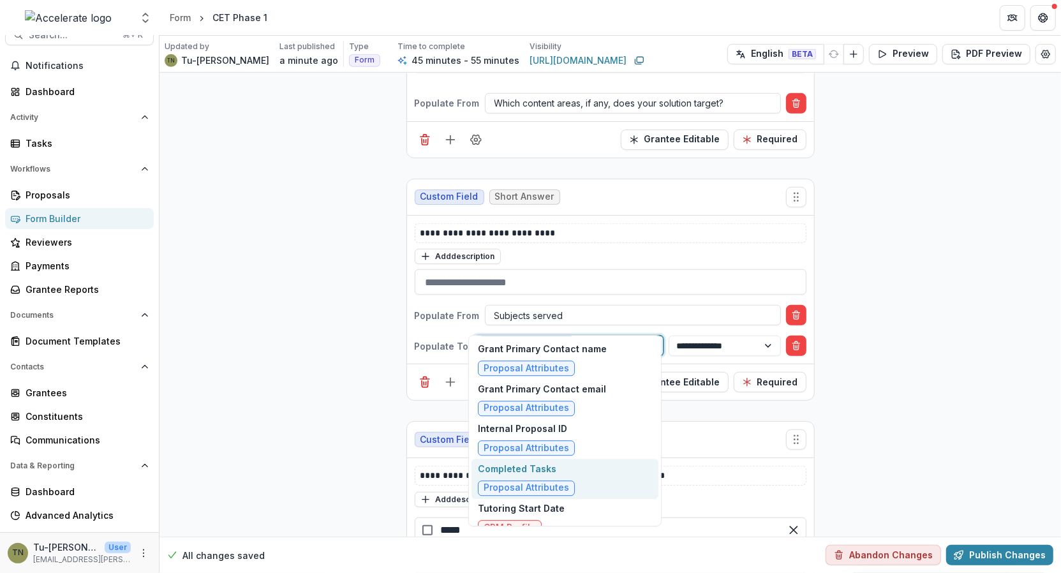
scroll to position [2331, 0]
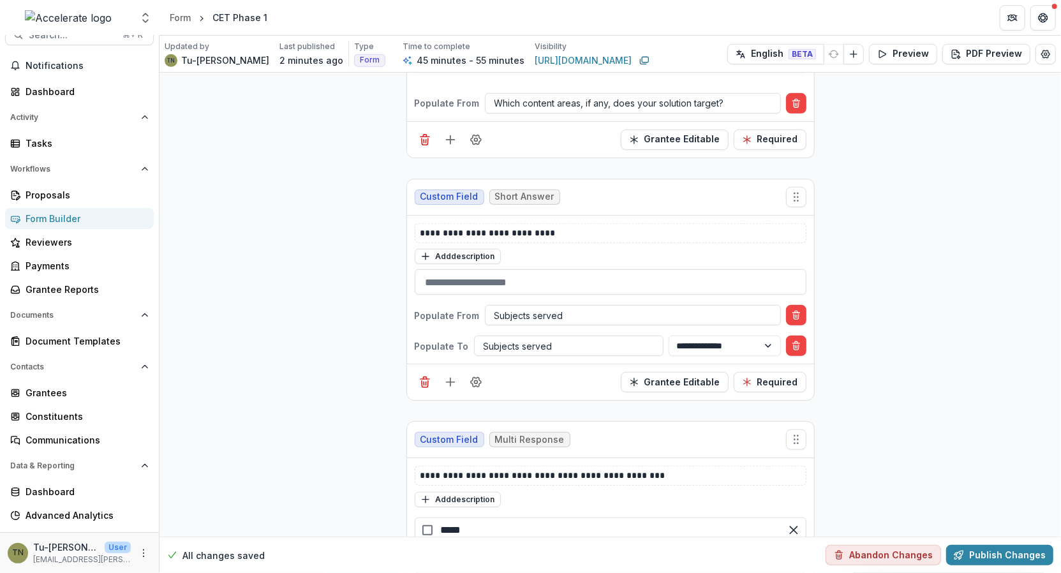
click at [427, 376] on icon "Delete field" at bounding box center [424, 382] width 13 height 13
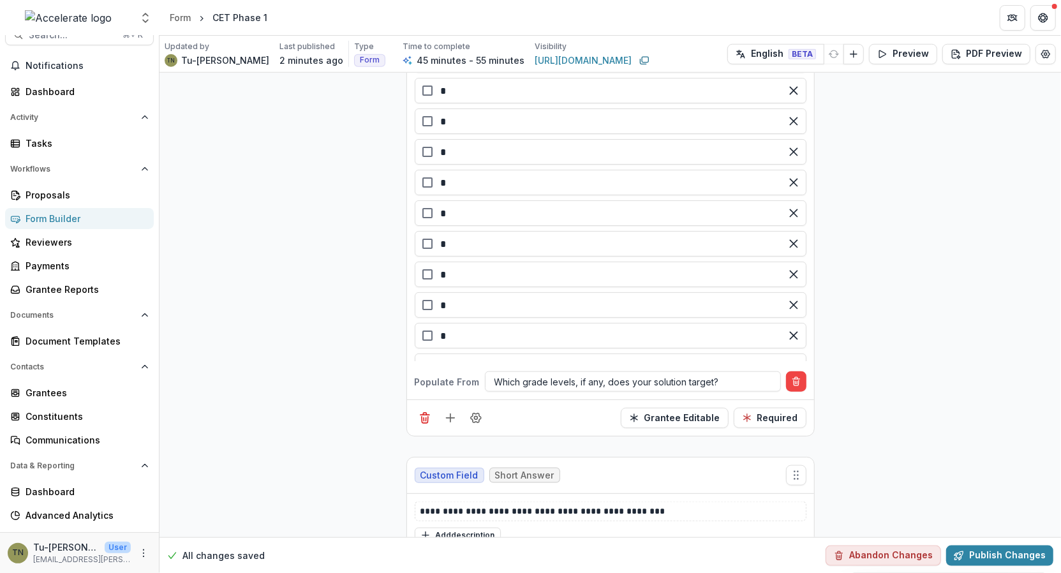
scroll to position [3924, 0]
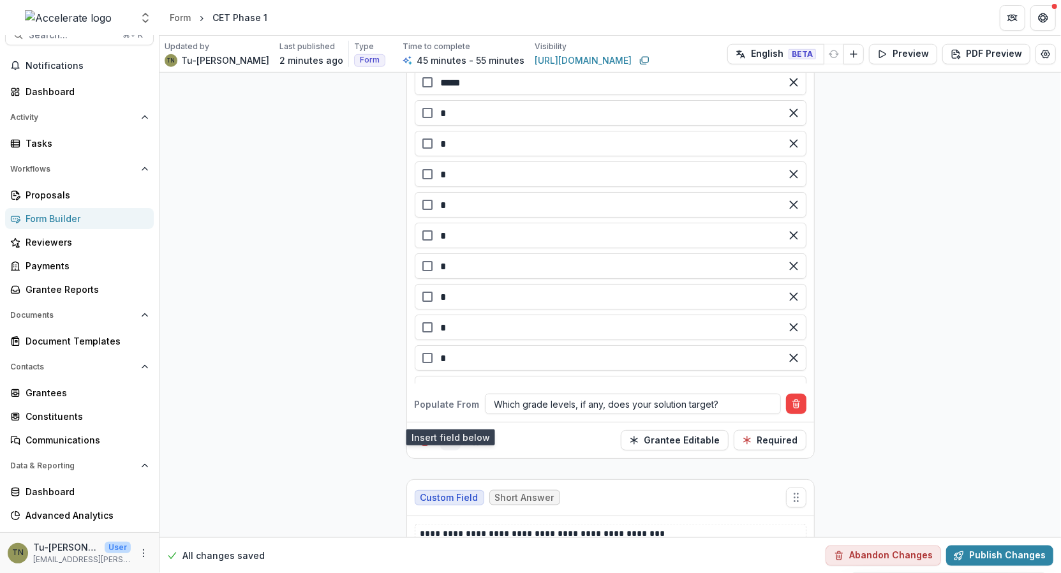
click at [449, 434] on icon "Add field" at bounding box center [450, 440] width 13 height 13
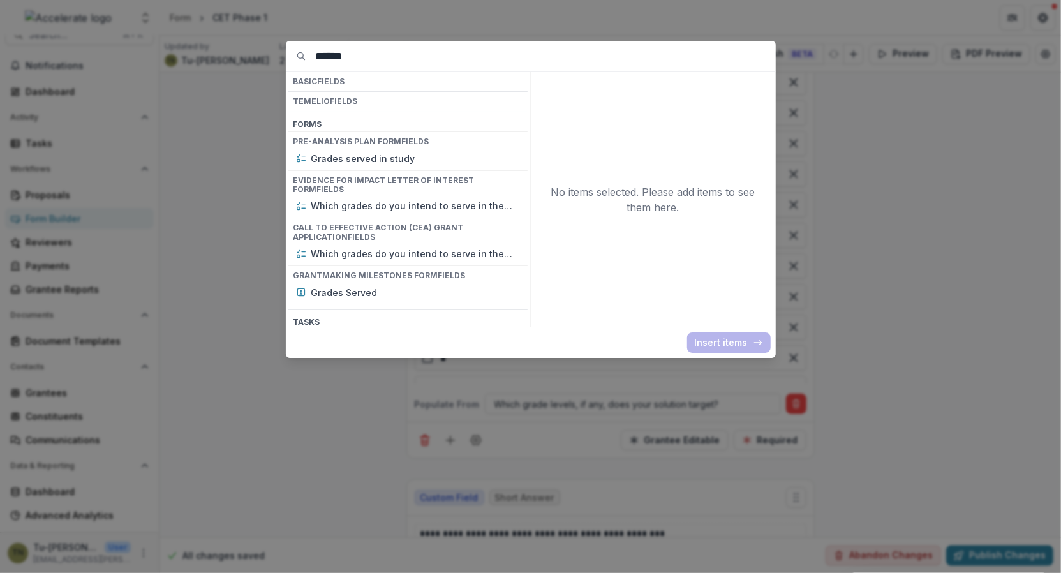
click at [274, 436] on div "****** Basic Fields Temelio Fields Form s Pre-analysis Plan Form Fields Grades …" at bounding box center [530, 286] width 1061 height 573
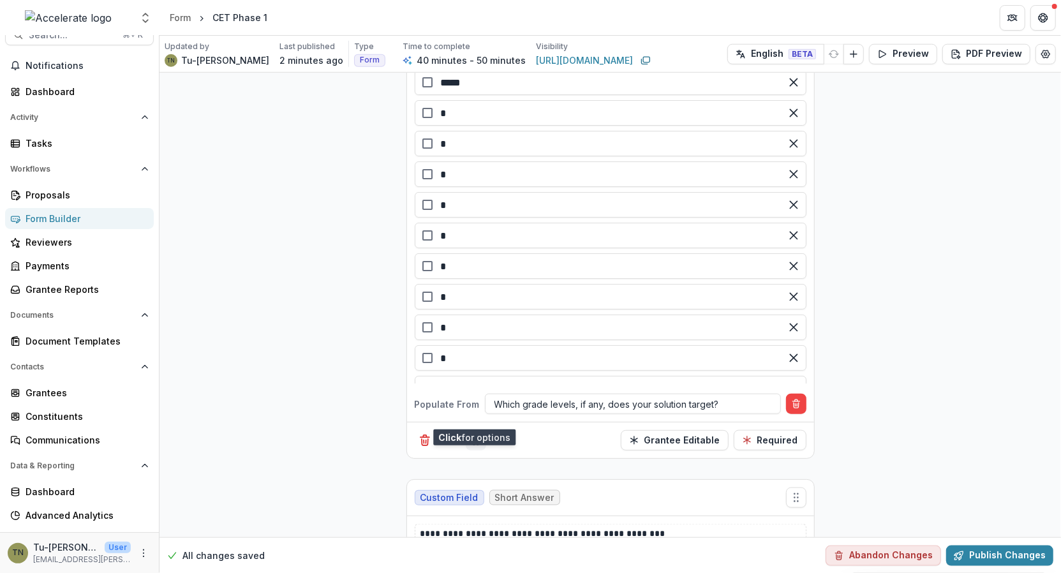
click at [474, 434] on icon "Field Settings" at bounding box center [475, 440] width 13 height 13
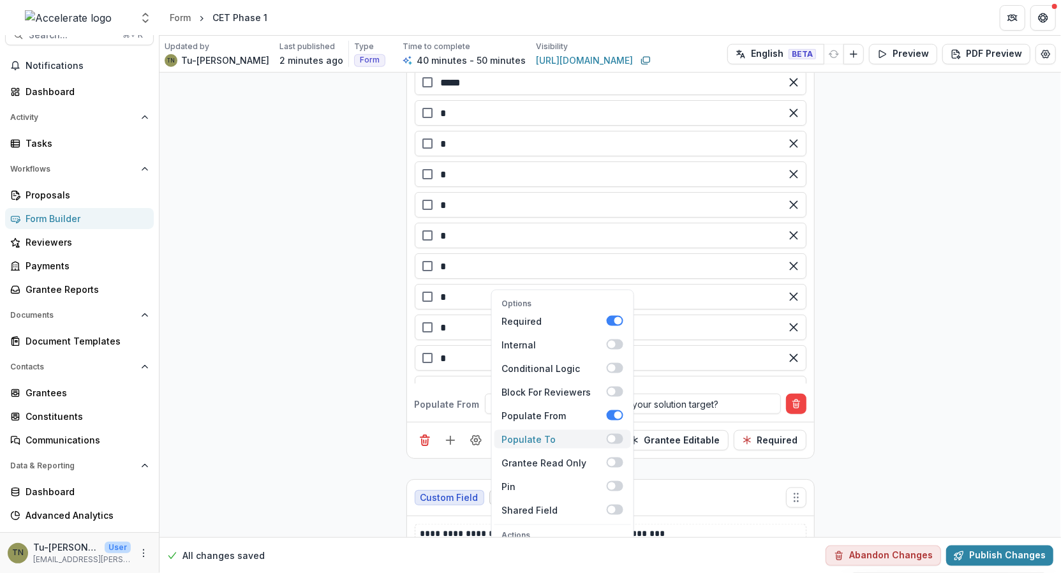
click at [617, 434] on span at bounding box center [614, 439] width 17 height 10
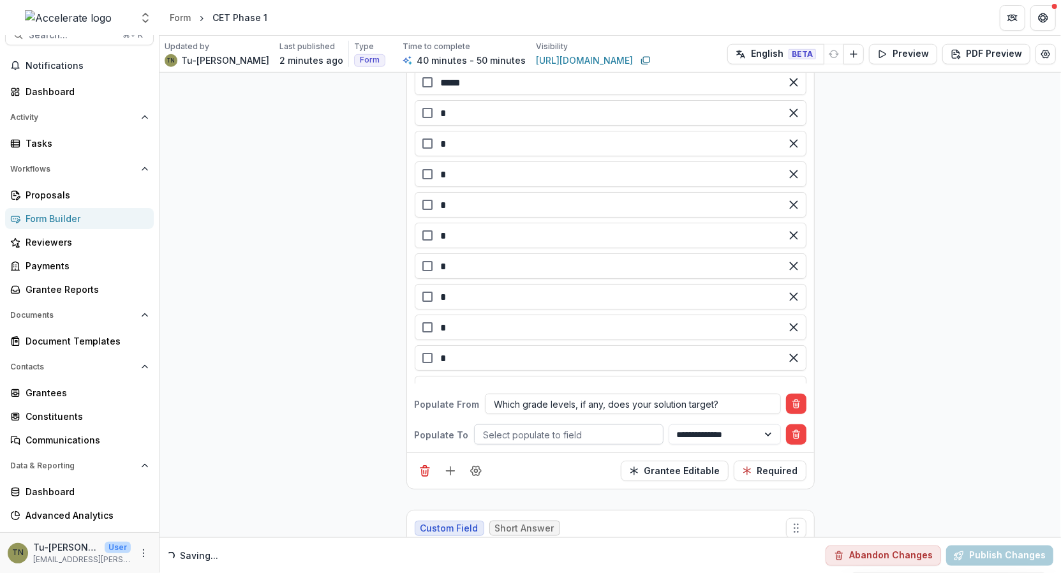
click at [554, 427] on div at bounding box center [569, 435] width 170 height 16
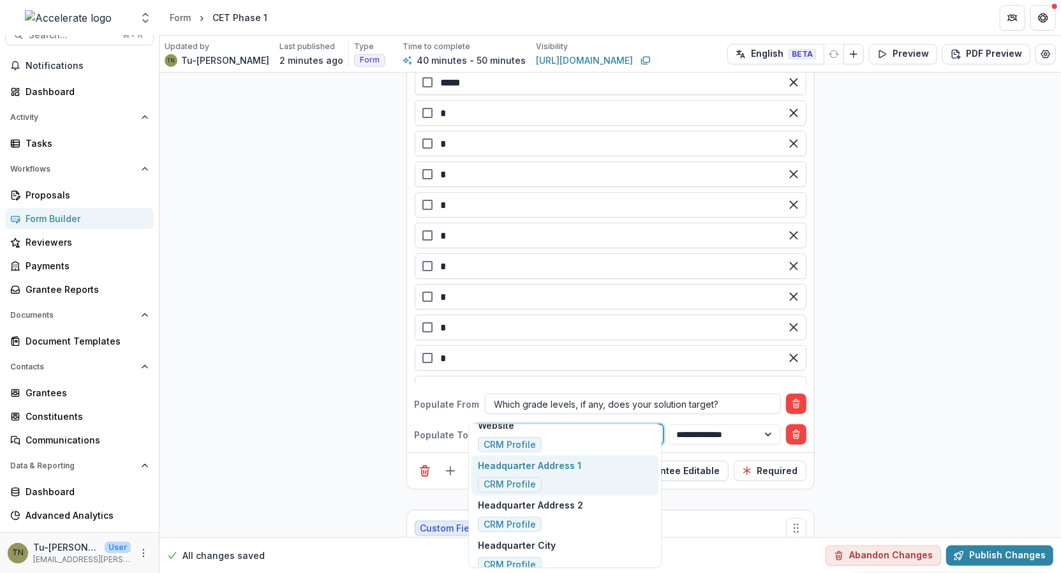
scroll to position [0, 0]
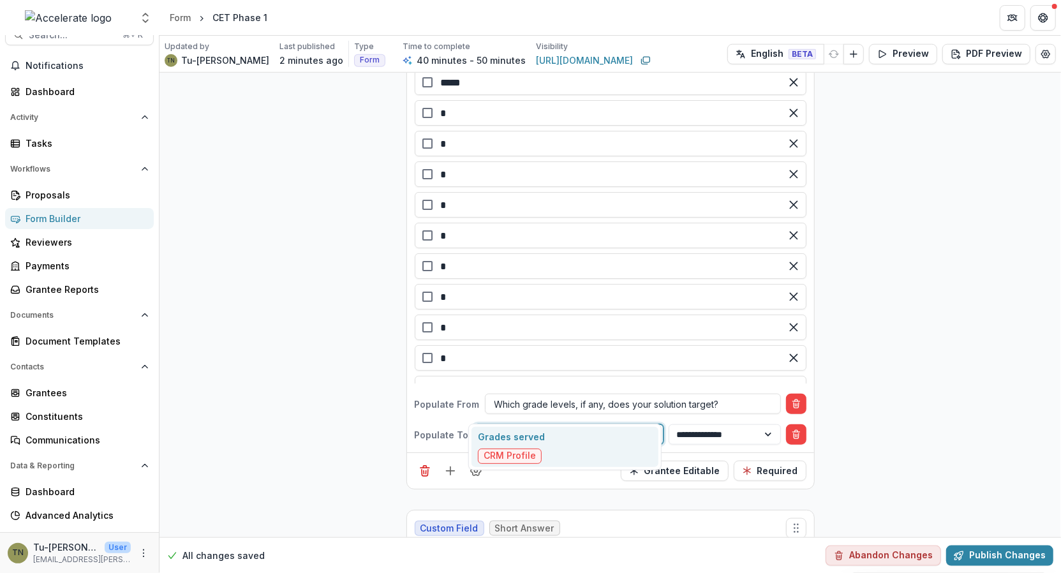
type input "*****"
drag, startPoint x: 583, startPoint y: 449, endPoint x: 589, endPoint y: 445, distance: 7.8
click at [583, 449] on div "Grades served CRM Profile" at bounding box center [564, 447] width 187 height 40
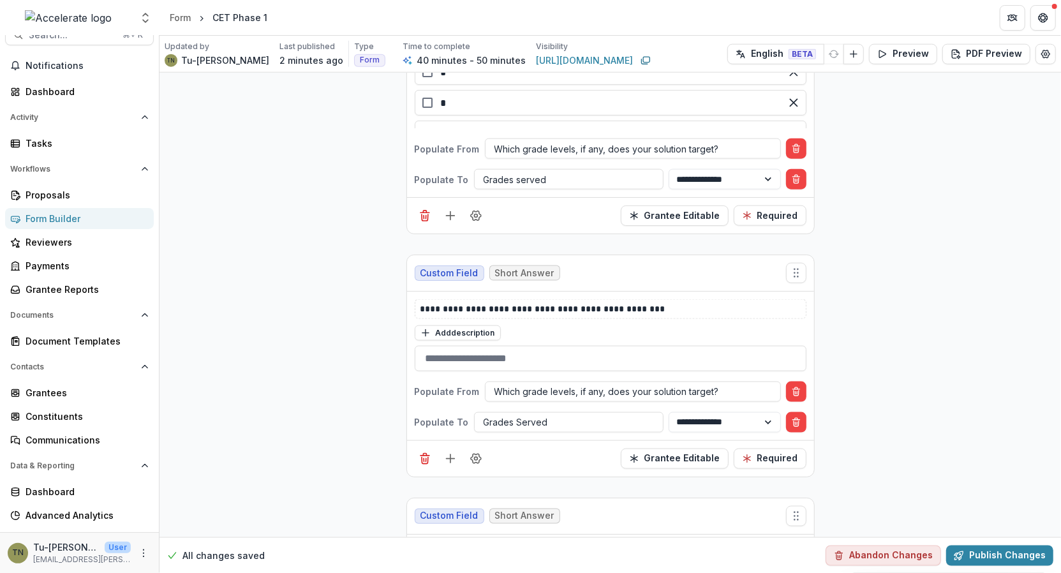
scroll to position [4185, 0]
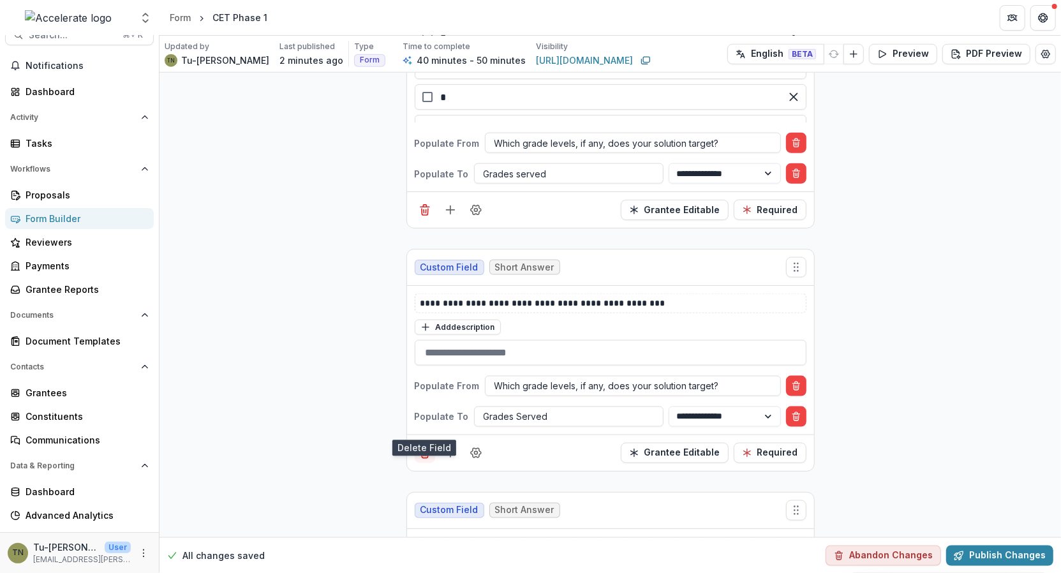
click at [423, 447] on icon "Delete field" at bounding box center [424, 453] width 13 height 13
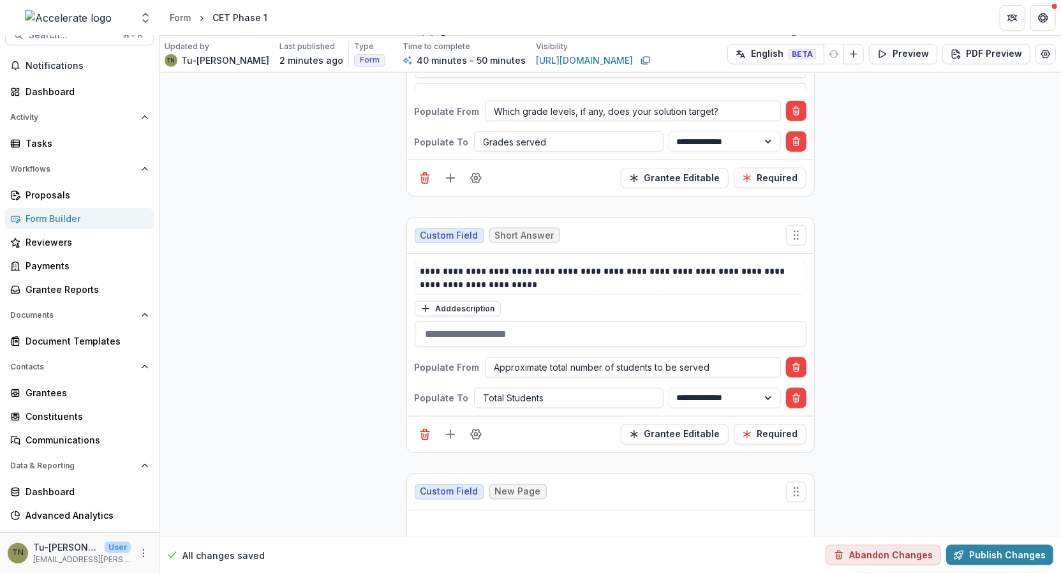
scroll to position [4223, 0]
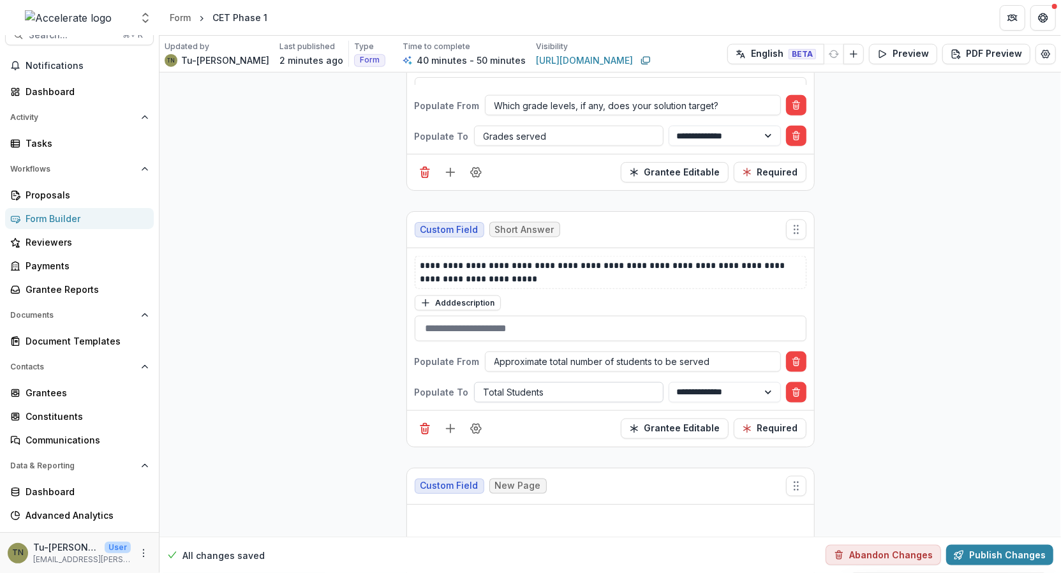
click at [585, 384] on div at bounding box center [569, 392] width 170 height 16
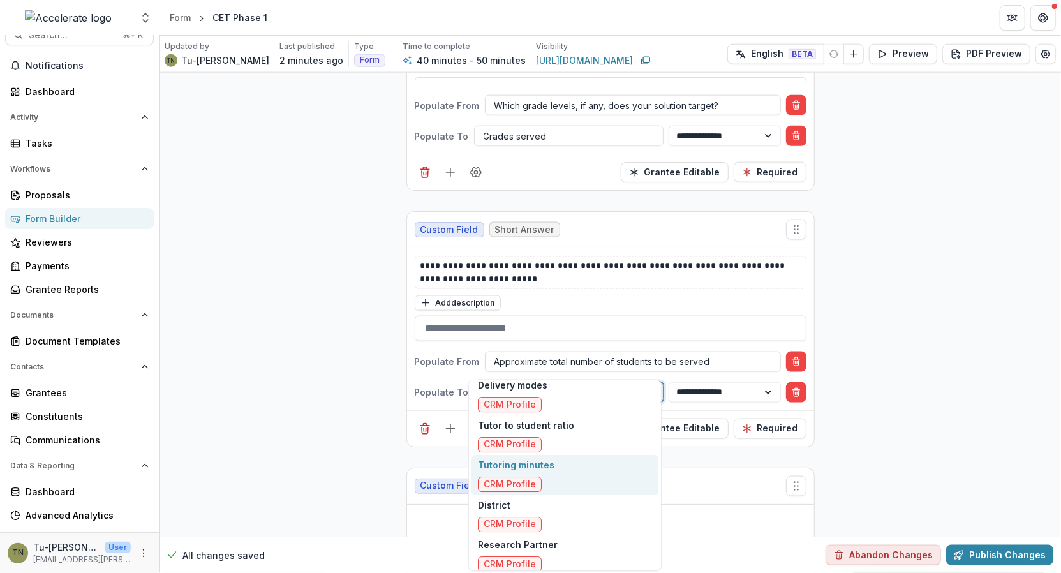
scroll to position [2848, 0]
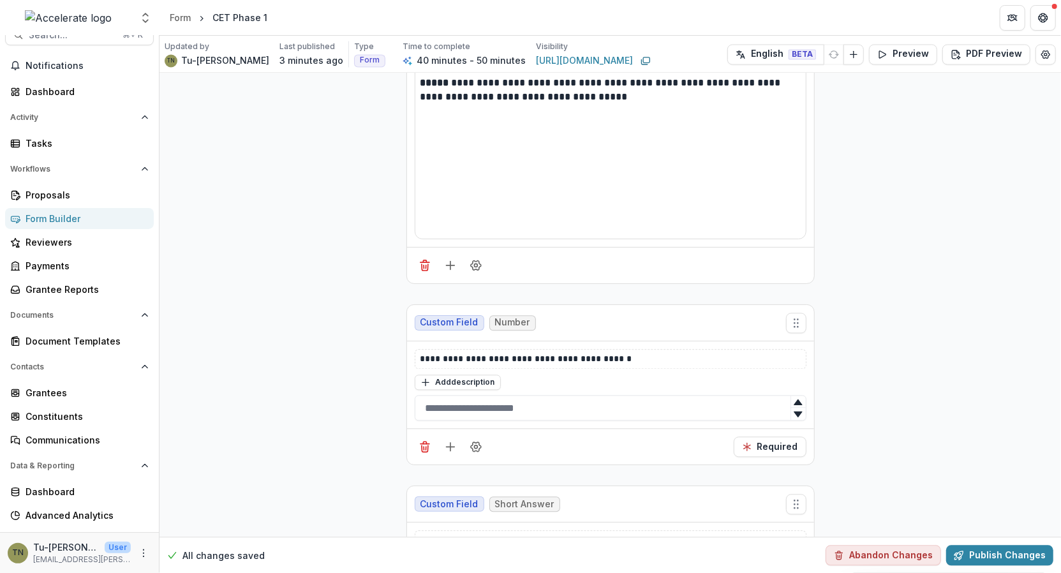
scroll to position [4900, 0]
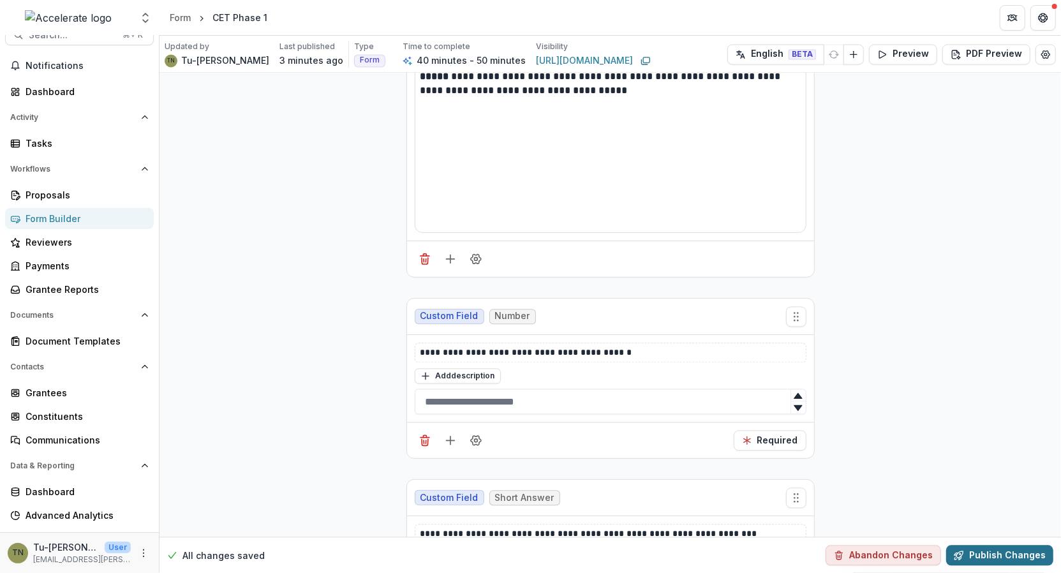
click at [998, 549] on button "Publish Changes" at bounding box center [999, 555] width 107 height 20
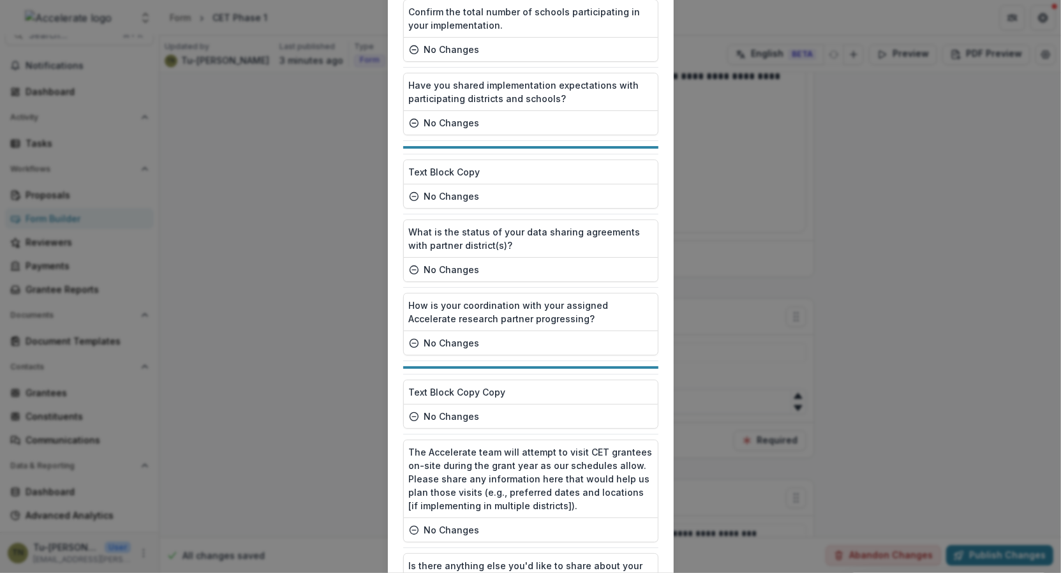
scroll to position [1968, 0]
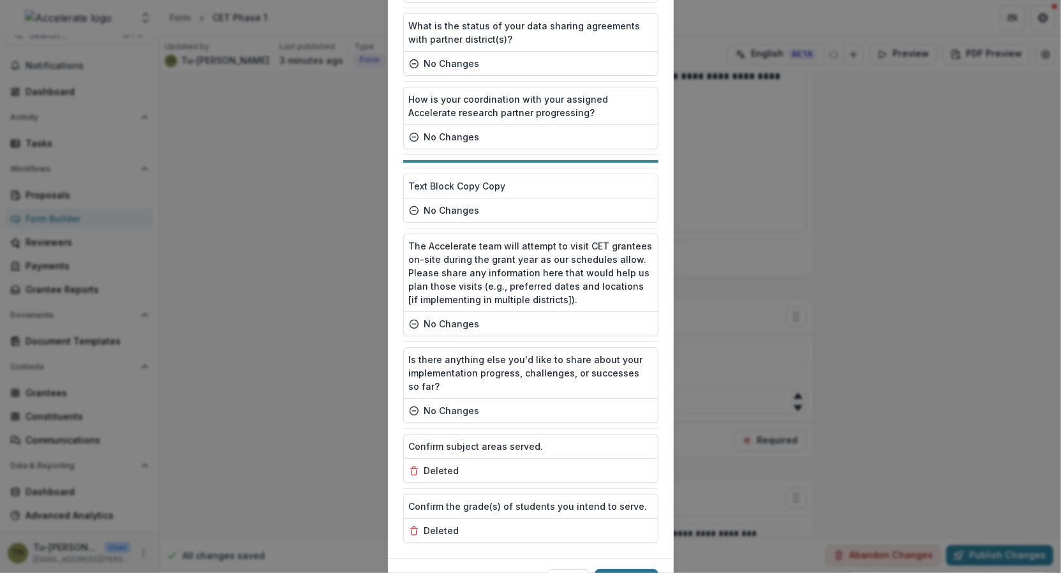
click at [625, 569] on button "Publish" at bounding box center [627, 579] width 64 height 20
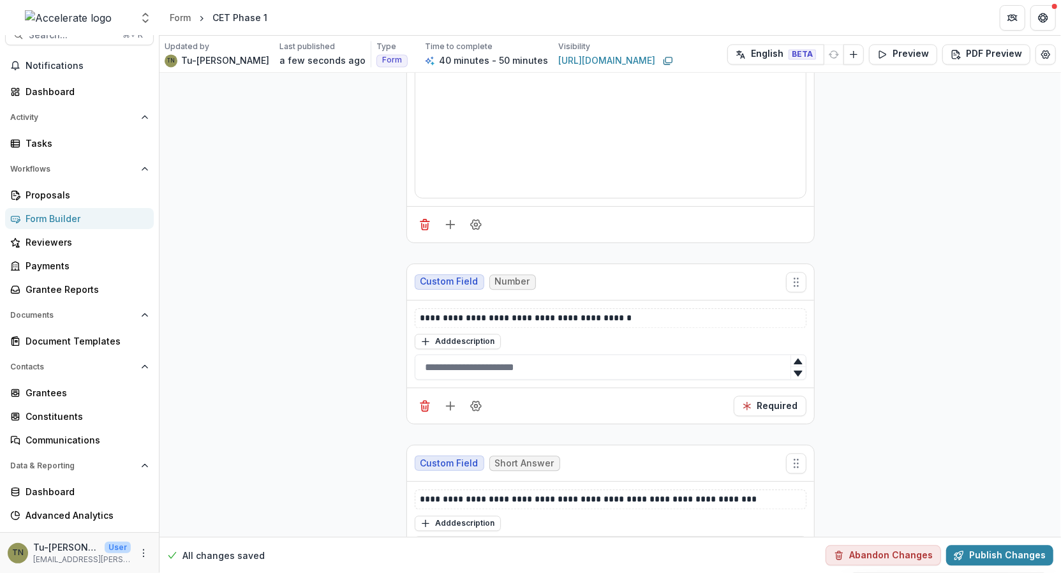
scroll to position [4935, 0]
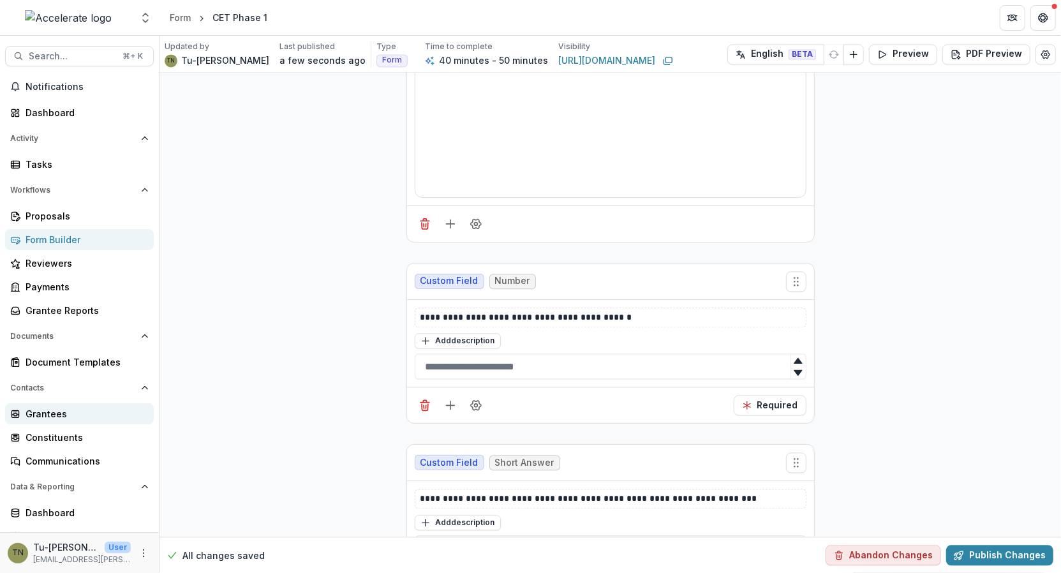
click at [68, 412] on div "Grantees" at bounding box center [85, 413] width 118 height 13
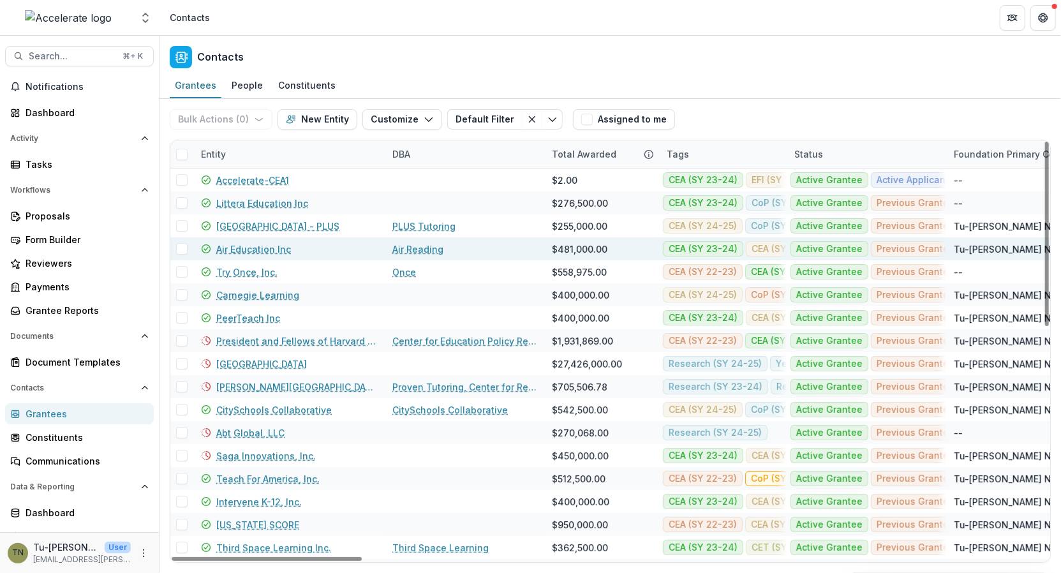
click at [258, 246] on link "Air Education Inc" at bounding box center [253, 248] width 75 height 13
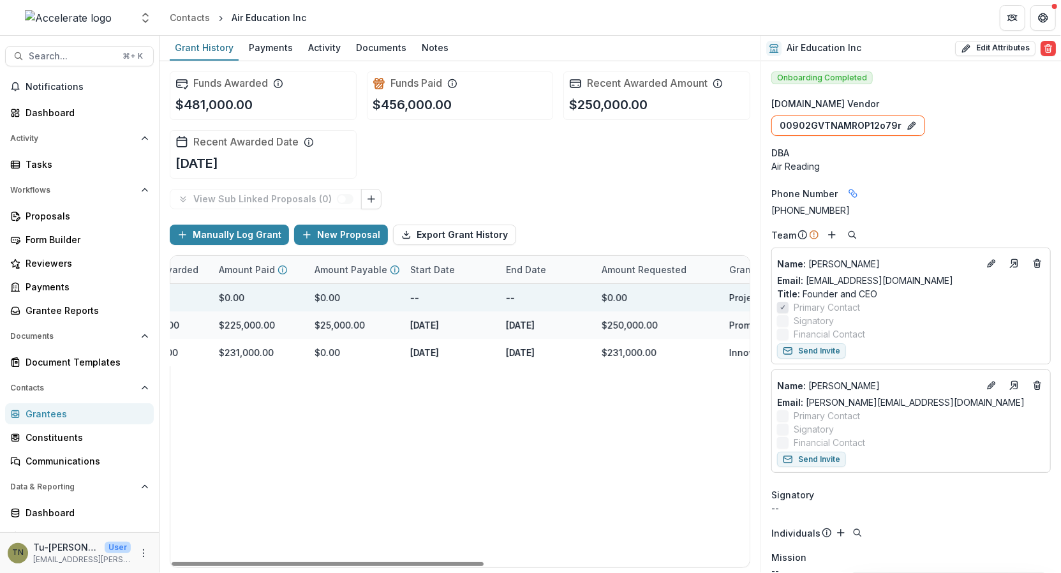
scroll to position [0, 492]
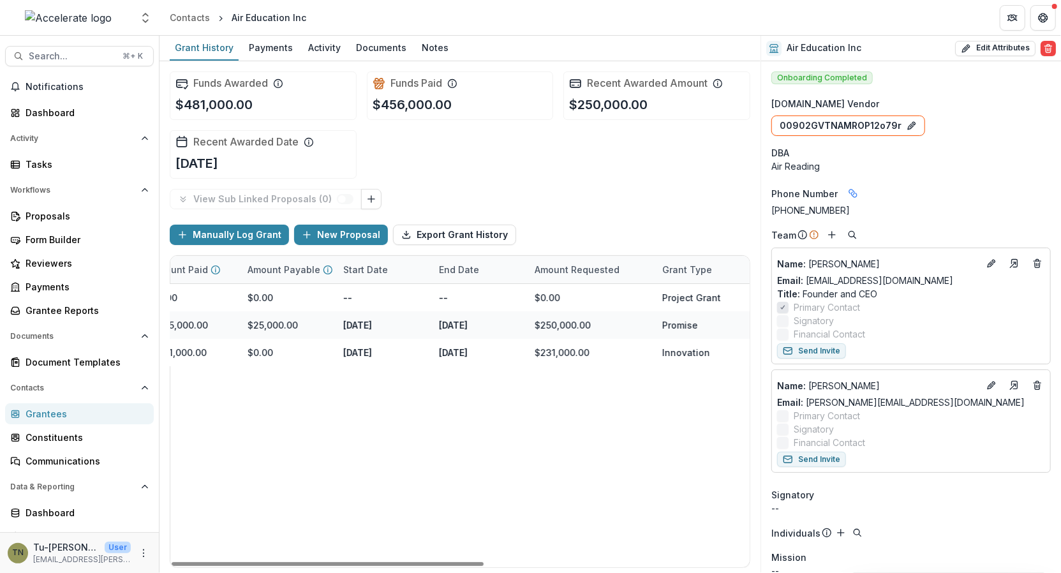
click at [569, 260] on div "Amount Requested" at bounding box center [591, 269] width 128 height 27
click at [569, 265] on div "Amount Requested" at bounding box center [577, 269] width 100 height 13
click at [422, 433] on div "Air Education Inc - 2025 - Evidence for Impact Letter of Interest Form Declined…" at bounding box center [214, 425] width 1072 height 283
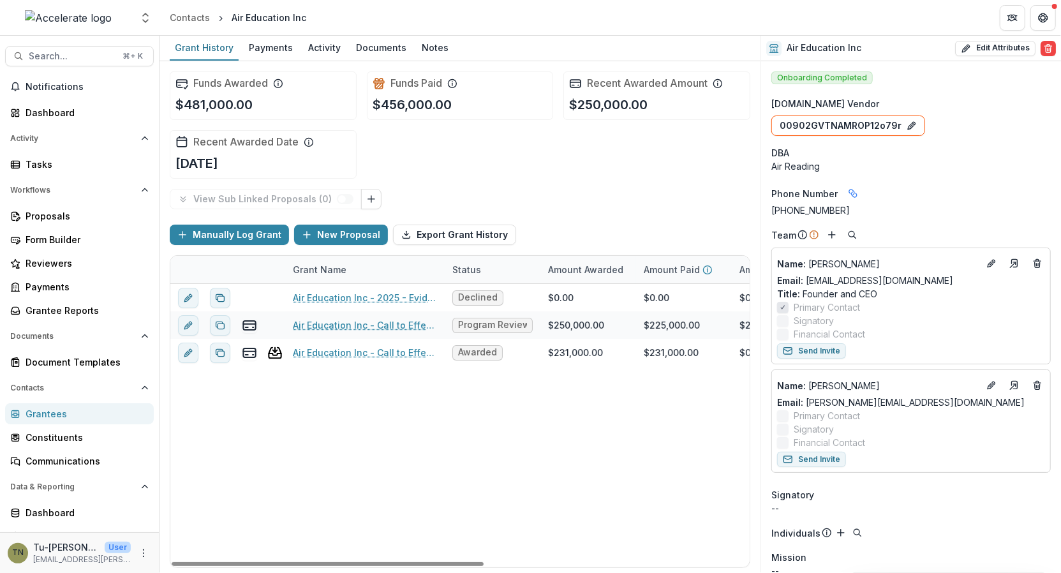
click at [547, 452] on div "Air Education Inc - 2025 - Evidence for Impact Letter of Interest Form Declined…" at bounding box center [706, 425] width 1072 height 283
click at [138, 558] on button "More" at bounding box center [143, 552] width 15 height 15
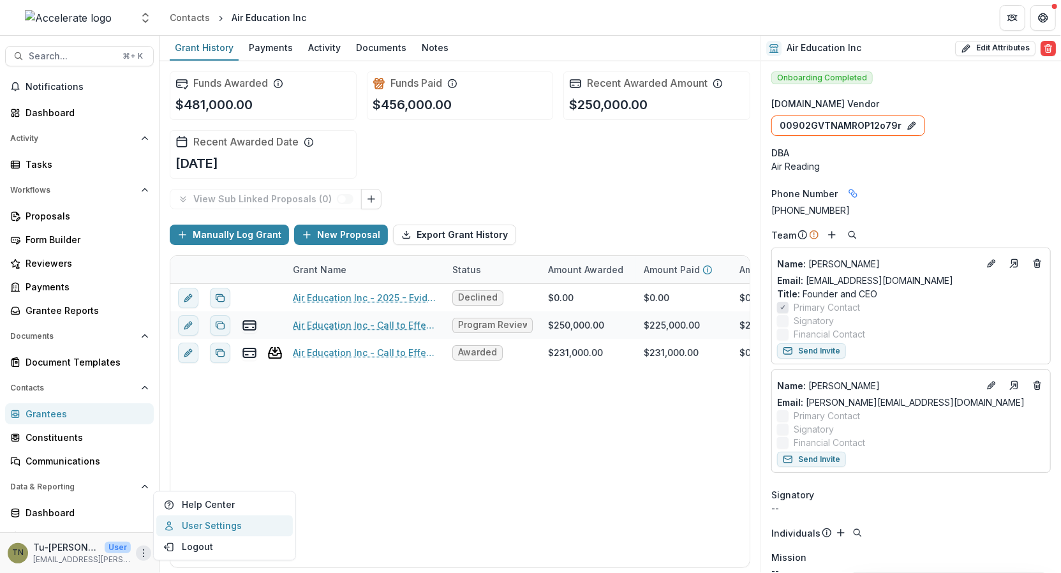
click at [186, 522] on link "User Settings" at bounding box center [224, 525] width 137 height 21
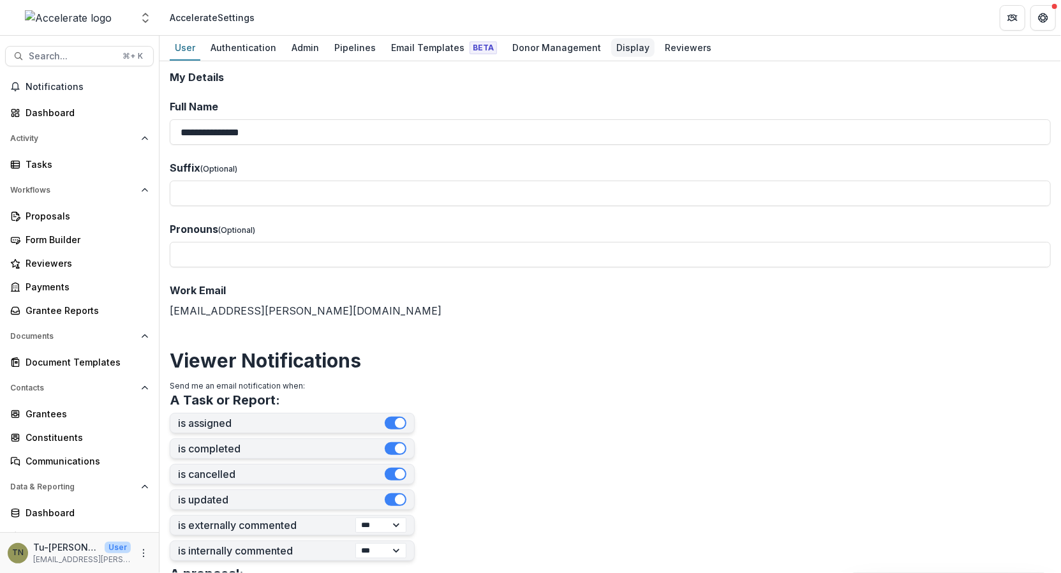
click at [611, 48] on div "Display" at bounding box center [632, 47] width 43 height 18
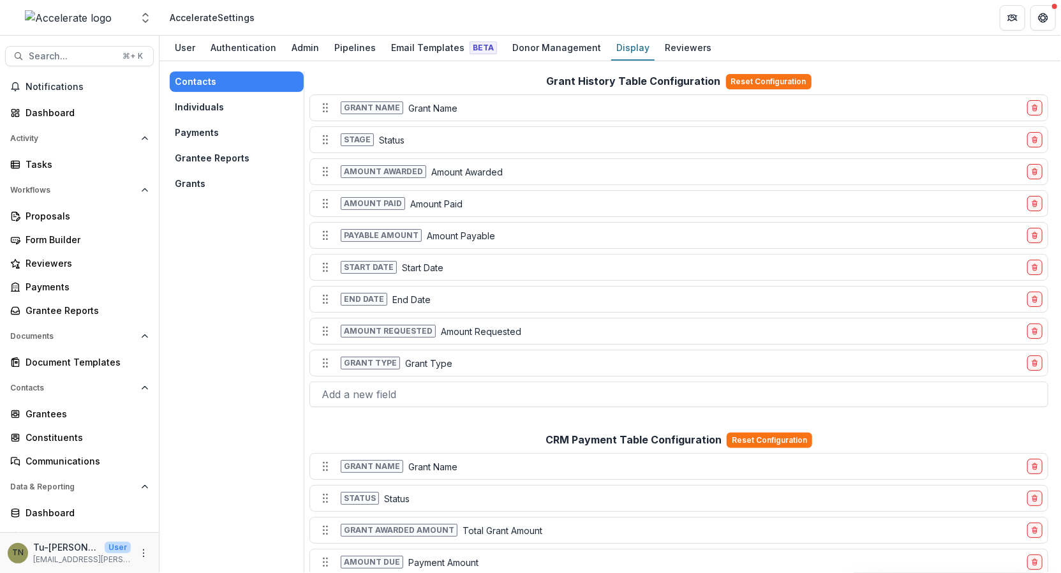
click at [206, 154] on button "Grantee Reports" at bounding box center [237, 158] width 134 height 20
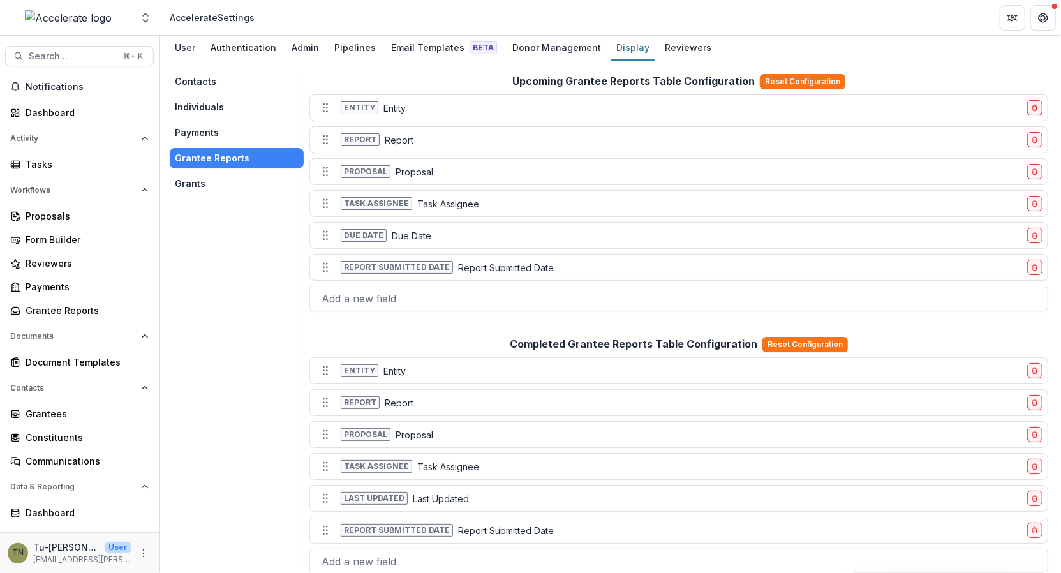
click at [200, 186] on button "Grants" at bounding box center [237, 184] width 134 height 20
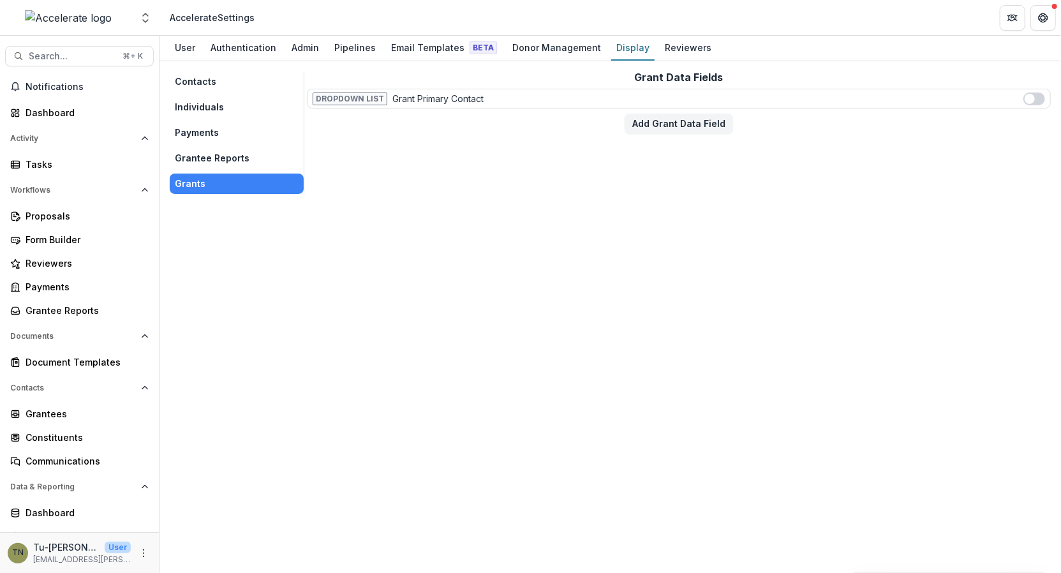
click at [202, 80] on button "Contacts" at bounding box center [237, 81] width 134 height 20
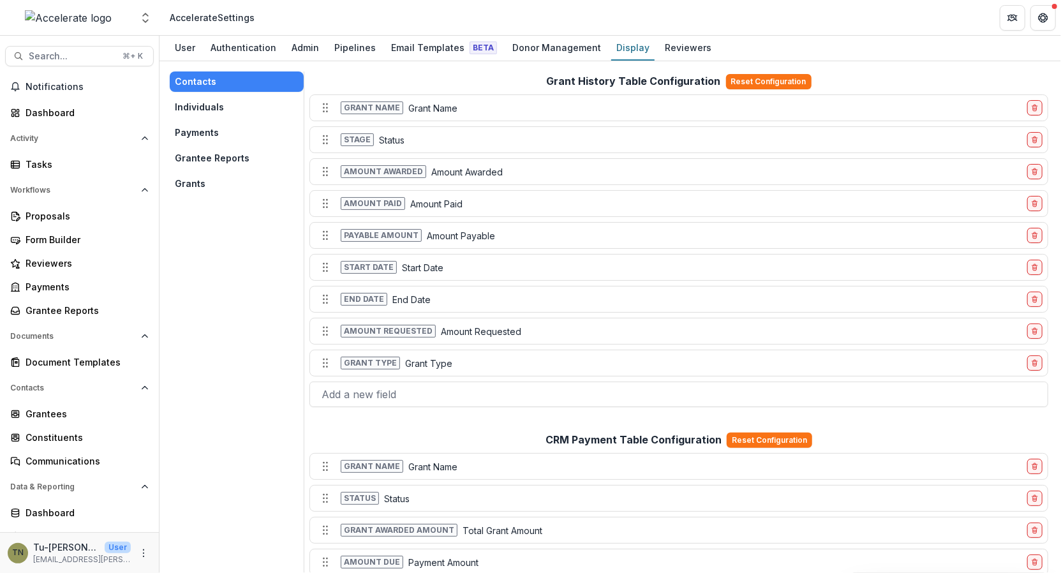
click at [195, 178] on button "Grants" at bounding box center [237, 184] width 134 height 20
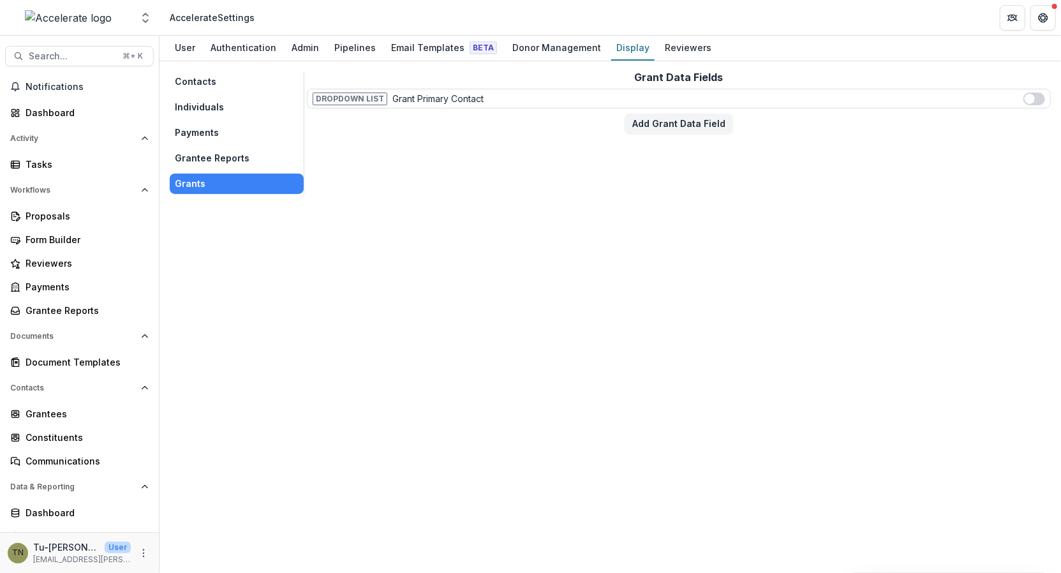
click at [195, 99] on button "Individuals" at bounding box center [237, 107] width 134 height 20
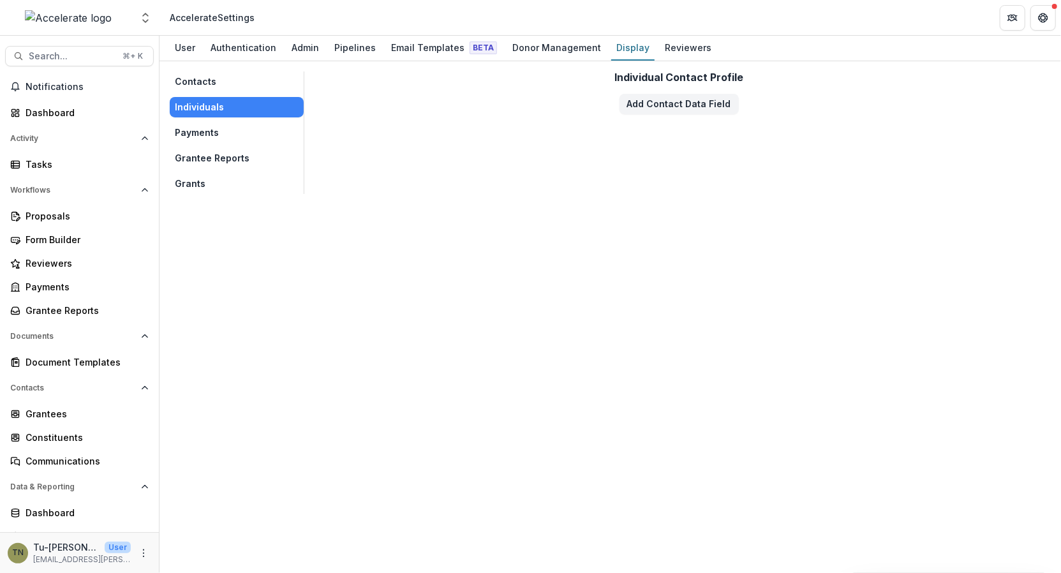
click at [191, 77] on button "Contacts" at bounding box center [237, 81] width 134 height 20
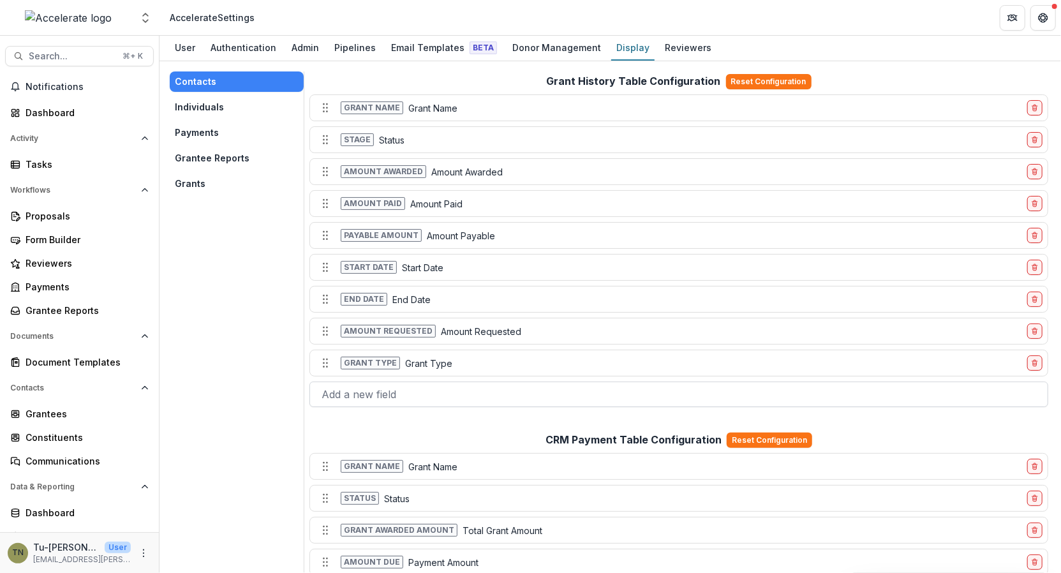
click at [456, 388] on div at bounding box center [679, 394] width 714 height 18
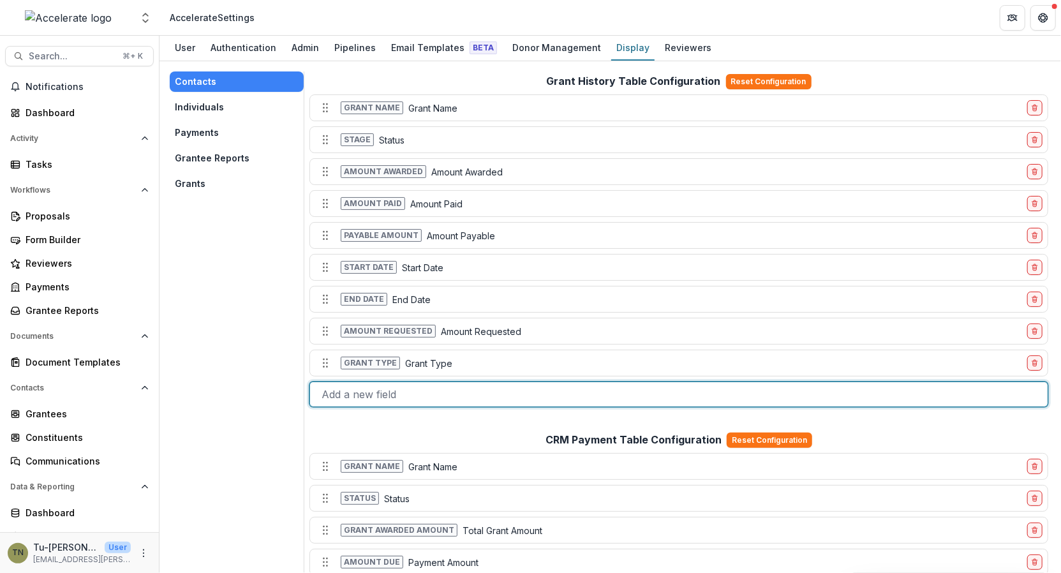
click at [466, 386] on div at bounding box center [679, 394] width 714 height 18
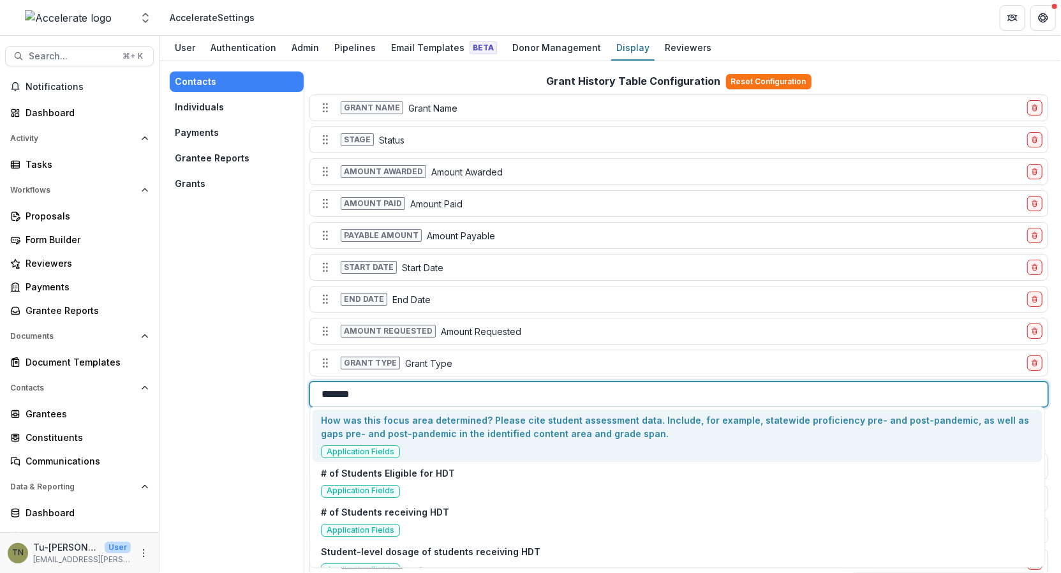
type input "********"
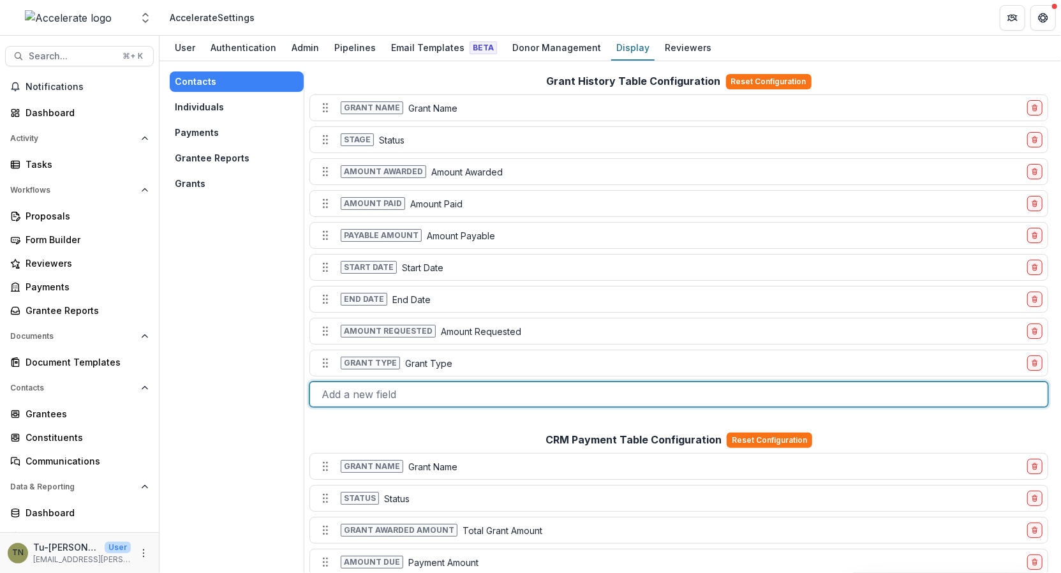
drag, startPoint x: 382, startPoint y: 397, endPoint x: 314, endPoint y: 397, distance: 68.3
click at [314, 397] on div "Add a new field" at bounding box center [678, 394] width 737 height 20
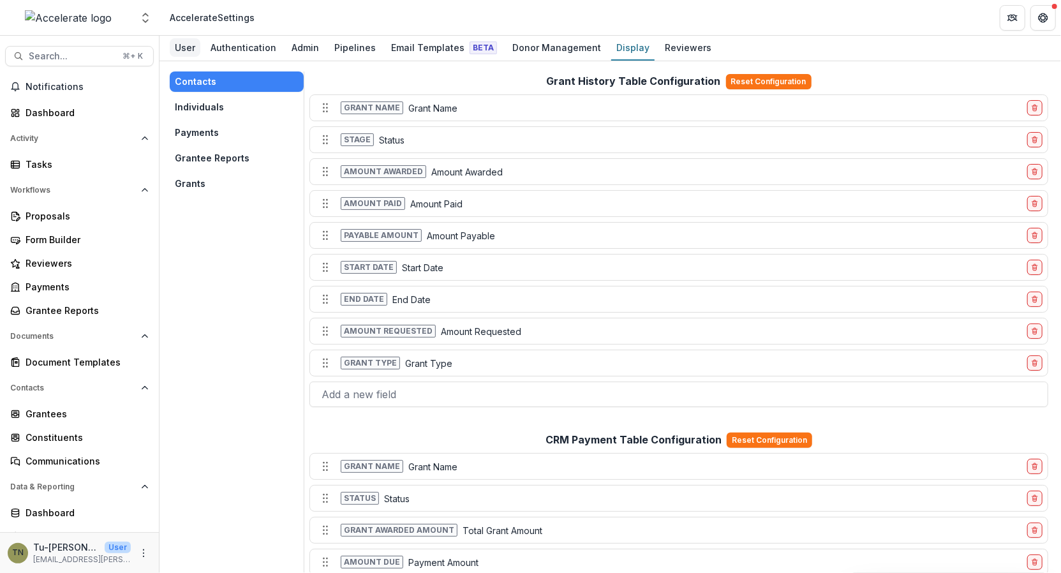
click at [186, 45] on div "User" at bounding box center [185, 47] width 31 height 18
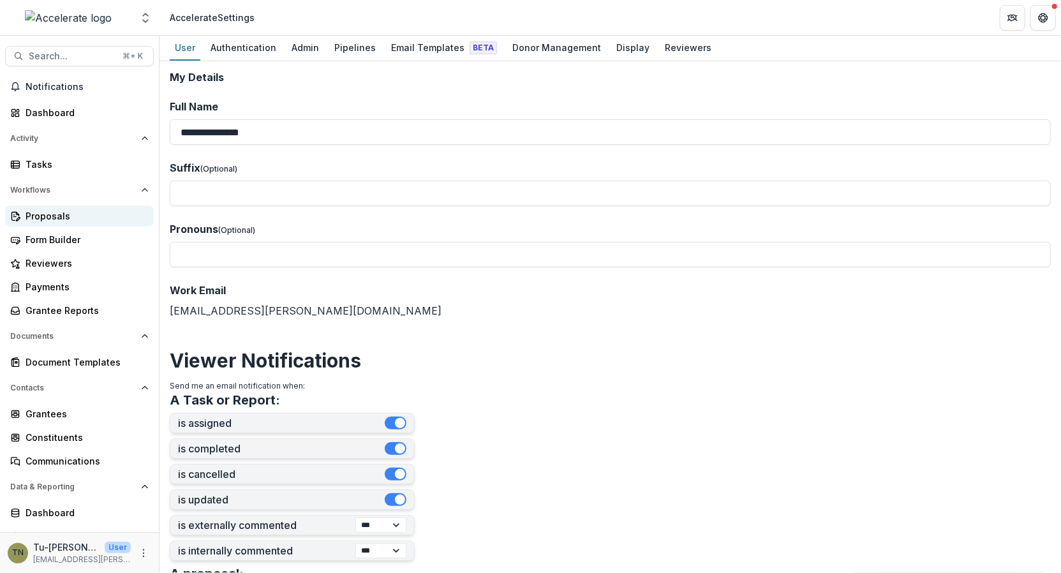
click at [65, 215] on div "Proposals" at bounding box center [85, 215] width 118 height 13
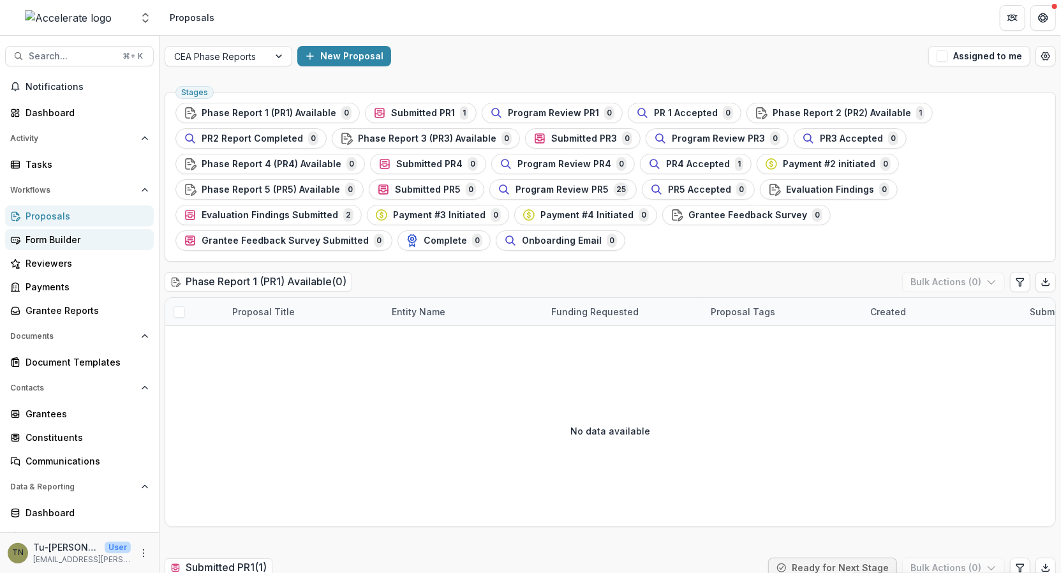
click at [82, 234] on div "Form Builder" at bounding box center [85, 239] width 118 height 13
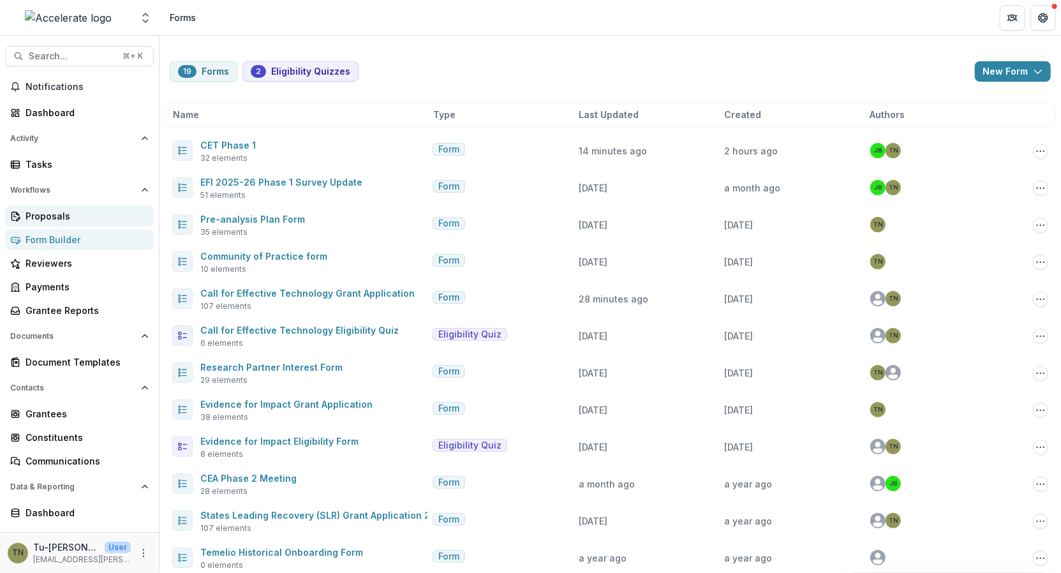
click at [59, 216] on div "Proposals" at bounding box center [85, 215] width 118 height 13
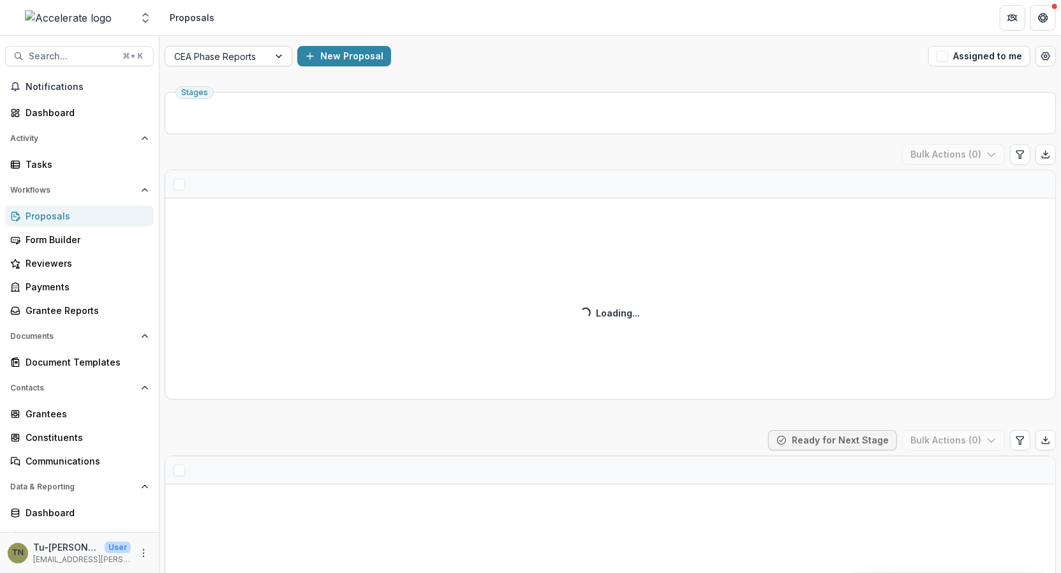
click at [239, 56] on div at bounding box center [216, 56] width 85 height 16
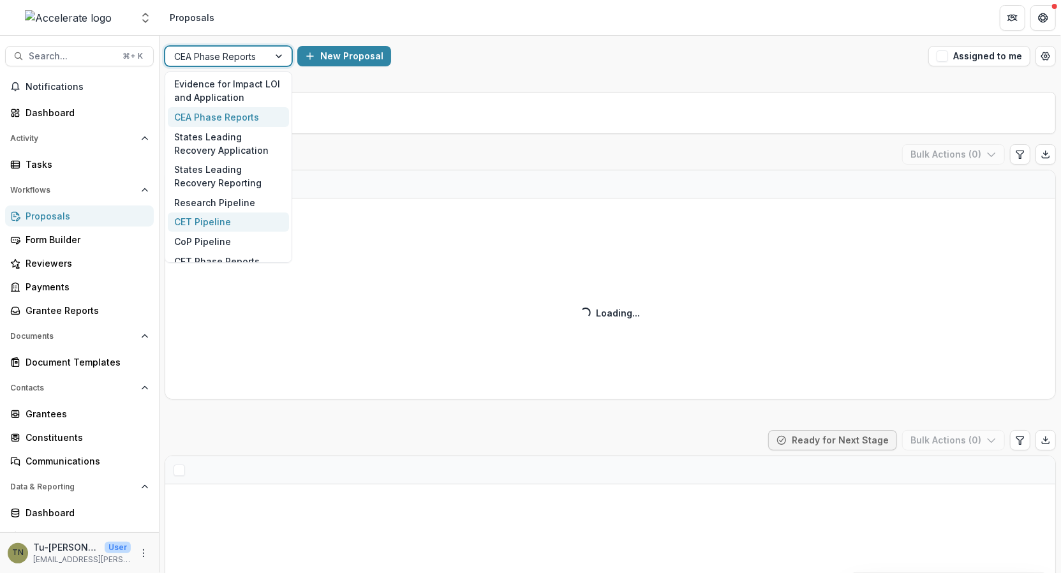
click at [226, 218] on div "CET Pipeline" at bounding box center [228, 222] width 121 height 20
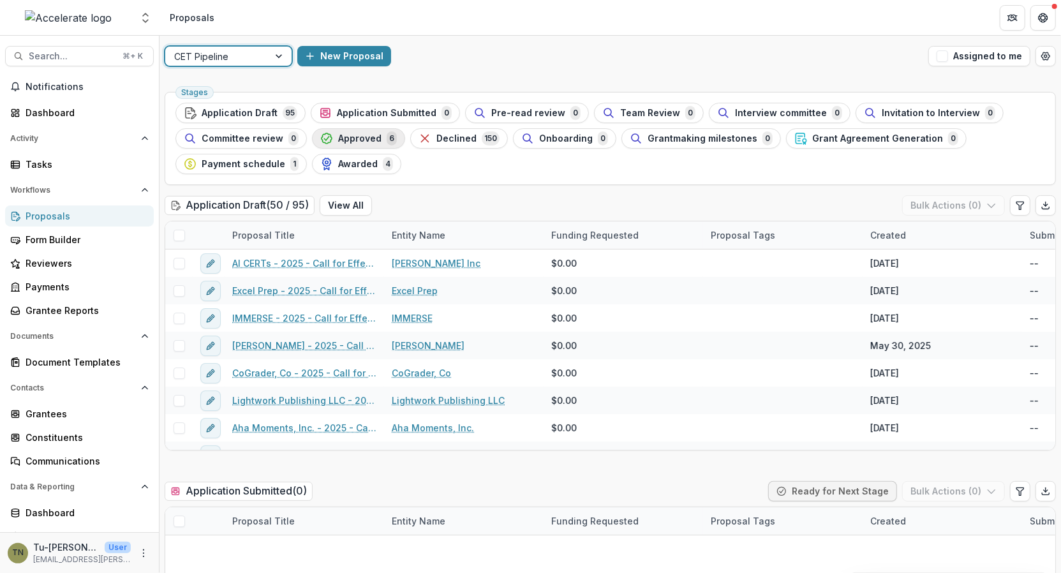
click at [352, 142] on span "Approved" at bounding box center [359, 138] width 43 height 11
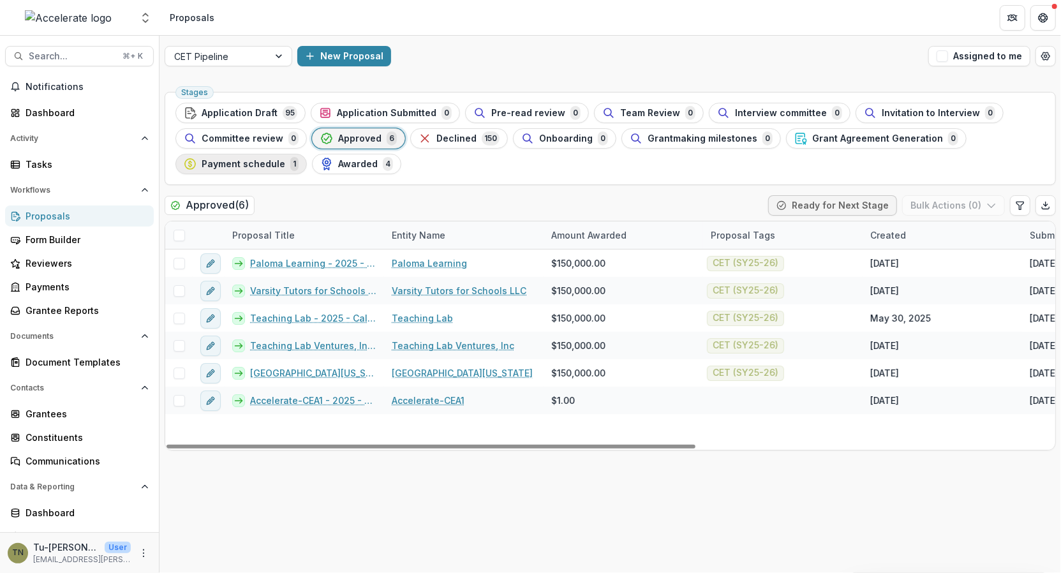
click at [256, 165] on span "Payment schedule" at bounding box center [244, 164] width 84 height 11
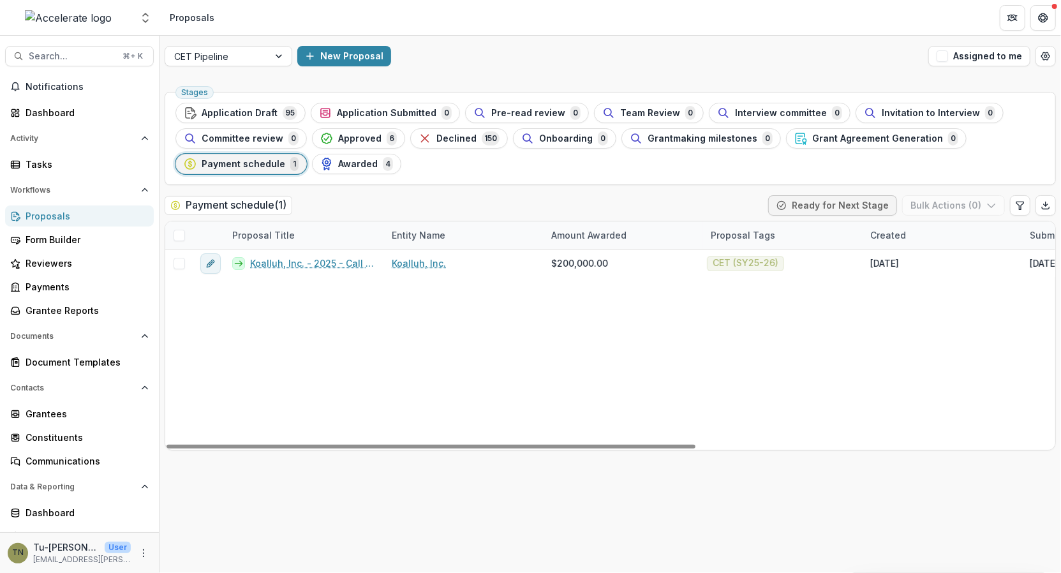
click at [392, 384] on div "Koalluh, Inc. - 2025 - Call for Effective Technology Grant Application Koalluh,…" at bounding box center [912, 349] width 1495 height 200
click at [351, 162] on span "Awarded" at bounding box center [358, 164] width 40 height 11
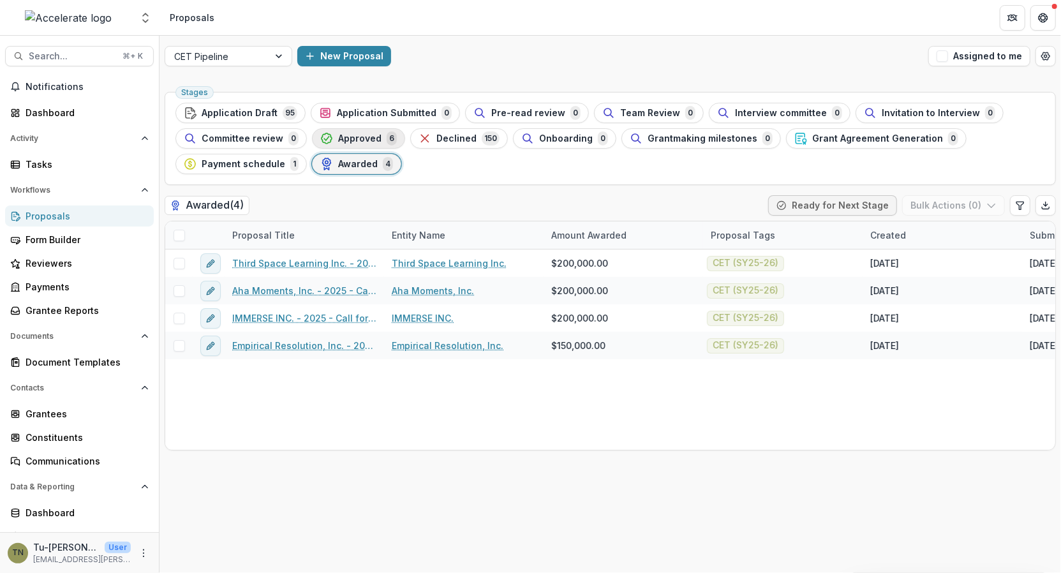
click at [373, 137] on span "Approved" at bounding box center [359, 138] width 43 height 11
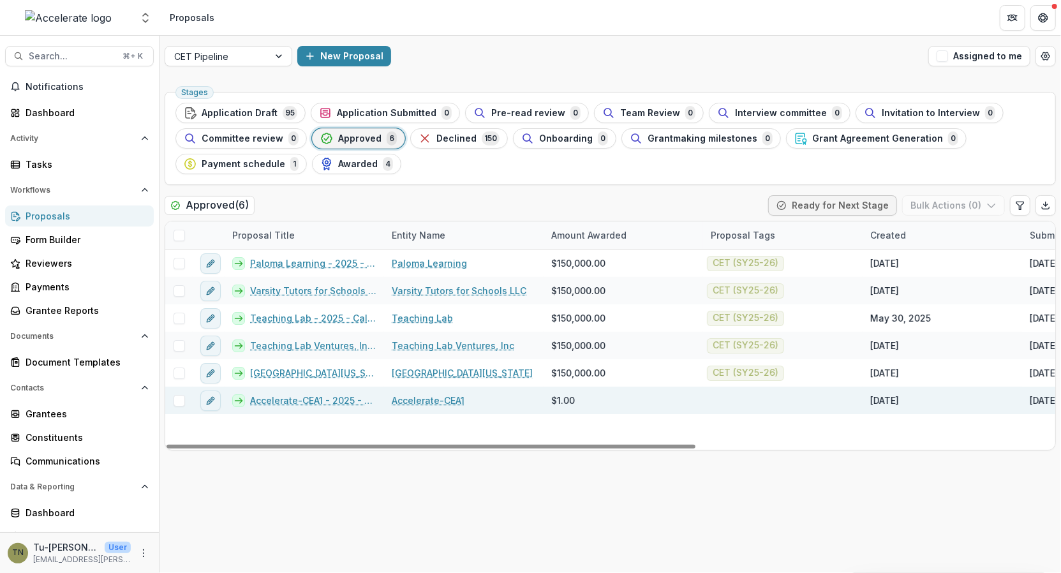
click at [177, 403] on span at bounding box center [179, 400] width 11 height 11
click at [178, 400] on polyline at bounding box center [179, 400] width 6 height 5
click at [286, 397] on link "Accelerate-CEA1 - 2025 - Call for Effective Technology Grant Application" at bounding box center [313, 400] width 126 height 13
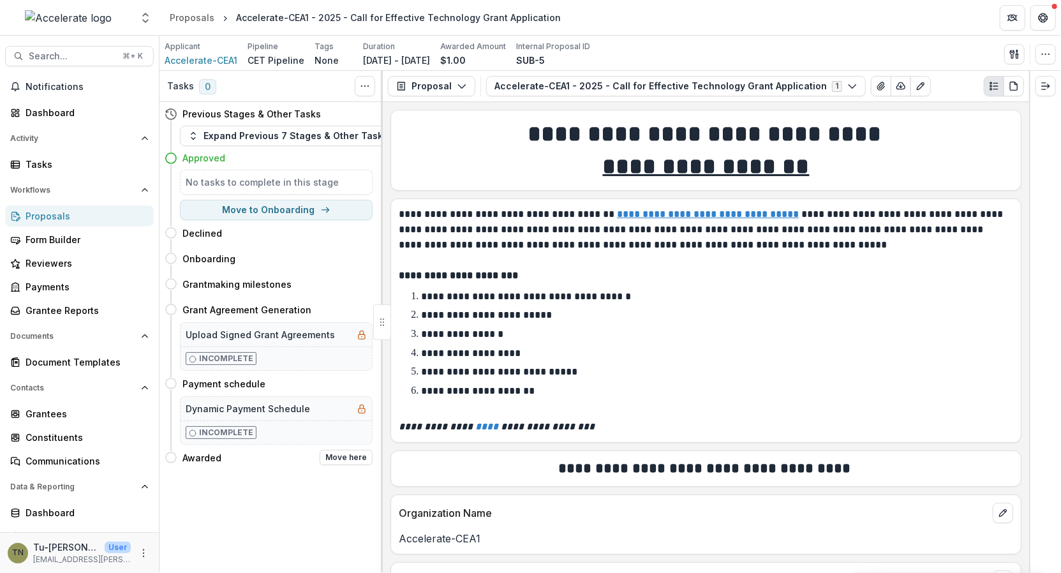
click at [171, 455] on icon at bounding box center [171, 457] width 13 height 13
click at [340, 450] on button "Move here" at bounding box center [346, 457] width 53 height 15
select select "*******"
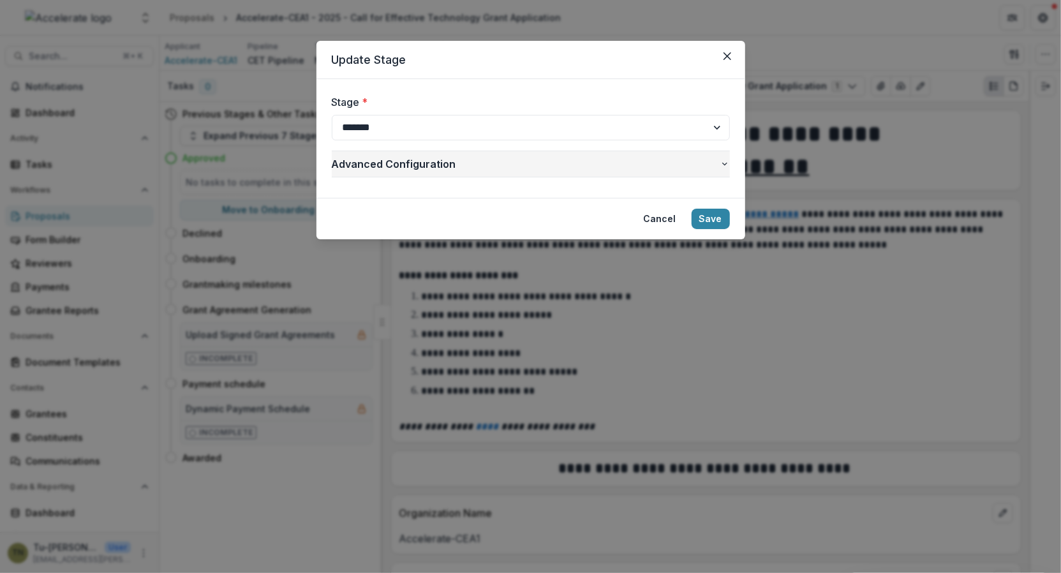
click at [725, 159] on icon "button" at bounding box center [725, 164] width 10 height 10
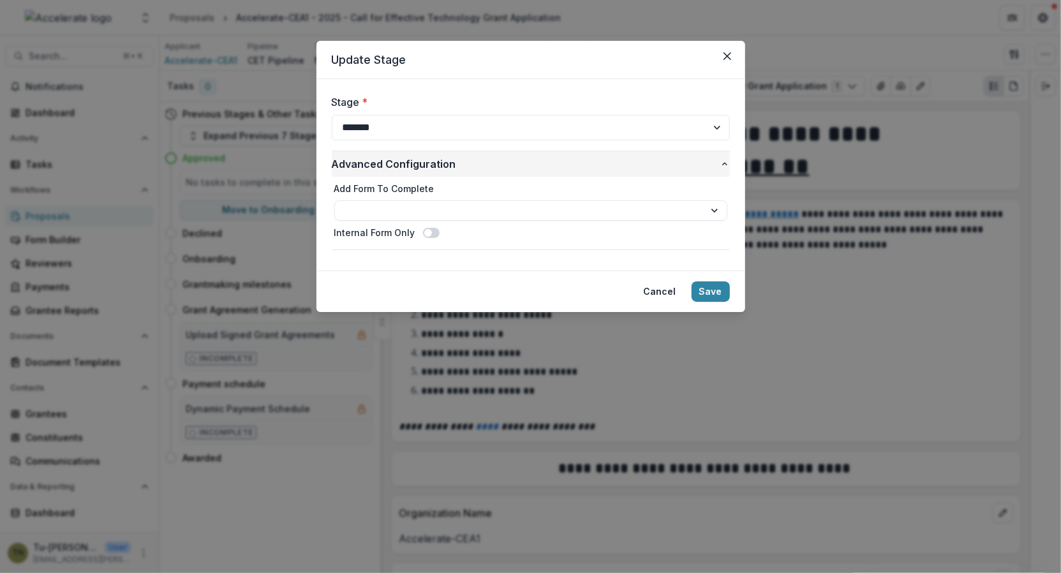
click at [725, 158] on button "Advanced Configuration" at bounding box center [531, 164] width 398 height 26
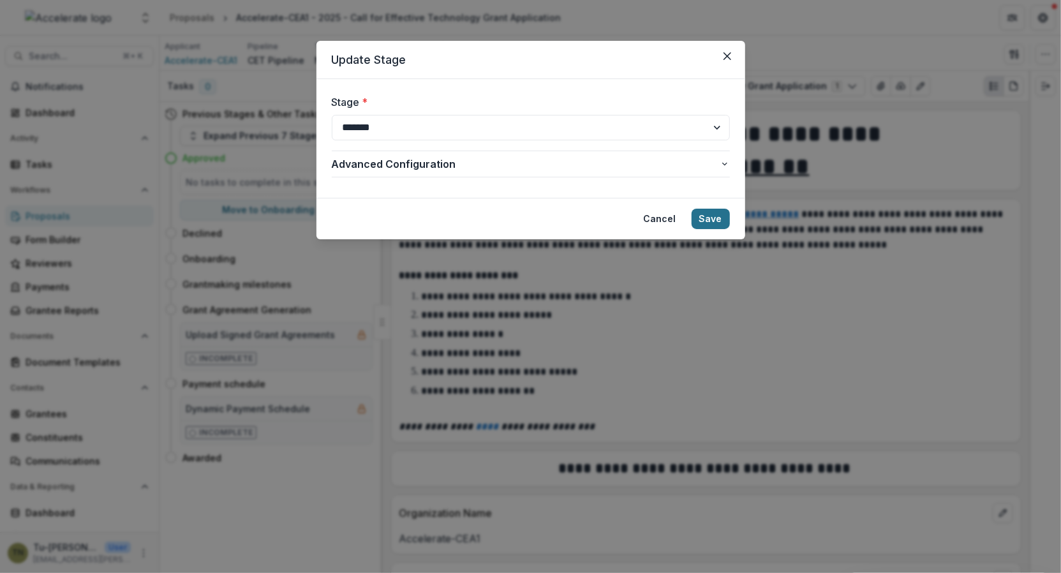
click at [714, 209] on button "Save" at bounding box center [710, 219] width 38 height 20
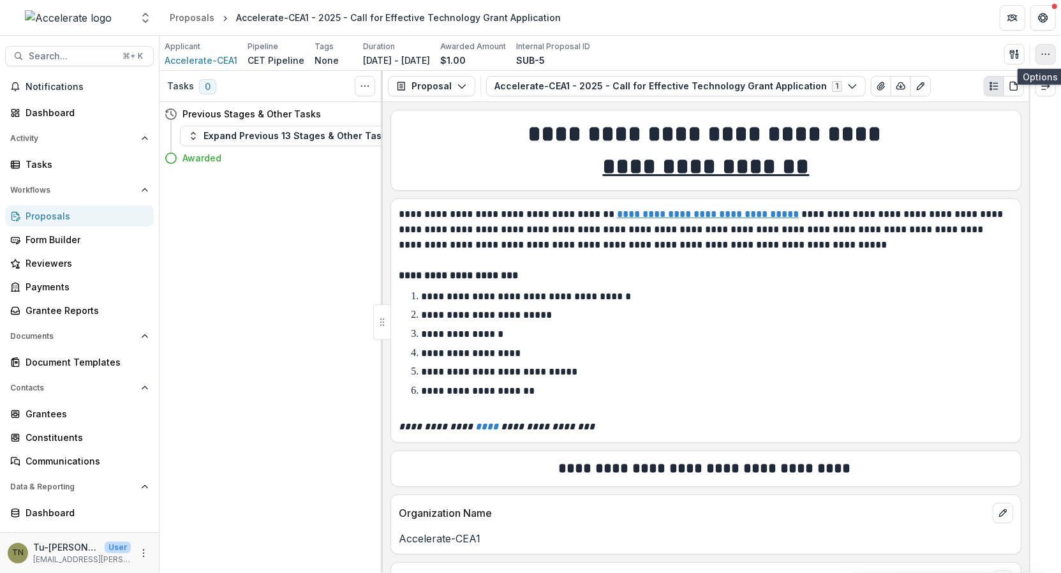
click at [1045, 57] on icon "button" at bounding box center [1045, 54] width 10 height 10
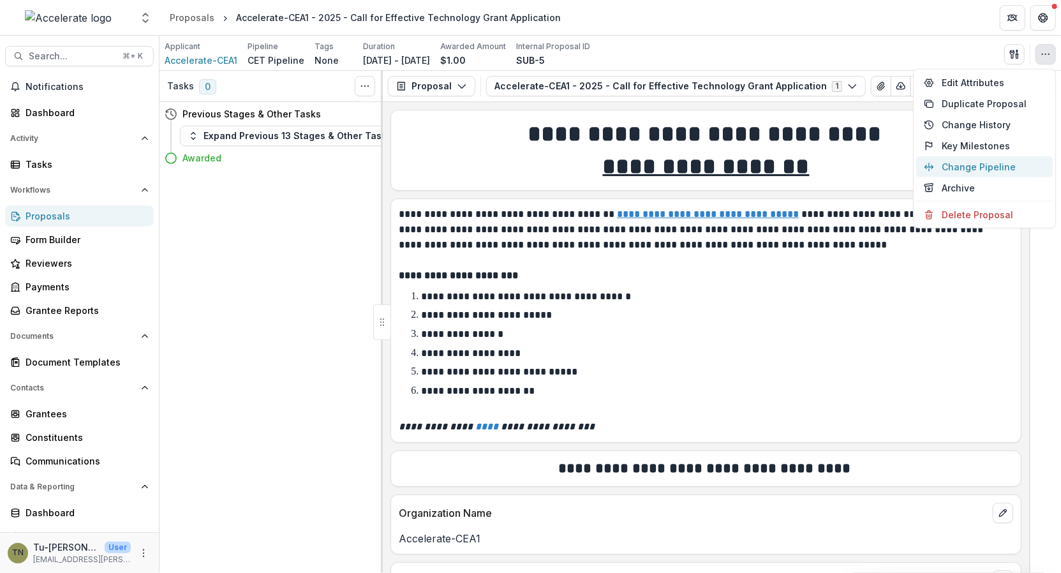
click at [983, 162] on button "Change Pipeline" at bounding box center [984, 166] width 137 height 21
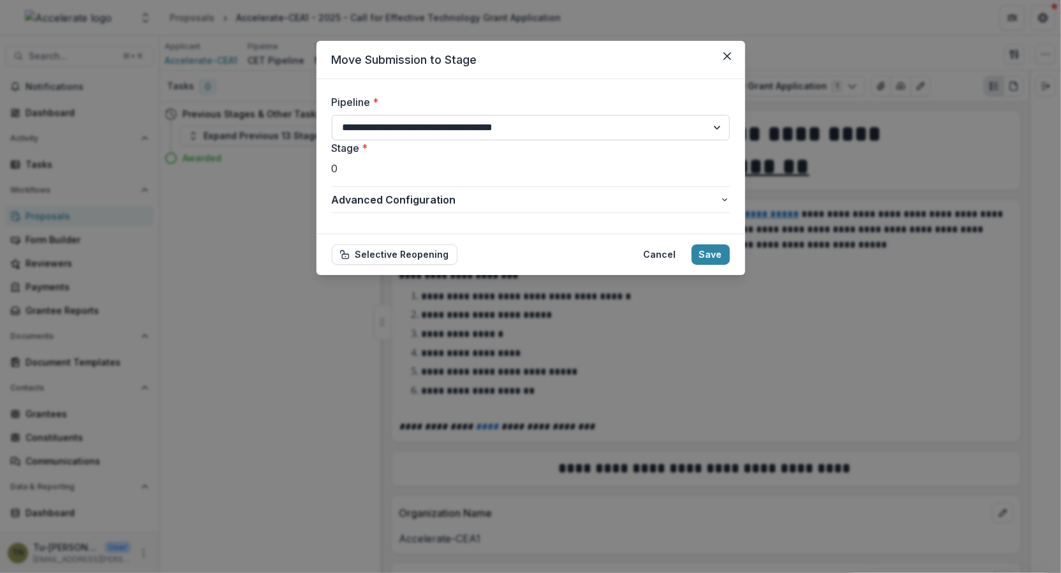
click at [471, 124] on select "**********" at bounding box center [531, 128] width 398 height 26
click at [332, 115] on select "**********" at bounding box center [531, 128] width 398 height 26
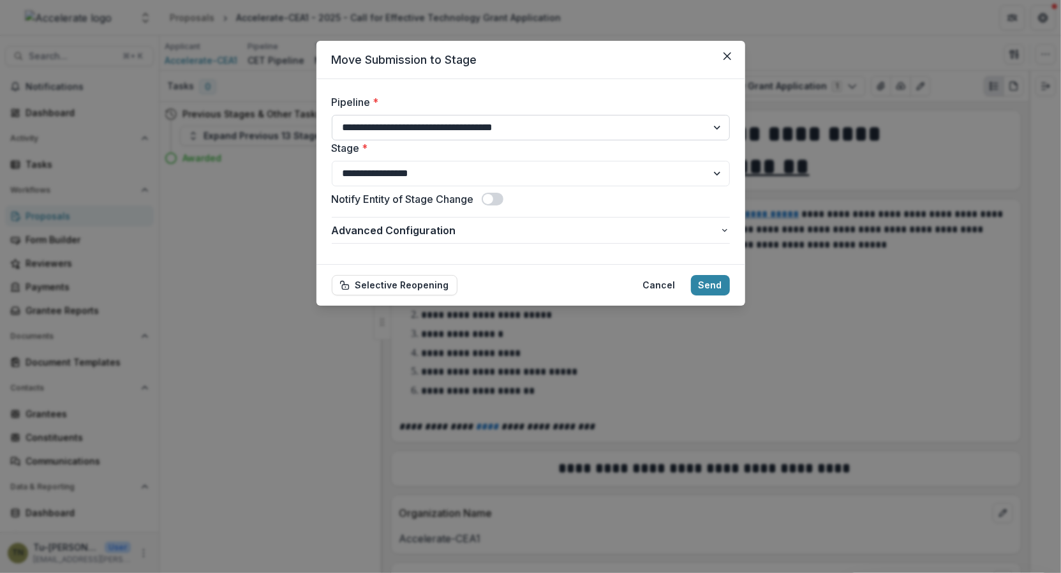
click at [473, 129] on select "**********" at bounding box center [531, 128] width 398 height 26
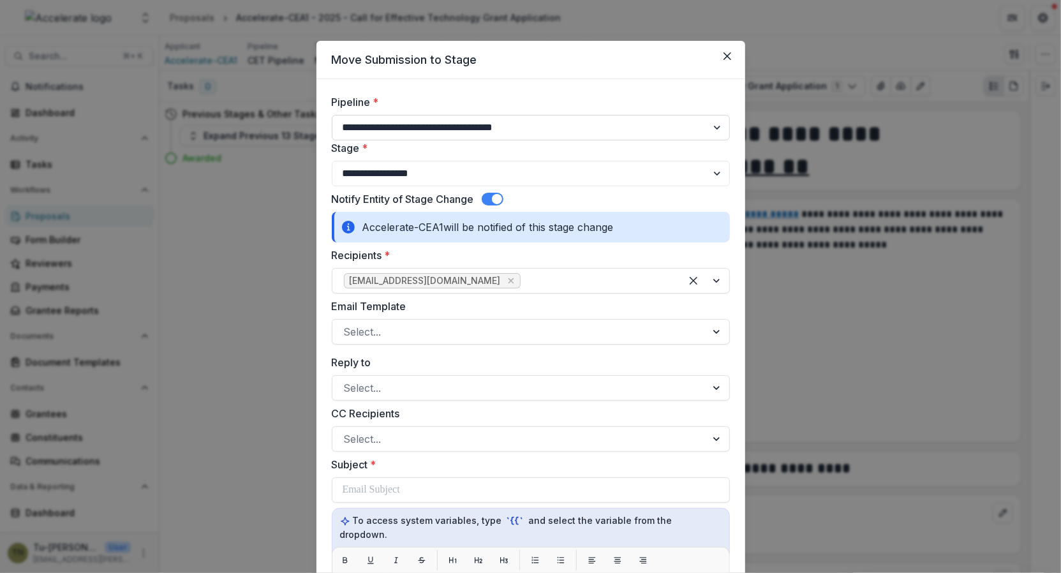
select select "**********"
click at [332, 115] on select "**********" at bounding box center [531, 128] width 398 height 26
select select "*******"
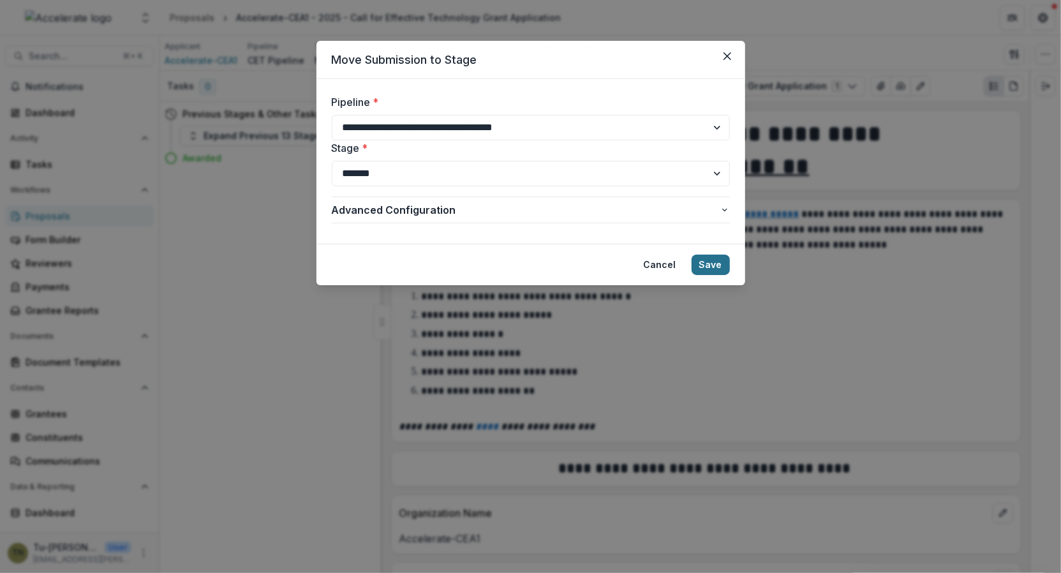
click at [708, 262] on button "Save" at bounding box center [710, 265] width 38 height 20
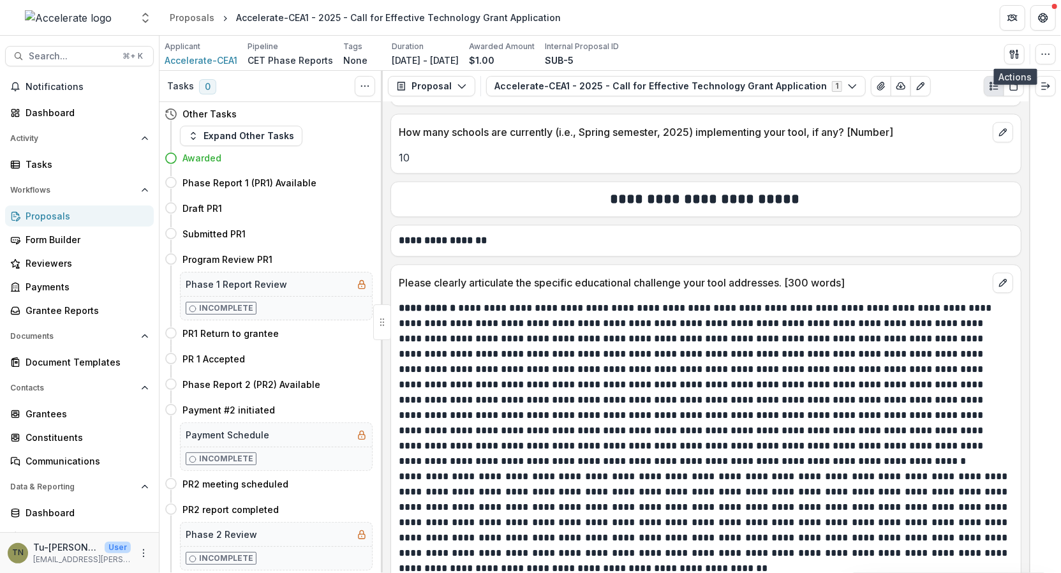
scroll to position [1027, 0]
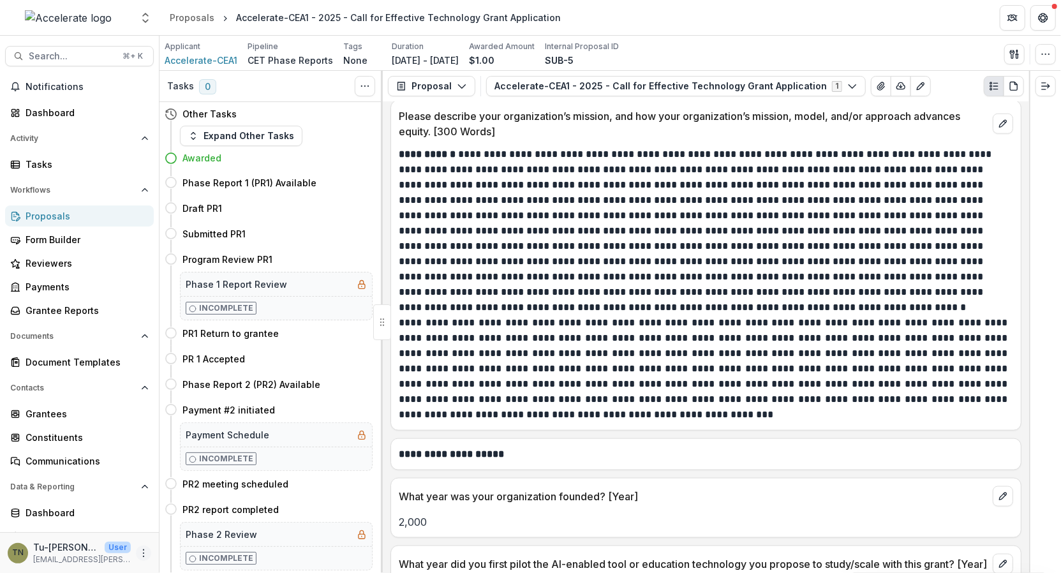
click at [144, 552] on icon "More" at bounding box center [143, 553] width 10 height 10
click at [207, 529] on link "User Settings" at bounding box center [224, 525] width 137 height 21
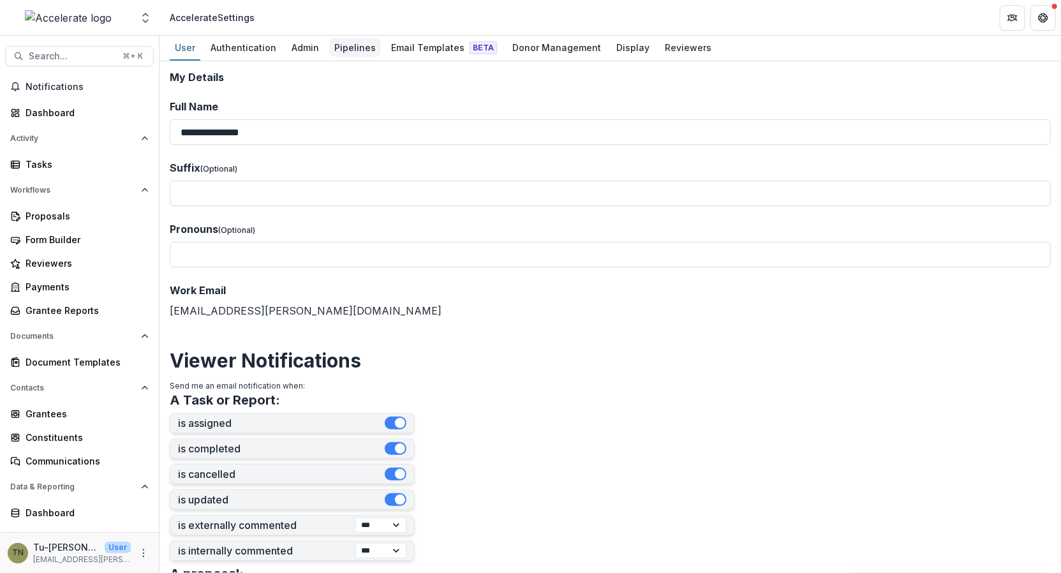
click at [353, 45] on div "Pipelines" at bounding box center [355, 47] width 52 height 18
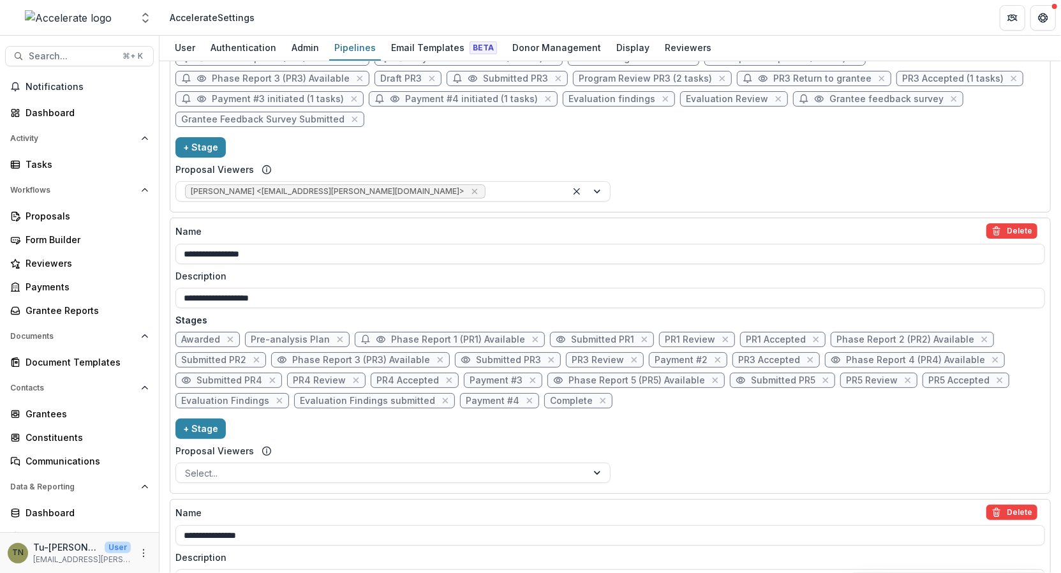
scroll to position [1828, 0]
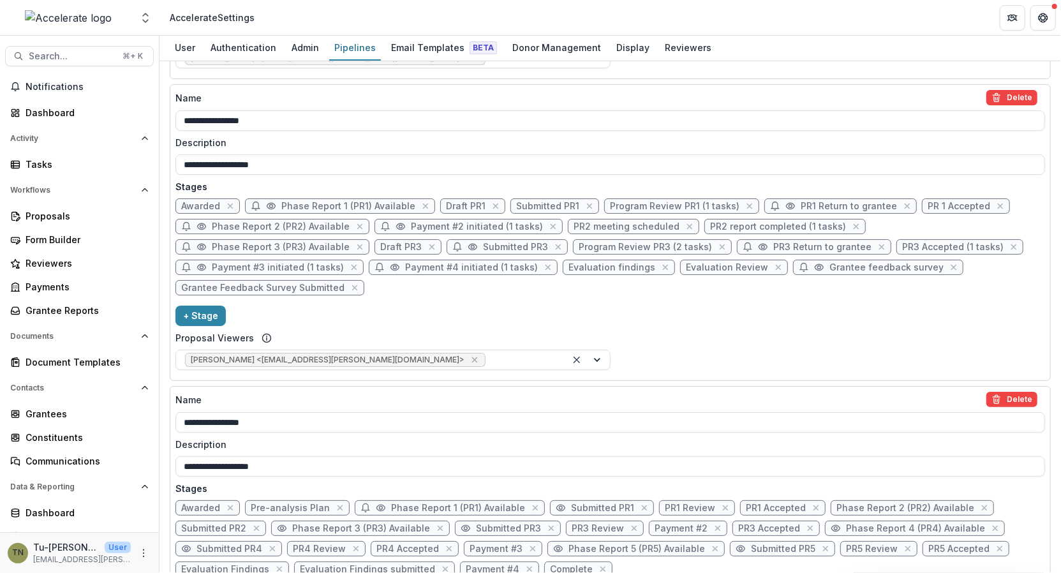
click at [396, 201] on span "Phase Report 1 (PR1) Available" at bounding box center [348, 206] width 134 height 11
select select "*****"
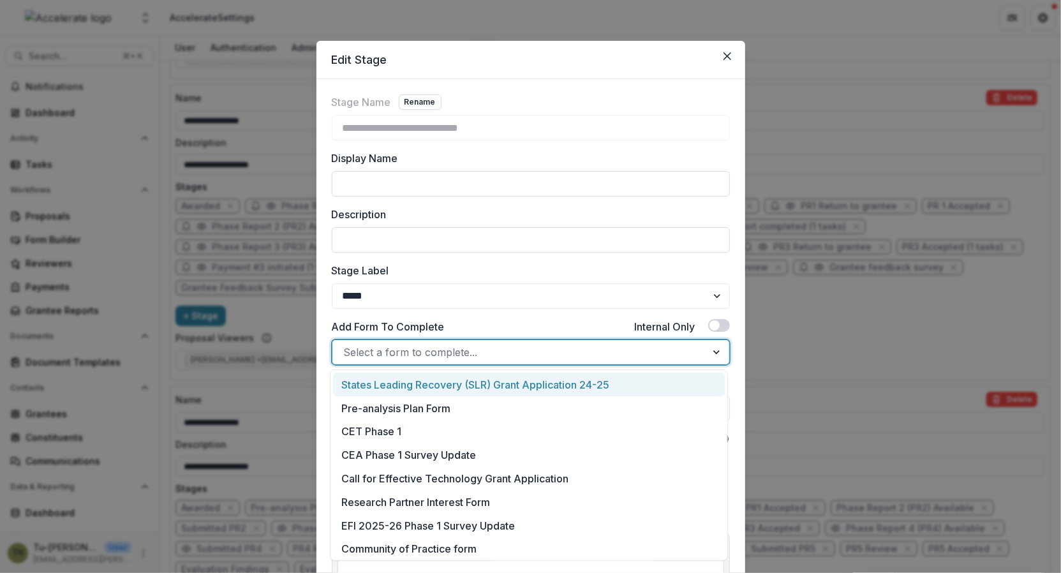
click at [485, 352] on div at bounding box center [519, 352] width 351 height 18
type input "***"
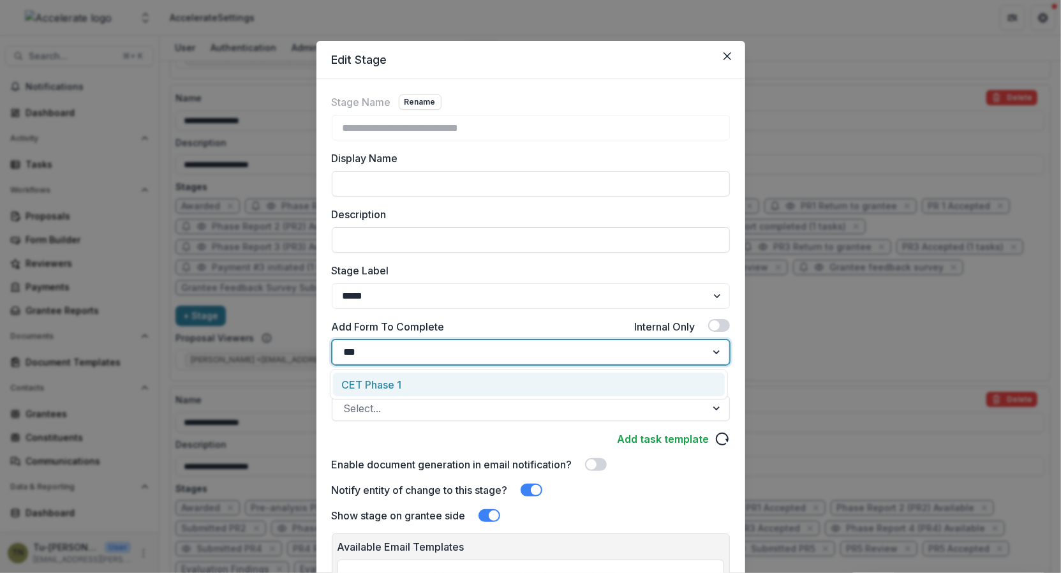
click at [459, 381] on div "CET Phase 1" at bounding box center [529, 385] width 392 height 24
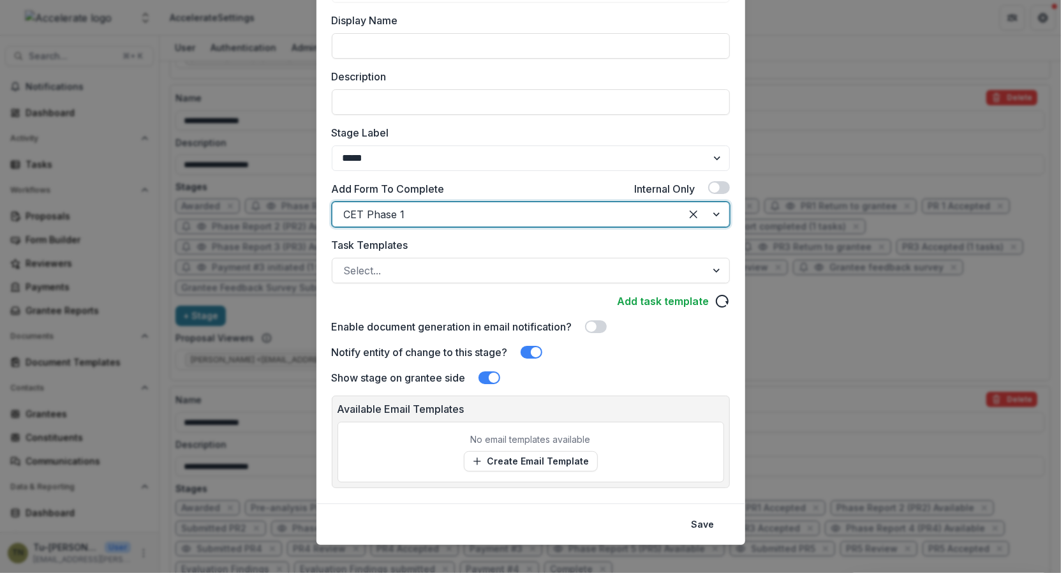
scroll to position [149, 0]
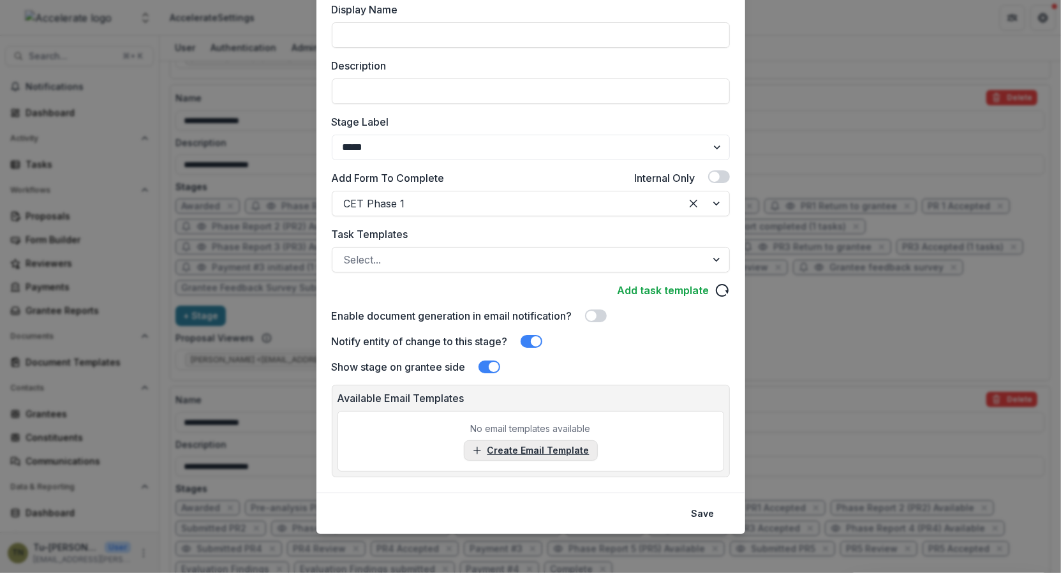
click at [528, 447] on link "Create Email Template" at bounding box center [531, 450] width 134 height 20
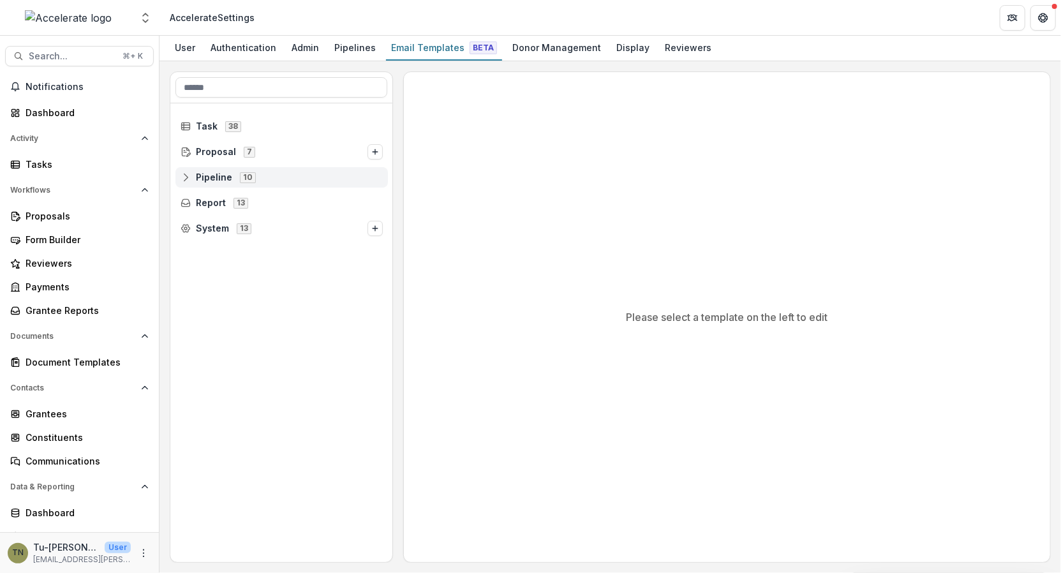
click at [251, 172] on span "10" at bounding box center [248, 177] width 16 height 10
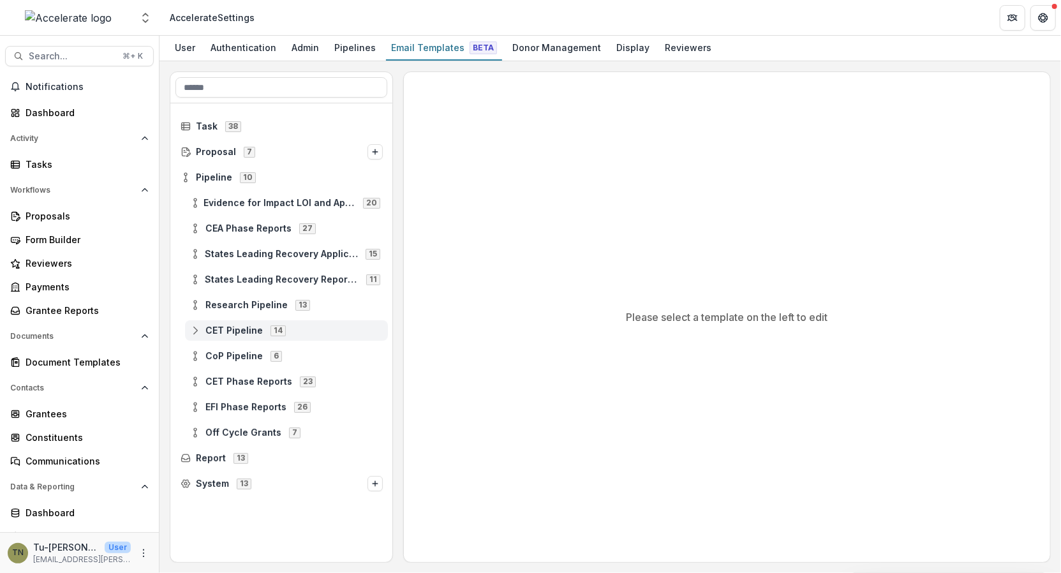
click at [272, 331] on span "14" at bounding box center [277, 330] width 15 height 10
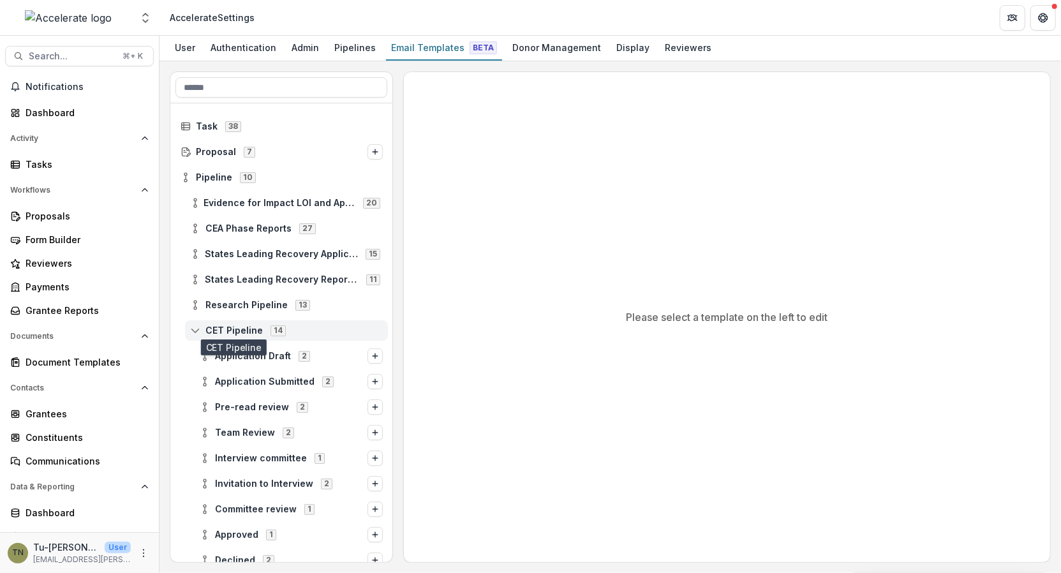
click at [251, 332] on span "CET Pipeline" at bounding box center [233, 330] width 57 height 11
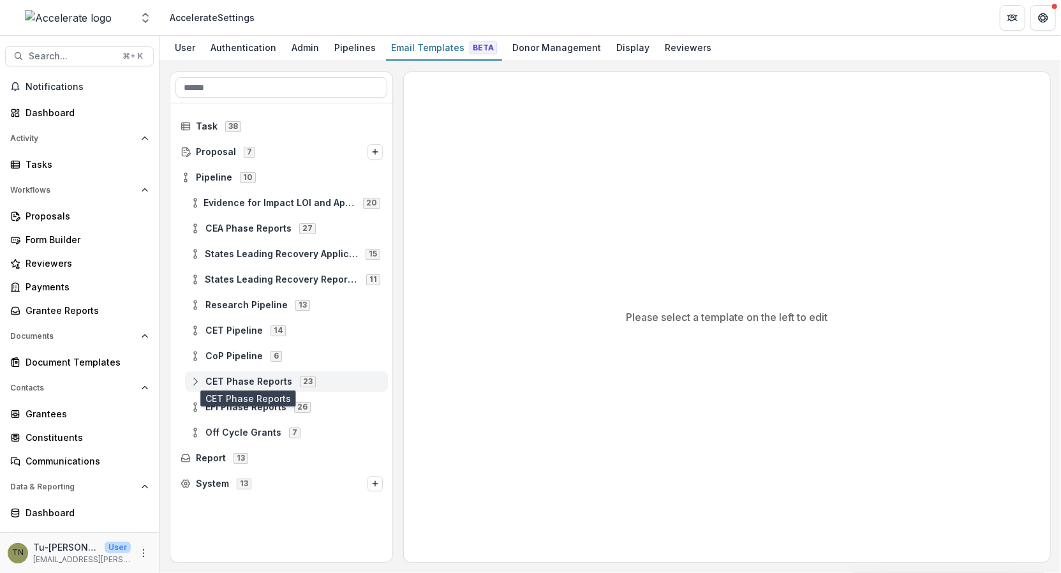
click at [249, 378] on span "CET Phase Reports" at bounding box center [248, 381] width 87 height 11
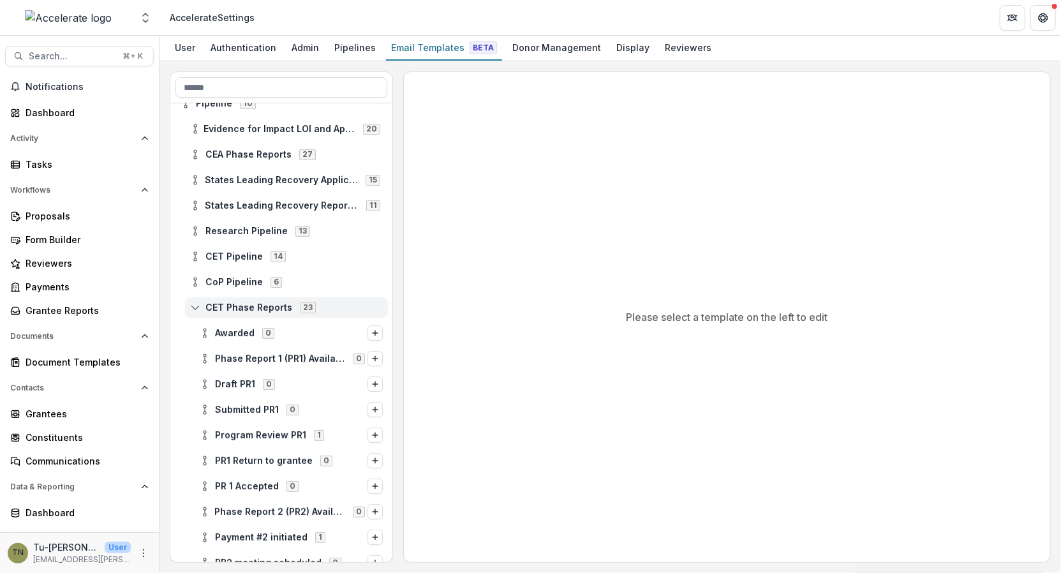
scroll to position [82, 0]
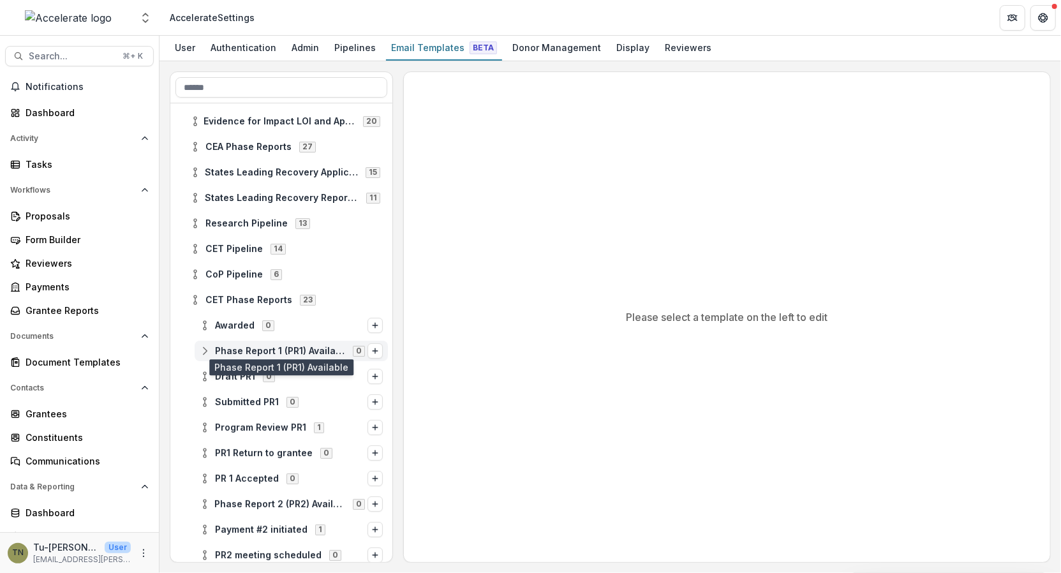
click at [316, 349] on span "Phase Report 1 (PR1) Available" at bounding box center [280, 351] width 131 height 11
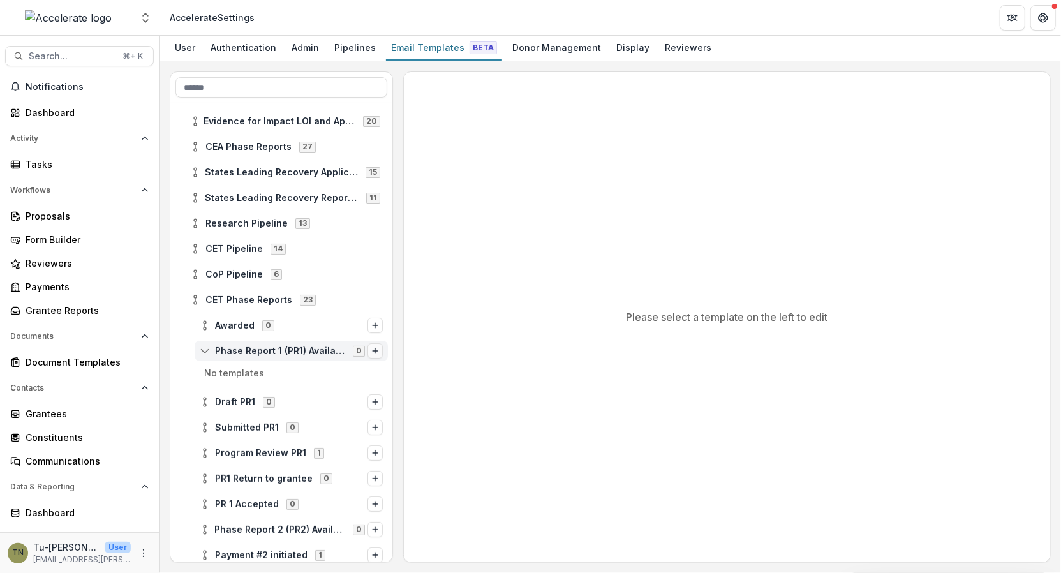
click at [373, 351] on line "Options" at bounding box center [375, 351] width 5 height 0
click at [316, 343] on button "Stage Change Message" at bounding box center [273, 342] width 172 height 18
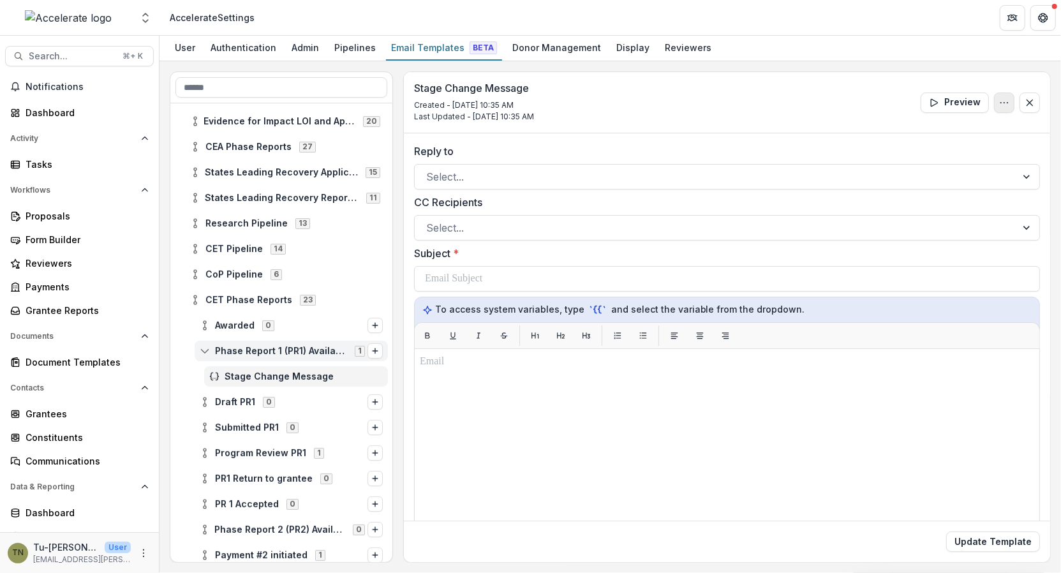
click at [999, 102] on icon "Options" at bounding box center [1004, 103] width 10 height 10
click at [937, 131] on button "Edit Name" at bounding box center [943, 131] width 137 height 21
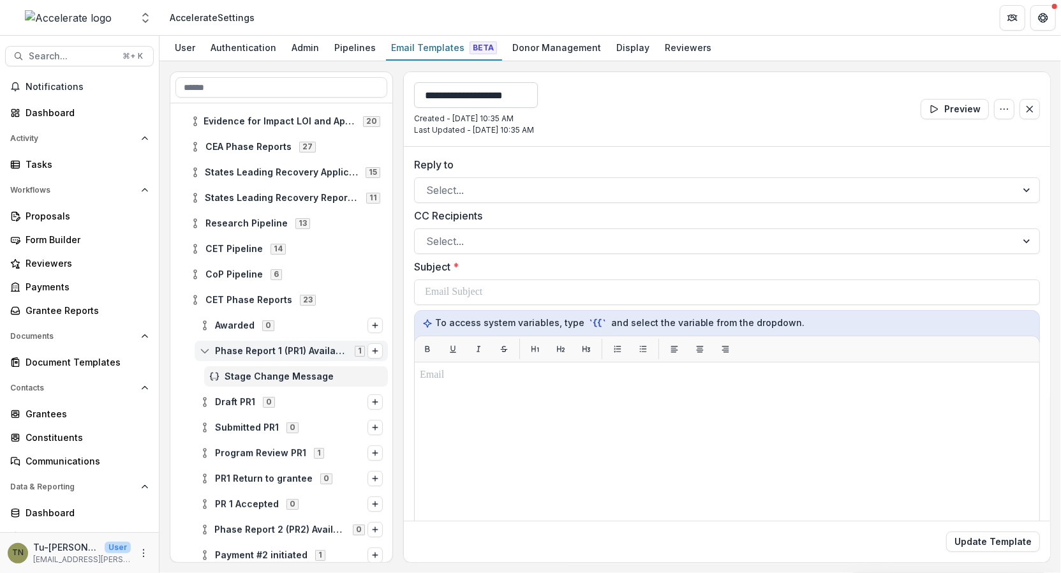
click at [517, 98] on input "**********" at bounding box center [476, 95] width 124 height 26
type input "**********"
click at [946, 531] on button "Update Template" at bounding box center [993, 541] width 94 height 20
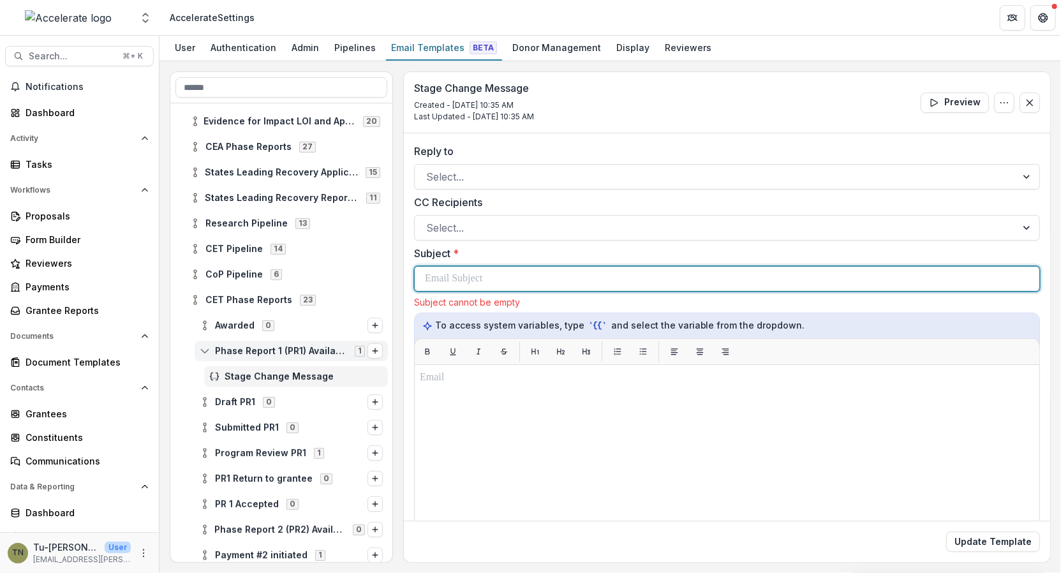
click at [542, 292] on div "Subject * Subject cannot be empty" at bounding box center [727, 277] width 626 height 62
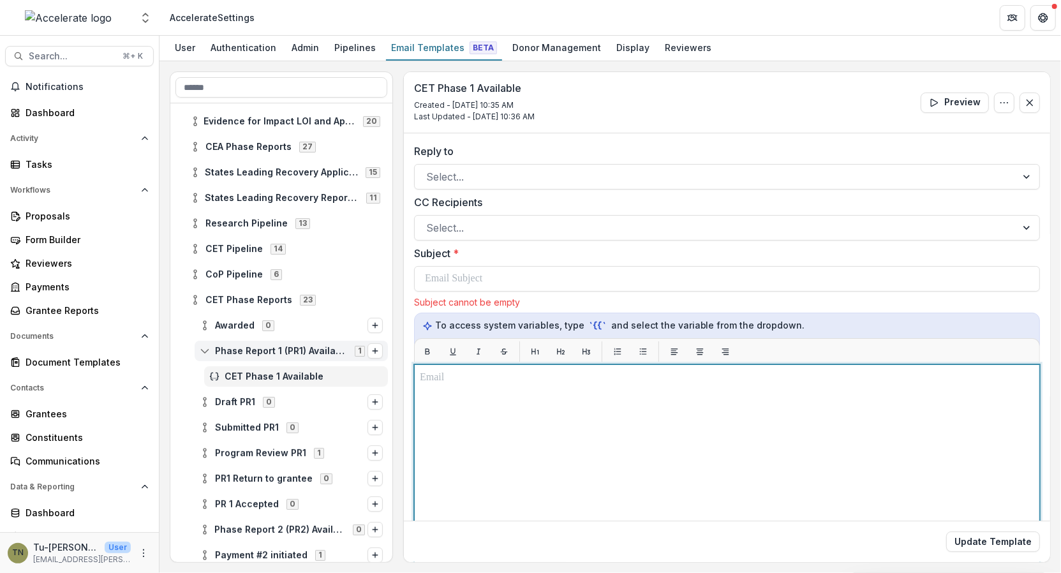
click at [813, 382] on div at bounding box center [727, 523] width 614 height 307
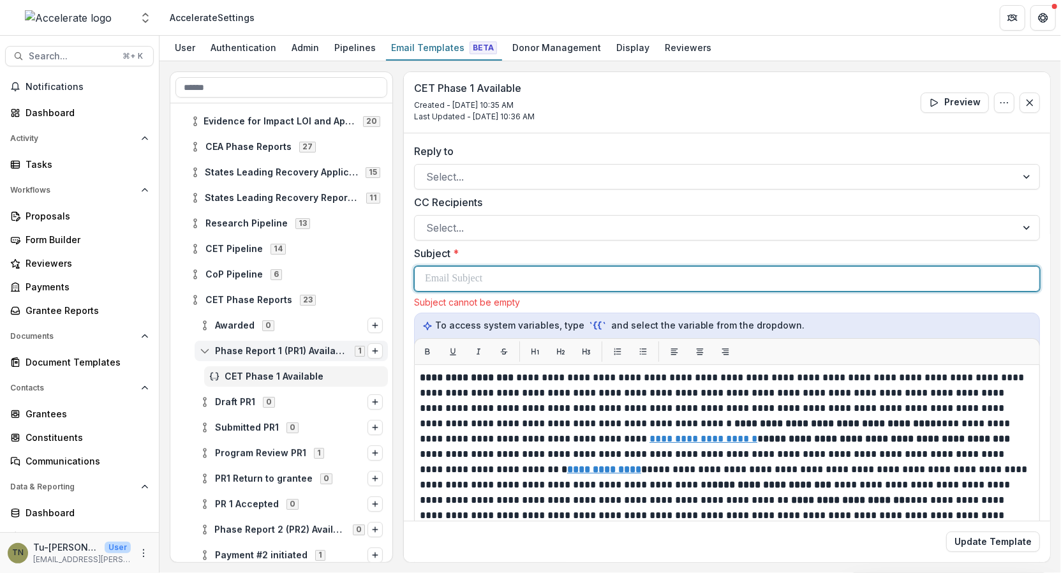
click at [593, 275] on div at bounding box center [727, 279] width 604 height 24
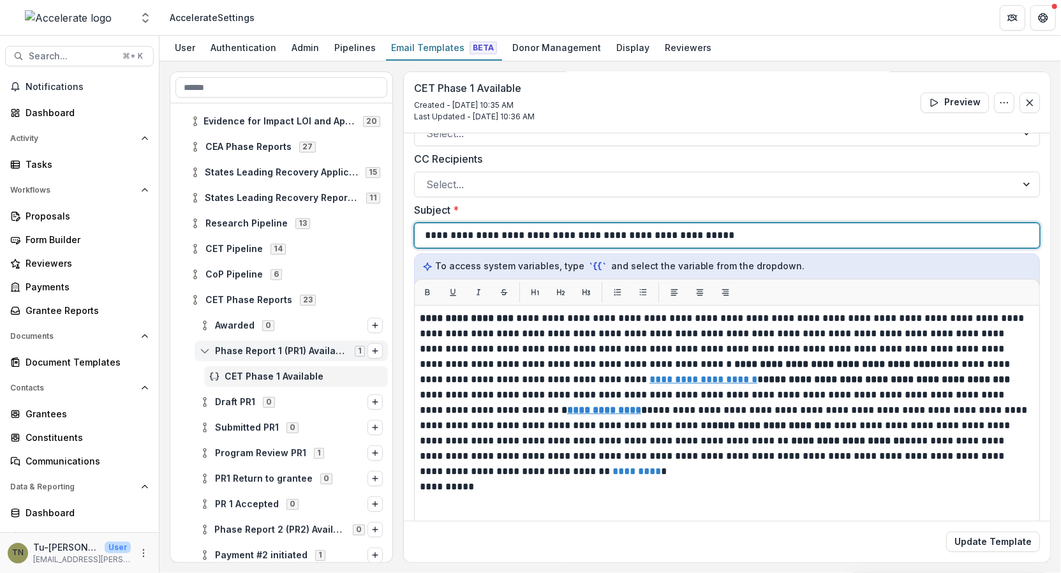
scroll to position [45, 0]
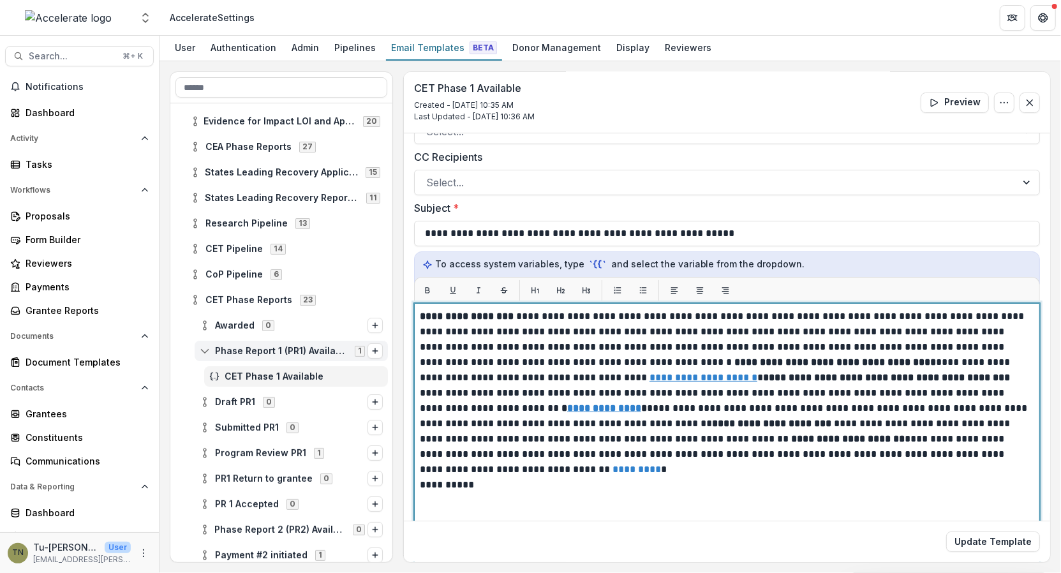
click at [422, 313] on strong "**********" at bounding box center [467, 316] width 94 height 10
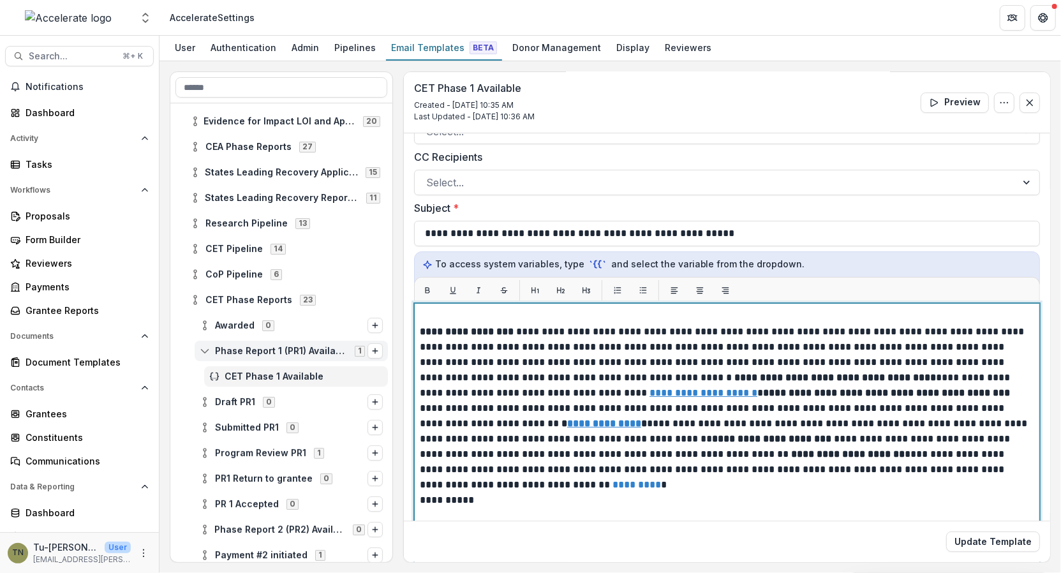
click at [427, 313] on p at bounding box center [726, 316] width 612 height 15
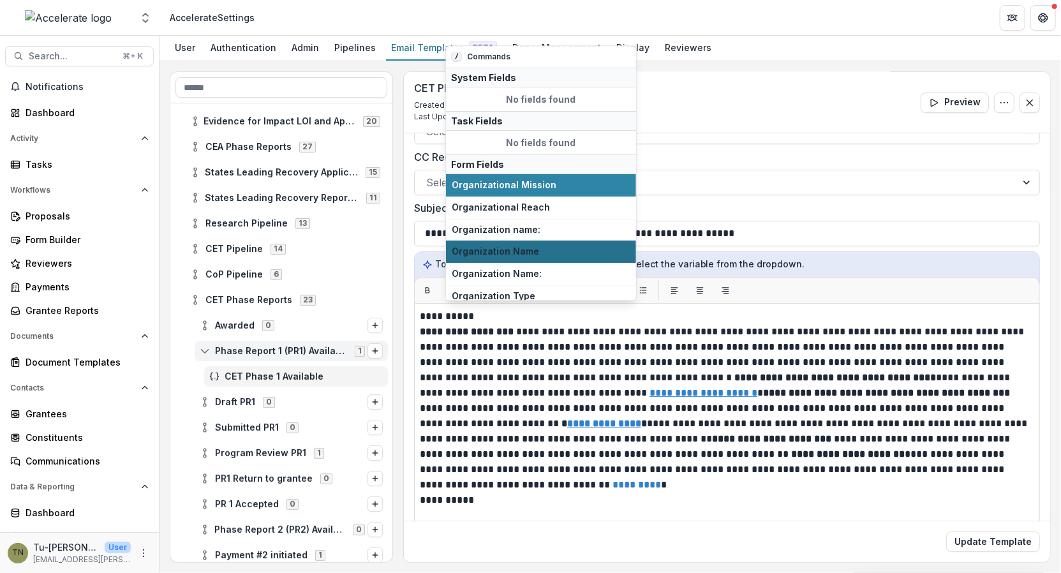
click at [521, 247] on span "Organization Name" at bounding box center [541, 252] width 179 height 11
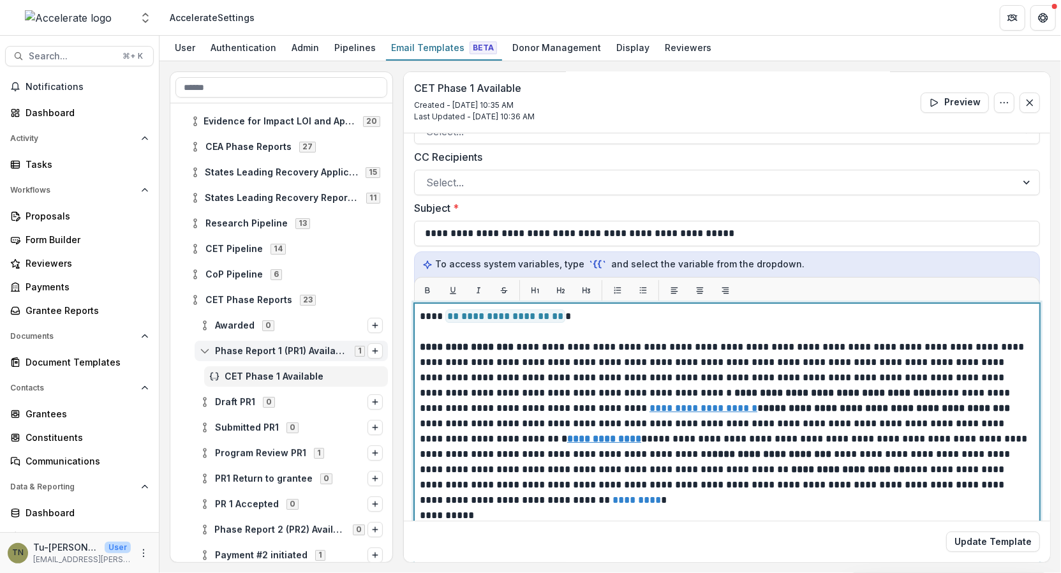
click at [763, 409] on strong "**********" at bounding box center [886, 408] width 247 height 10
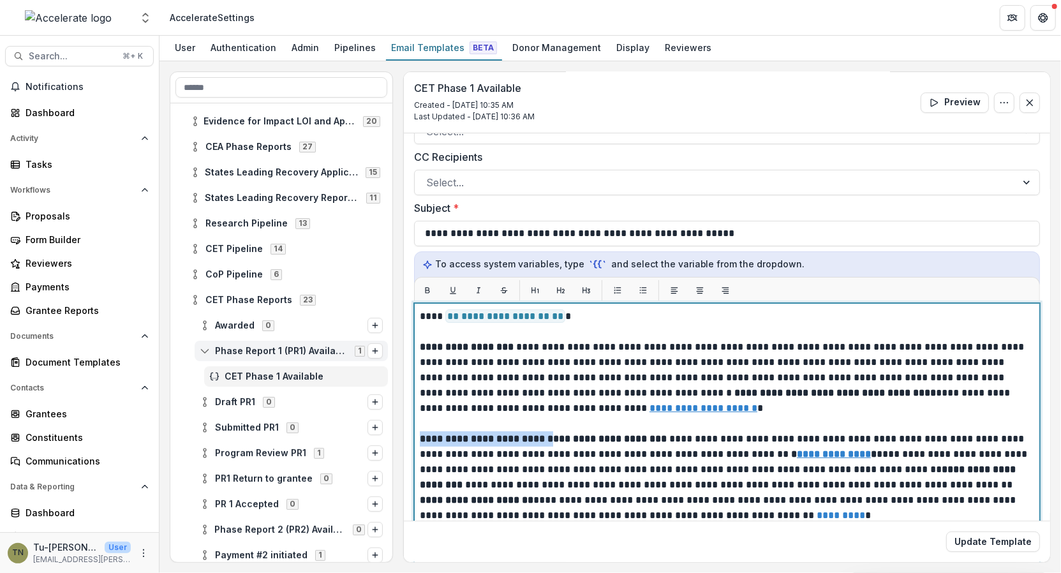
drag, startPoint x: 577, startPoint y: 438, endPoint x: 407, endPoint y: 438, distance: 170.3
click at [407, 438] on div "**********" at bounding box center [727, 383] width 646 height 591
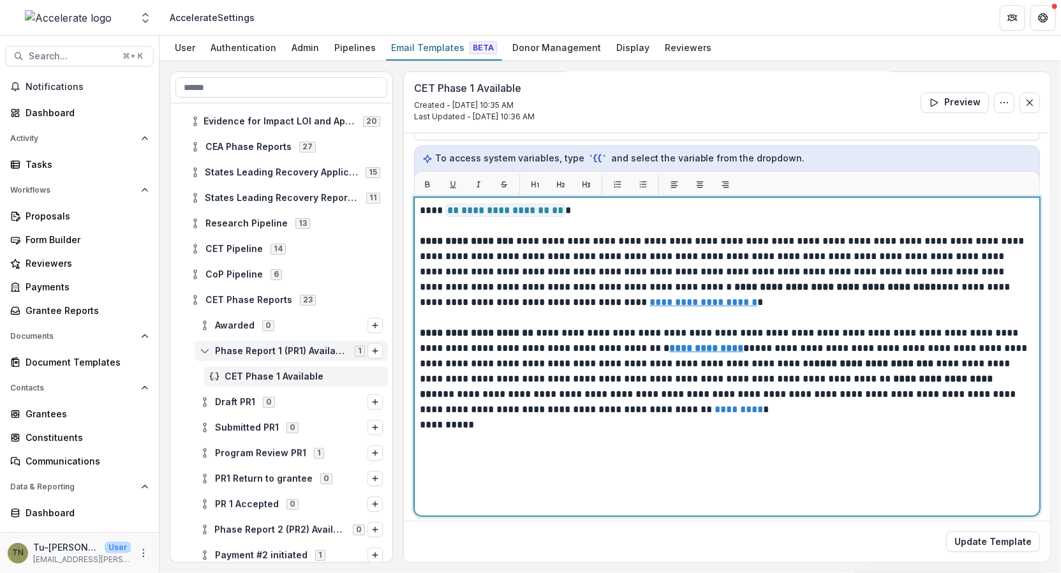
scroll to position [163, 0]
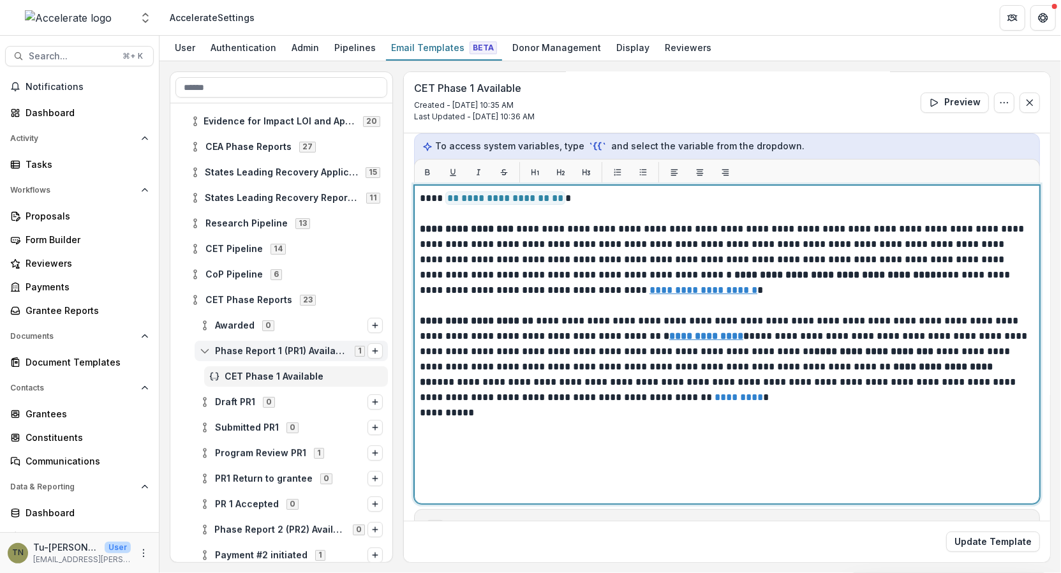
click at [735, 334] on u "**********" at bounding box center [706, 336] width 74 height 10
click at [724, 332] on u "**********" at bounding box center [706, 336] width 74 height 10
click at [806, 355] on p "**********" at bounding box center [726, 366] width 612 height 107
click at [810, 350] on p "**********" at bounding box center [726, 366] width 612 height 107
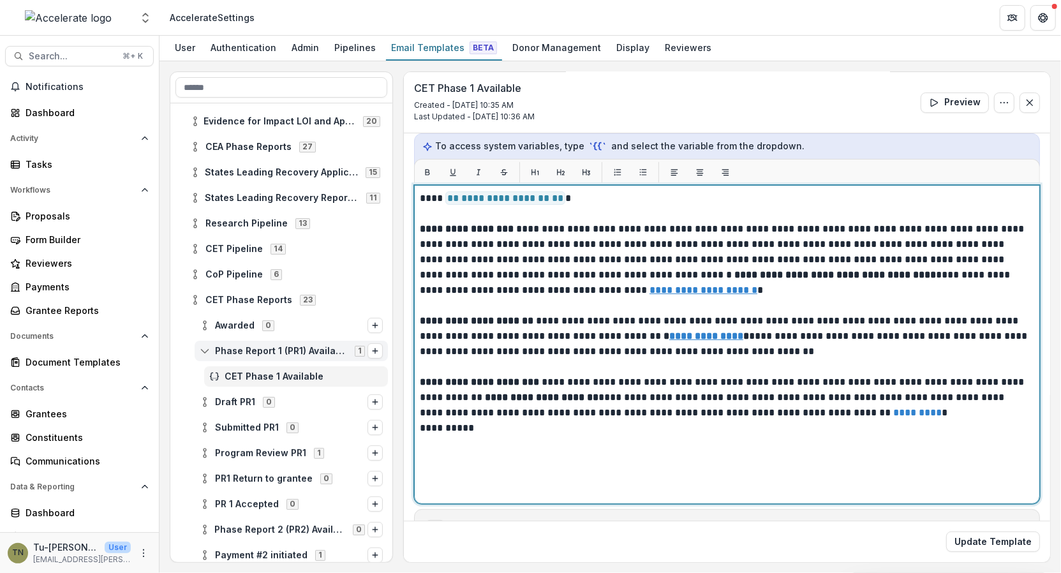
click at [698, 443] on div "**********" at bounding box center [727, 344] width 614 height 307
click at [898, 411] on link "*********" at bounding box center [917, 413] width 48 height 10
click at [427, 446] on p "**********" at bounding box center [726, 450] width 612 height 31
click at [433, 443] on link "****" at bounding box center [431, 443] width 23 height 10
click at [484, 452] on p "**********" at bounding box center [726, 450] width 612 height 31
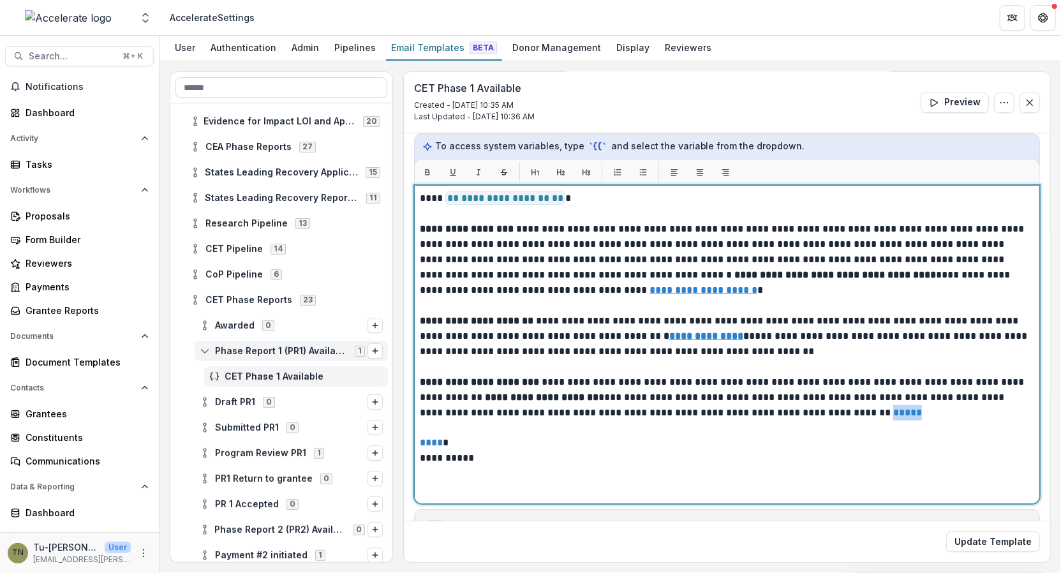
drag, startPoint x: 906, startPoint y: 411, endPoint x: 875, endPoint y: 411, distance: 31.3
click at [875, 411] on p "**********" at bounding box center [726, 397] width 612 height 46
drag, startPoint x: 454, startPoint y: 438, endPoint x: 400, endPoint y: 439, distance: 54.2
click at [400, 439] on div "**********" at bounding box center [610, 316] width 881 height 491
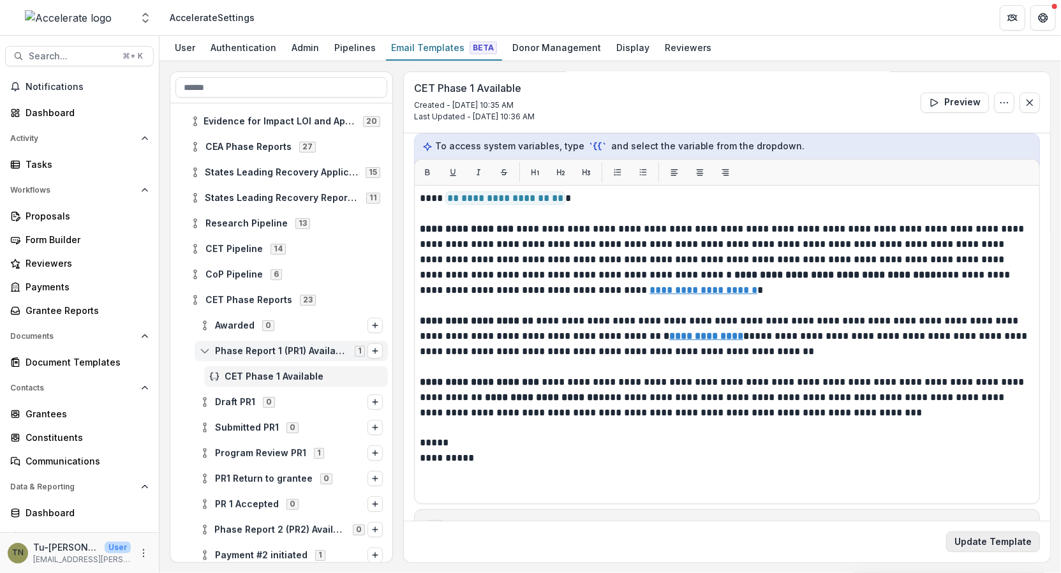
click at [982, 537] on button "Update Template" at bounding box center [993, 541] width 94 height 20
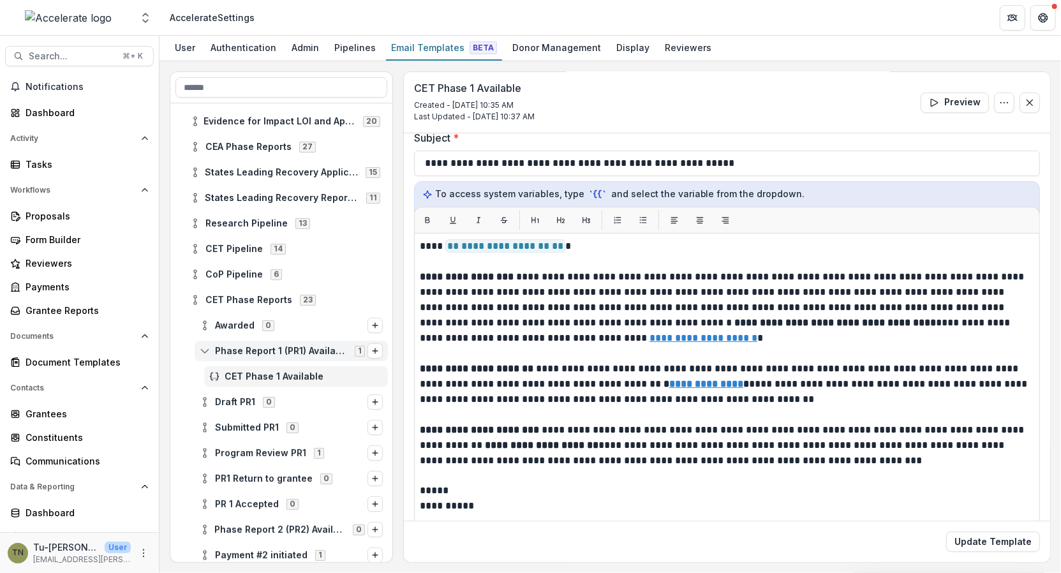
scroll to position [0, 0]
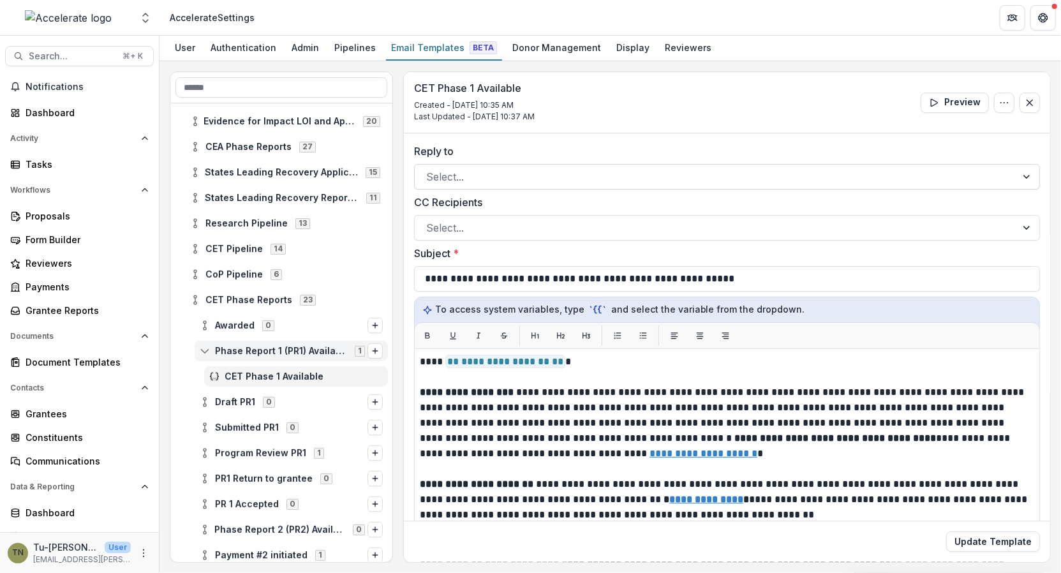
click at [583, 181] on div at bounding box center [715, 177] width 579 height 18
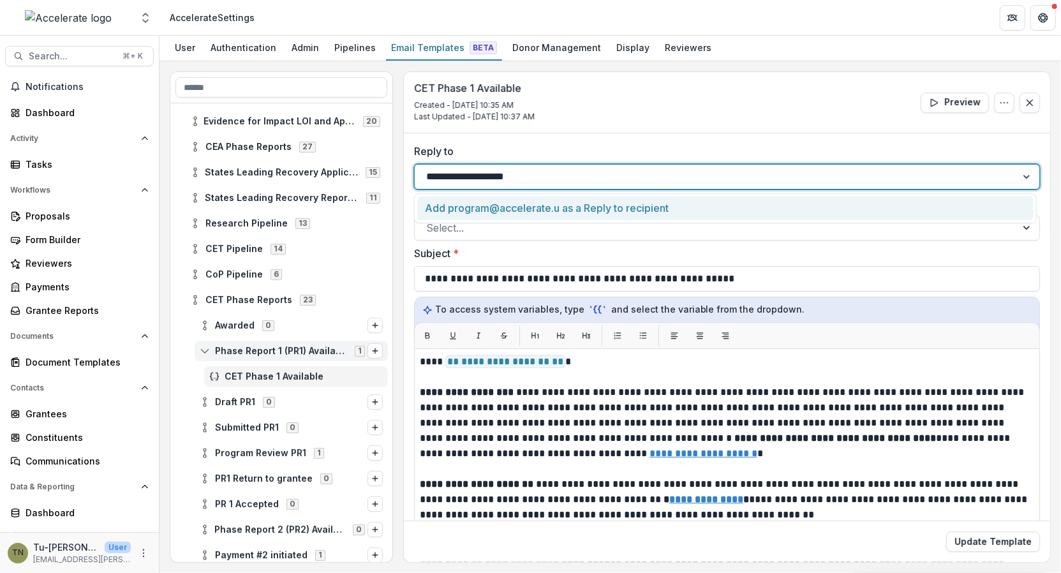
type input "**********"
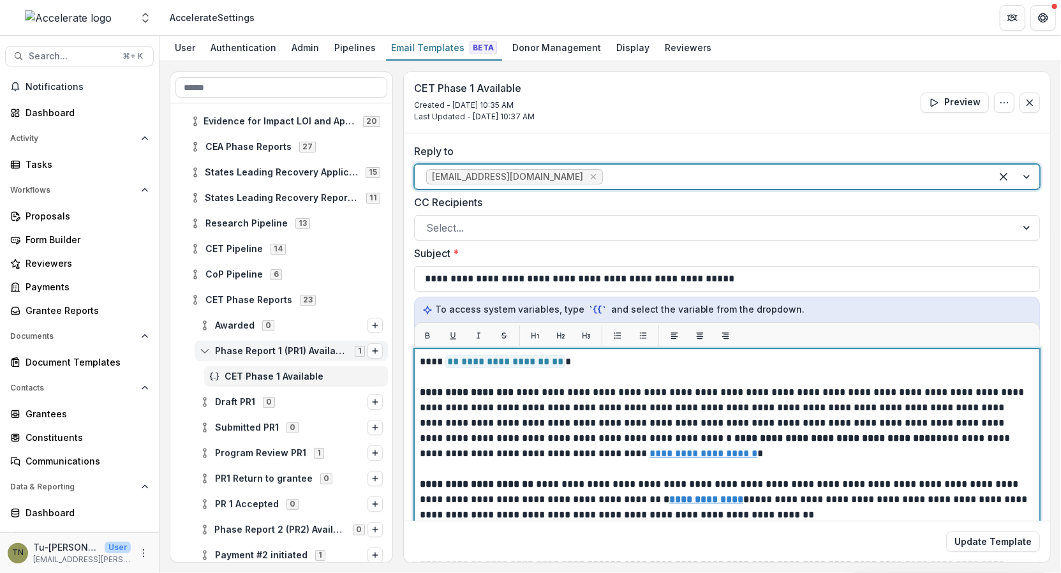
click at [642, 385] on p "**********" at bounding box center [726, 423] width 612 height 77
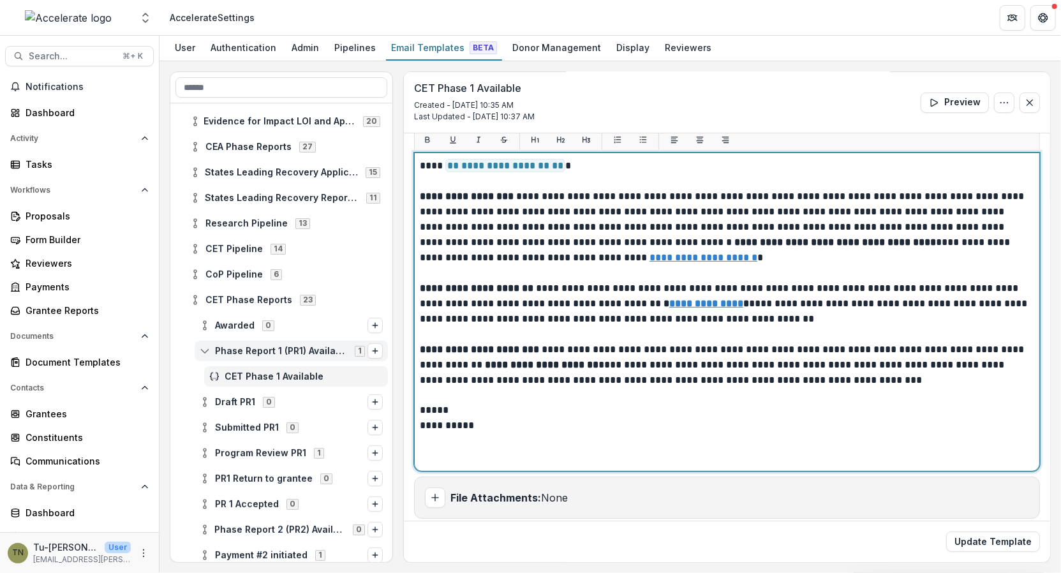
scroll to position [200, 0]
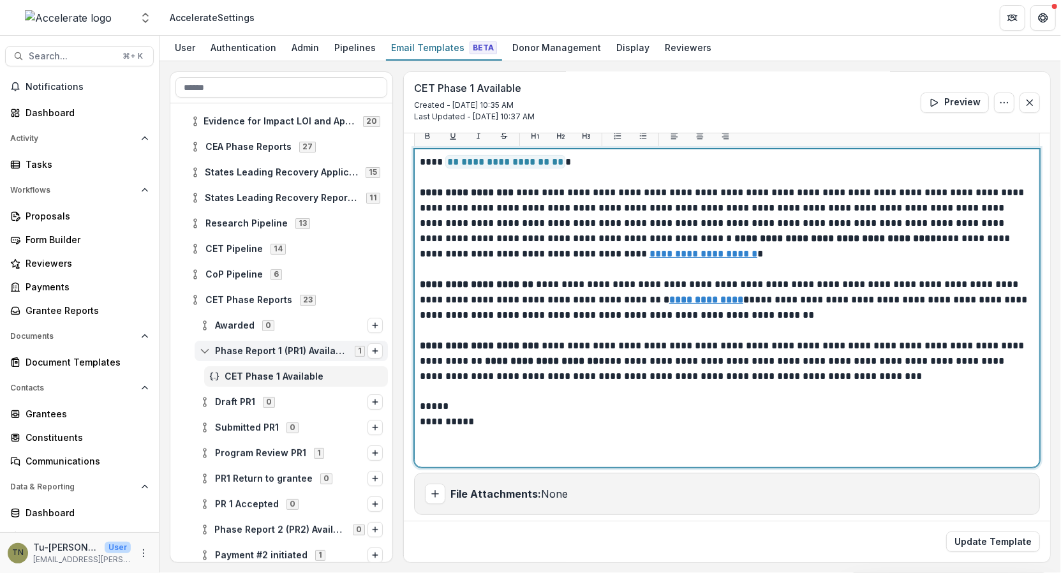
click at [637, 418] on p "**********" at bounding box center [726, 421] width 612 height 15
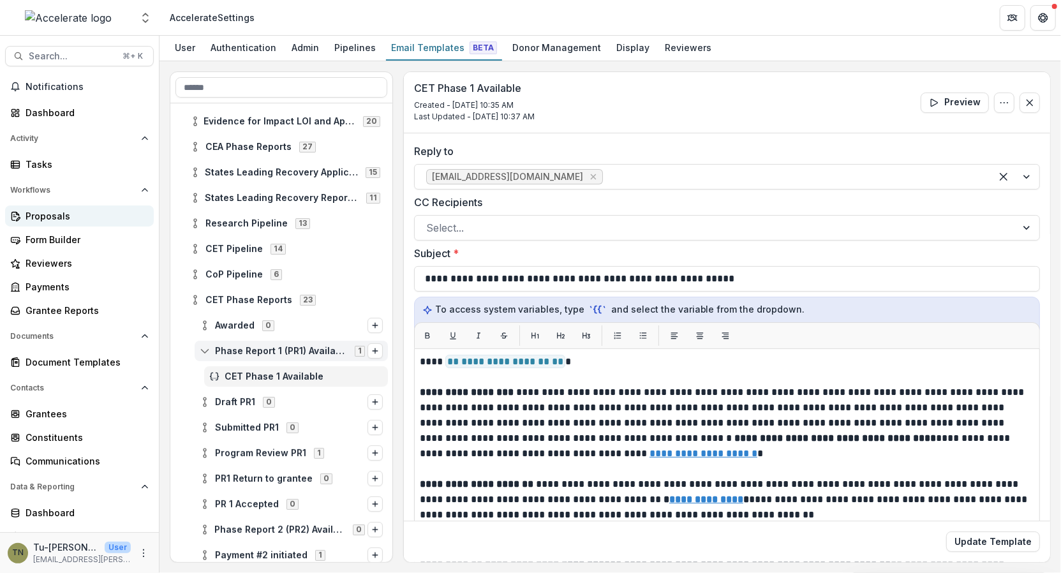
click at [89, 221] on div "Proposals" at bounding box center [85, 215] width 118 height 13
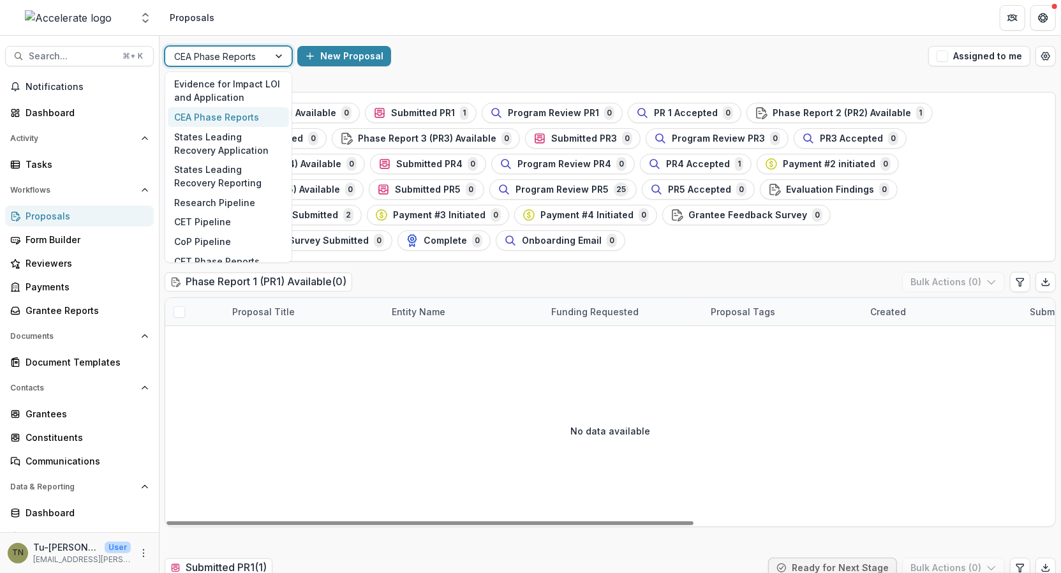
click at [267, 56] on div "CEA Phase Reports" at bounding box center [216, 56] width 103 height 18
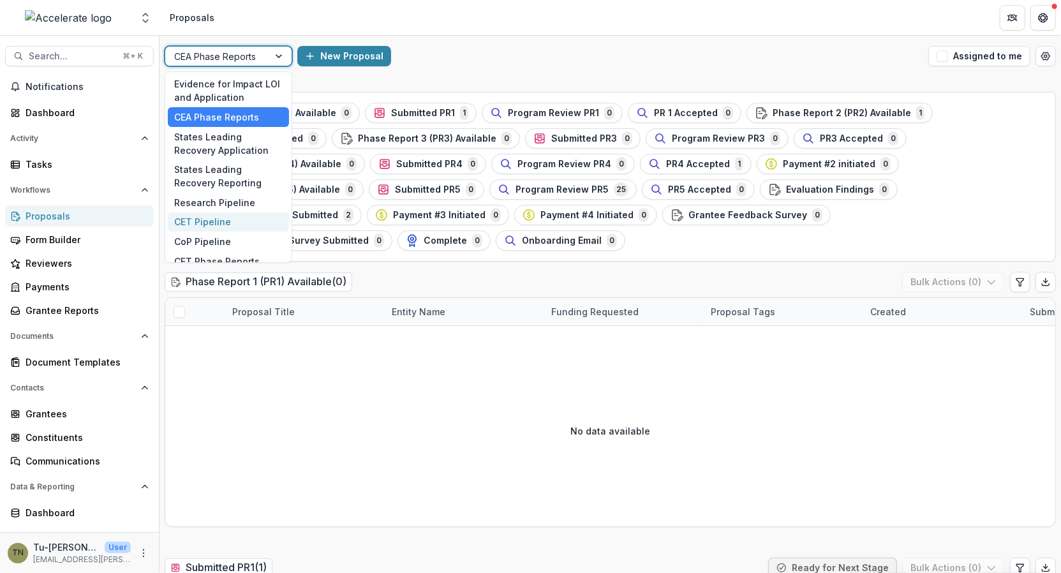
click at [237, 224] on div "CET Pipeline" at bounding box center [228, 222] width 121 height 20
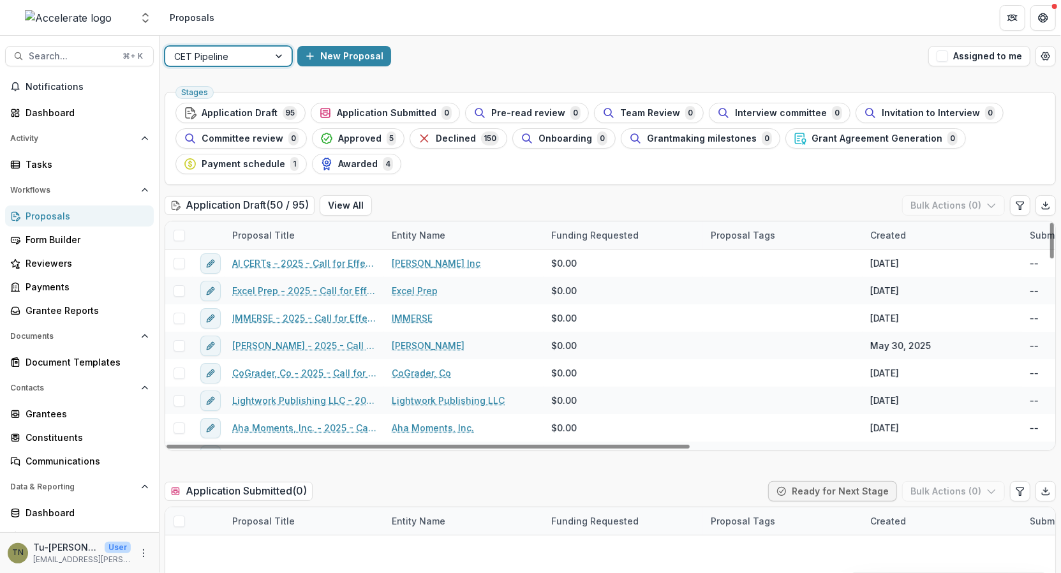
click at [256, 59] on div at bounding box center [216, 56] width 85 height 16
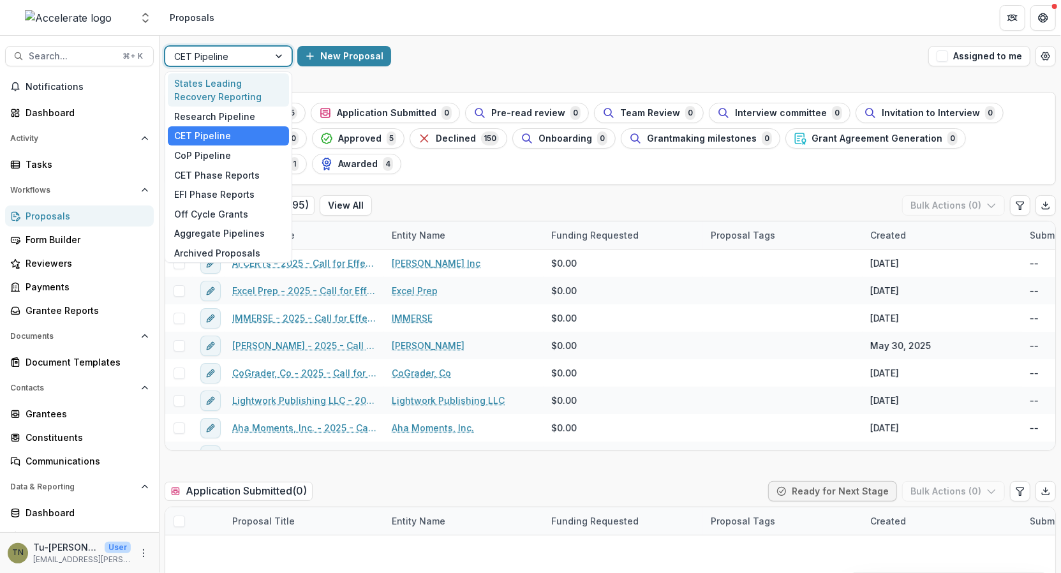
scroll to position [88, 0]
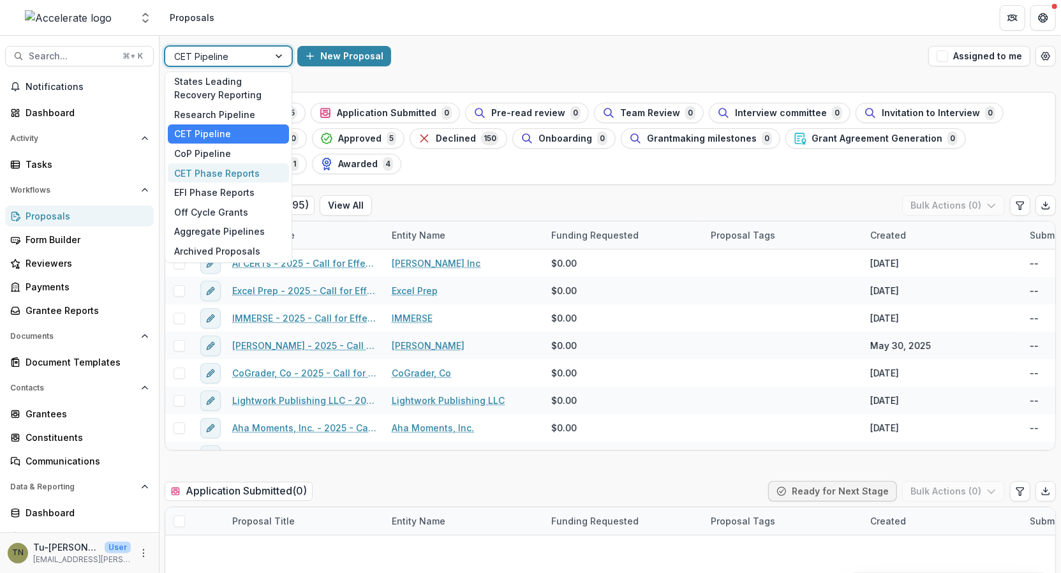
click at [248, 174] on div "CET Phase Reports" at bounding box center [228, 173] width 121 height 20
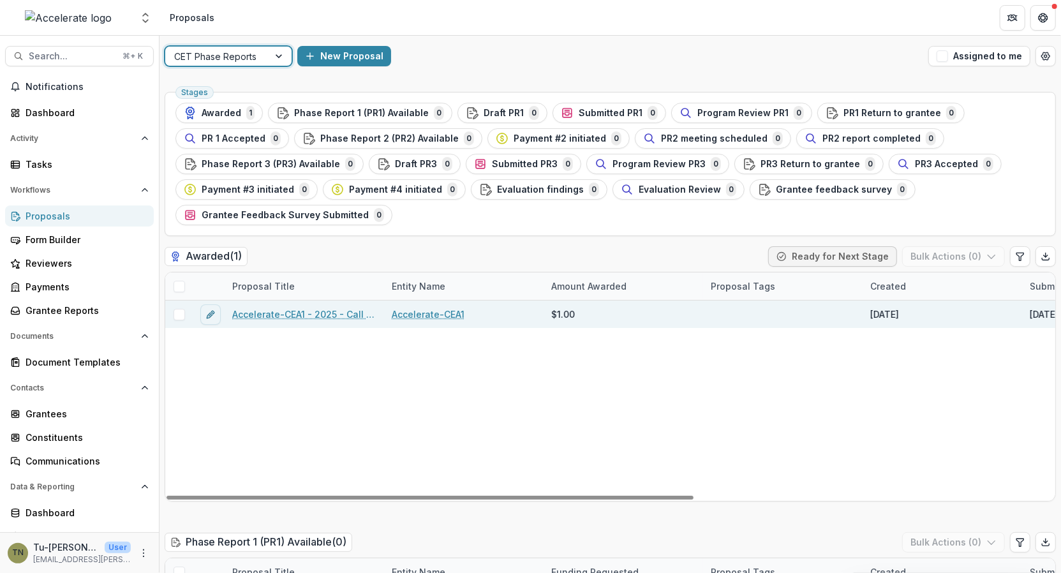
click at [331, 313] on link "Accelerate-CEA1 - 2025 - Call for Effective Technology Grant Application" at bounding box center [304, 313] width 144 height 13
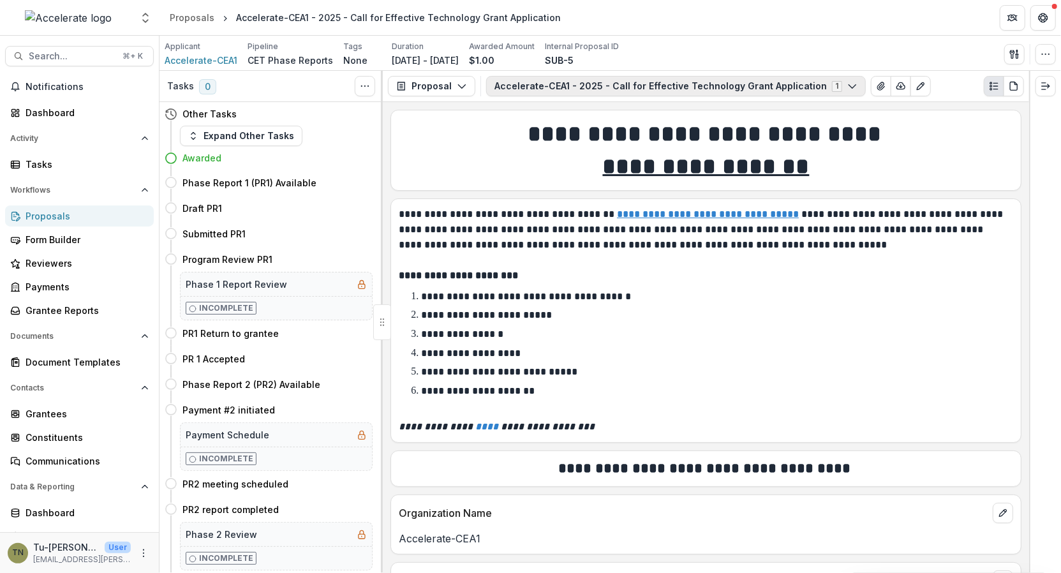
click at [591, 82] on button "Accelerate-CEA1 - 2025 - Call for Effective Technology Grant Application 1" at bounding box center [676, 86] width 380 height 20
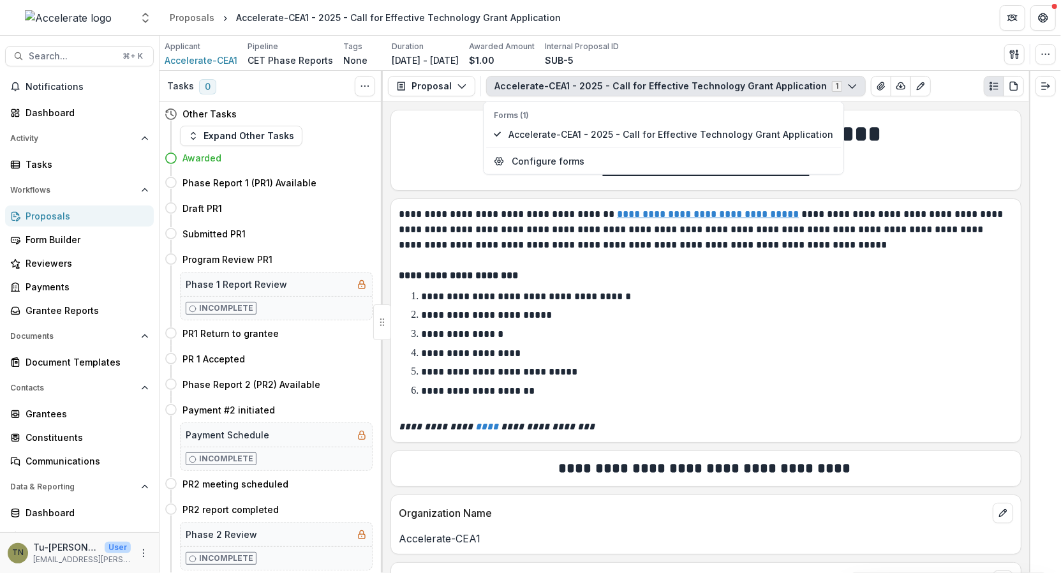
click at [591, 82] on button "Accelerate-CEA1 - 2025 - Call for Effective Technology Grant Application 1" at bounding box center [676, 86] width 380 height 20
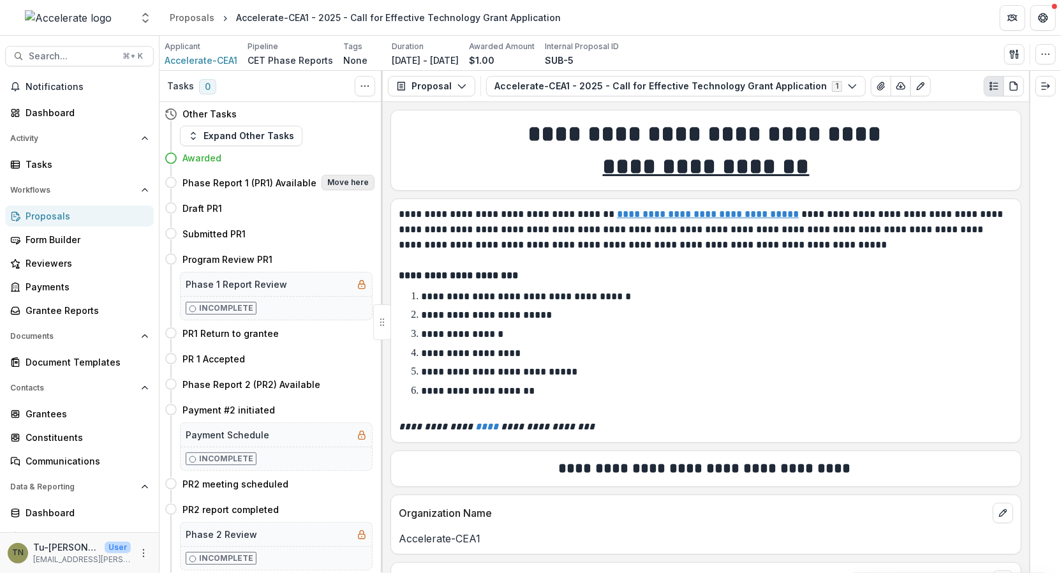
click at [346, 179] on button "Move here" at bounding box center [348, 182] width 53 height 15
select select "**********"
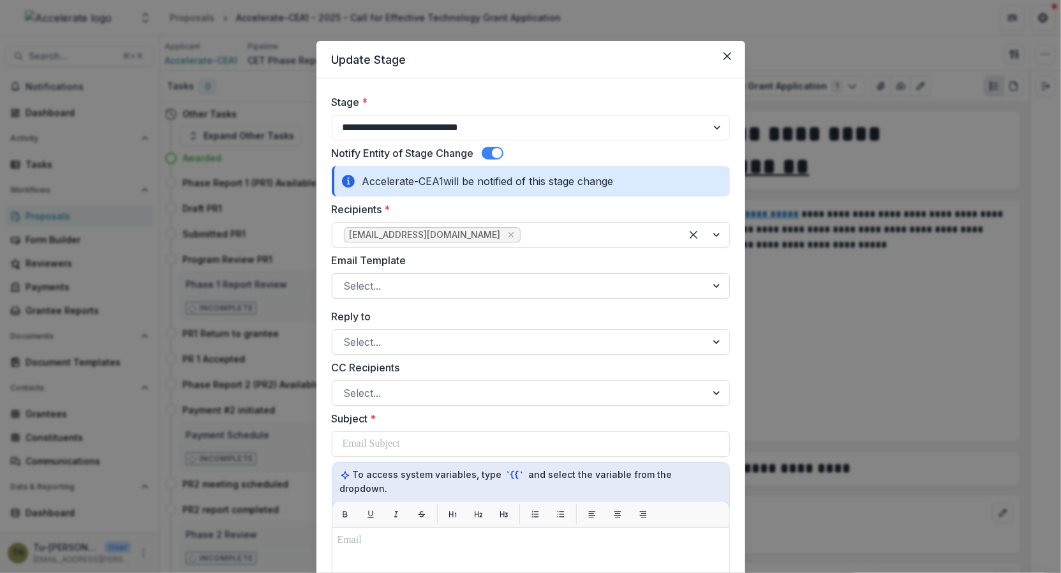
click at [480, 283] on div at bounding box center [519, 286] width 351 height 18
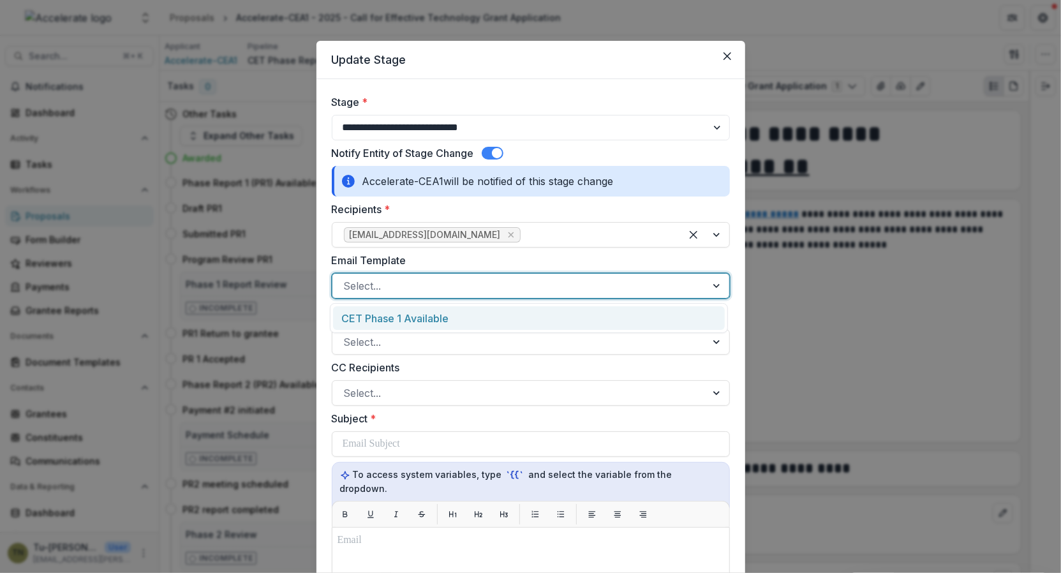
click at [475, 317] on div "CET Phase 1 Available" at bounding box center [529, 318] width 392 height 24
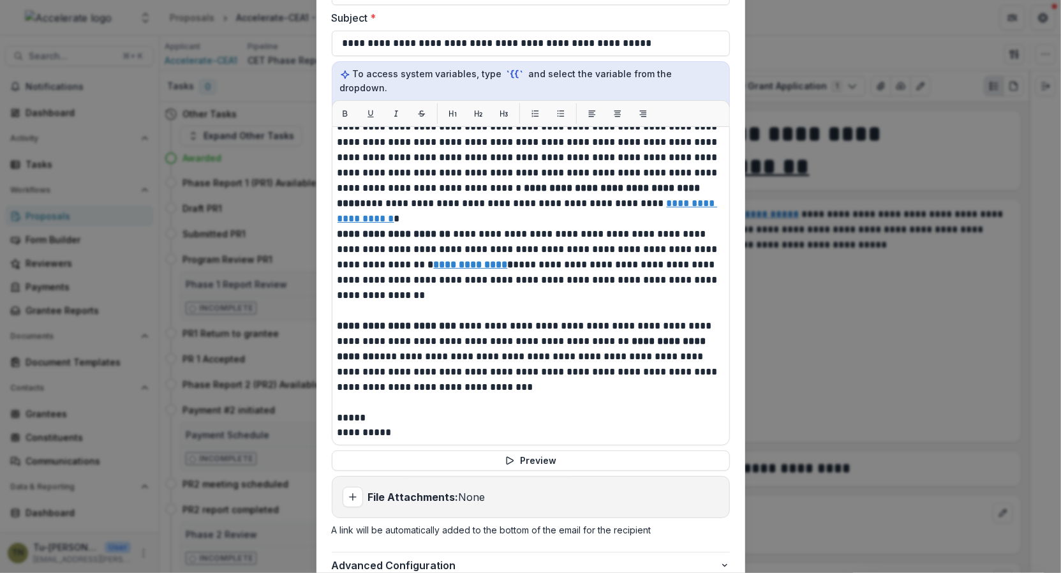
scroll to position [431, 0]
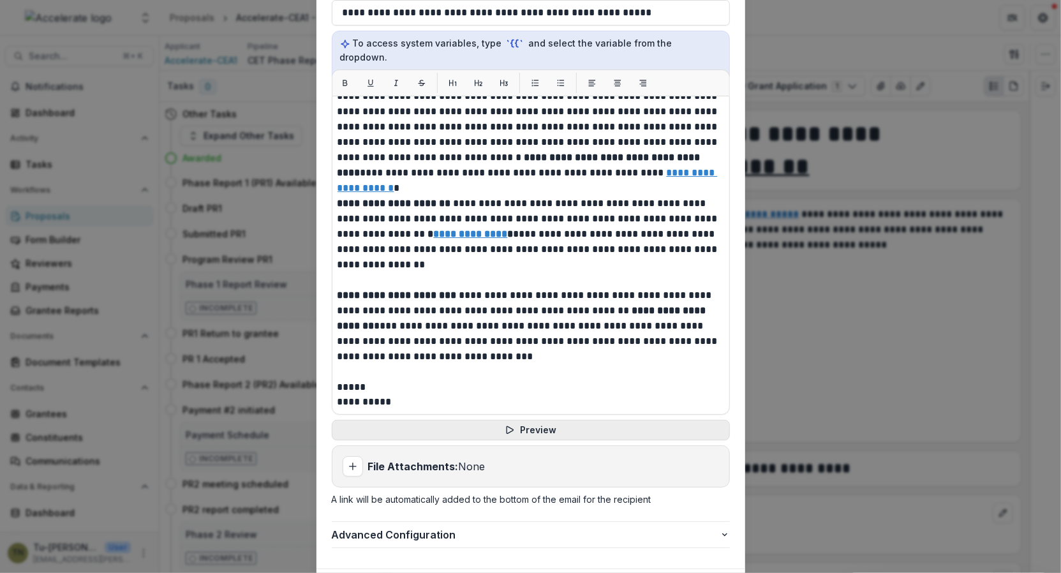
click at [511, 420] on button "Preview" at bounding box center [531, 430] width 398 height 20
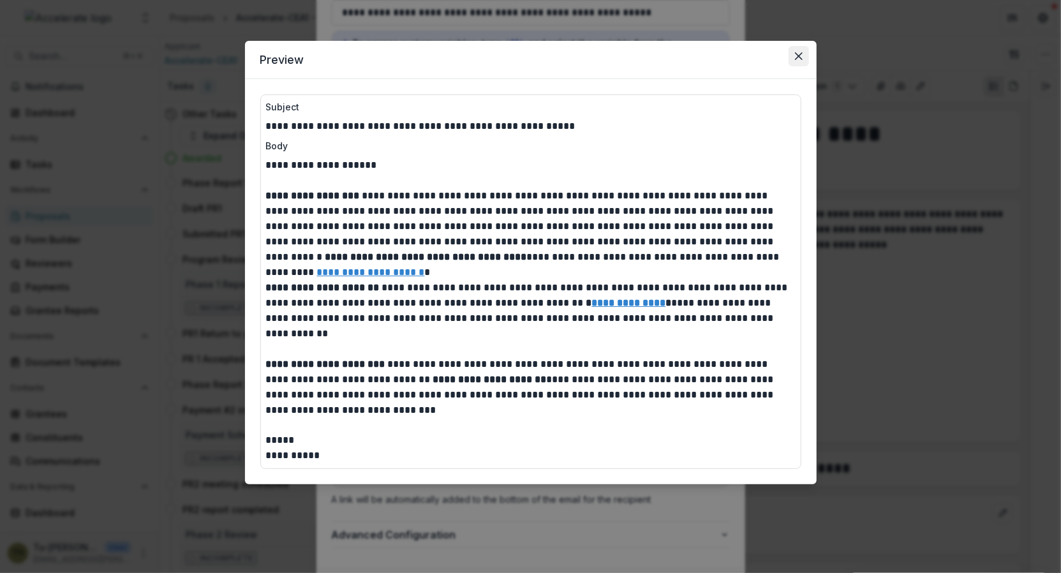
click at [802, 49] on button "Close" at bounding box center [798, 56] width 20 height 20
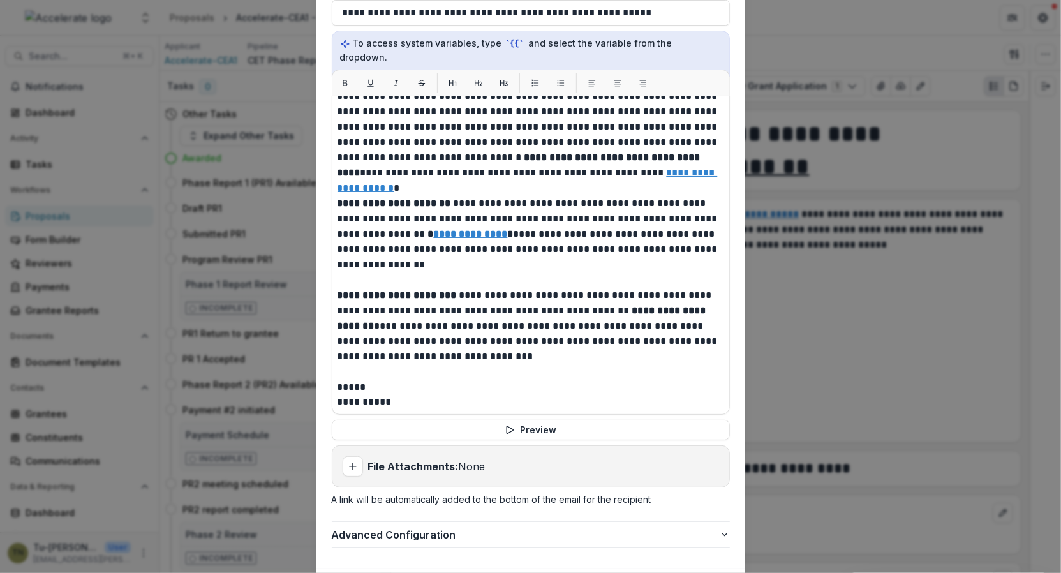
click at [827, 242] on div "**********" at bounding box center [530, 286] width 1061 height 573
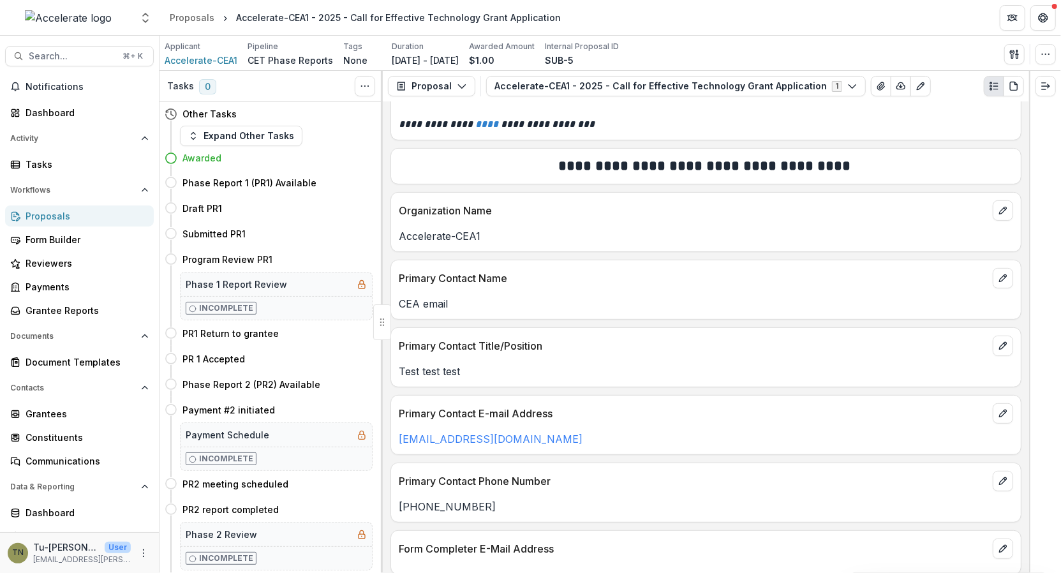
scroll to position [0, 0]
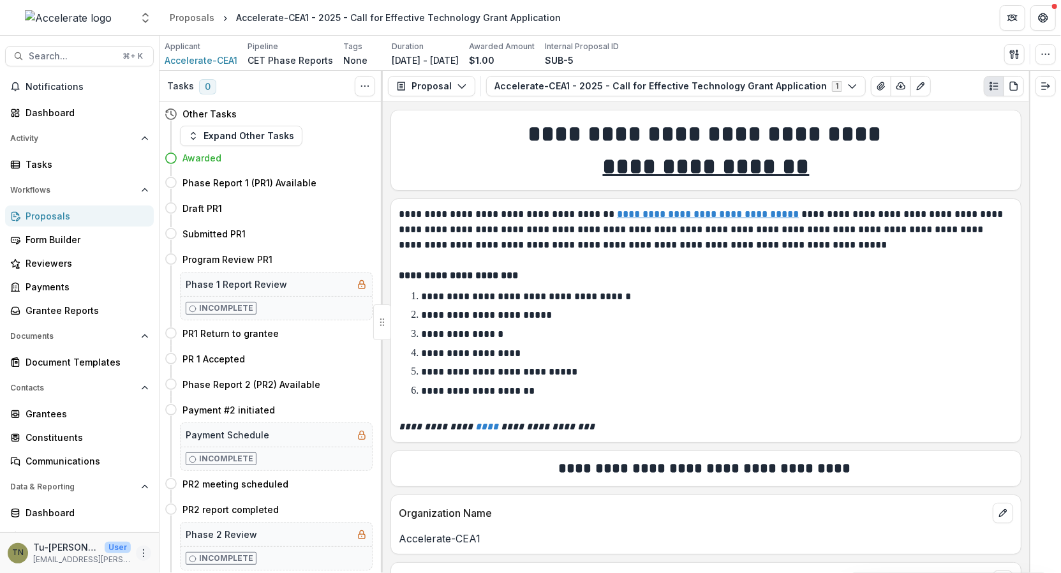
click at [138, 552] on icon "More" at bounding box center [143, 553] width 10 height 10
click at [204, 522] on link "User Settings" at bounding box center [224, 525] width 137 height 21
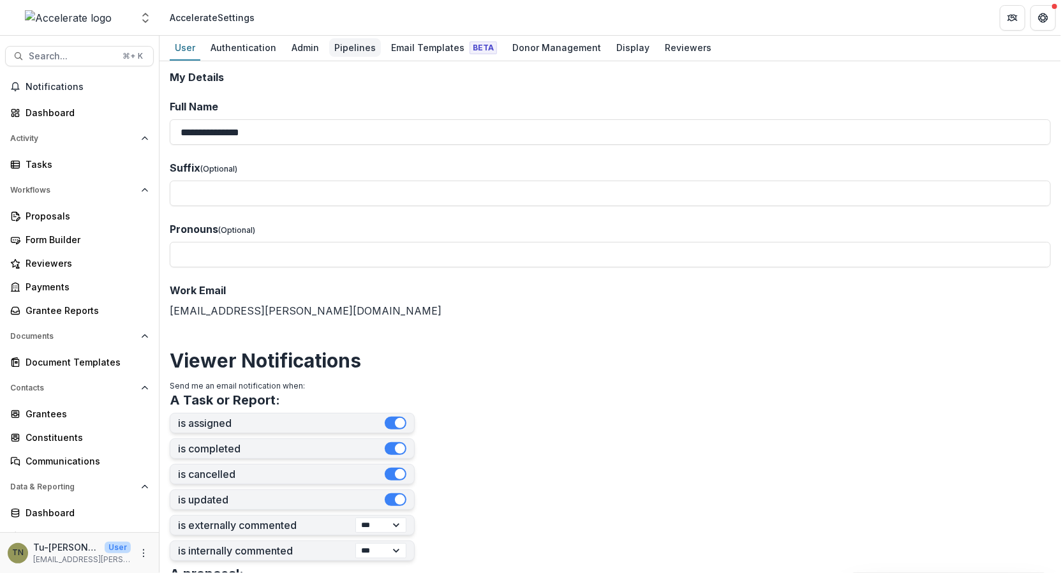
click at [343, 40] on div "Pipelines" at bounding box center [355, 47] width 52 height 18
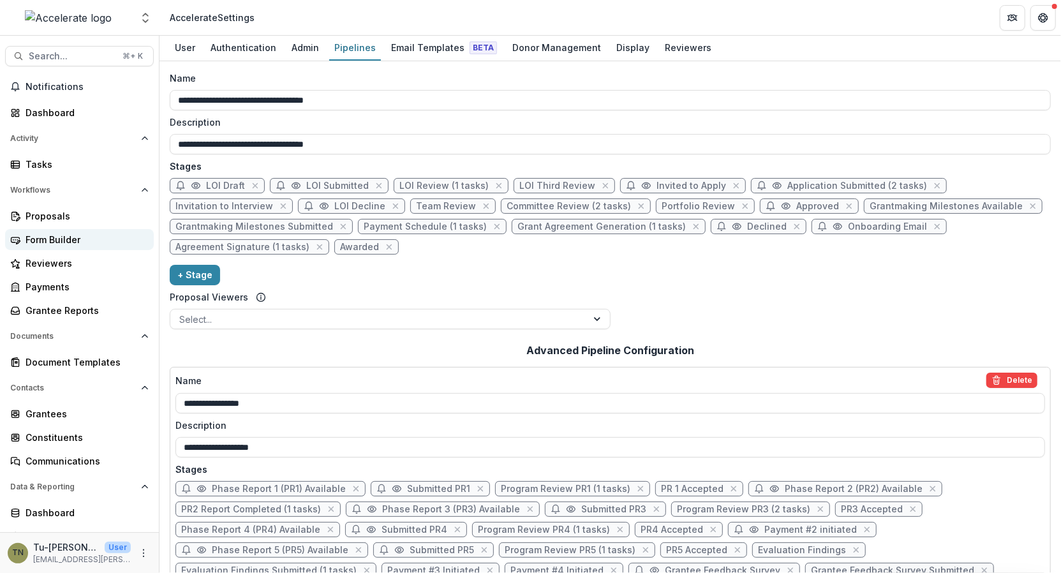
click at [91, 240] on div "Form Builder" at bounding box center [85, 239] width 118 height 13
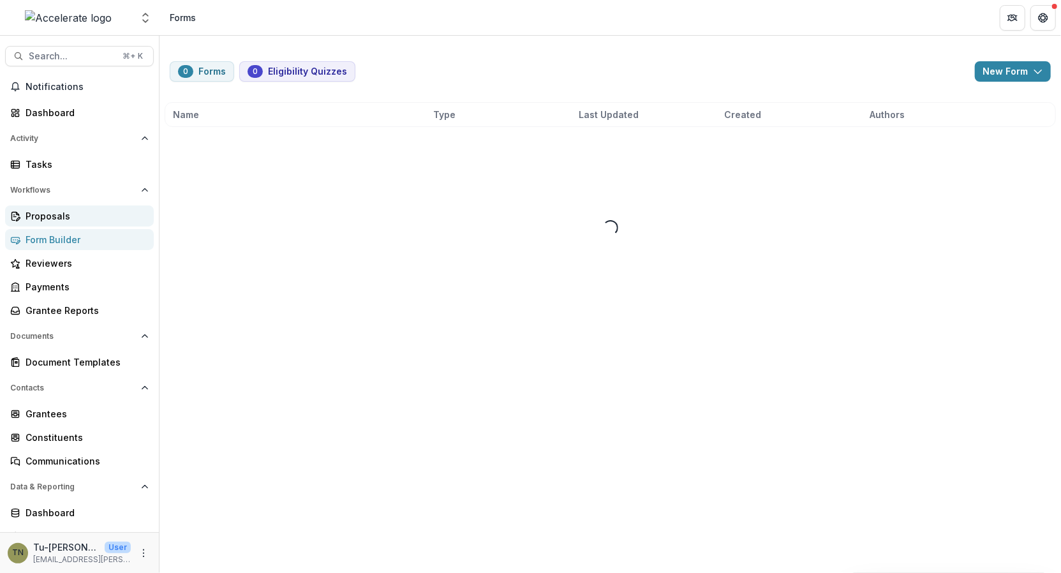
click at [60, 219] on div "Proposals" at bounding box center [85, 215] width 118 height 13
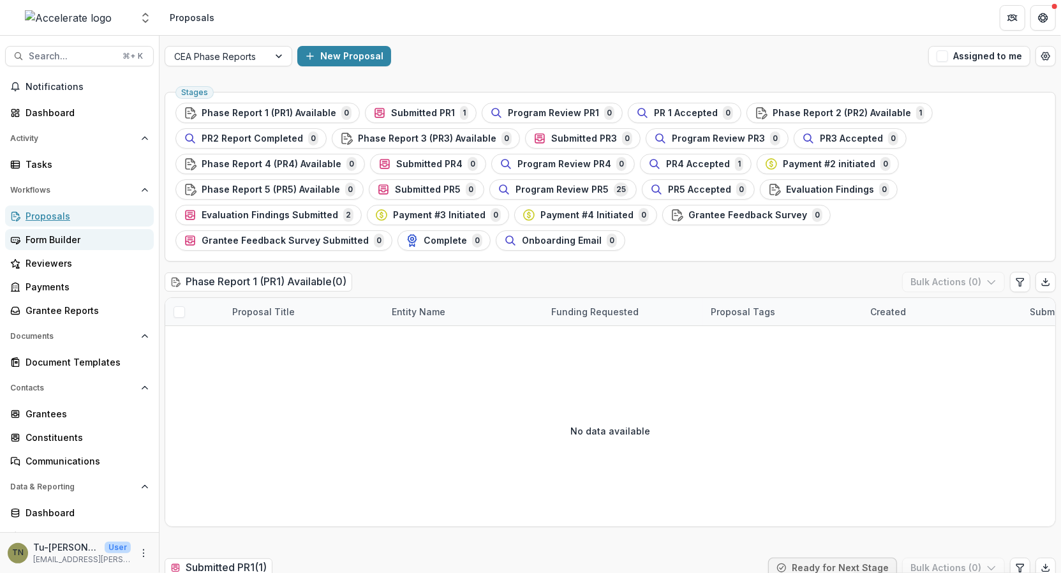
click at [68, 246] on link "Form Builder" at bounding box center [79, 239] width 149 height 21
click at [59, 239] on div "Form Builder" at bounding box center [85, 239] width 118 height 13
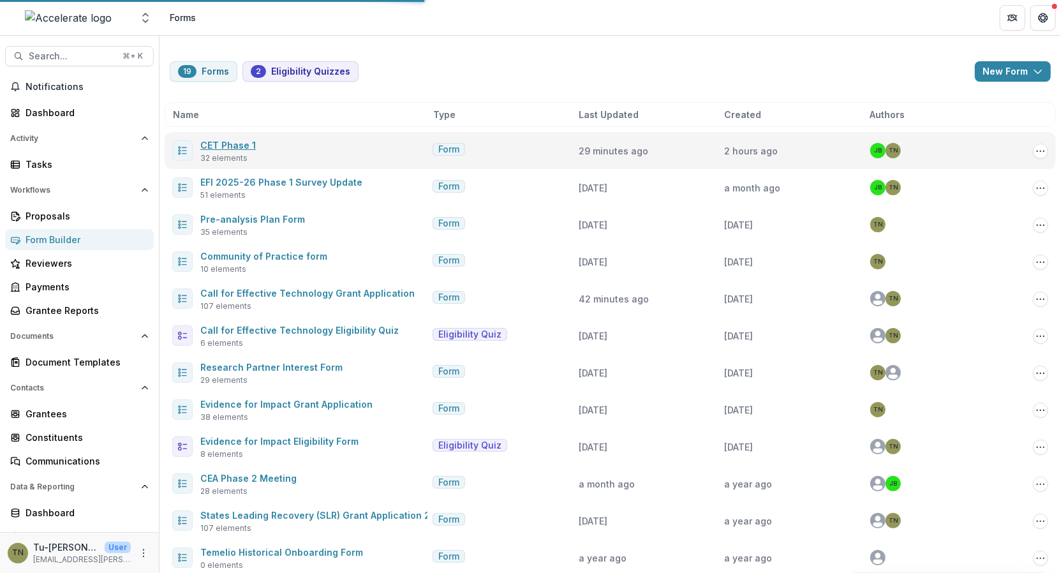
click at [226, 141] on link "CET Phase 1" at bounding box center [227, 145] width 55 height 11
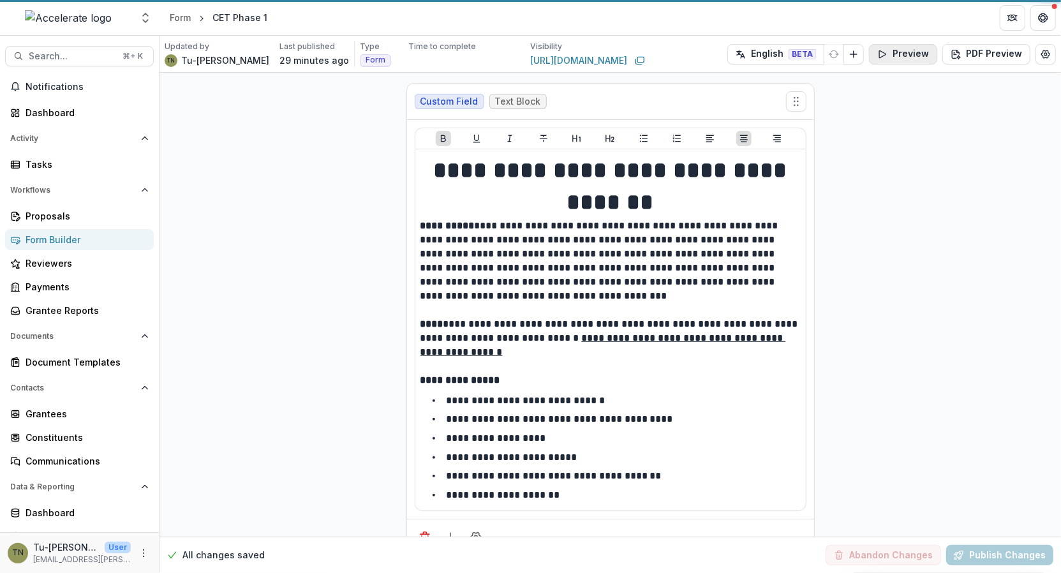
click at [901, 57] on button "Preview" at bounding box center [903, 54] width 68 height 20
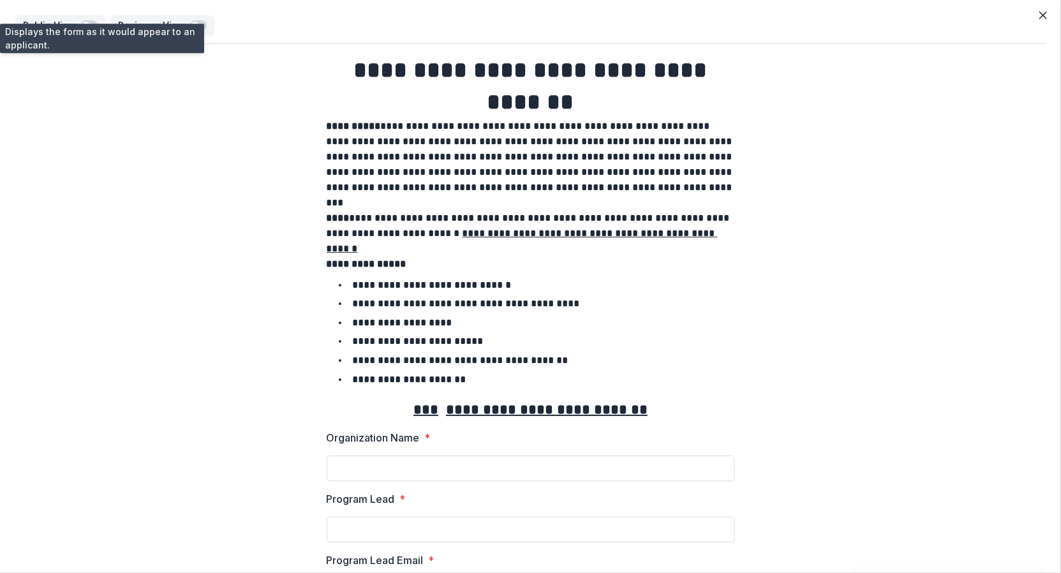
scroll to position [209, 0]
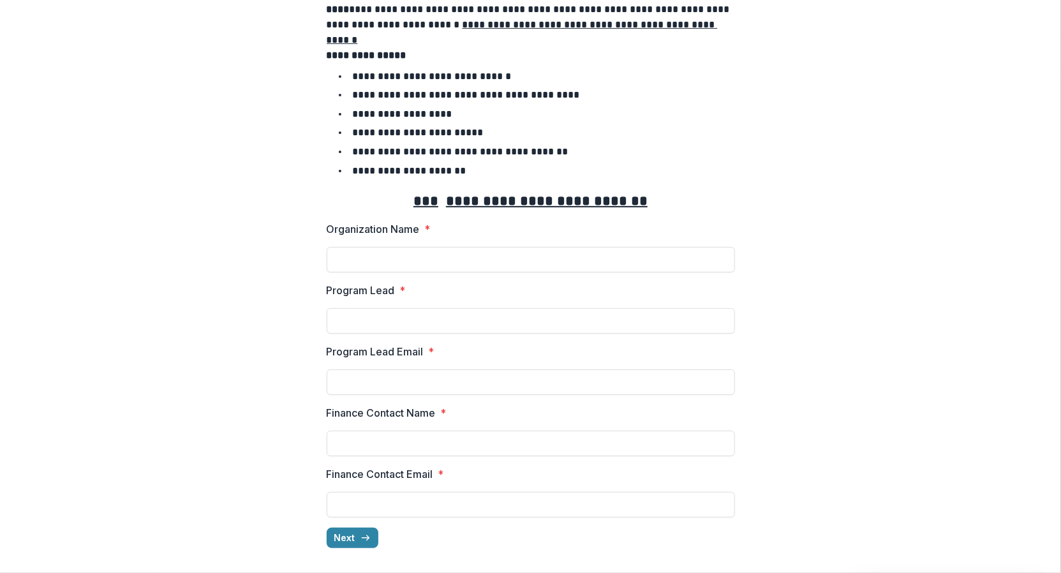
click at [353, 540] on button "Next" at bounding box center [353, 538] width 52 height 20
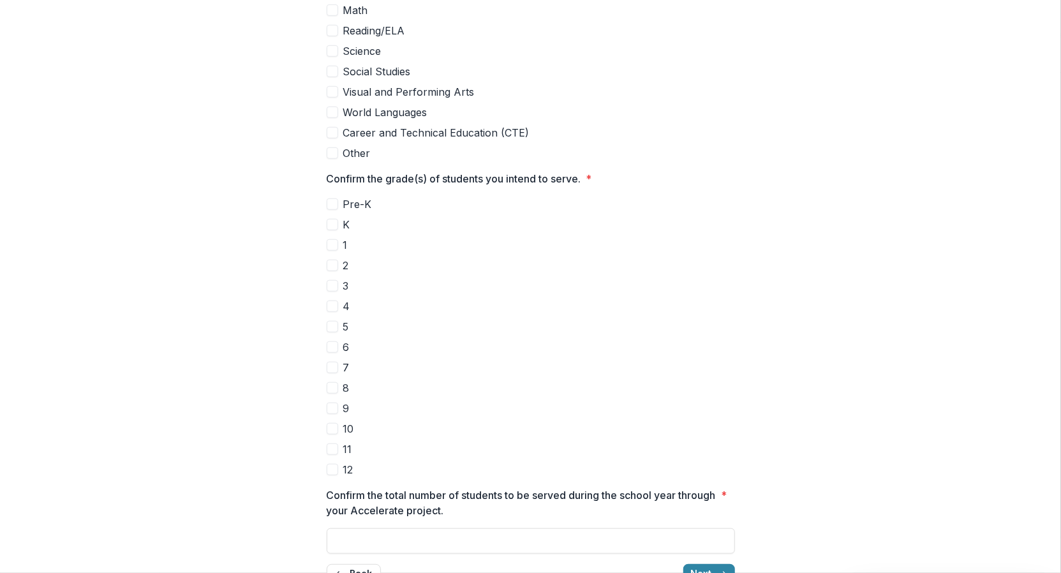
scroll to position [643, 0]
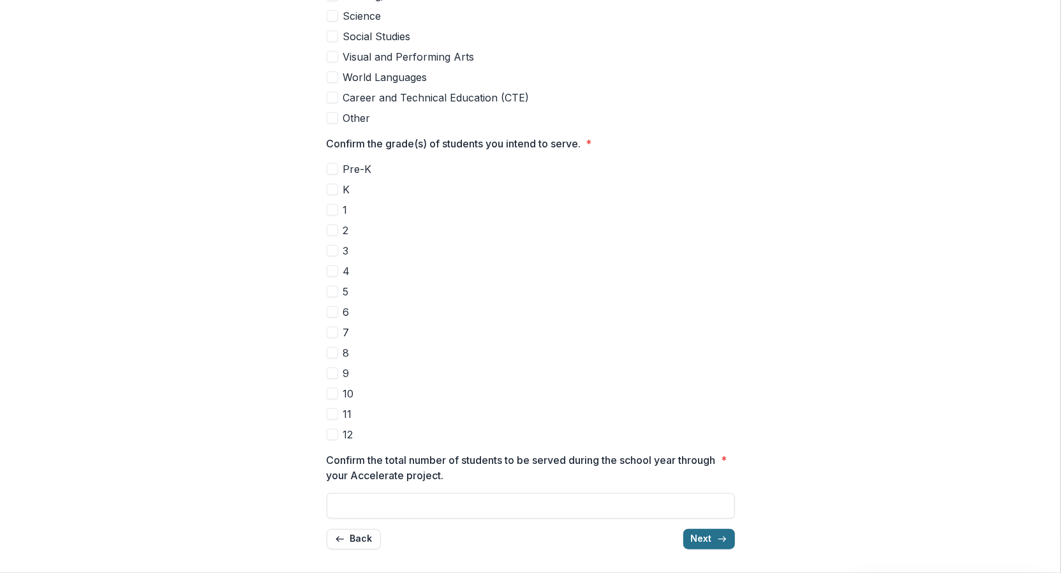
click at [707, 537] on button "Next" at bounding box center [709, 539] width 52 height 20
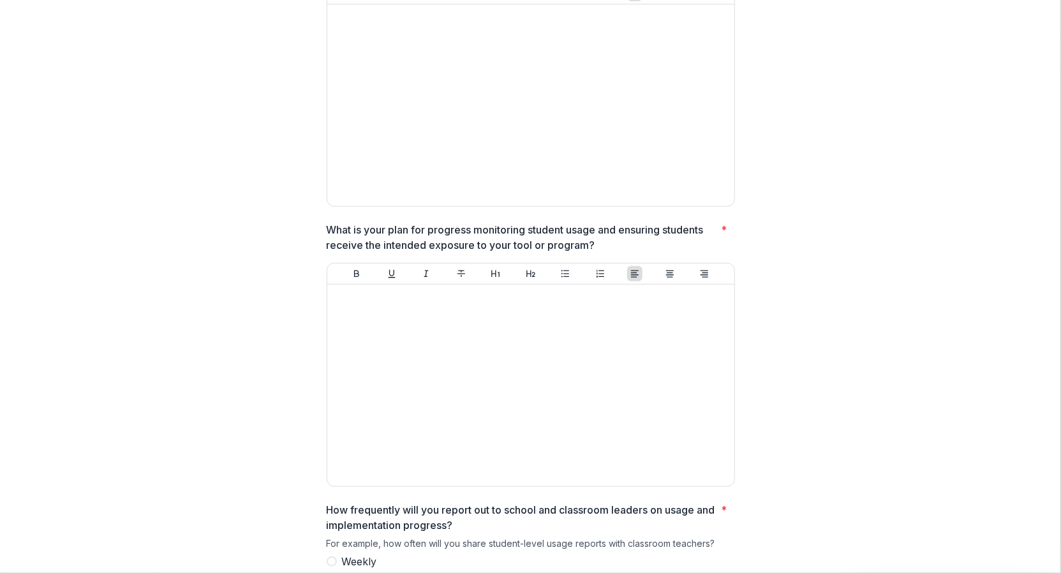
scroll to position [499, 0]
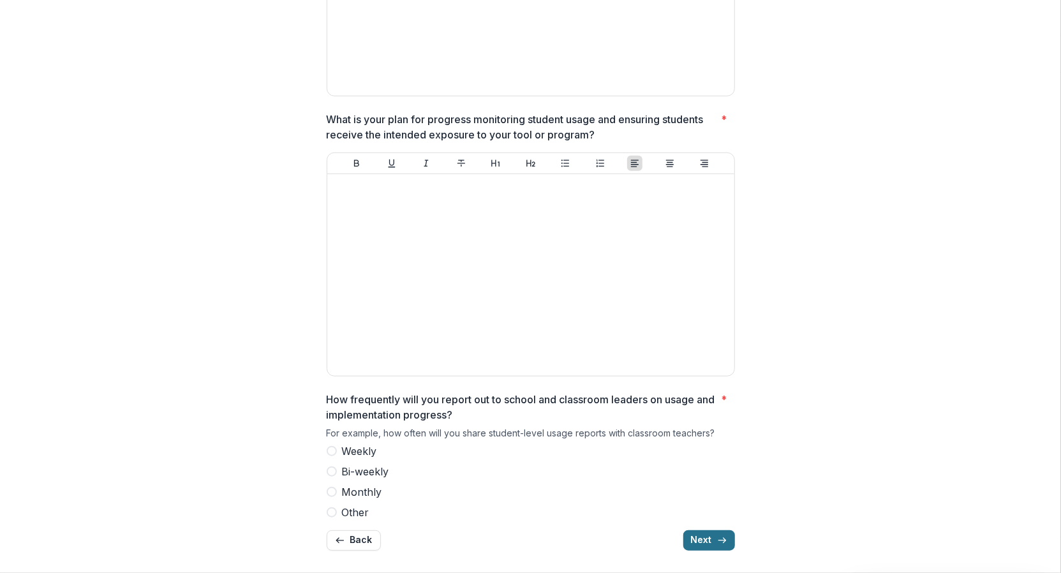
click at [694, 533] on button "Next" at bounding box center [709, 540] width 52 height 20
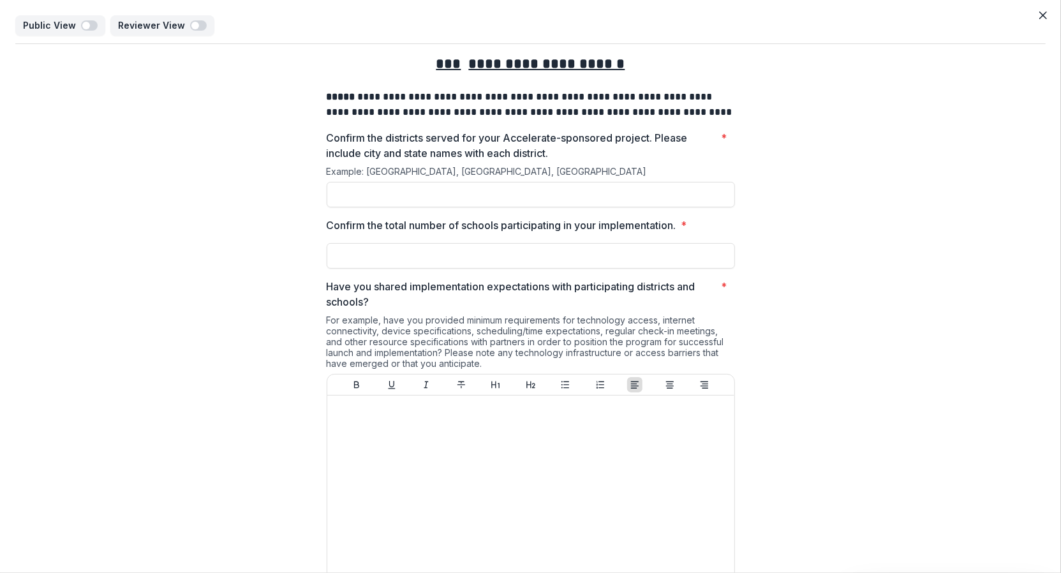
scroll to position [84, 0]
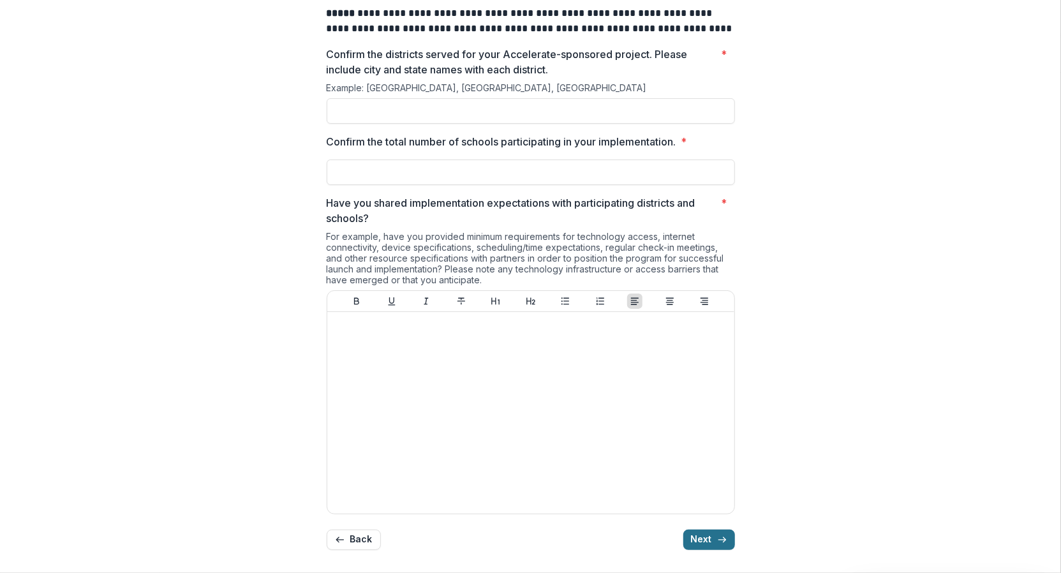
click at [696, 535] on button "Next" at bounding box center [709, 539] width 52 height 20
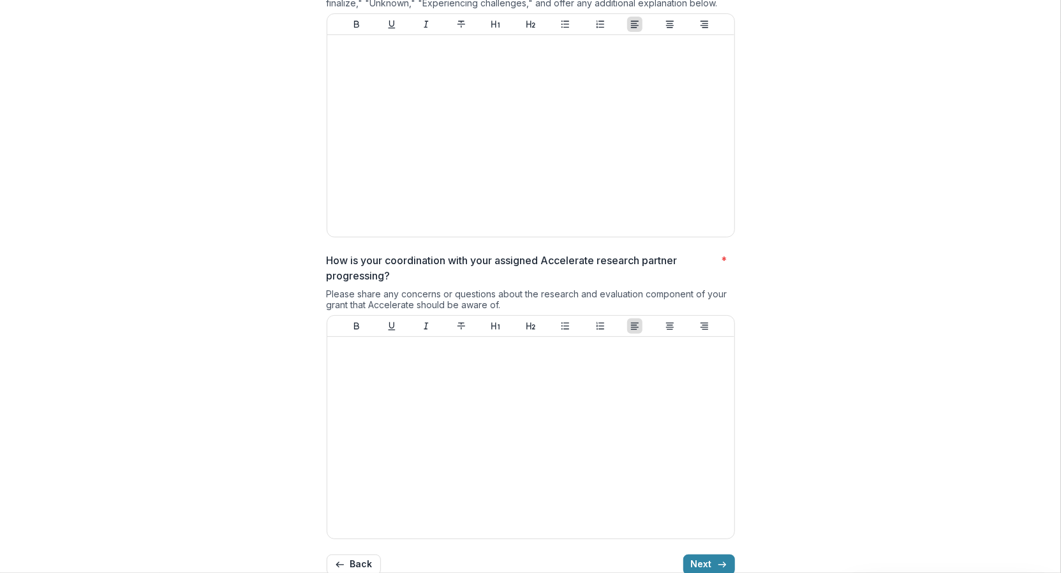
scroll to position [173, 0]
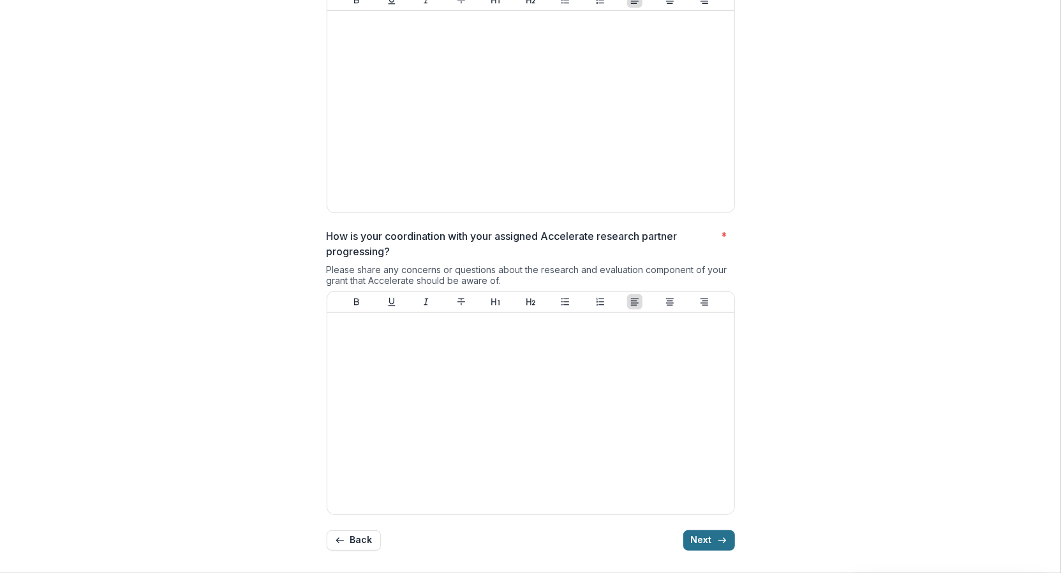
click at [714, 533] on button "Next" at bounding box center [709, 540] width 52 height 20
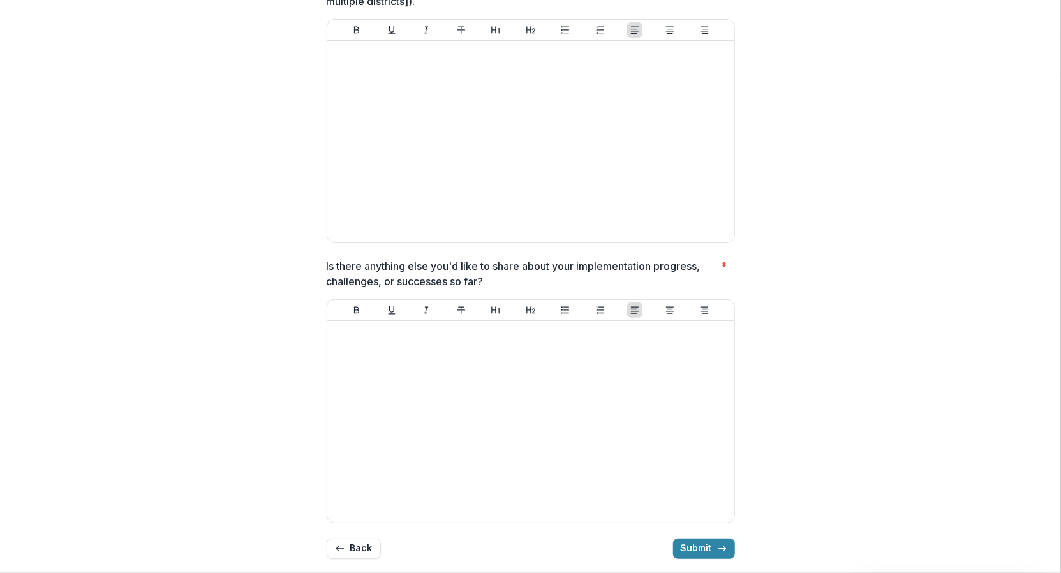
scroll to position [176, 0]
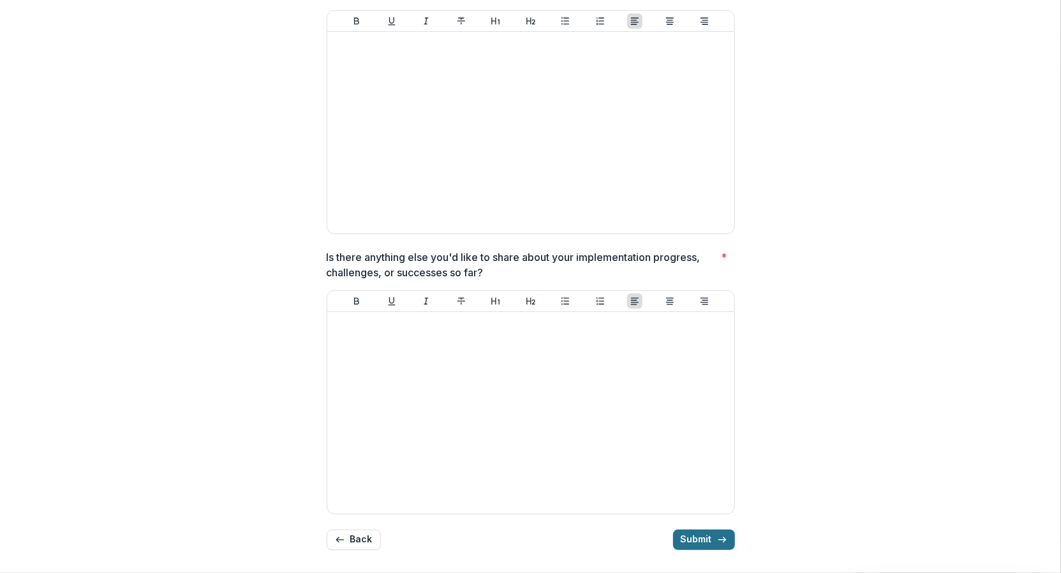
click at [694, 536] on button "Submit" at bounding box center [704, 539] width 62 height 20
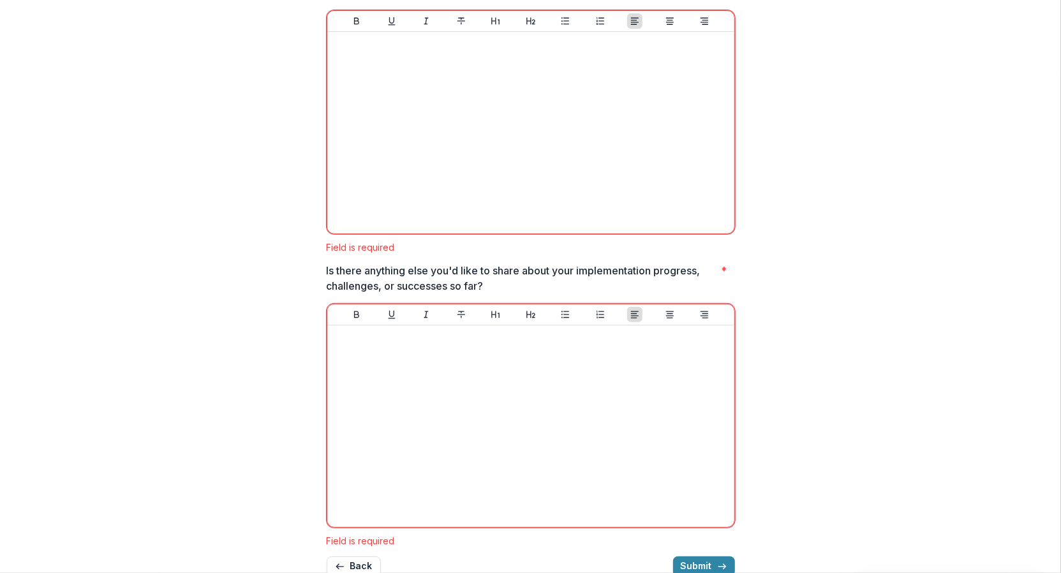
scroll to position [233, 0]
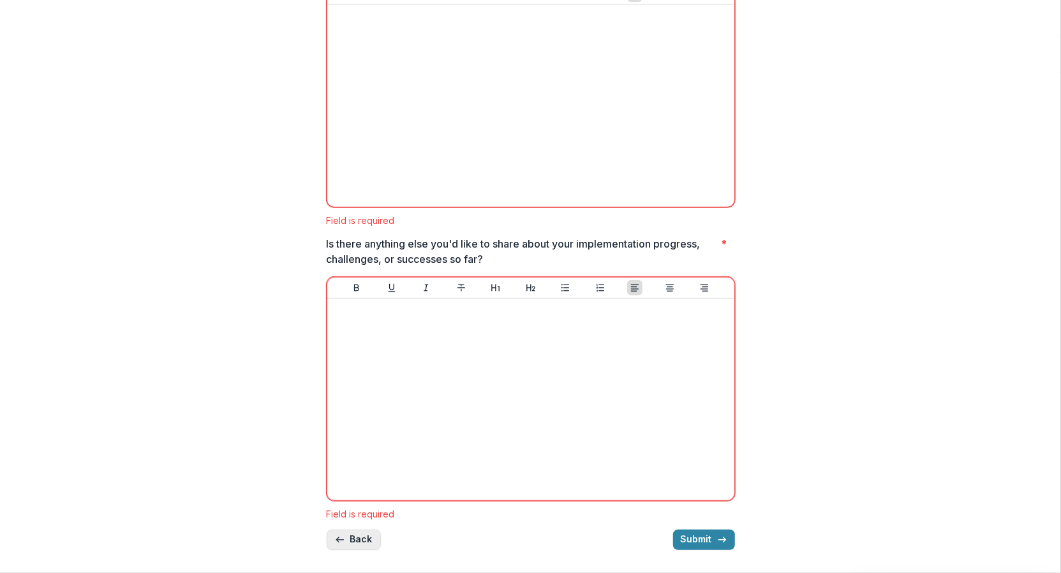
click at [350, 536] on button "Back" at bounding box center [354, 539] width 54 height 20
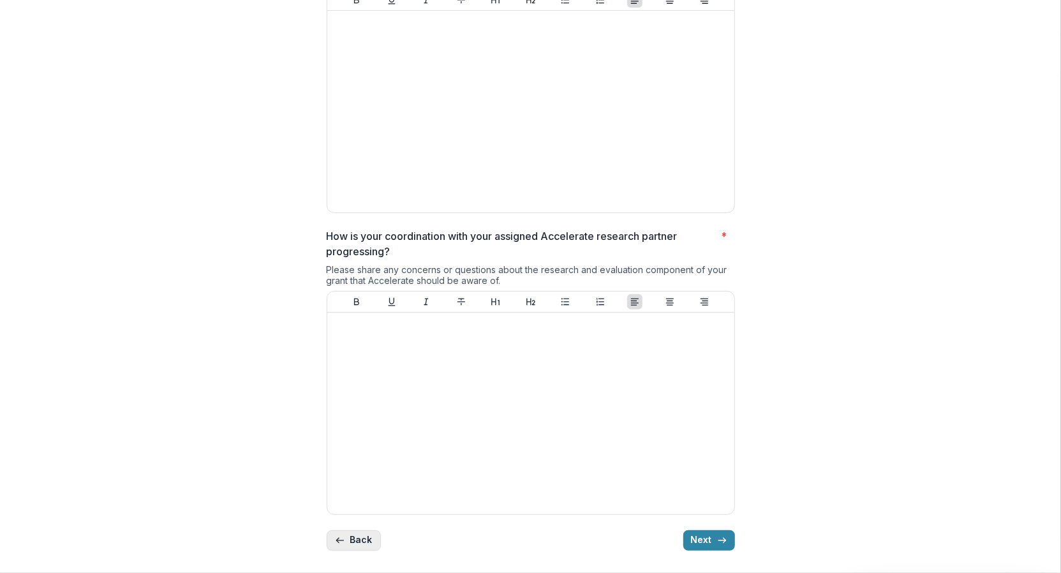
click at [350, 536] on button "Back" at bounding box center [354, 540] width 54 height 20
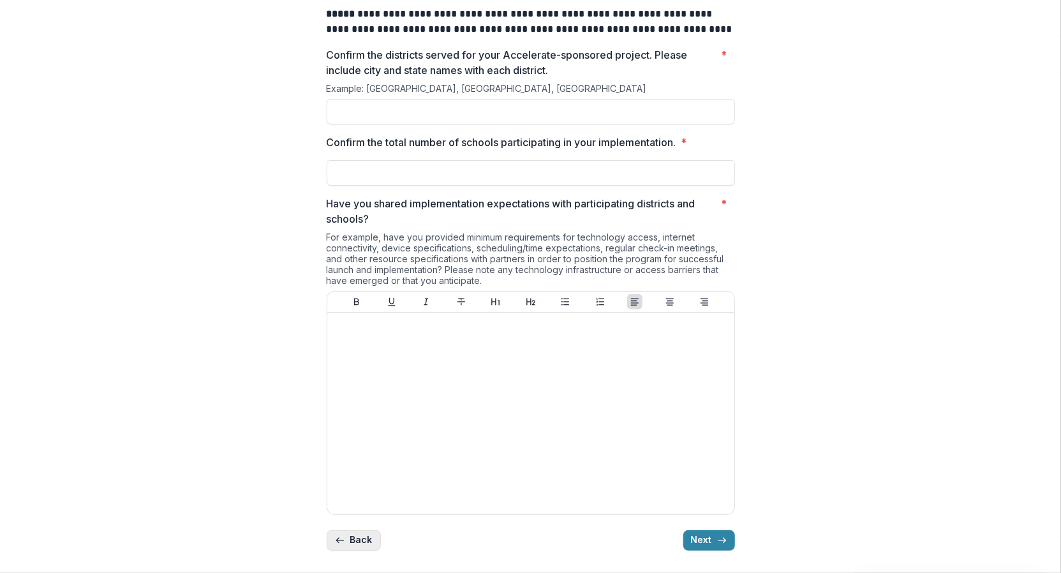
click at [350, 536] on button "Back" at bounding box center [354, 540] width 54 height 20
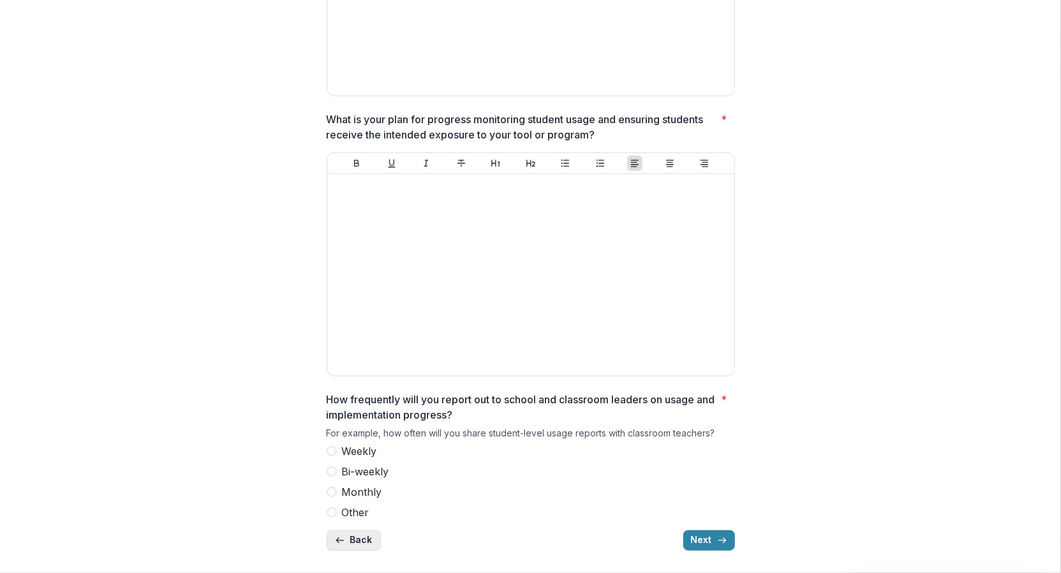
click at [350, 536] on button "Back" at bounding box center [354, 540] width 54 height 20
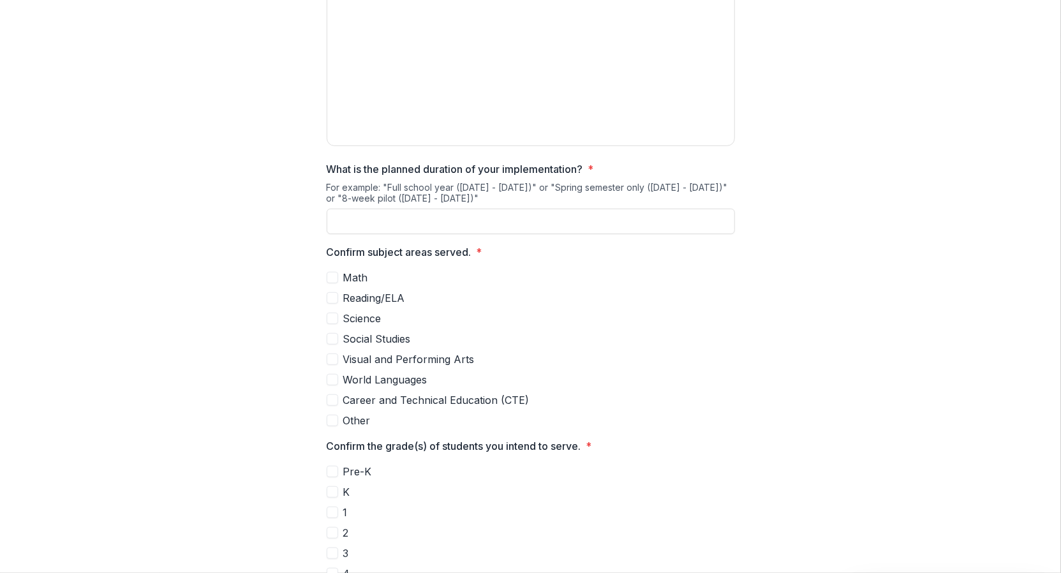
scroll to position [0, 0]
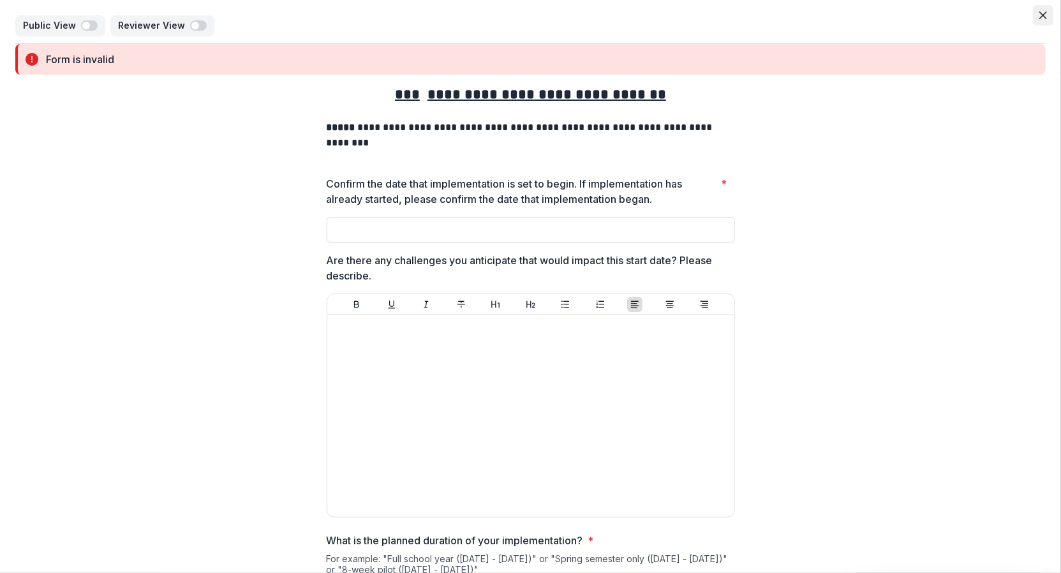
click at [1046, 19] on button "Close" at bounding box center [1043, 15] width 20 height 20
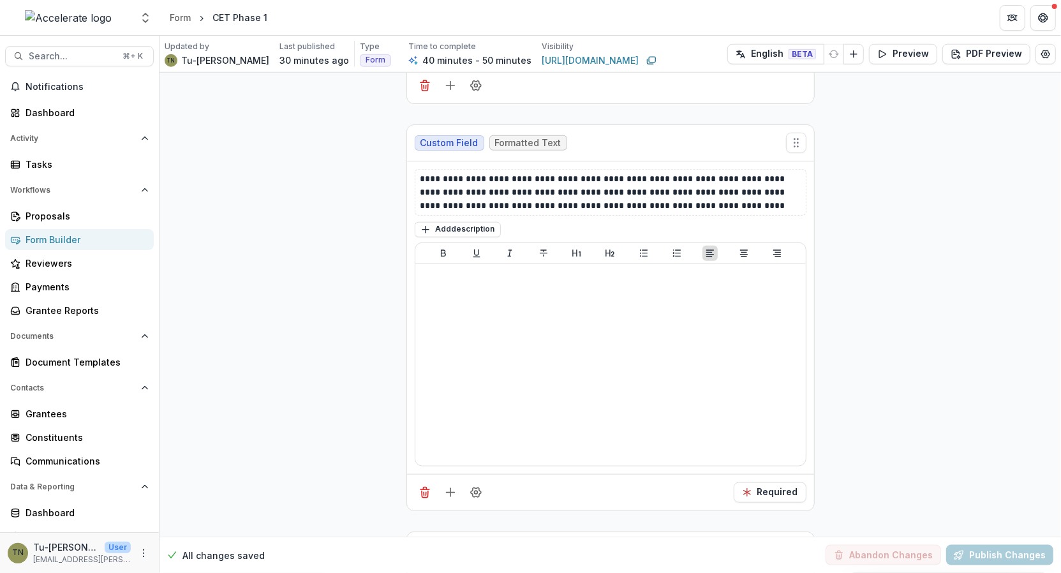
scroll to position [10679, 0]
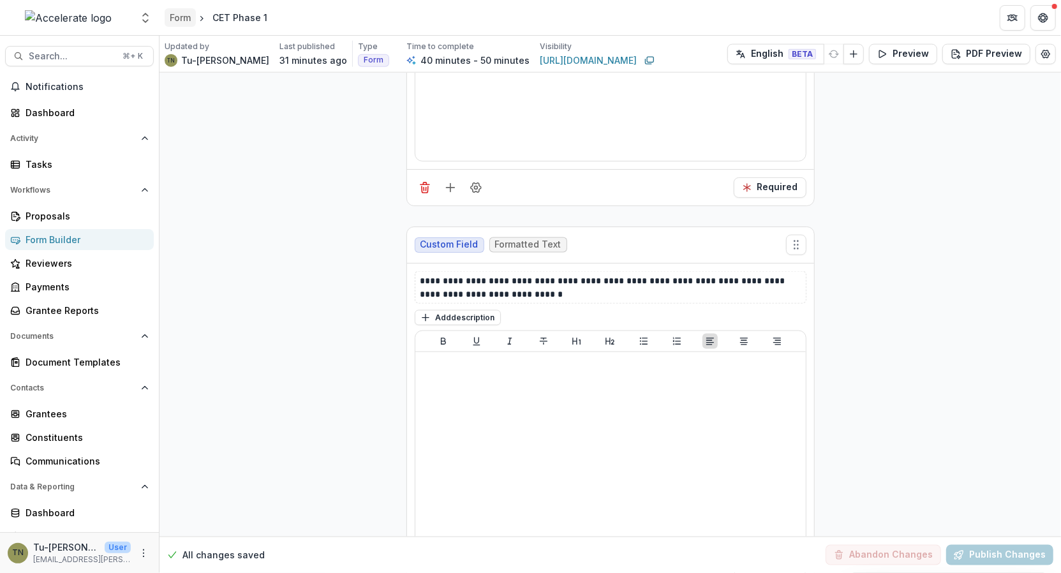
click at [181, 19] on div "Form" at bounding box center [180, 17] width 21 height 13
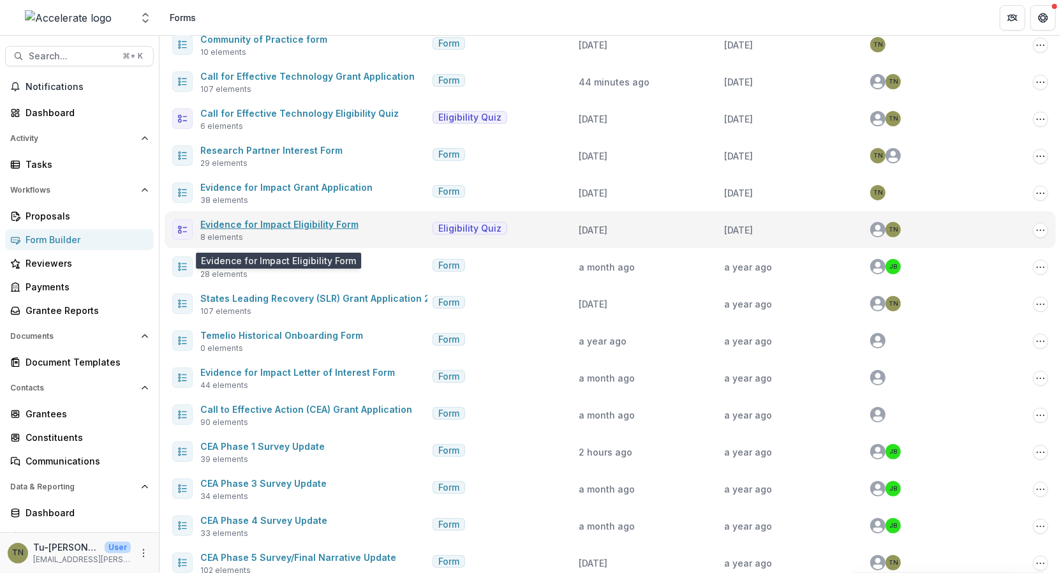
scroll to position [195, 0]
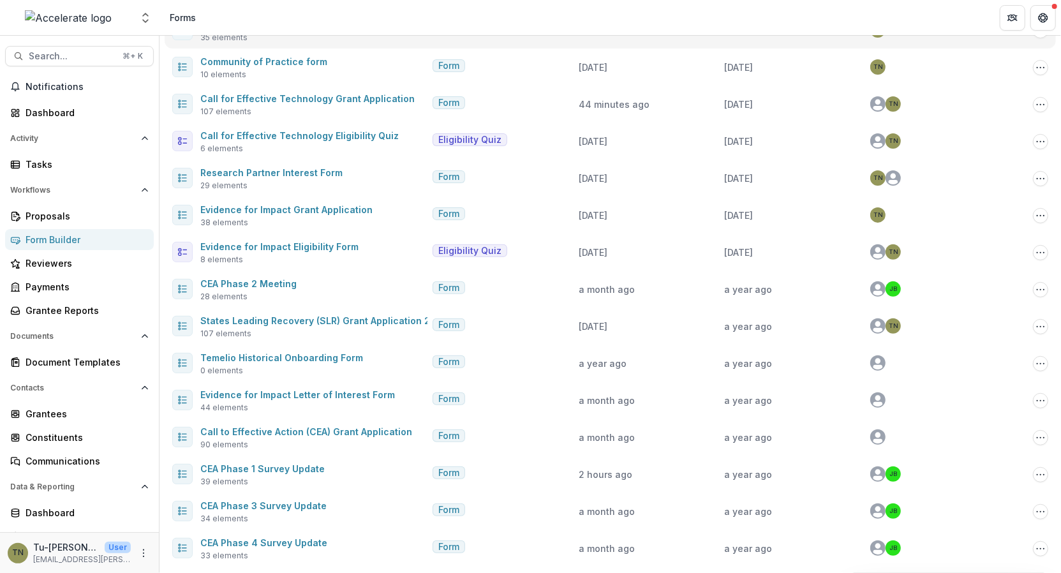
click at [314, 121] on div "Name Type Last Updated Created Authors CET Phase 1 32 elements Form 31 minutes …" at bounding box center [610, 311] width 891 height 807
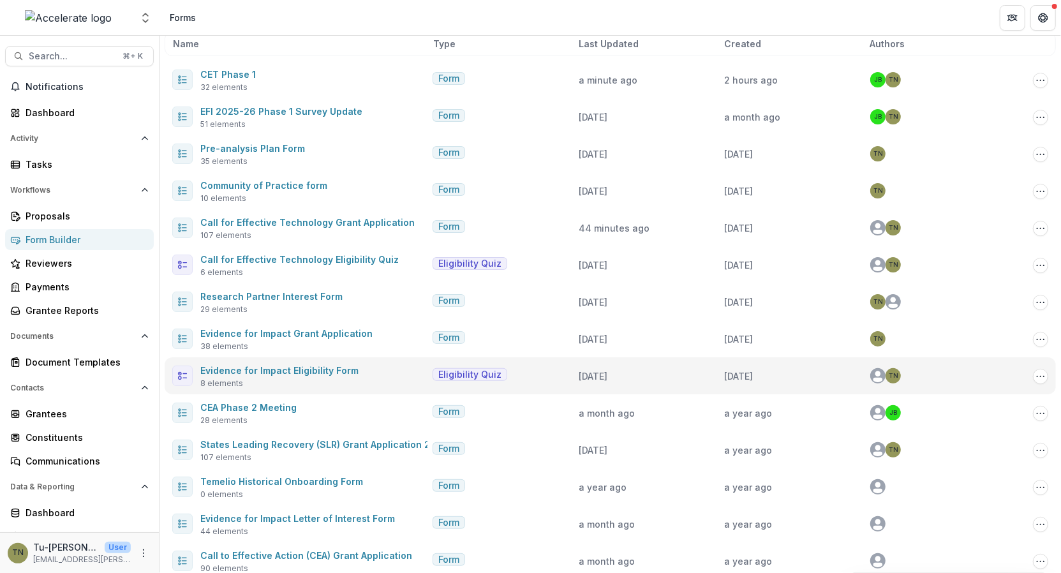
scroll to position [0, 0]
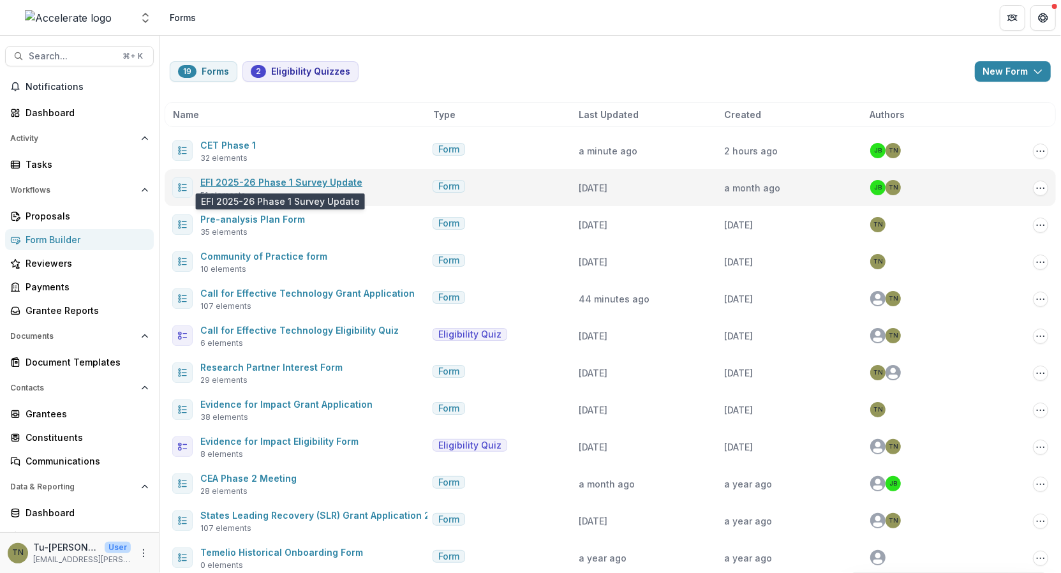
click at [324, 181] on link "EFI 2025-26 Phase 1 Survey Update" at bounding box center [281, 182] width 162 height 11
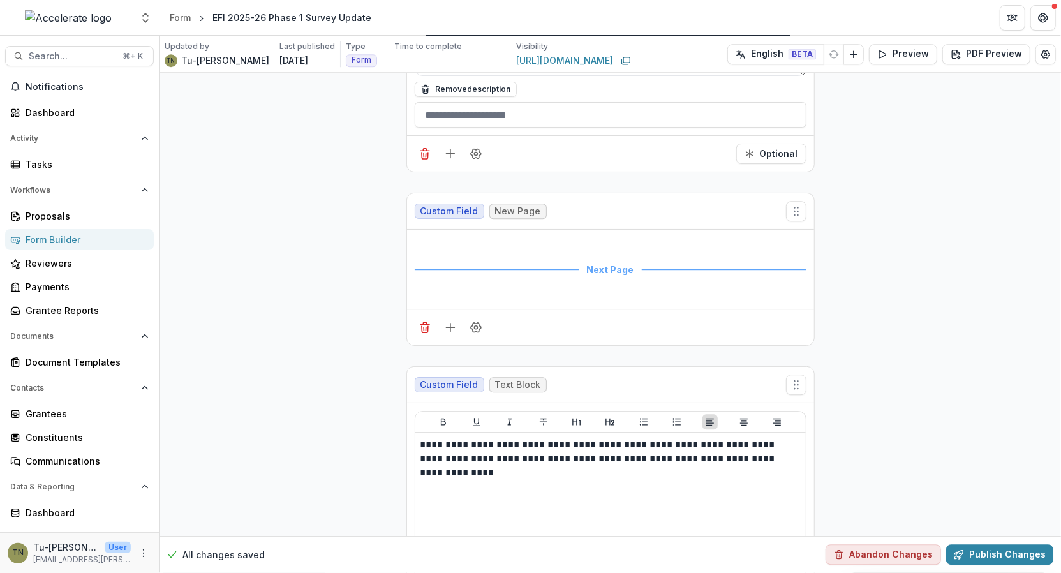
scroll to position [15019, 0]
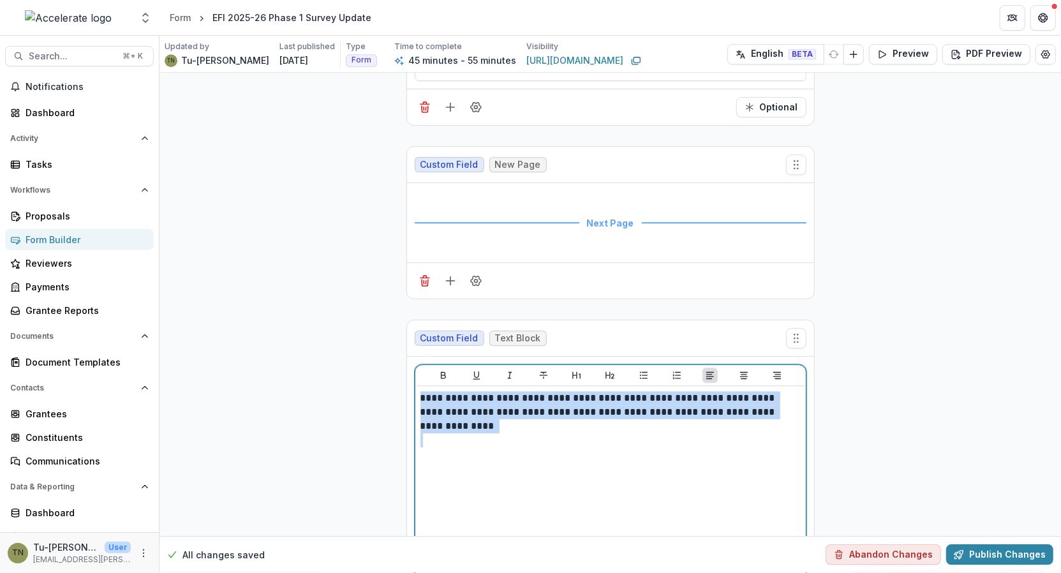
drag, startPoint x: 572, startPoint y: 334, endPoint x: 413, endPoint y: 285, distance: 166.4
click at [415, 386] on div "**********" at bounding box center [610, 487] width 390 height 202
copy p "**********"
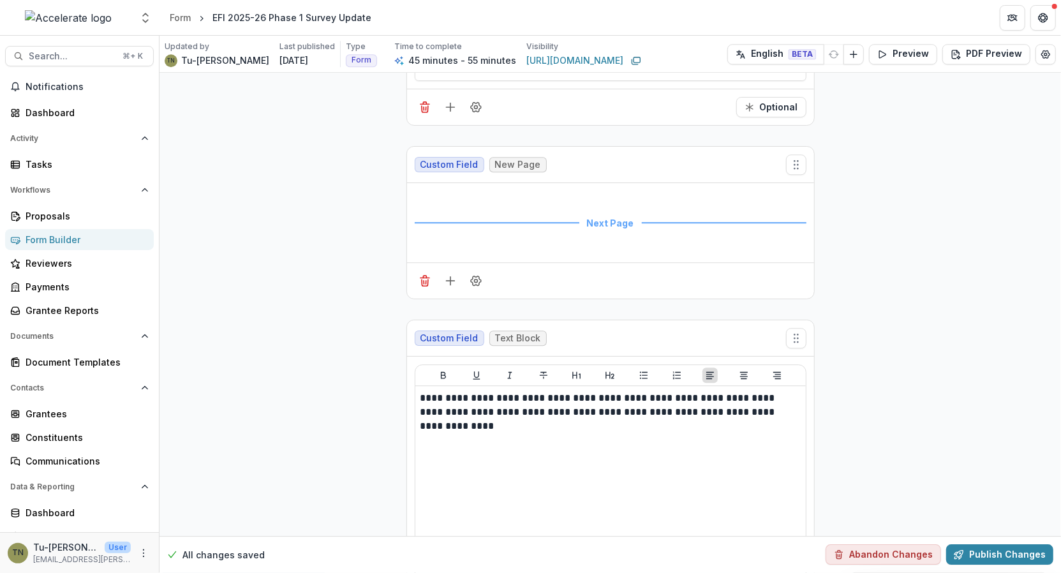
click at [181, 18] on div "Form" at bounding box center [180, 17] width 21 height 13
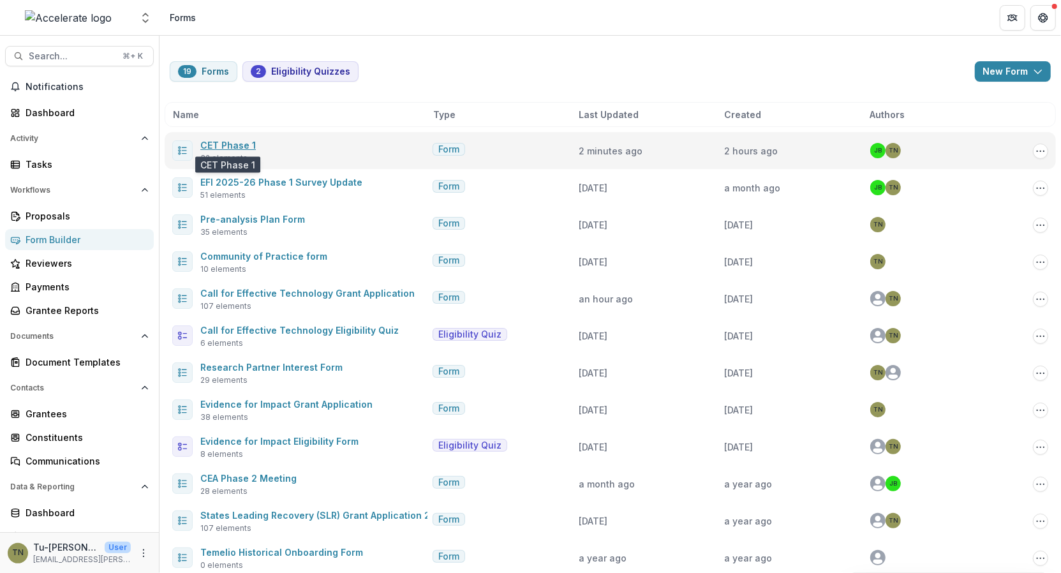
click at [228, 147] on link "CET Phase 1" at bounding box center [227, 145] width 55 height 11
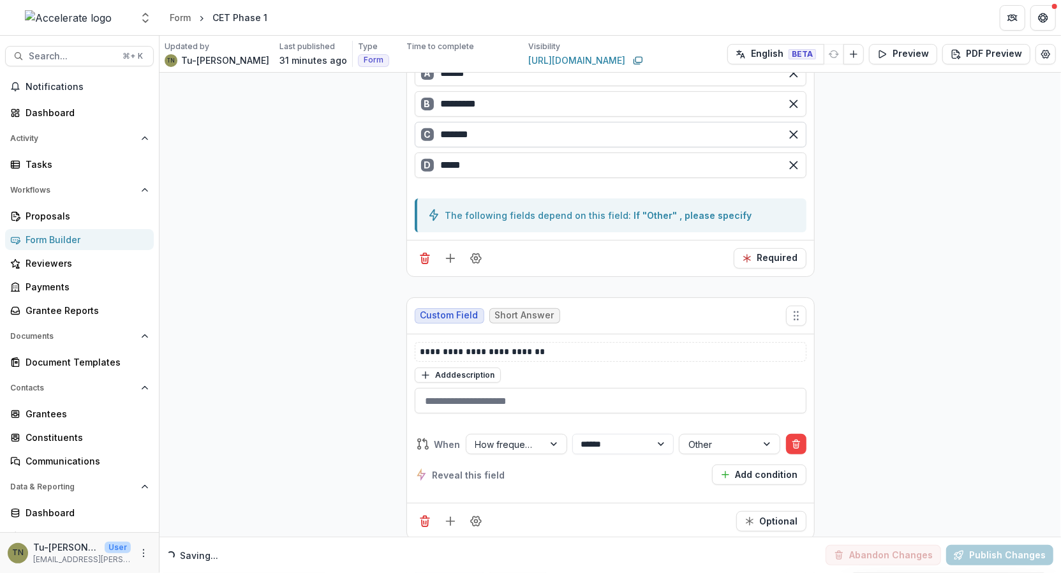
scroll to position [10679, 0]
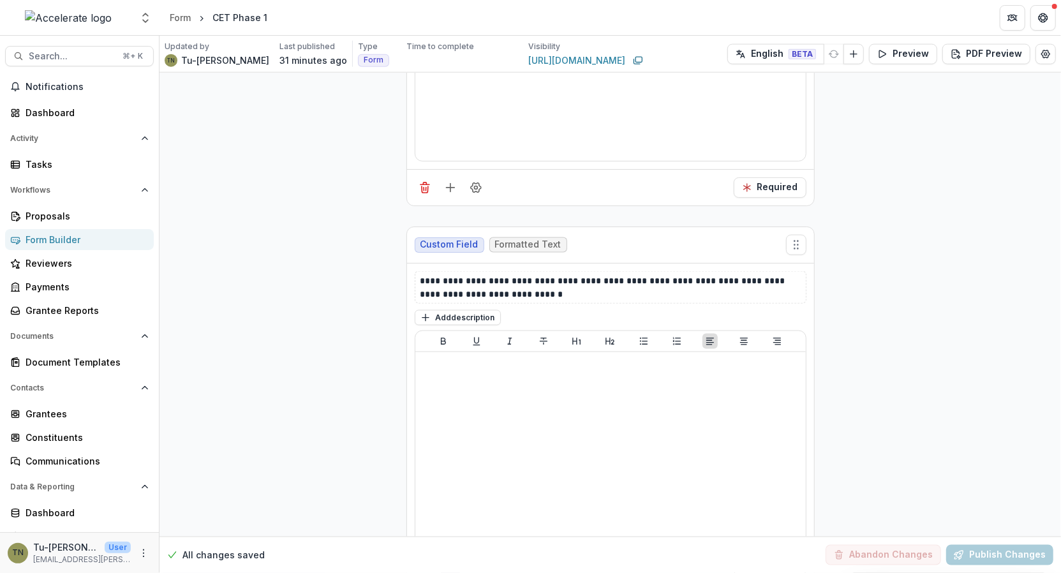
click at [447, 572] on line "Add field" at bounding box center [450, 580] width 8 height 0
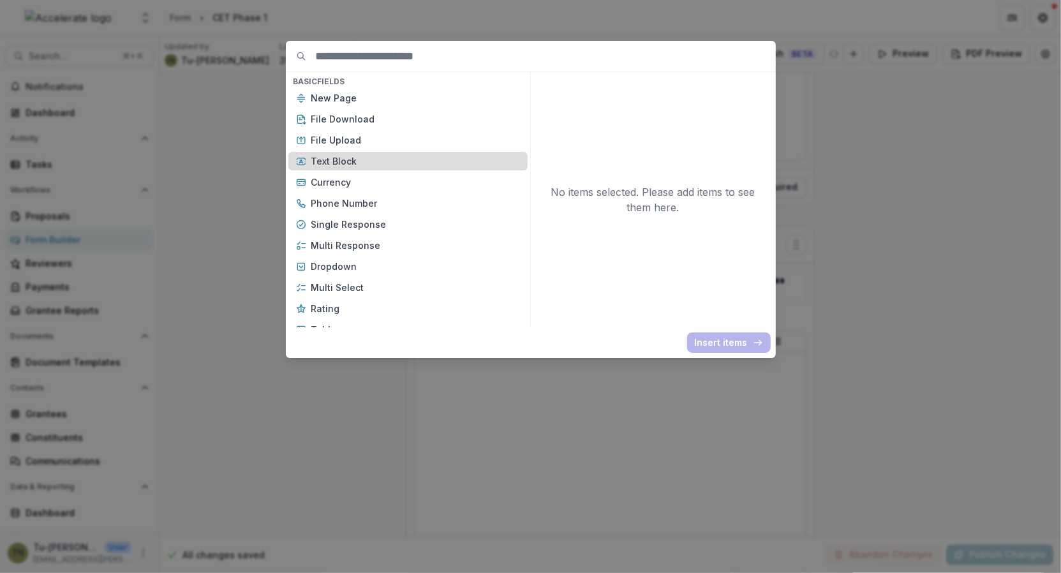
click at [400, 161] on p "Text Block" at bounding box center [415, 160] width 209 height 13
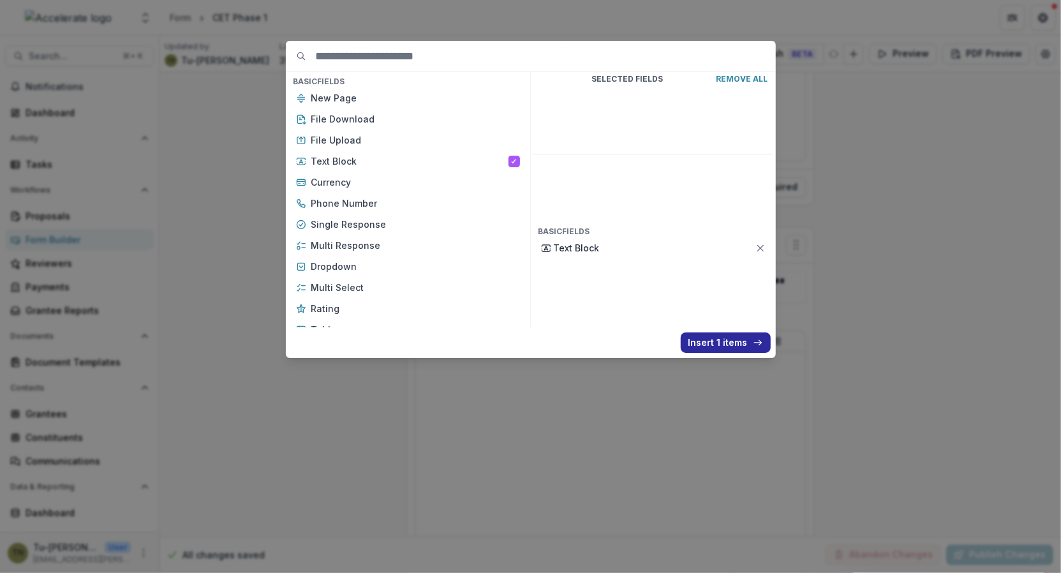
click at [707, 341] on button "Insert 1 items" at bounding box center [726, 342] width 90 height 20
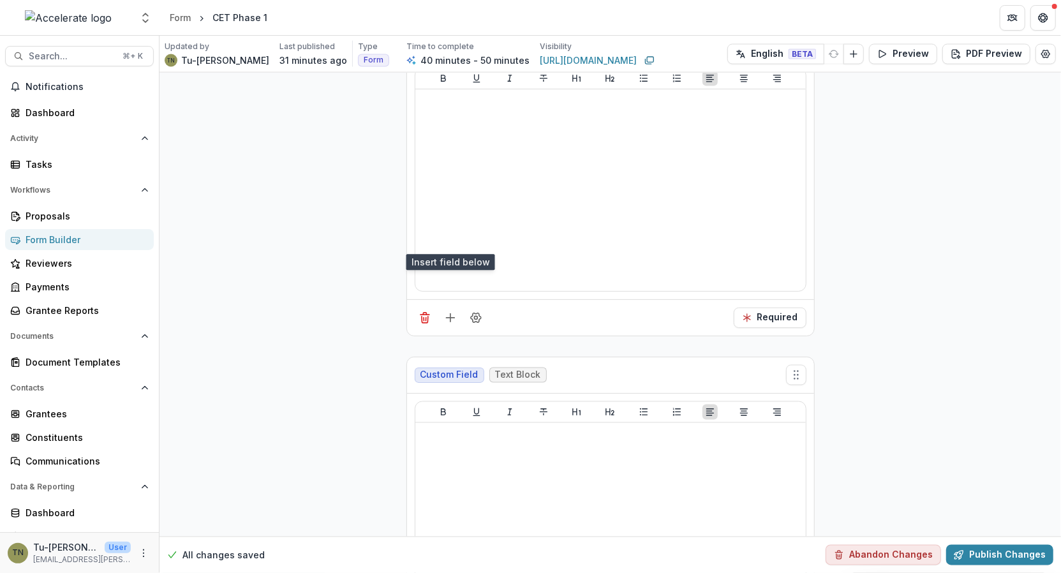
scroll to position [10950, 0]
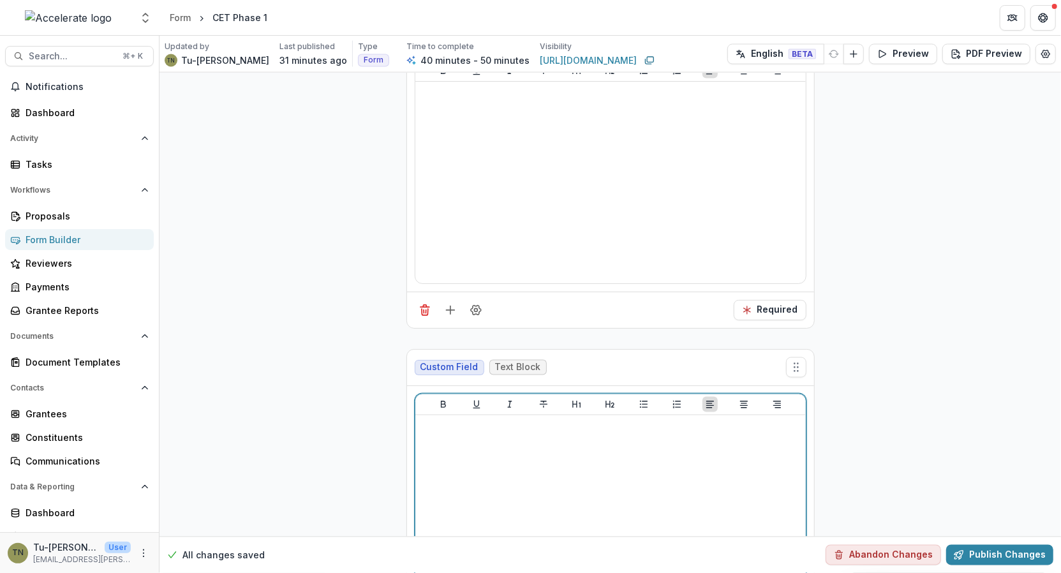
click at [547, 420] on div at bounding box center [610, 515] width 380 height 191
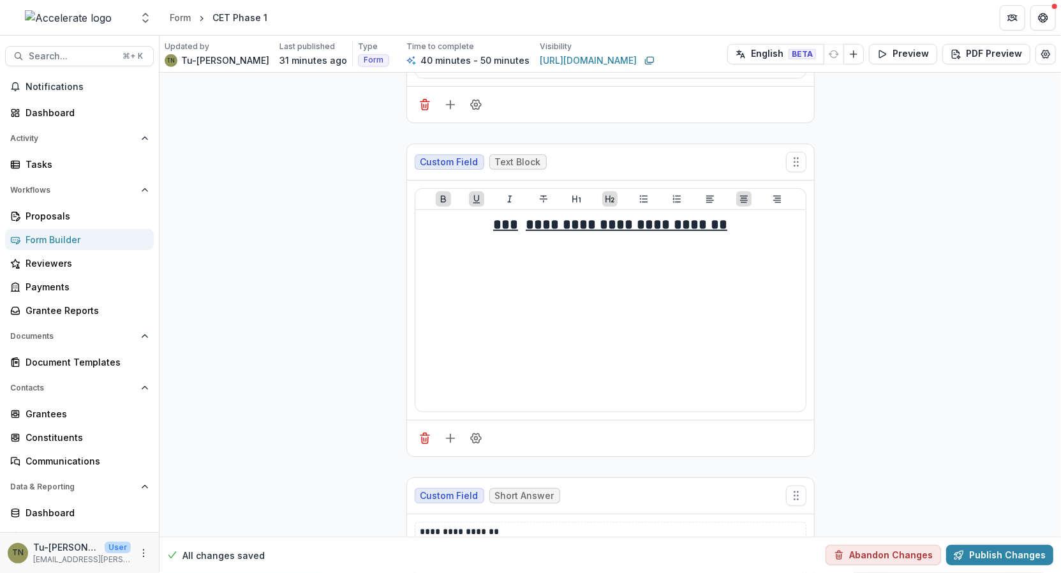
scroll to position [0, 0]
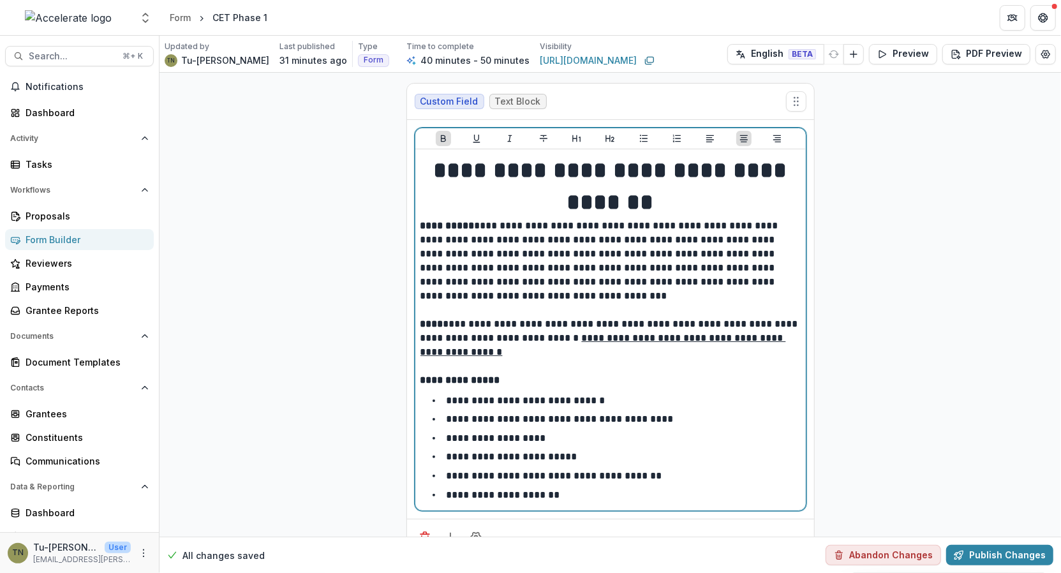
click at [691, 195] on h1 "*******" at bounding box center [610, 202] width 380 height 32
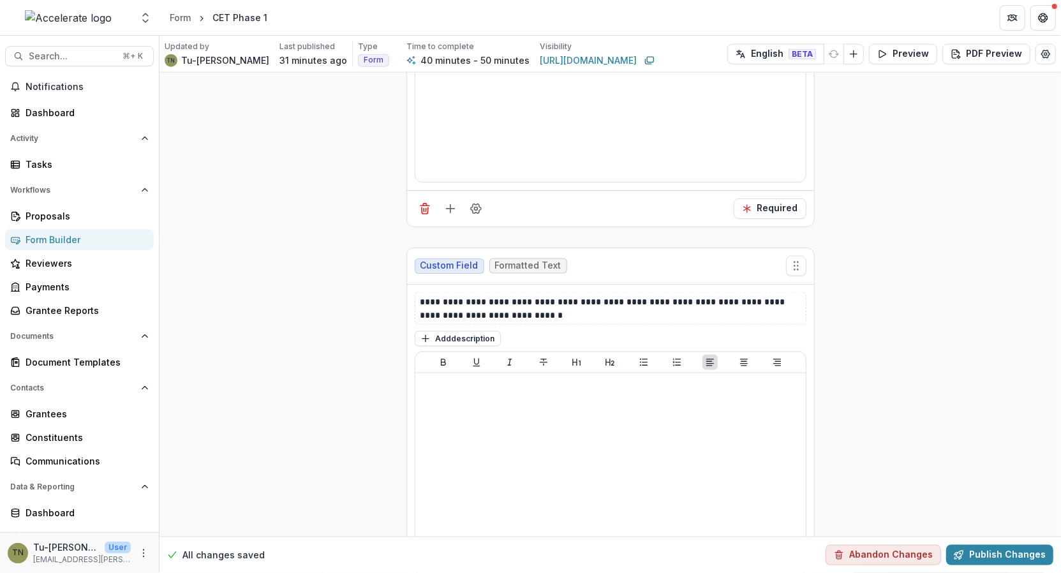
scroll to position [11010, 0]
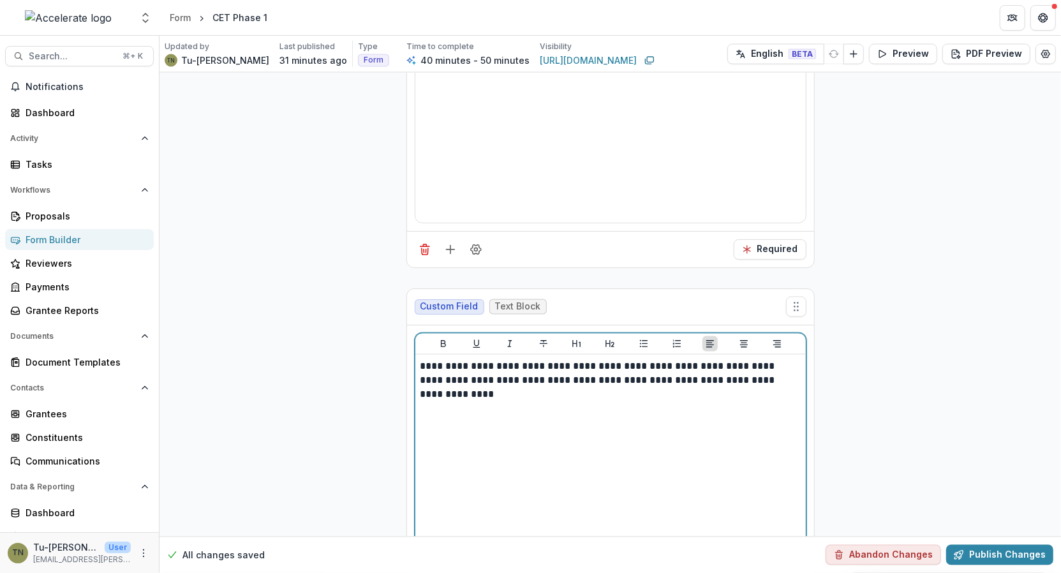
click at [724, 360] on p "**********" at bounding box center [610, 381] width 381 height 42
click at [695, 365] on div "**********" at bounding box center [610, 455] width 380 height 191
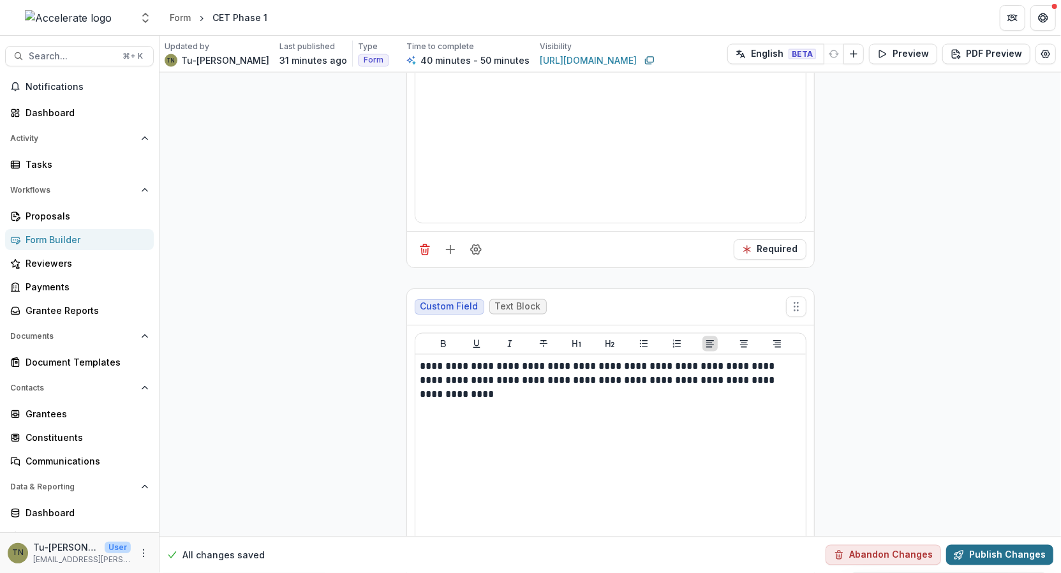
click at [975, 555] on button "Publish Changes" at bounding box center [999, 555] width 107 height 20
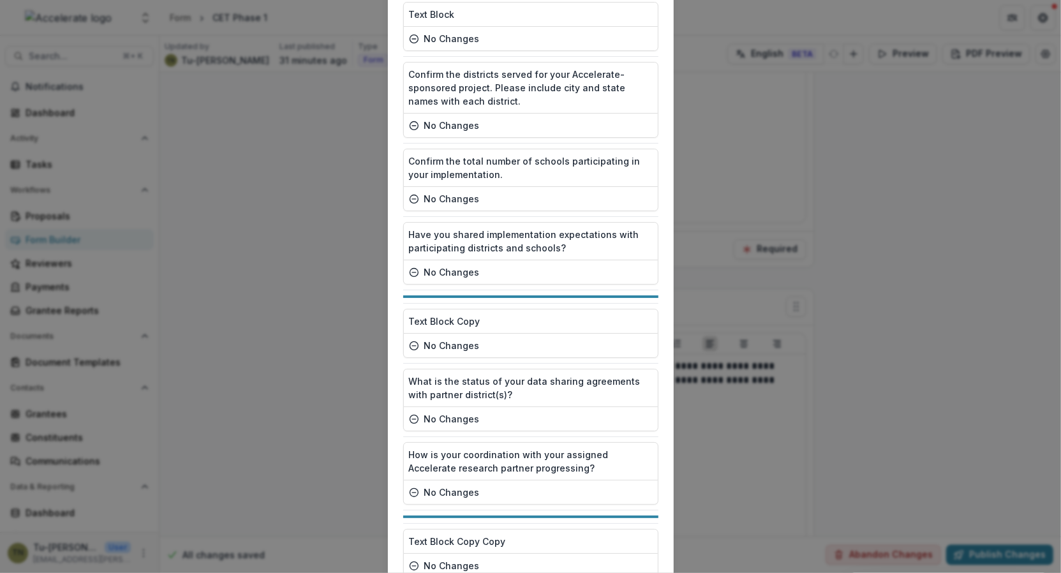
scroll to position [1909, 0]
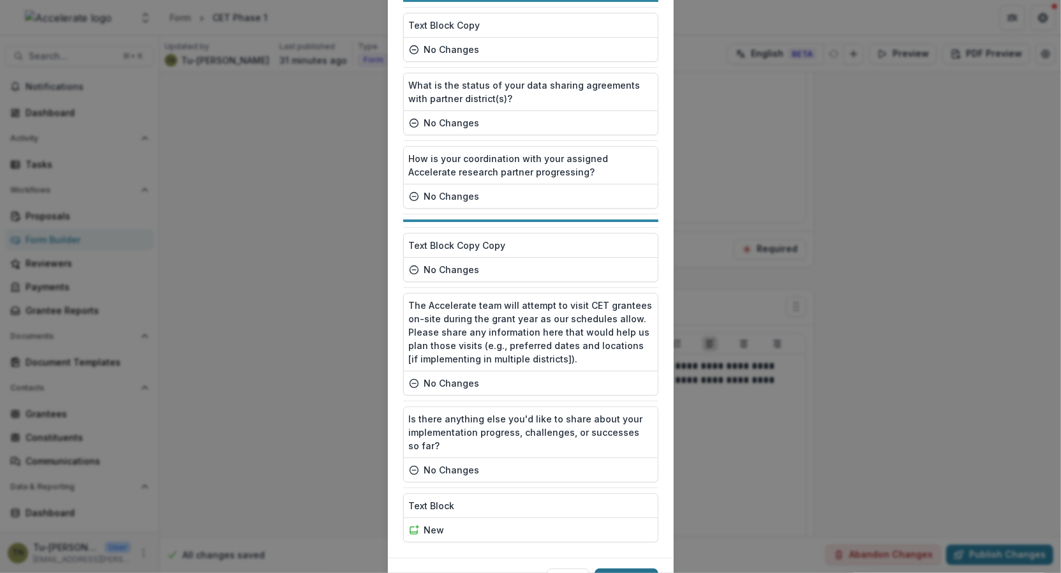
click at [616, 568] on button "Publish" at bounding box center [627, 578] width 64 height 20
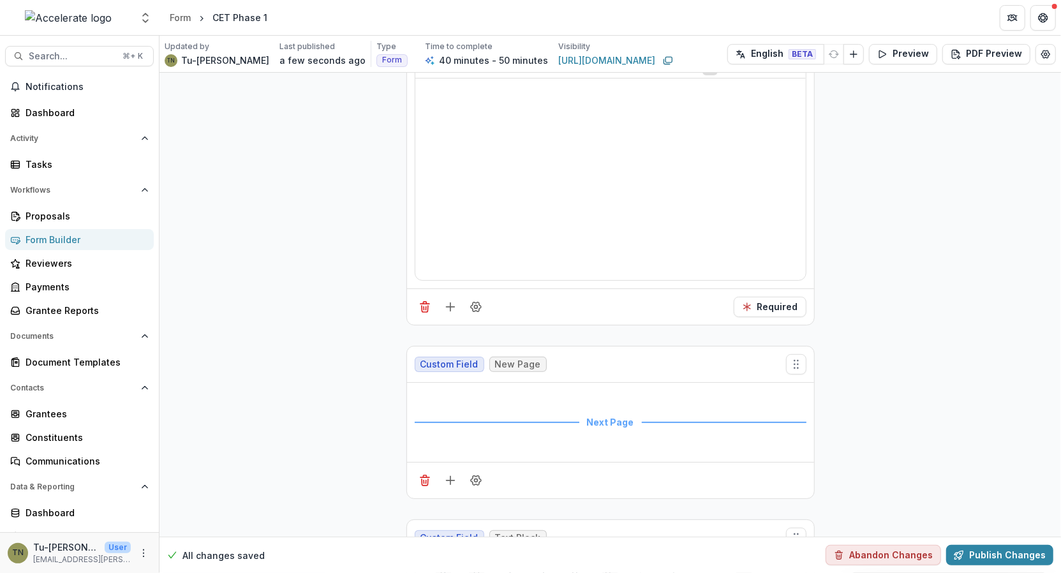
scroll to position [9628, 0]
